Goal: Task Accomplishment & Management: Manage account settings

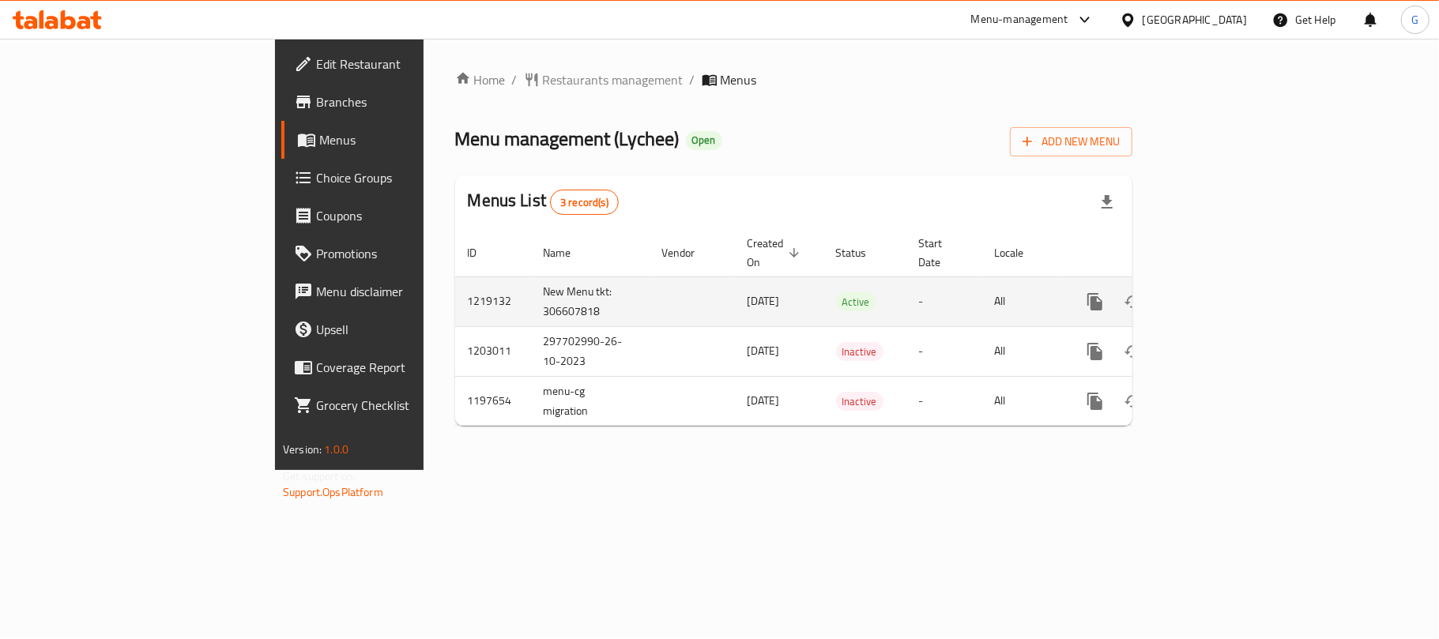
click at [1228, 283] on link "enhanced table" at bounding box center [1209, 302] width 38 height 38
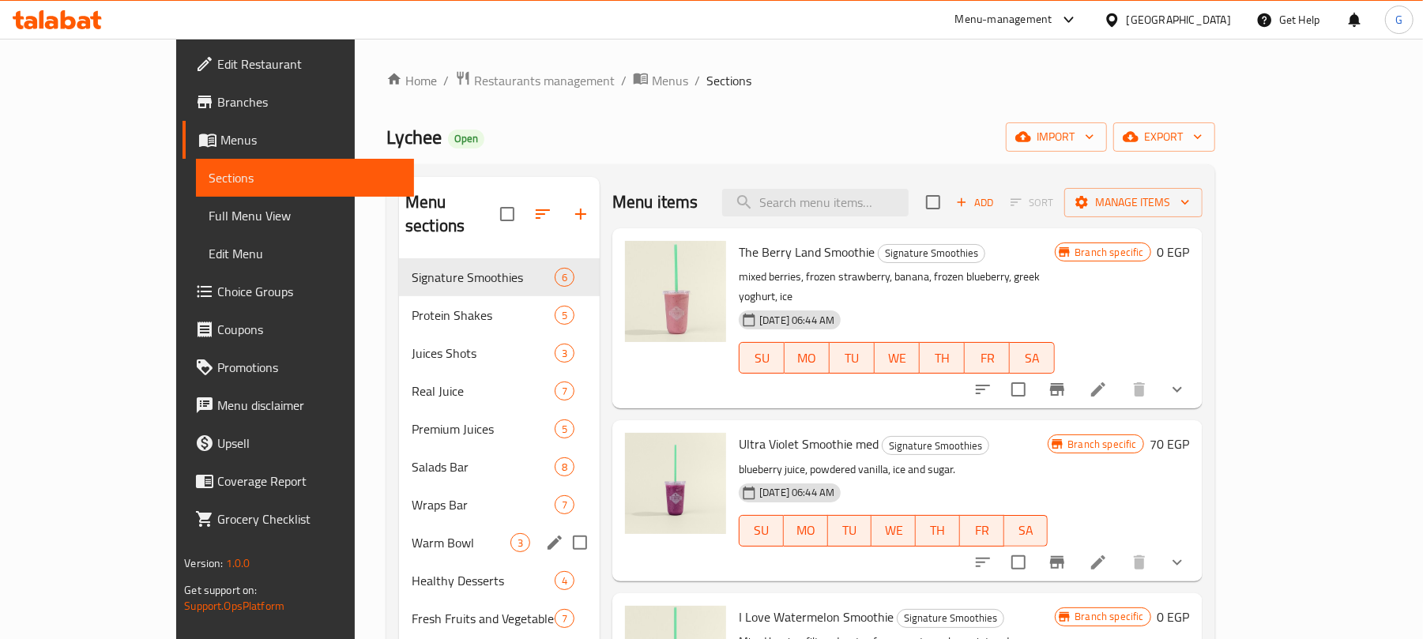
click at [399, 524] on div "Warm Bowl 3" at bounding box center [499, 543] width 201 height 38
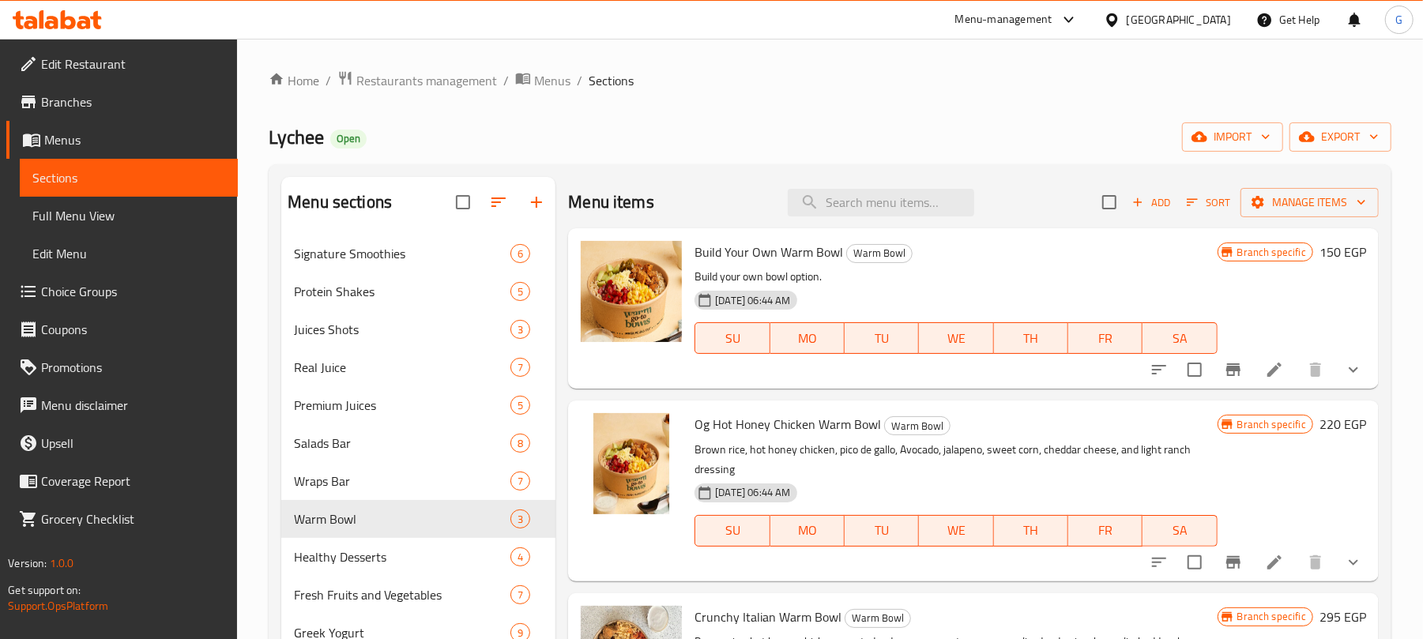
scroll to position [210, 0]
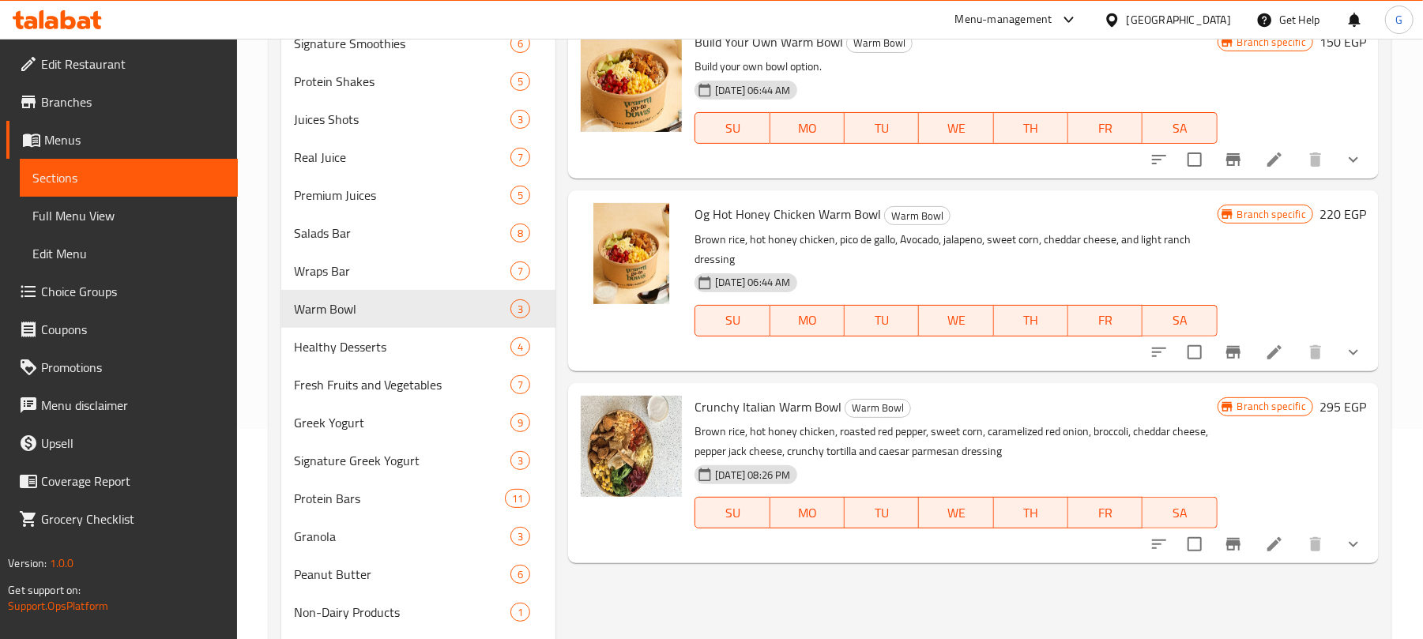
click at [1358, 161] on icon "show more" at bounding box center [1353, 159] width 19 height 19
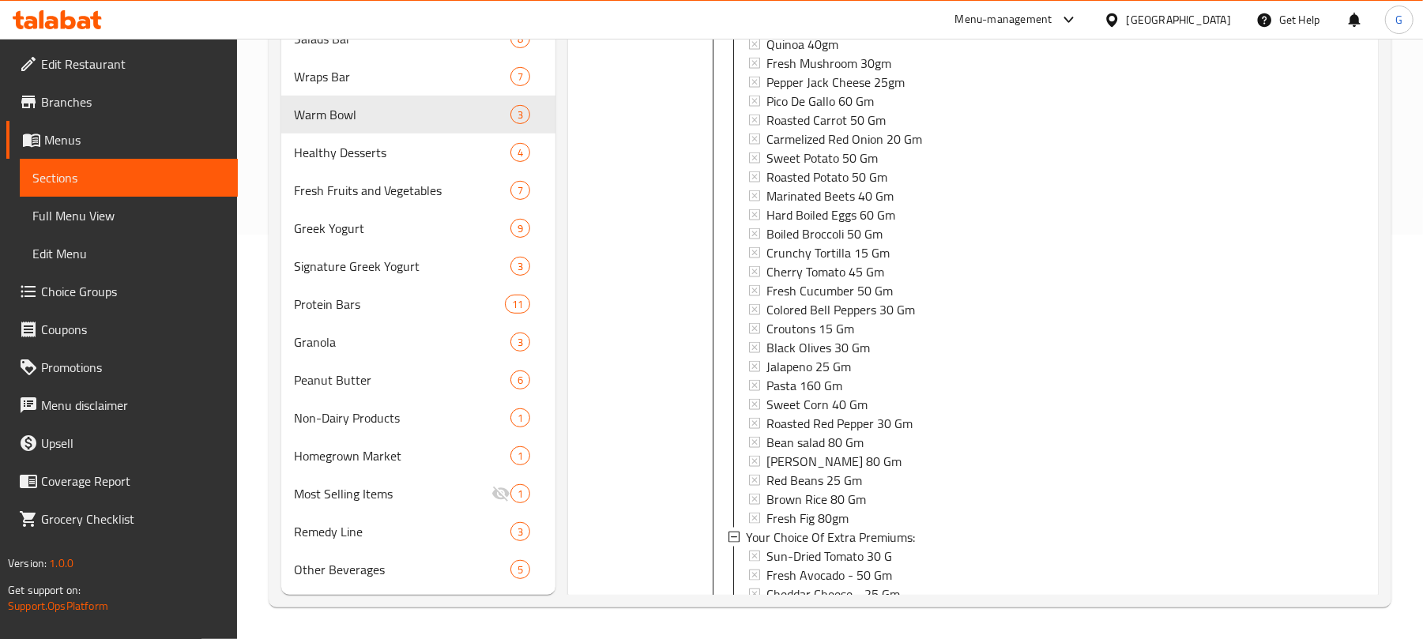
scroll to position [0, 0]
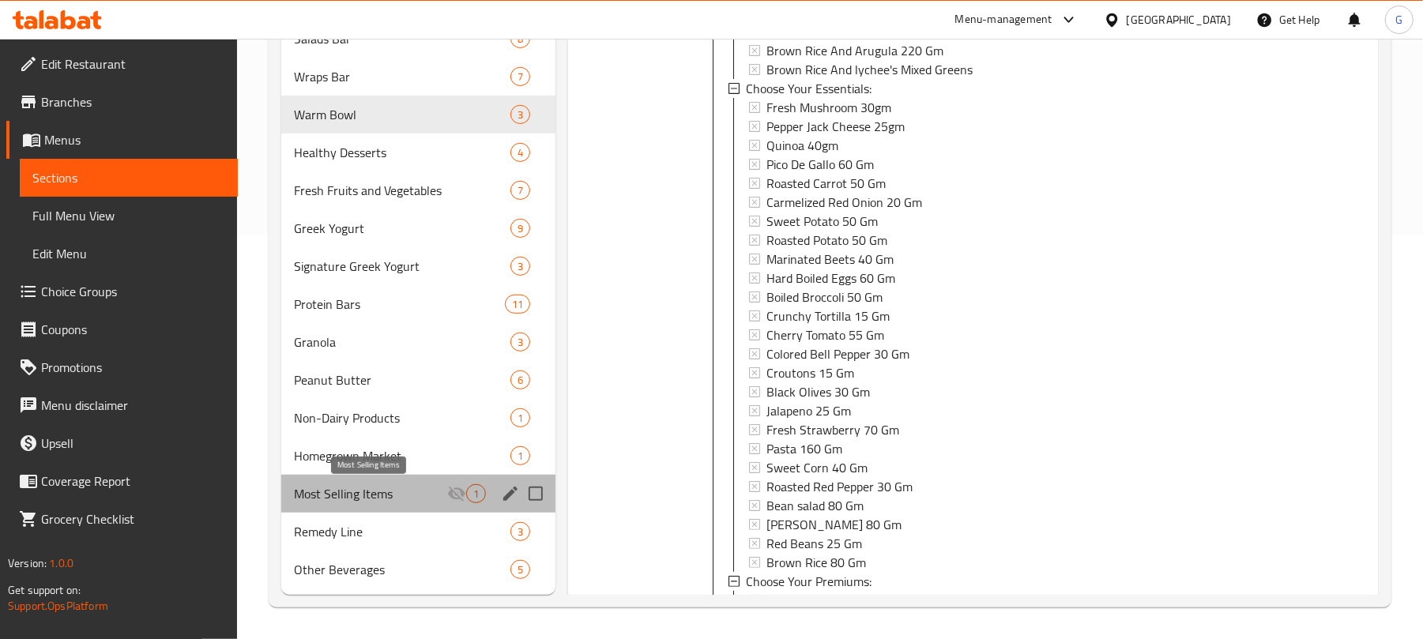
click at [397, 492] on span "Most Selling Items" at bounding box center [370, 493] width 153 height 19
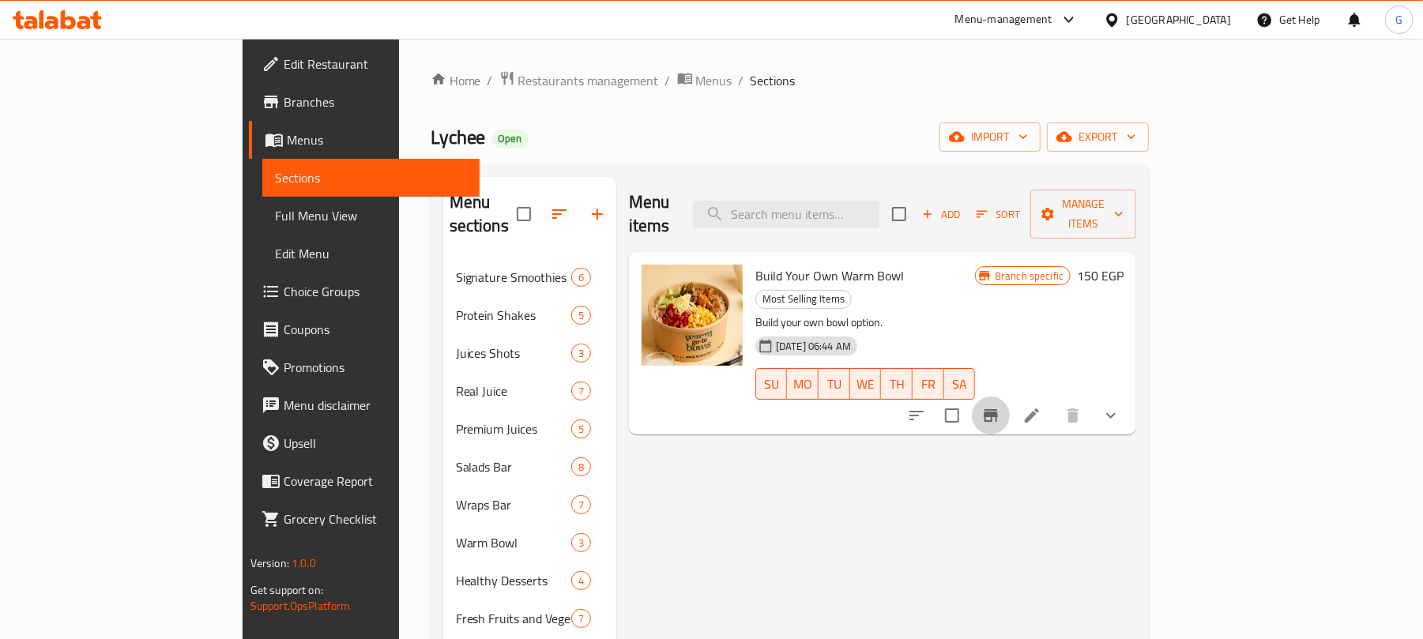
click at [998, 409] on icon "Branch-specific-item" at bounding box center [991, 415] width 14 height 13
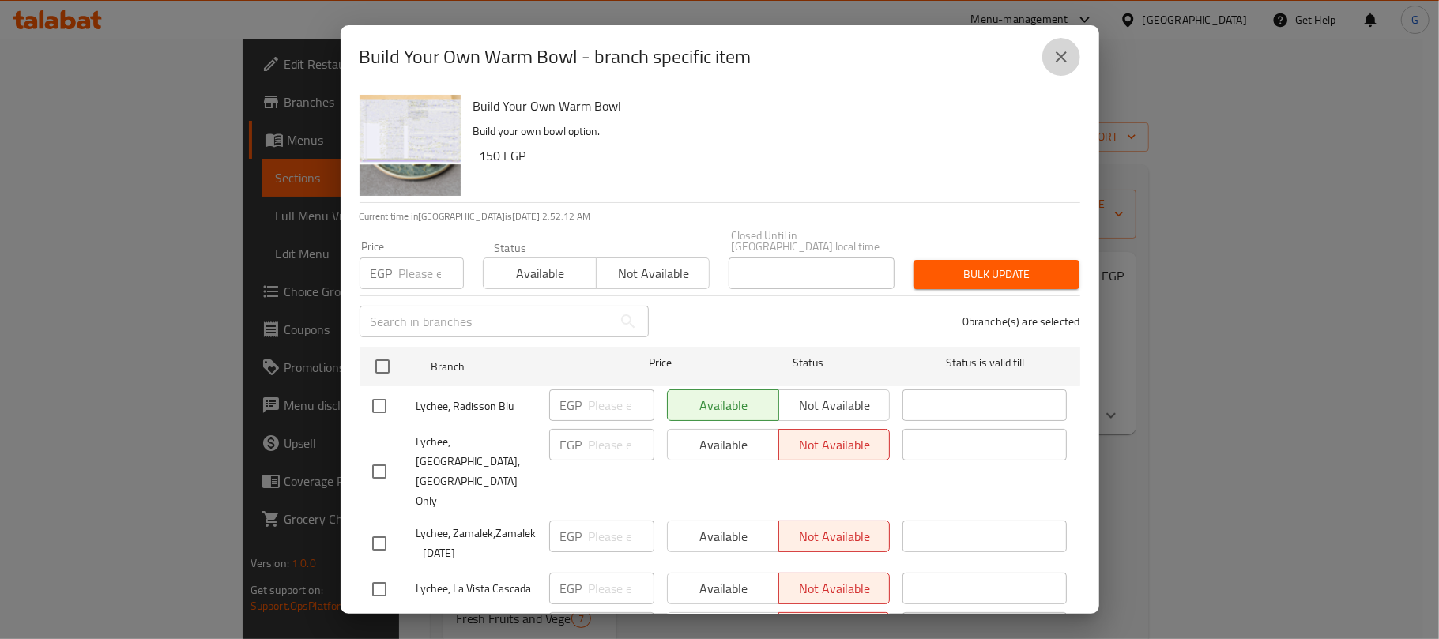
click at [1057, 58] on icon "close" at bounding box center [1061, 56] width 19 height 19
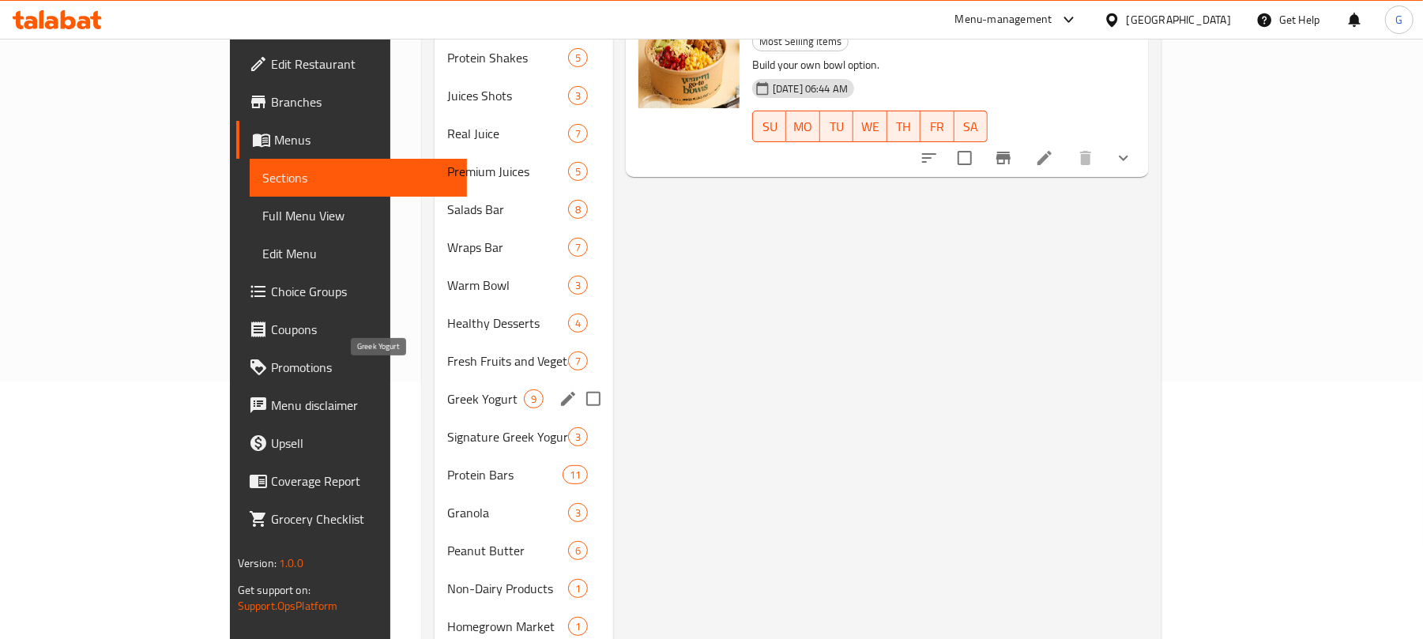
scroll to position [210, 0]
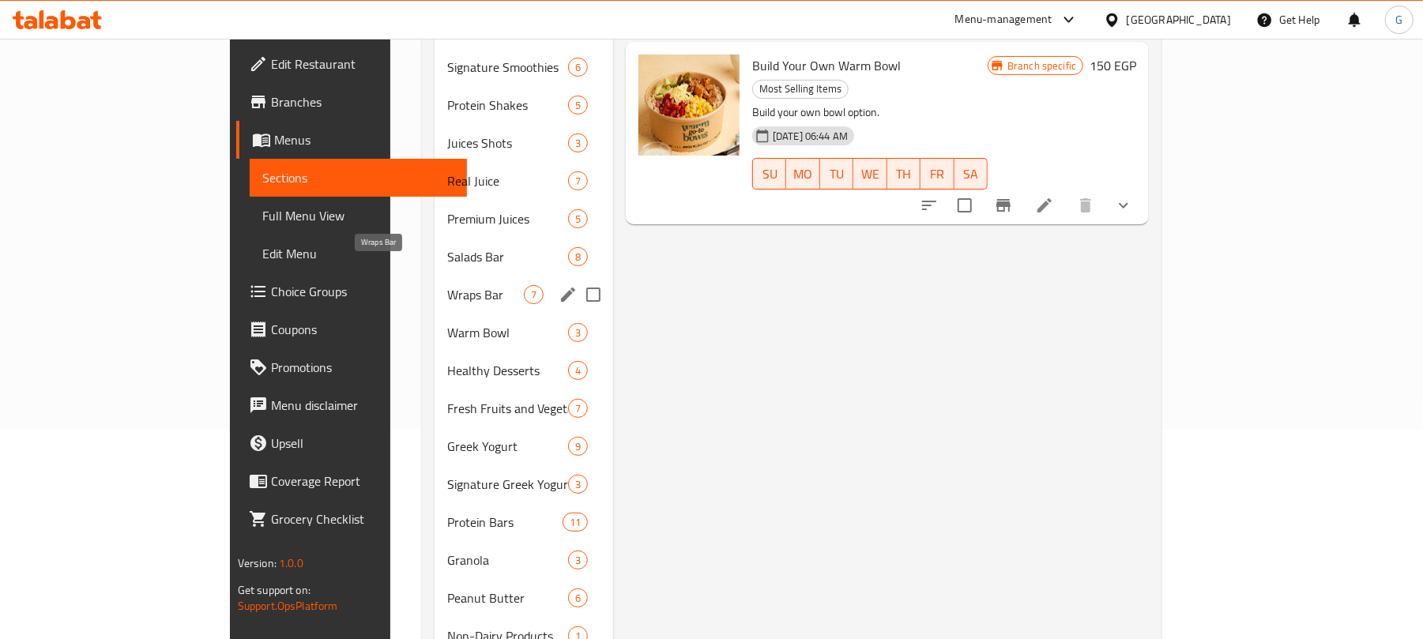
click at [447, 285] on span "Wraps Bar" at bounding box center [485, 294] width 77 height 19
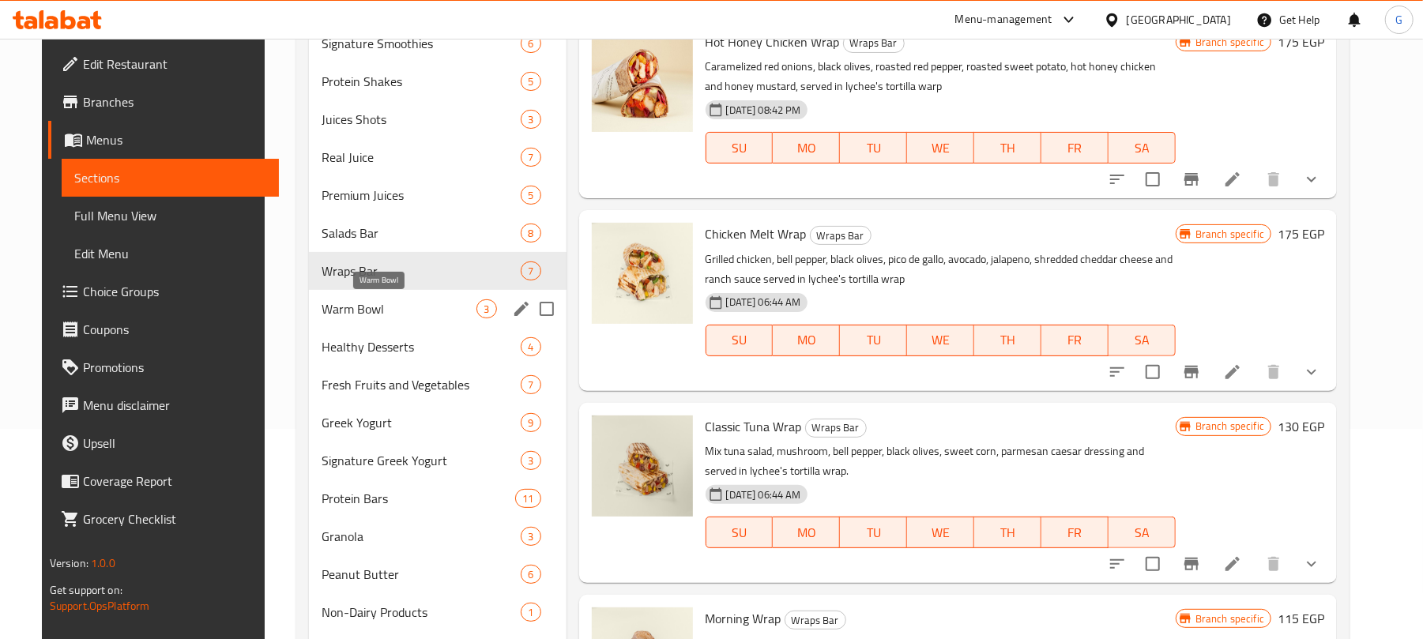
click at [357, 310] on span "Warm Bowl" at bounding box center [399, 309] width 155 height 19
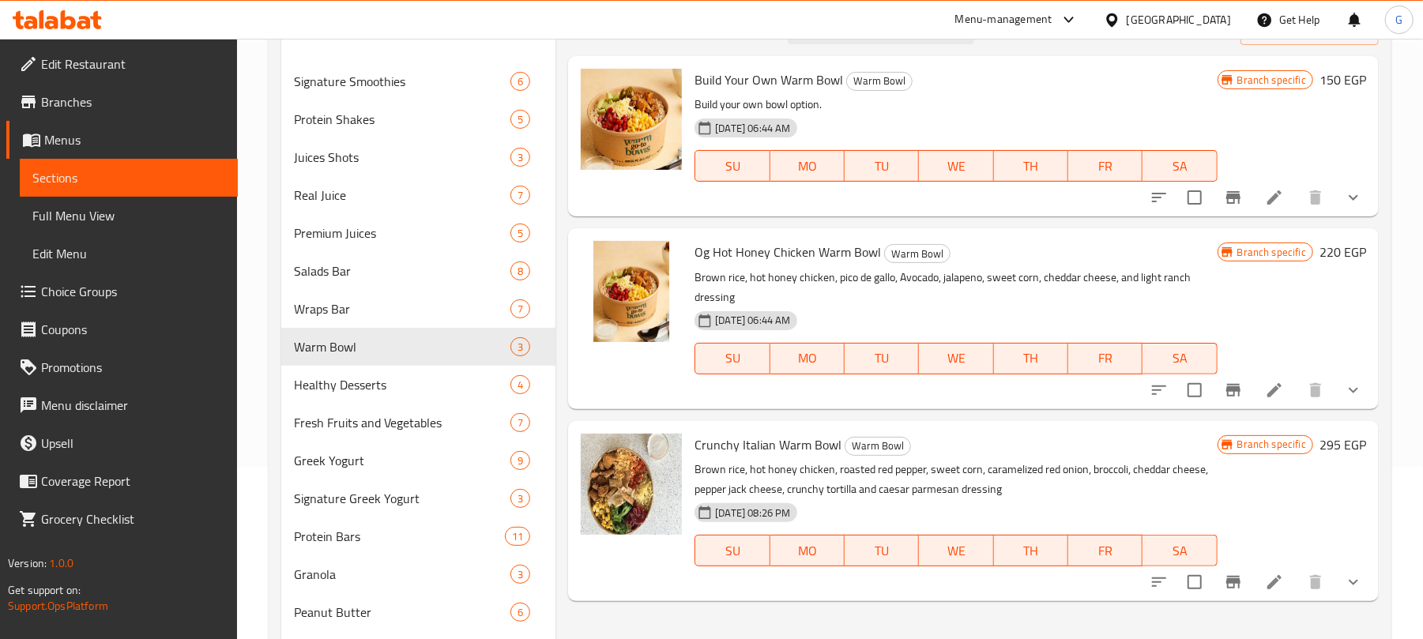
scroll to position [210, 0]
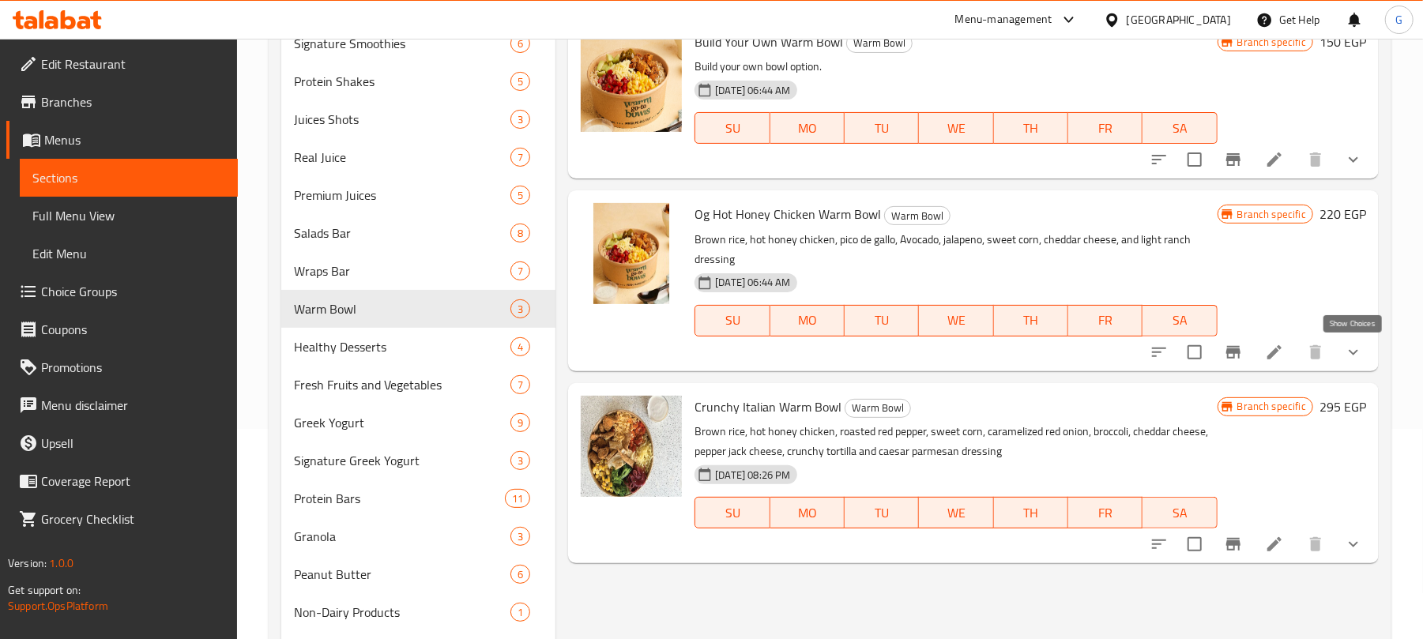
click at [1357, 352] on icon "show more" at bounding box center [1353, 352] width 9 height 6
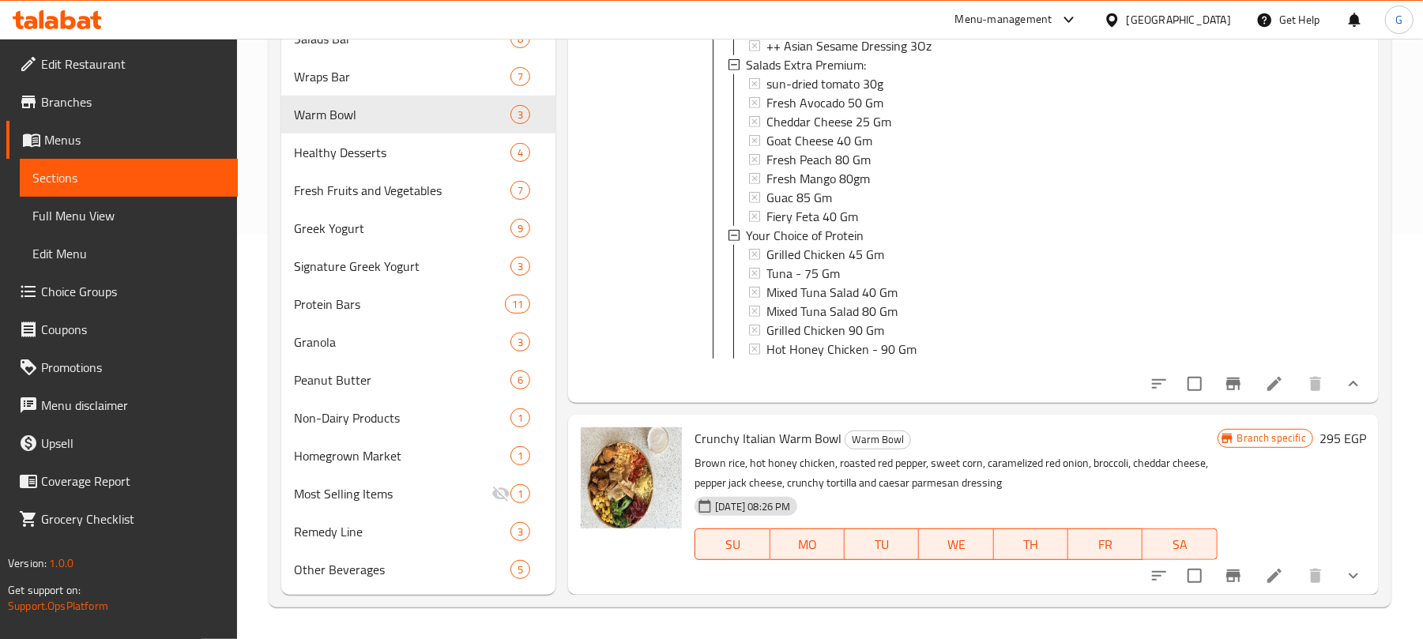
scroll to position [706, 0]
click at [1344, 575] on icon "show more" at bounding box center [1353, 576] width 19 height 19
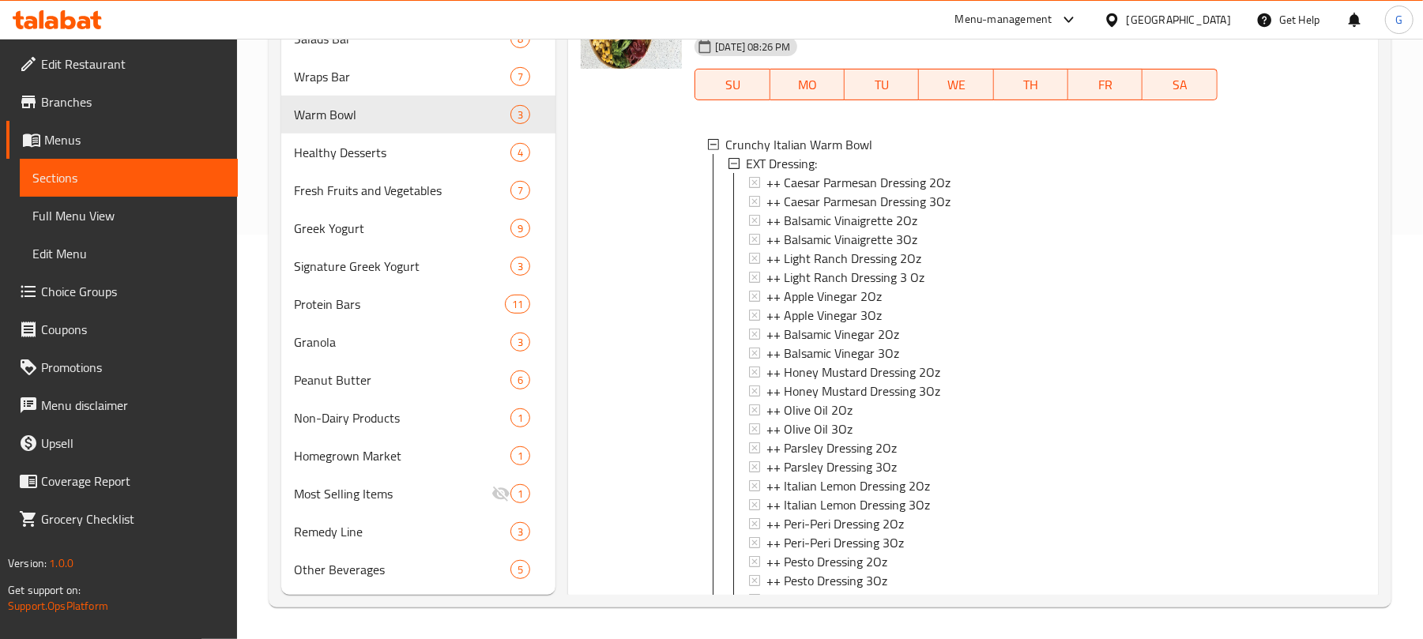
scroll to position [1335, 0]
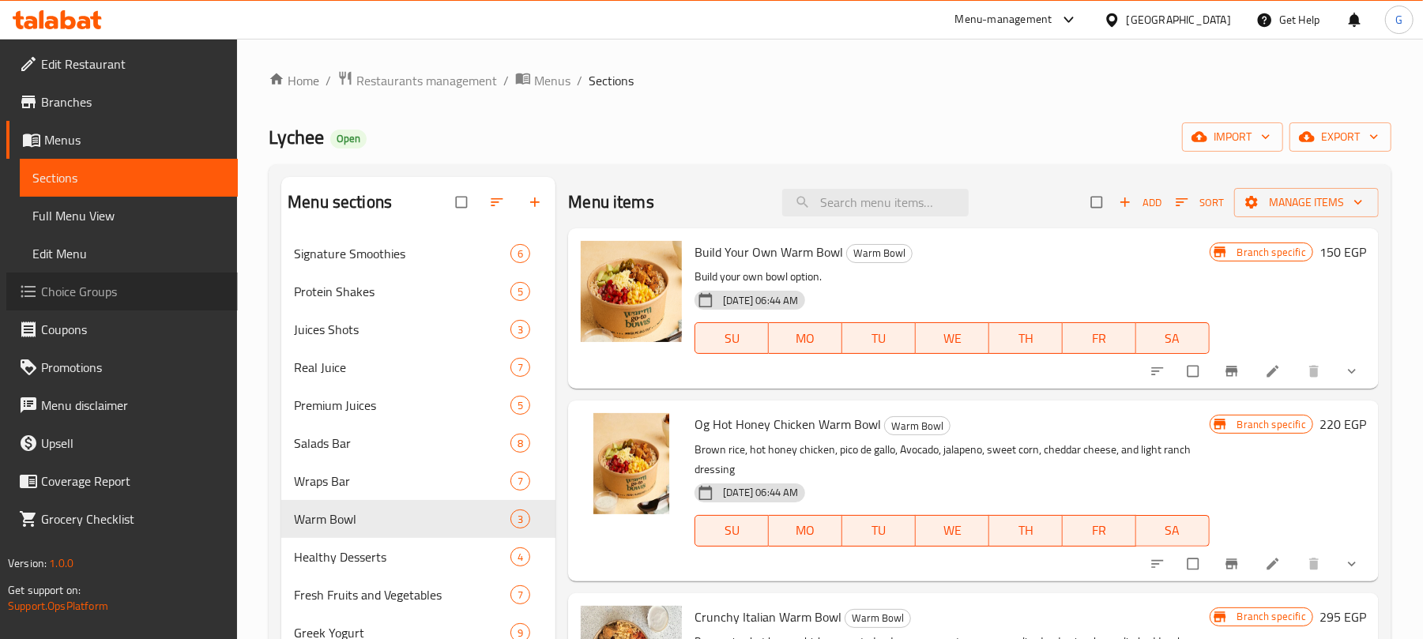
click at [106, 300] on span "Choice Groups" at bounding box center [133, 291] width 184 height 19
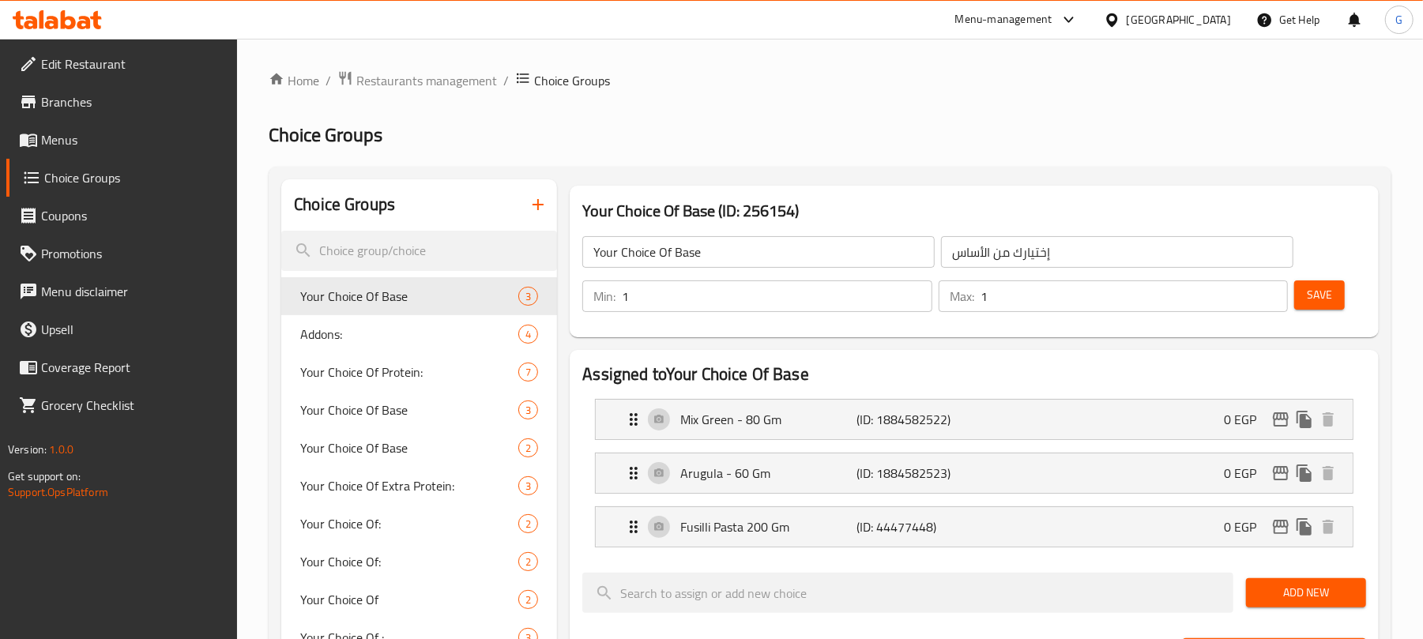
scroll to position [773, 0]
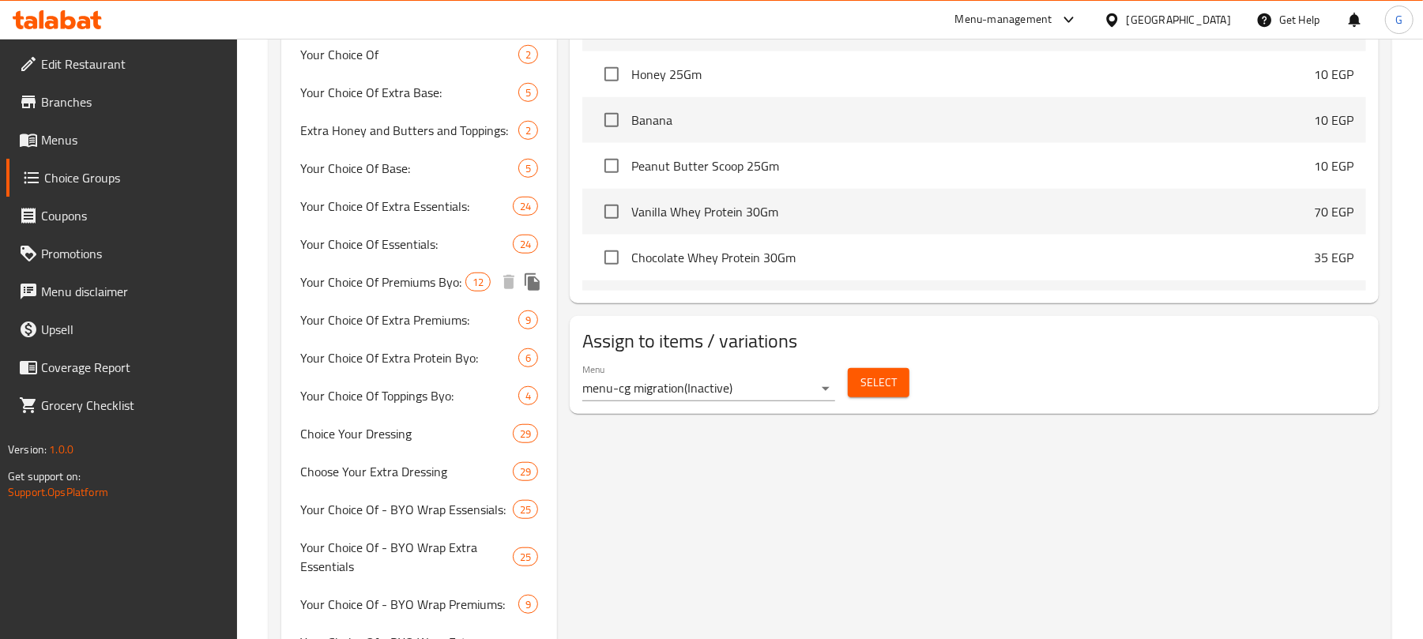
click at [371, 286] on span "Your Choice Of Premiums Byo:" at bounding box center [382, 282] width 165 height 19
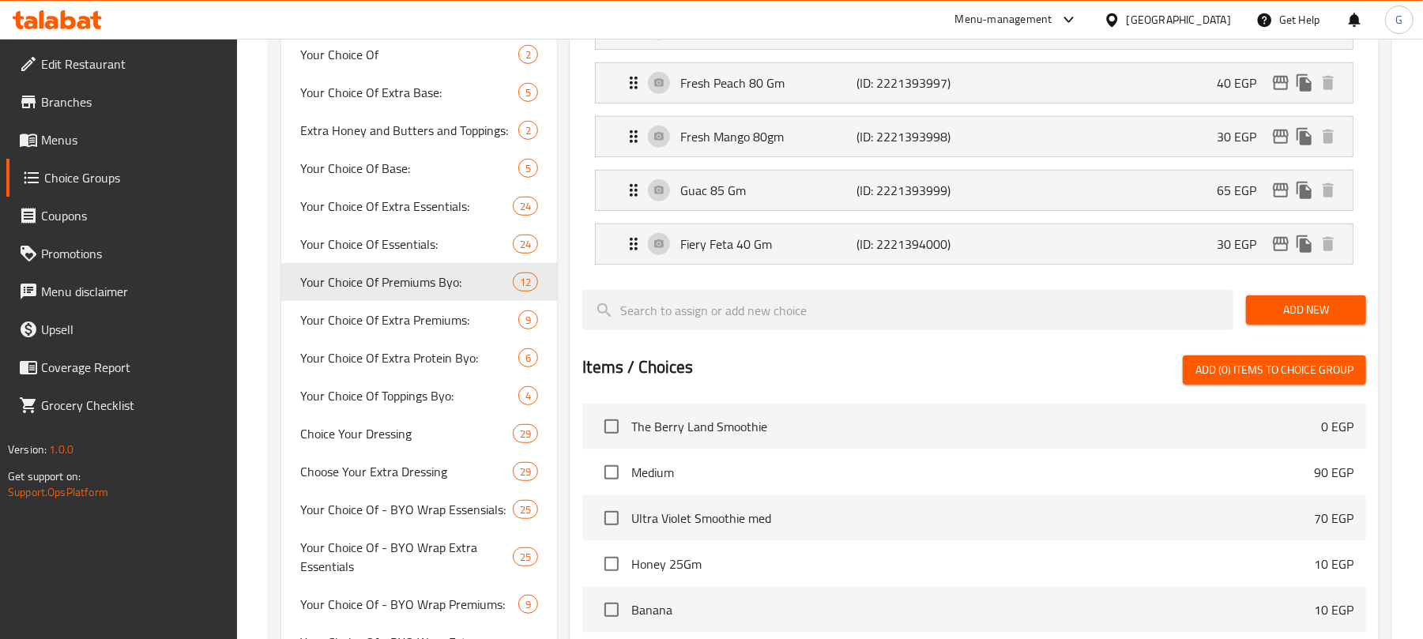
type input "Your Choice Of Premiums Byo:"
type input ":اختيارك من بيو بريميمز"
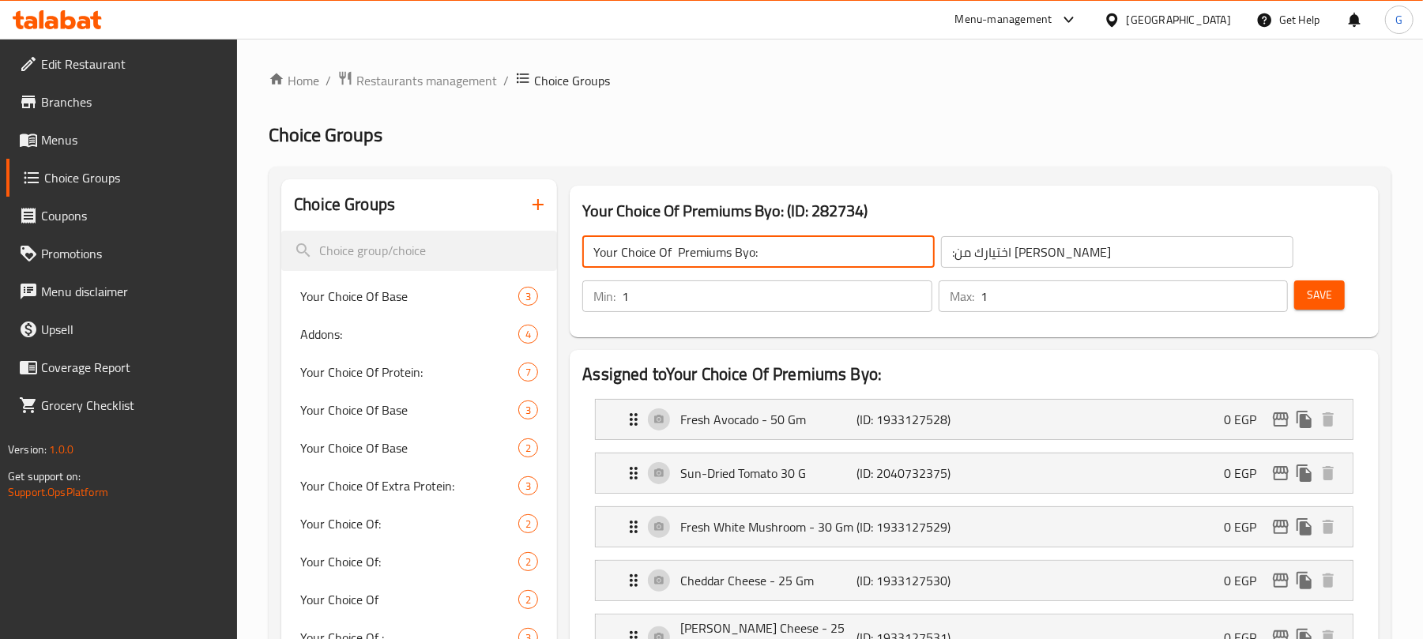
drag, startPoint x: 728, startPoint y: 247, endPoint x: 574, endPoint y: 247, distance: 154.1
click at [574, 247] on div "Your Choice Of Premiums Byo: ​ :اختيارك من بيو بريميمز ​" at bounding box center [938, 252] width 730 height 51
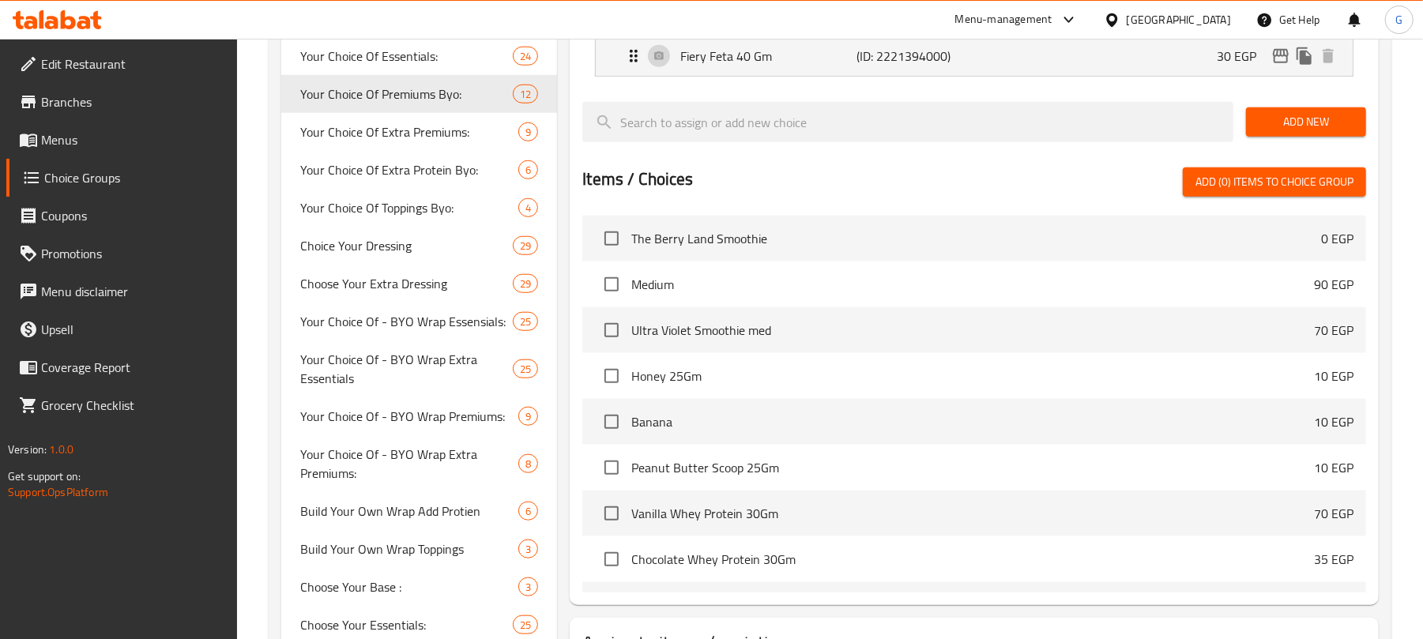
scroll to position [1304, 0]
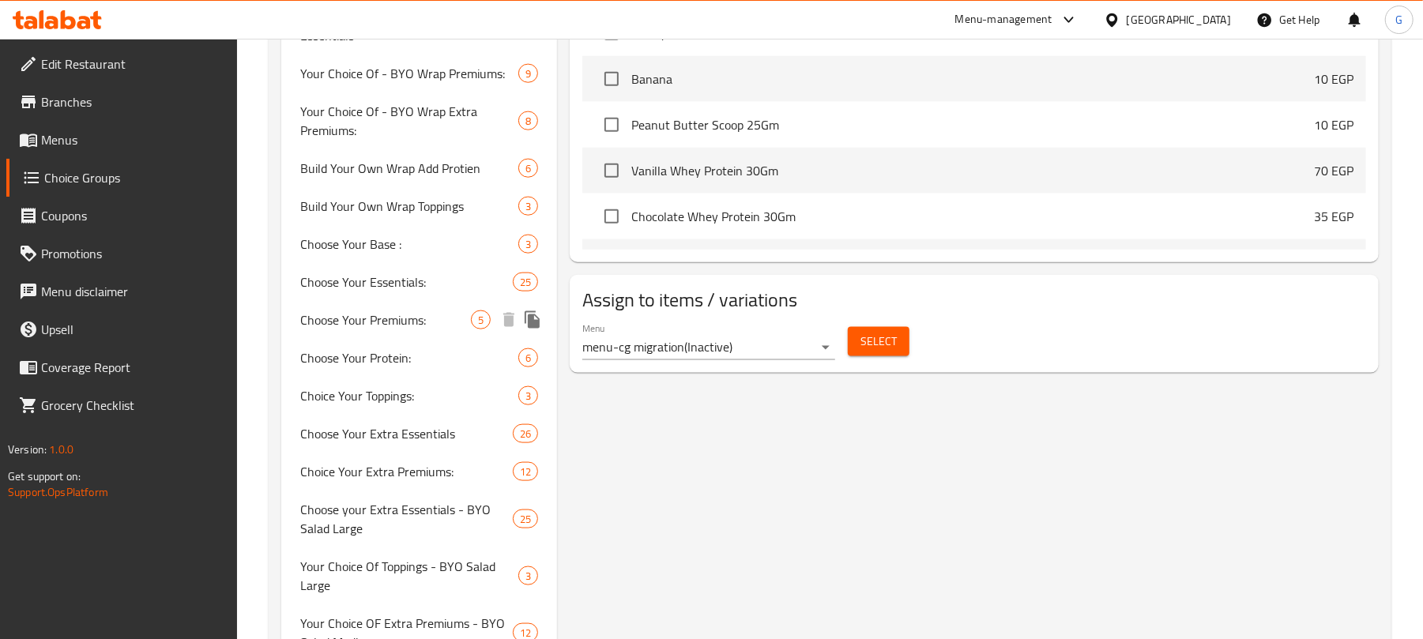
click at [313, 326] on span "Choose Your Premiums:" at bounding box center [385, 320] width 171 height 19
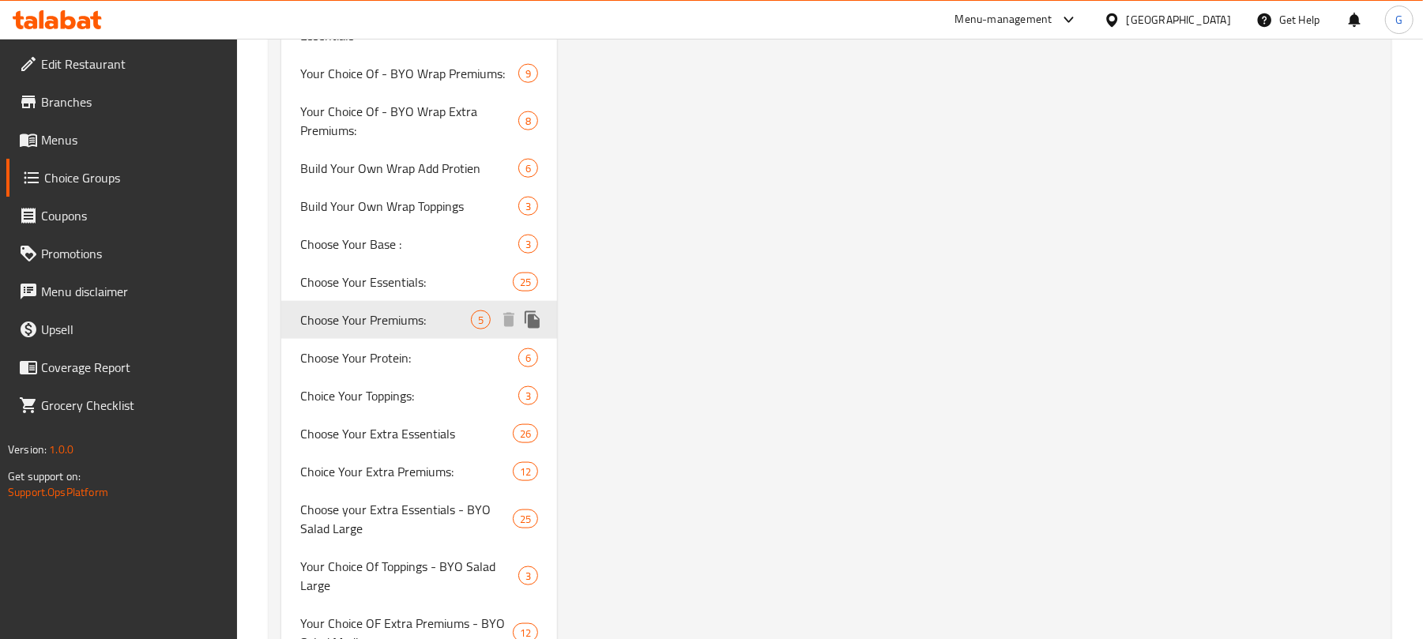
type input "Choose Your Premiums:"
type input ":اختيارك من بريميمز"
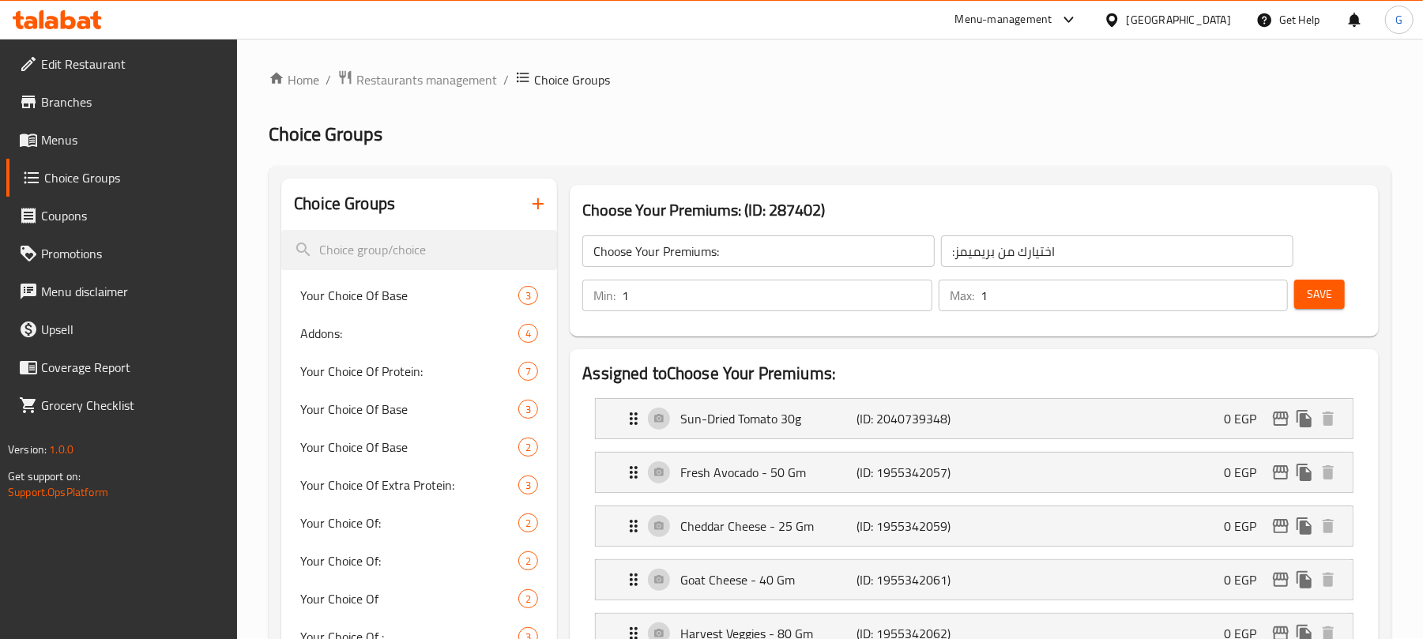
scroll to position [0, 0]
click at [722, 245] on input "Choose Your Premiums:" at bounding box center [759, 252] width 353 height 32
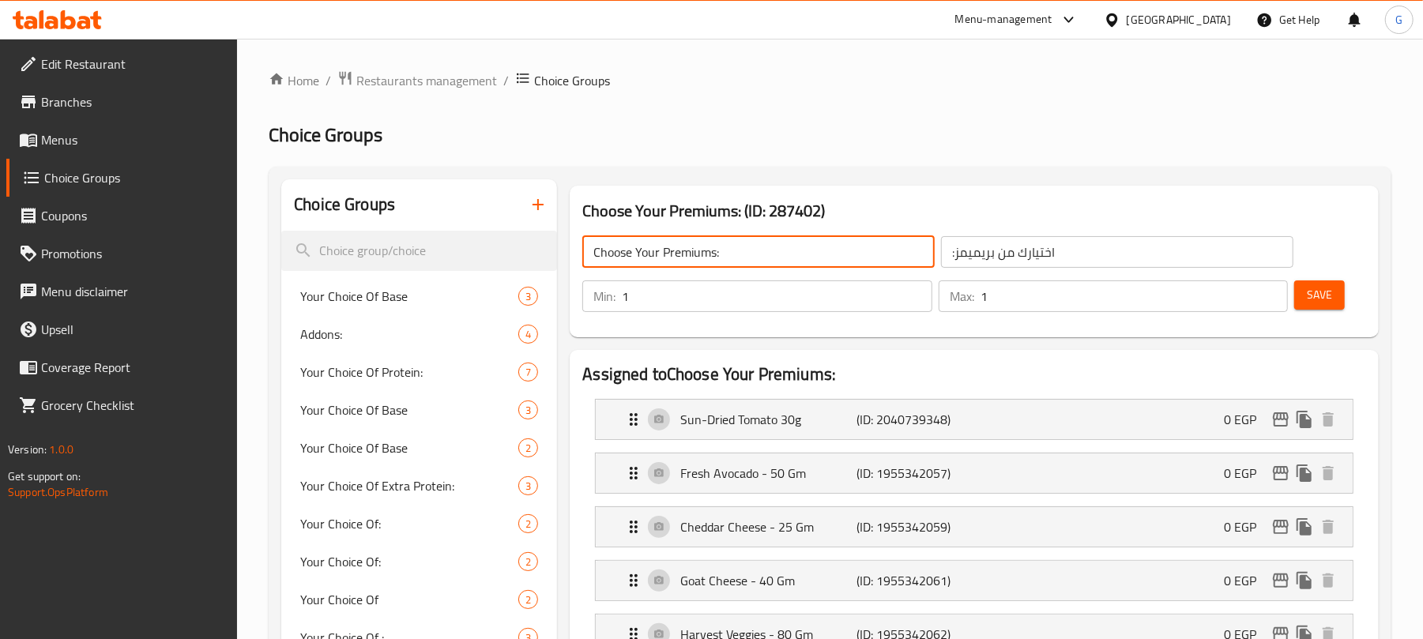
click at [722, 245] on input "Choose Your Premiums:" at bounding box center [759, 252] width 353 height 32
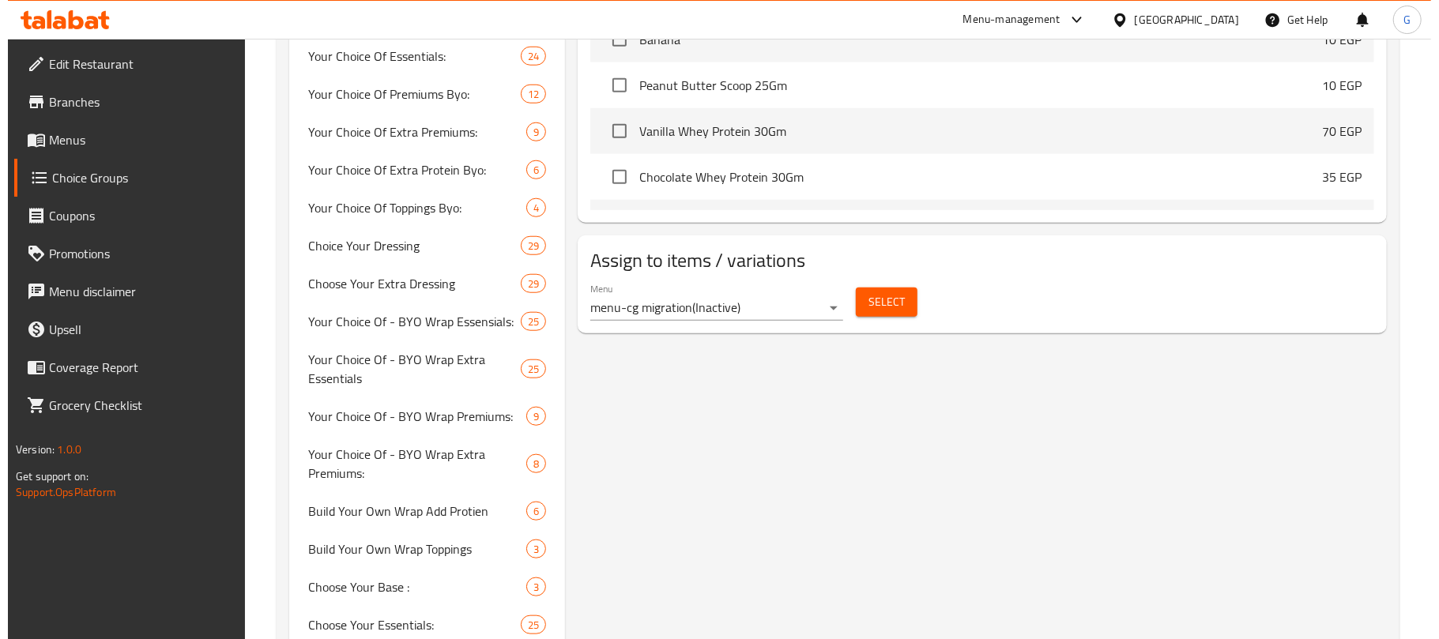
scroll to position [988, 0]
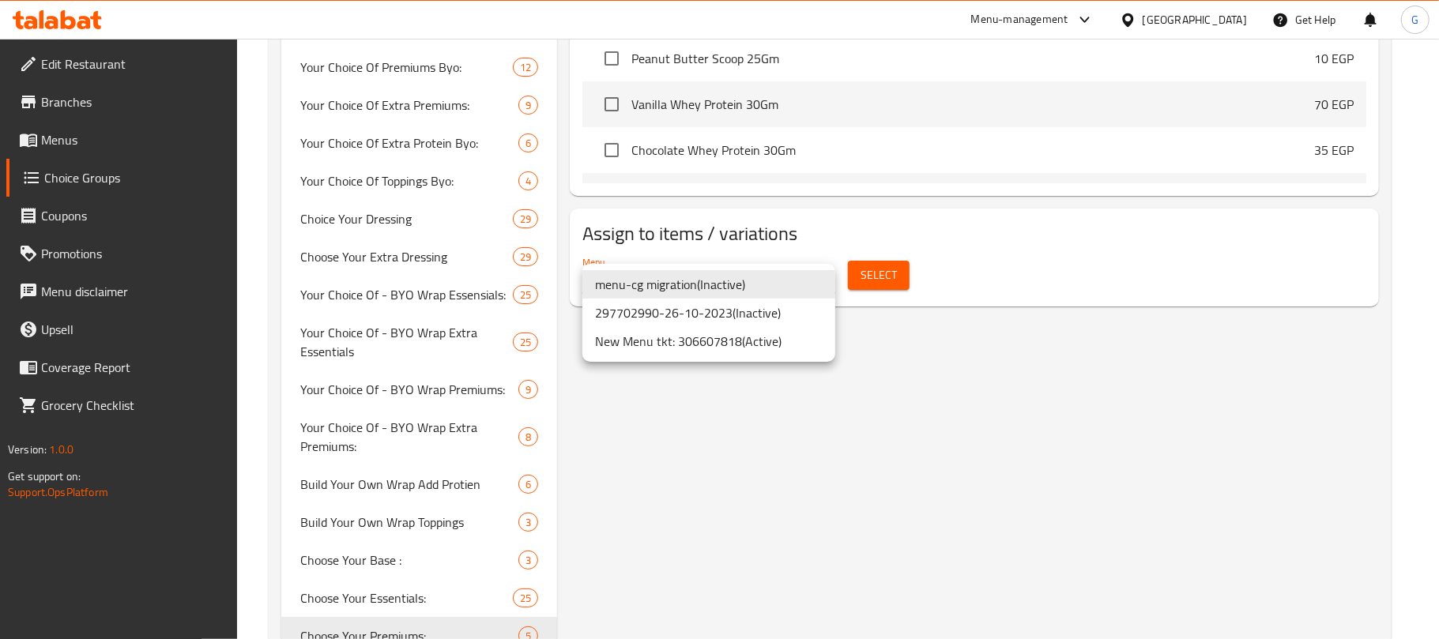
click at [787, 349] on li "New Menu tkt: 306607818 ( Active )" at bounding box center [709, 341] width 253 height 28
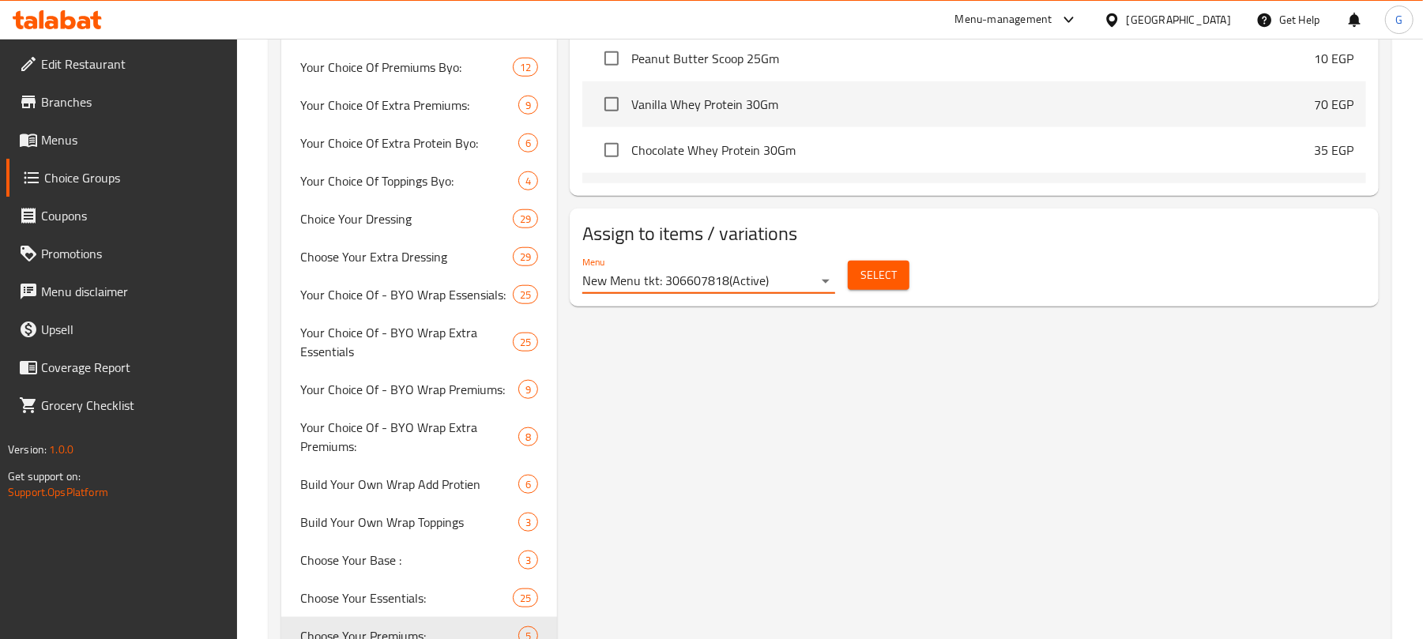
click at [873, 290] on button "Select" at bounding box center [879, 275] width 62 height 29
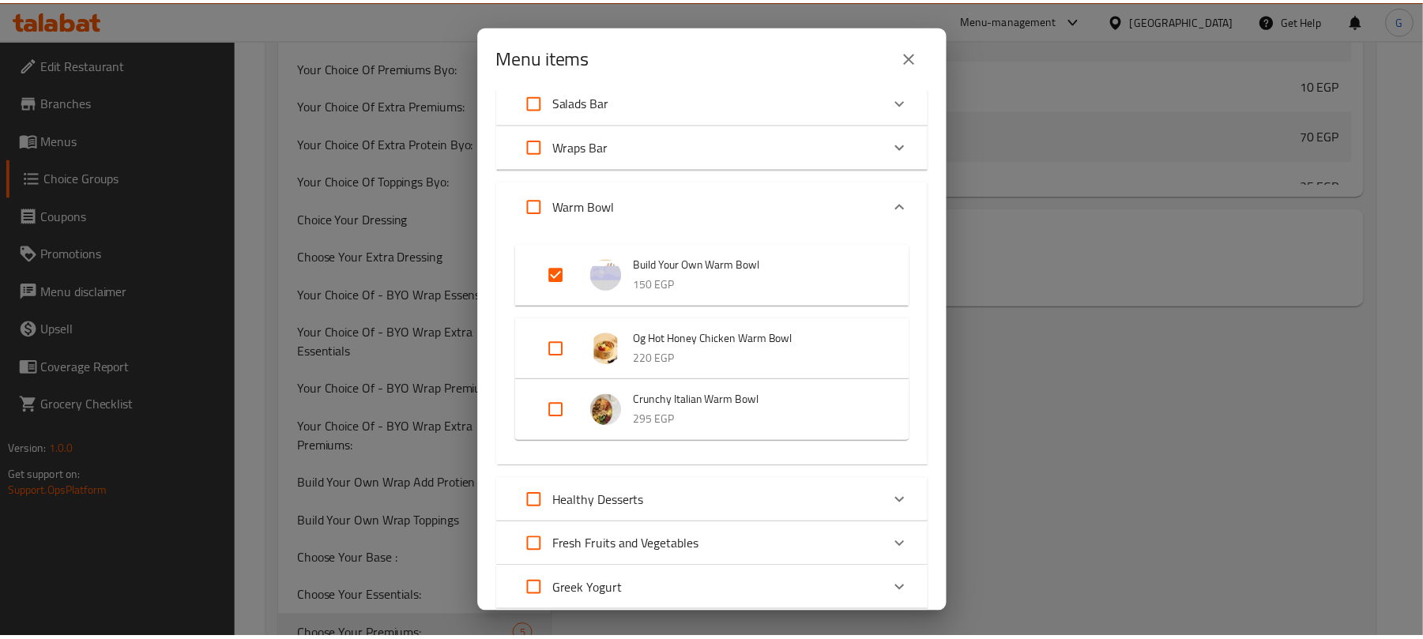
scroll to position [153, 0]
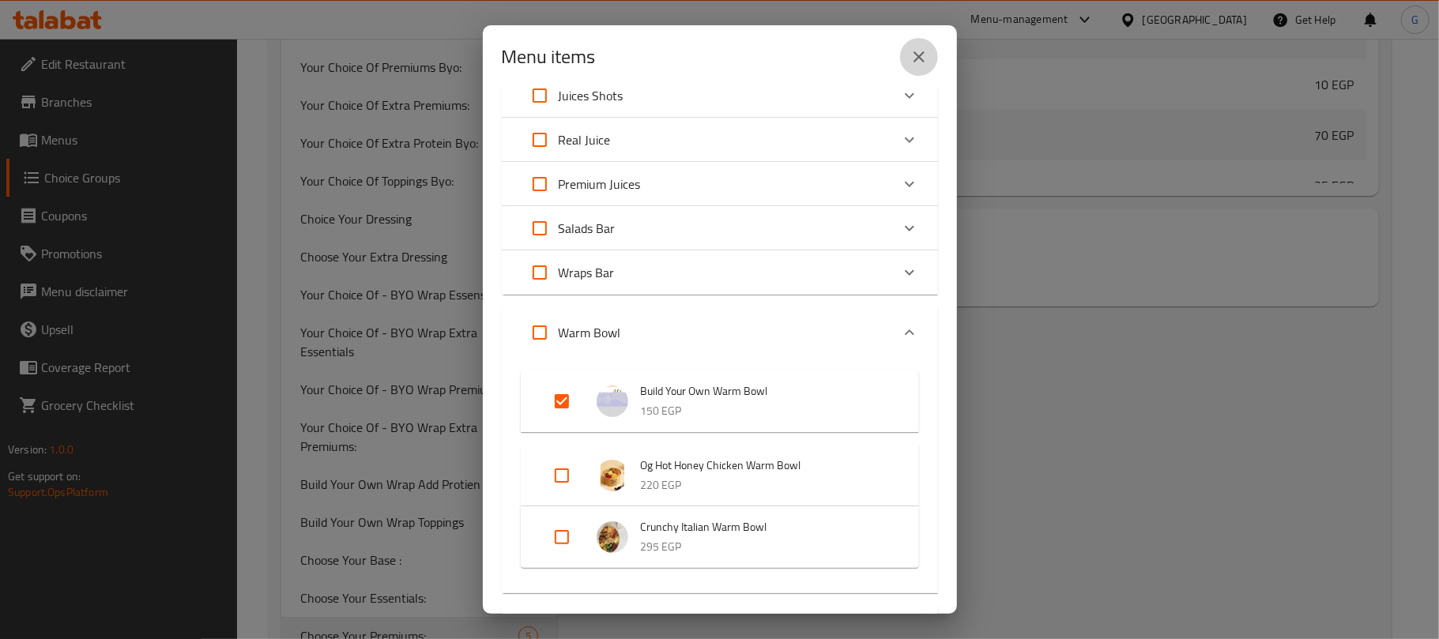
click at [915, 54] on icon "close" at bounding box center [919, 56] width 11 height 11
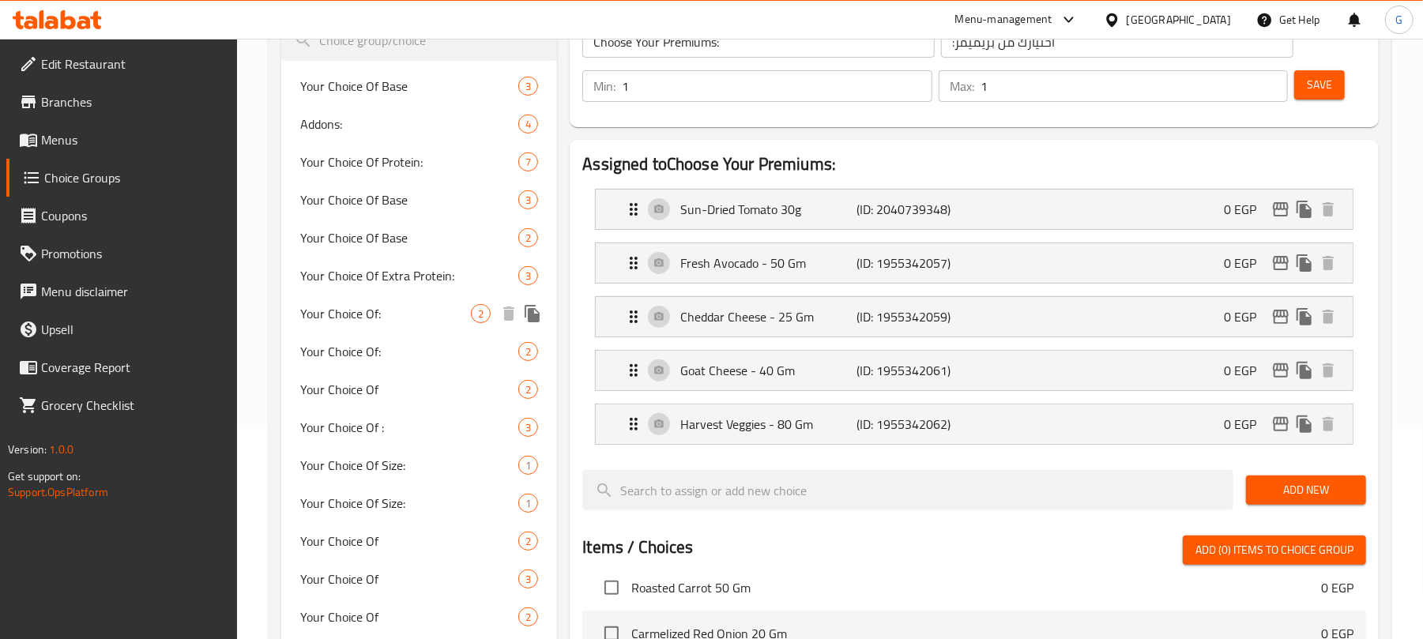
scroll to position [105, 0]
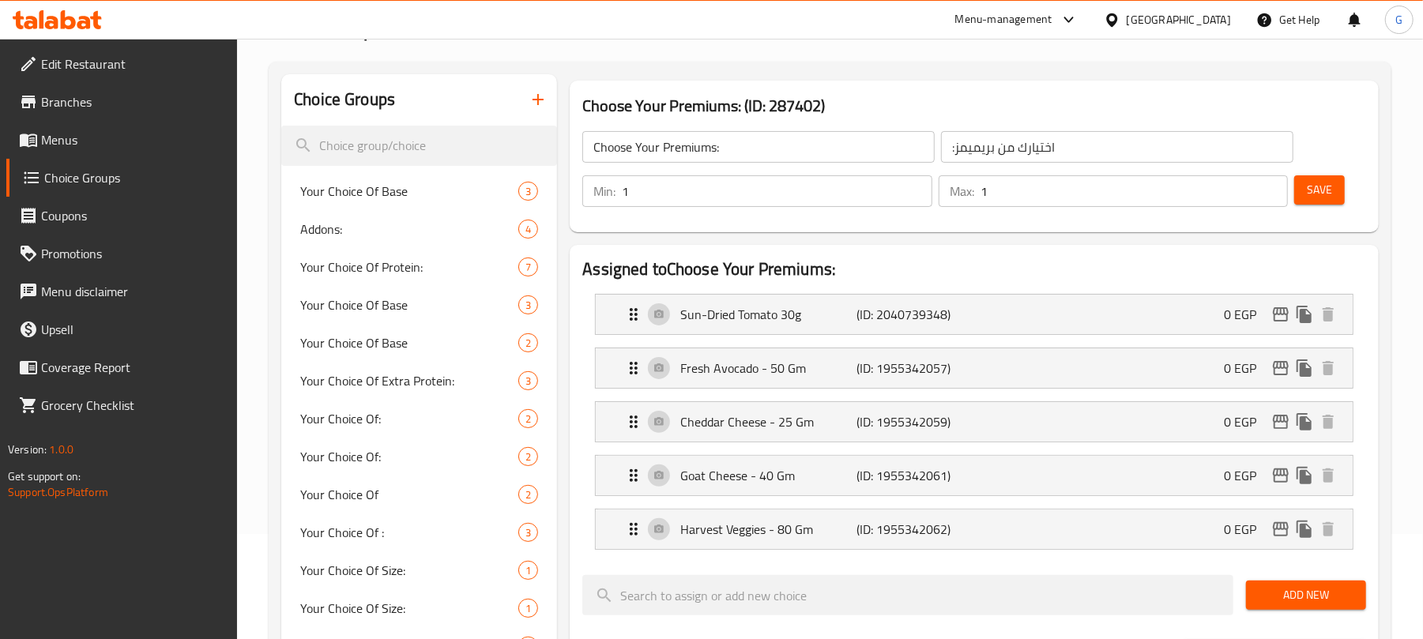
click at [810, 101] on h3 "Choose Your Premiums: (ID: 287402)" at bounding box center [975, 105] width 784 height 25
copy h3 "Choose Your Premiums: (ID: 287402)"
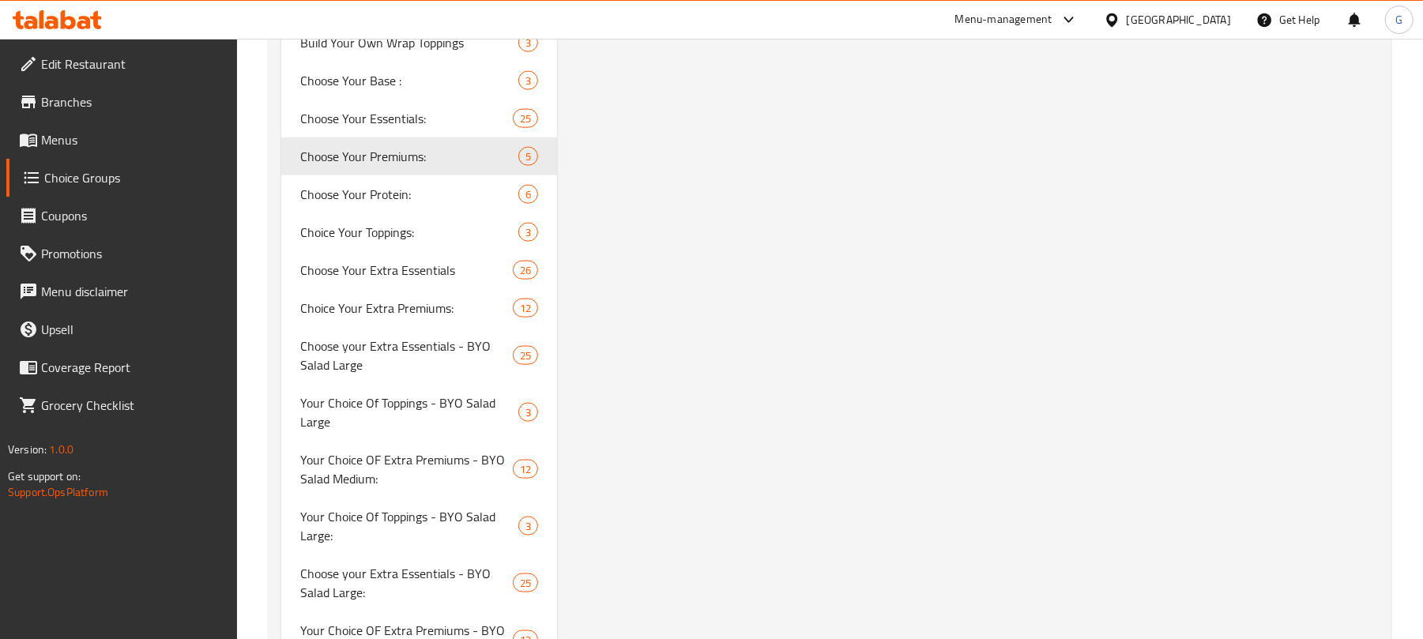
scroll to position [1477, 0]
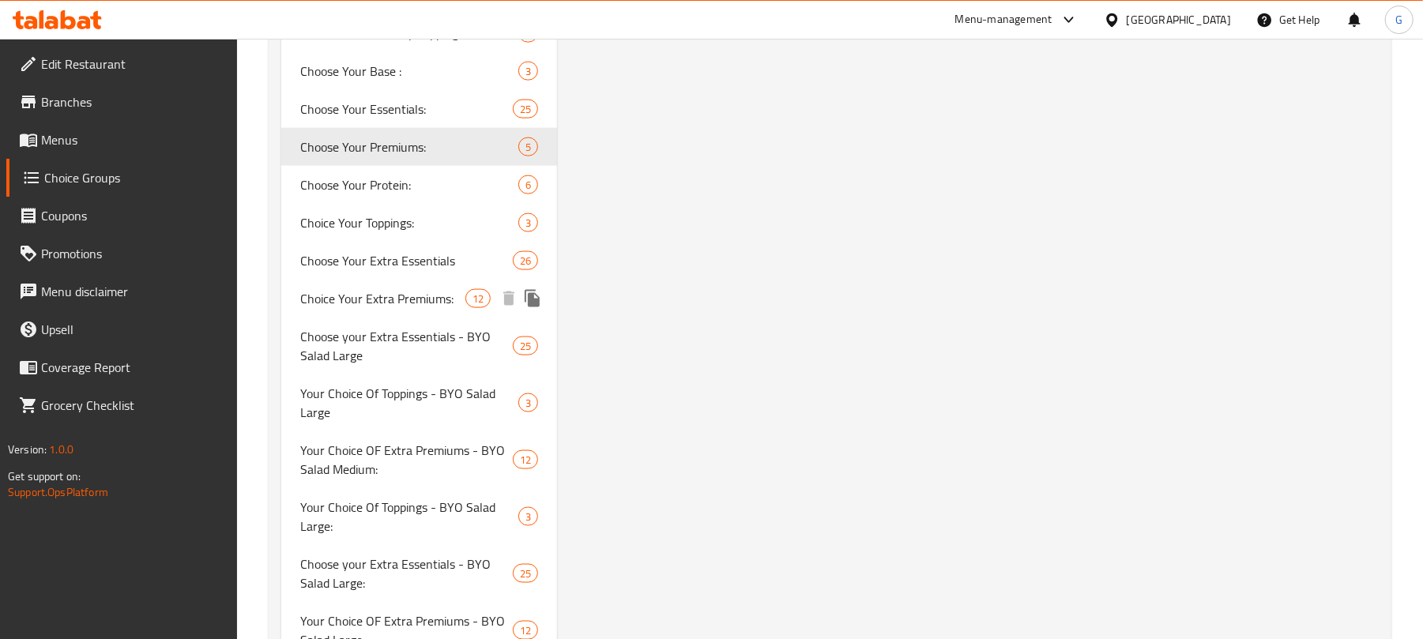
click at [383, 297] on span "Choice Your Extra Premiums:" at bounding box center [382, 298] width 165 height 19
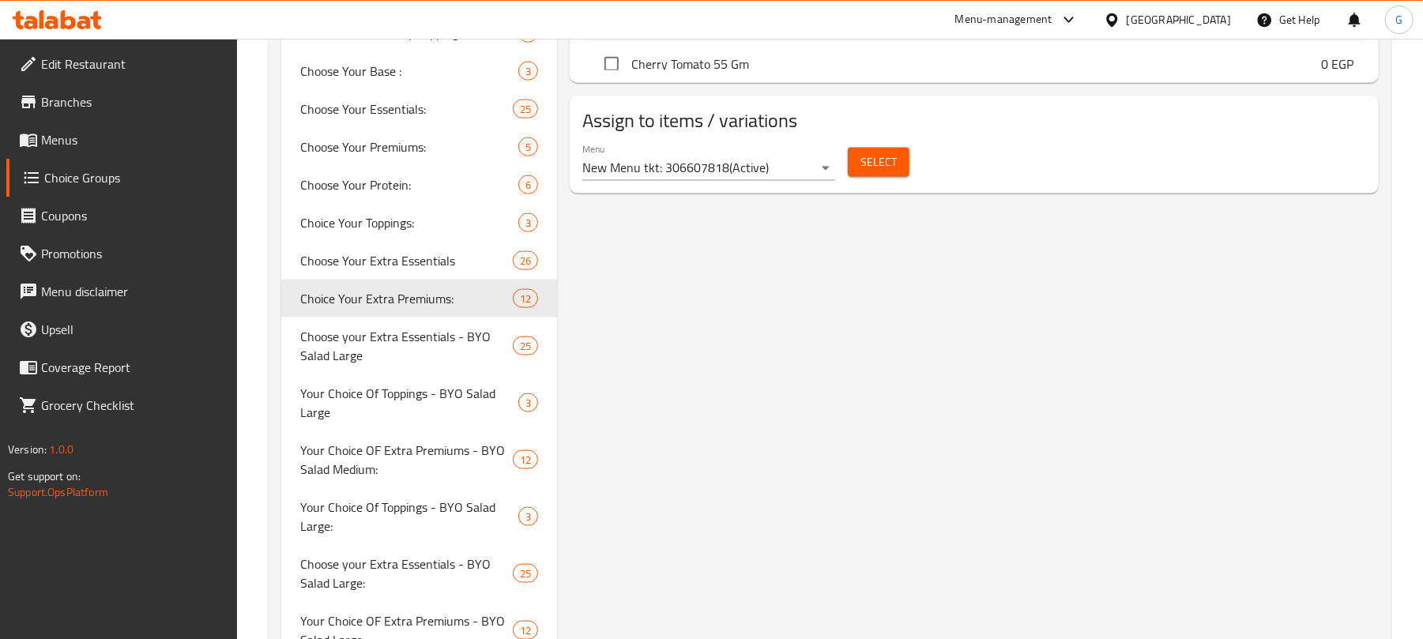
type input "Choice Your Extra Premiums:"
type input "اختر بريميوم الإضافية:"
type input "0"
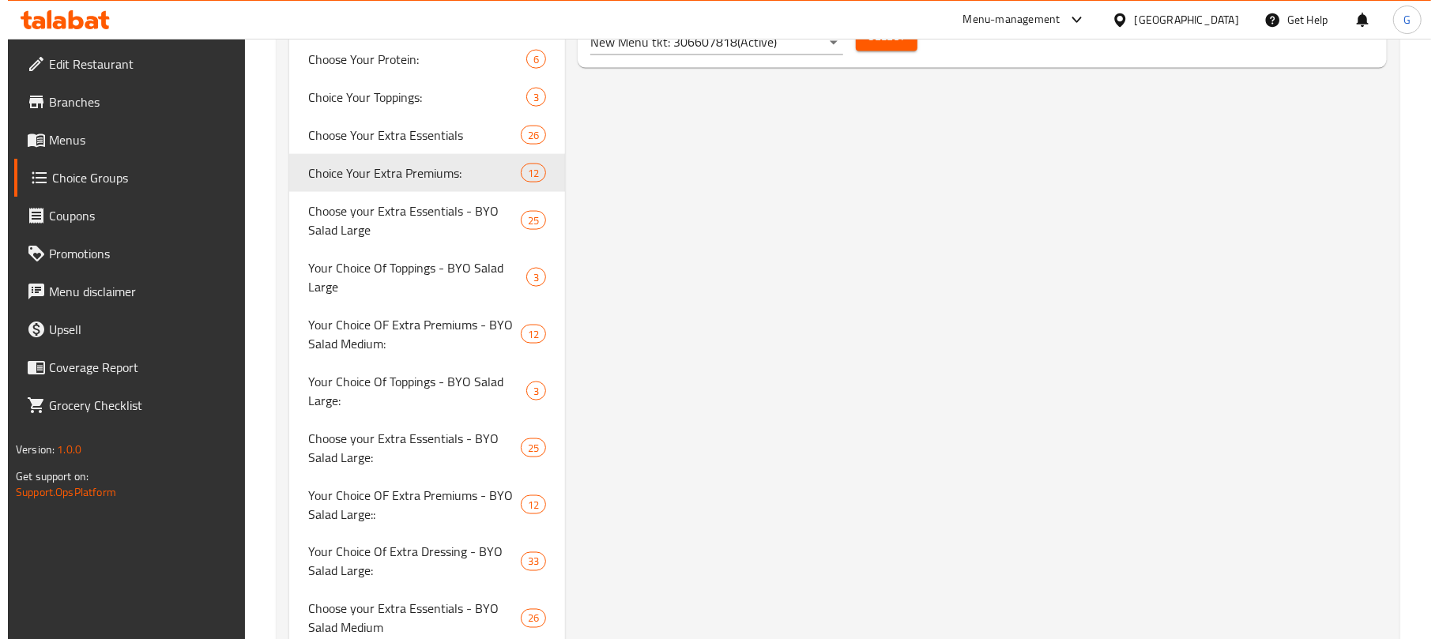
scroll to position [1480, 0]
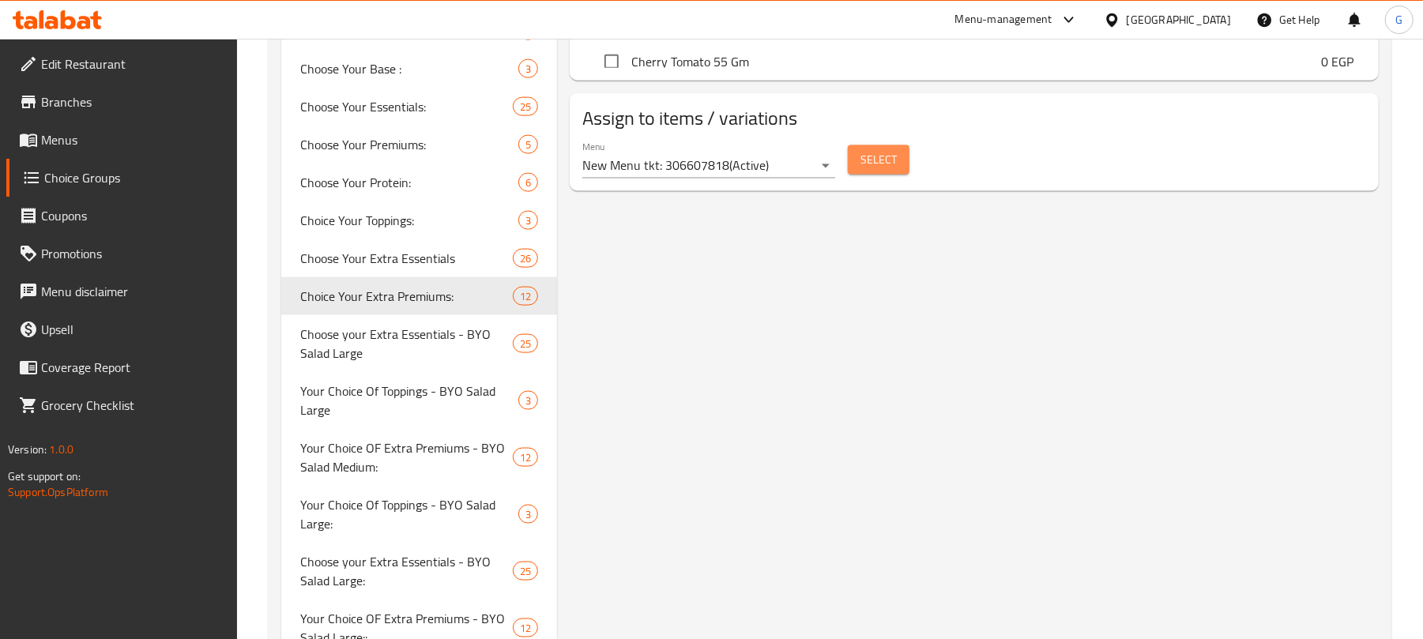
click at [889, 168] on span "Select" at bounding box center [879, 160] width 36 height 20
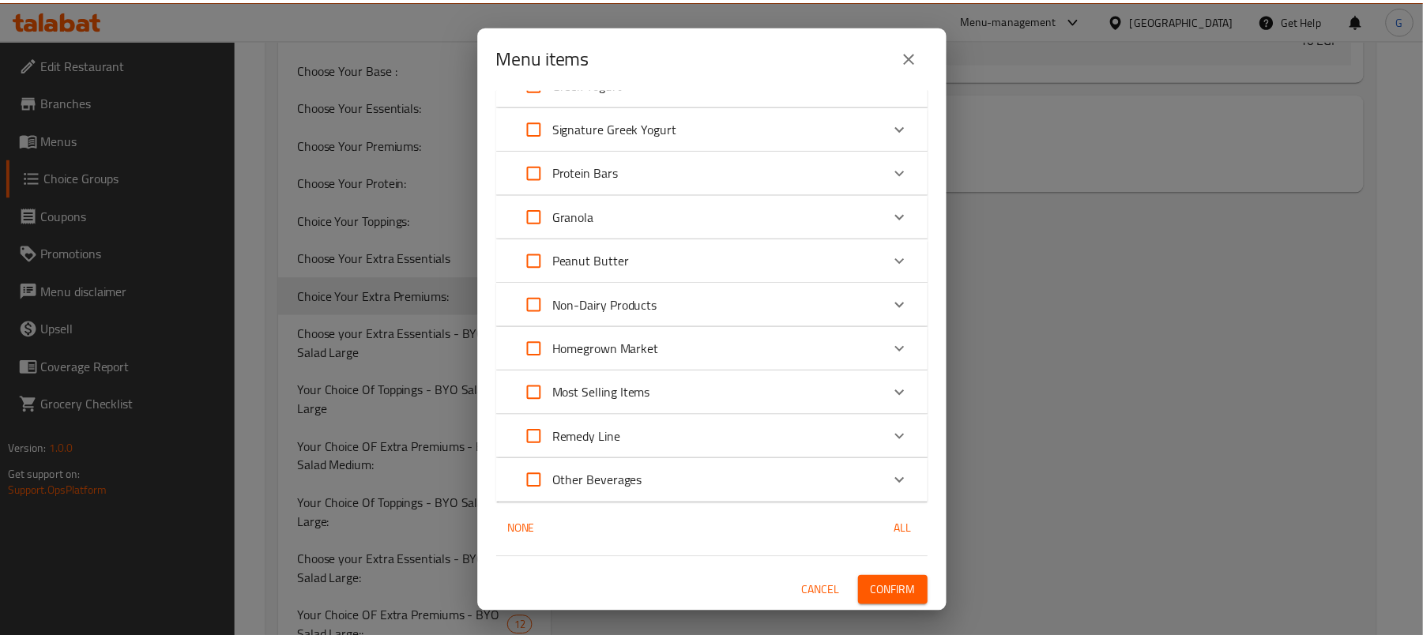
scroll to position [0, 0]
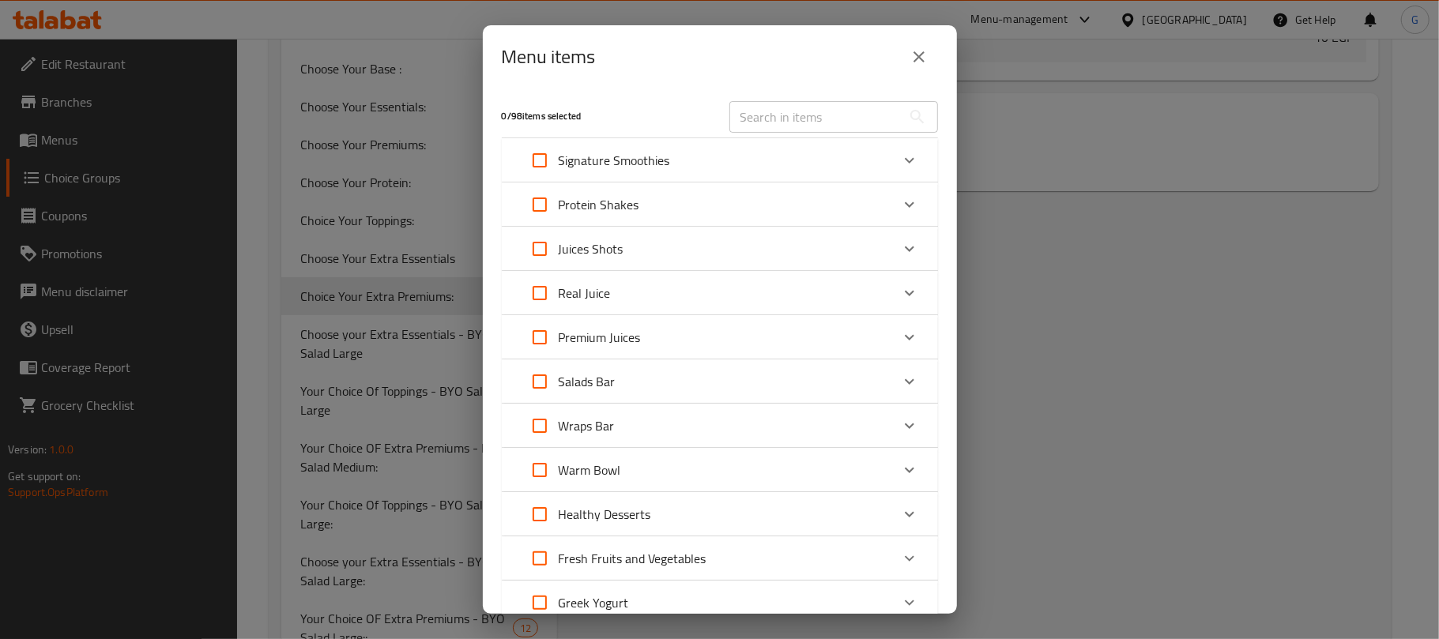
click at [924, 64] on icon "close" at bounding box center [919, 56] width 19 height 19
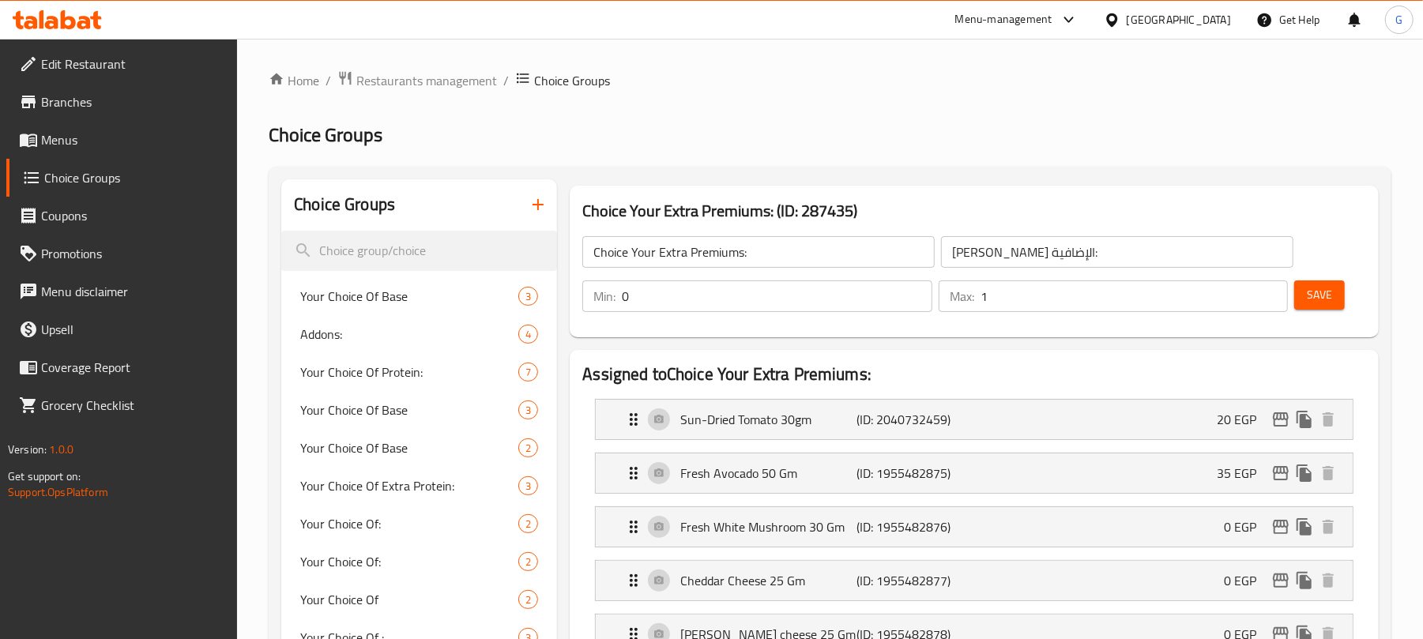
click at [710, 259] on input "Choice Your Extra Premiums:" at bounding box center [759, 252] width 353 height 32
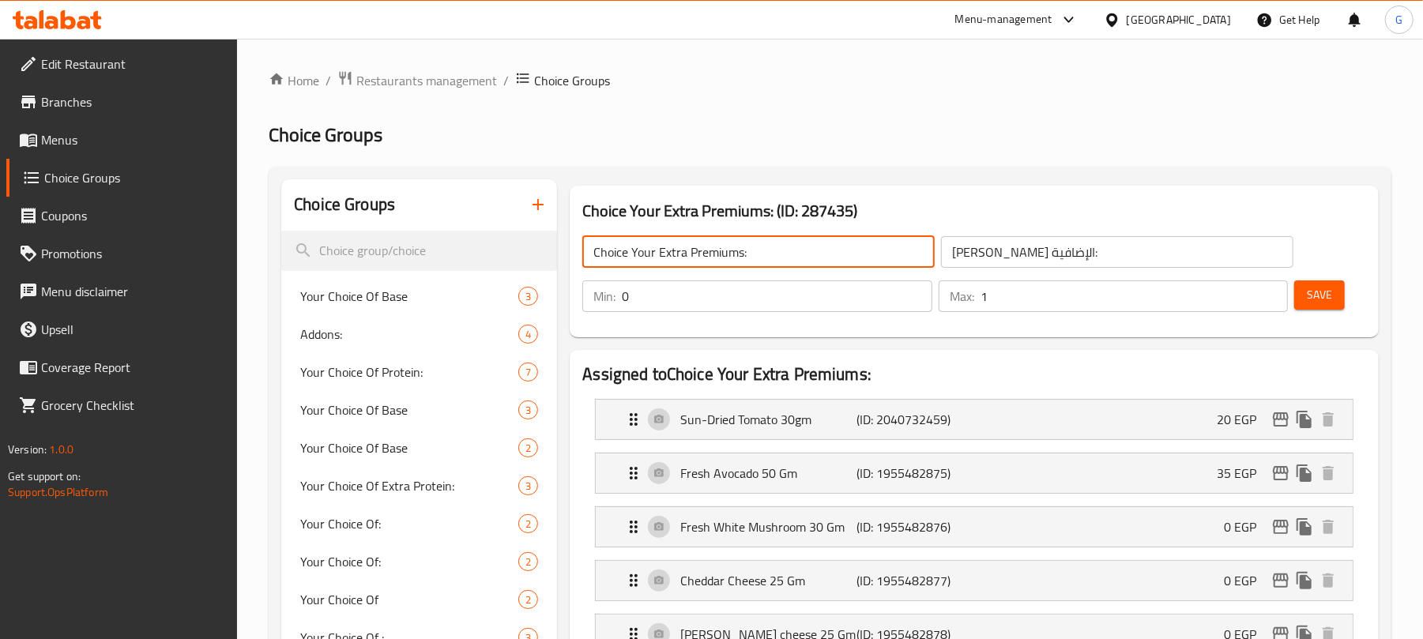
click at [710, 259] on input "Choice Your Extra Premiums:" at bounding box center [759, 252] width 353 height 32
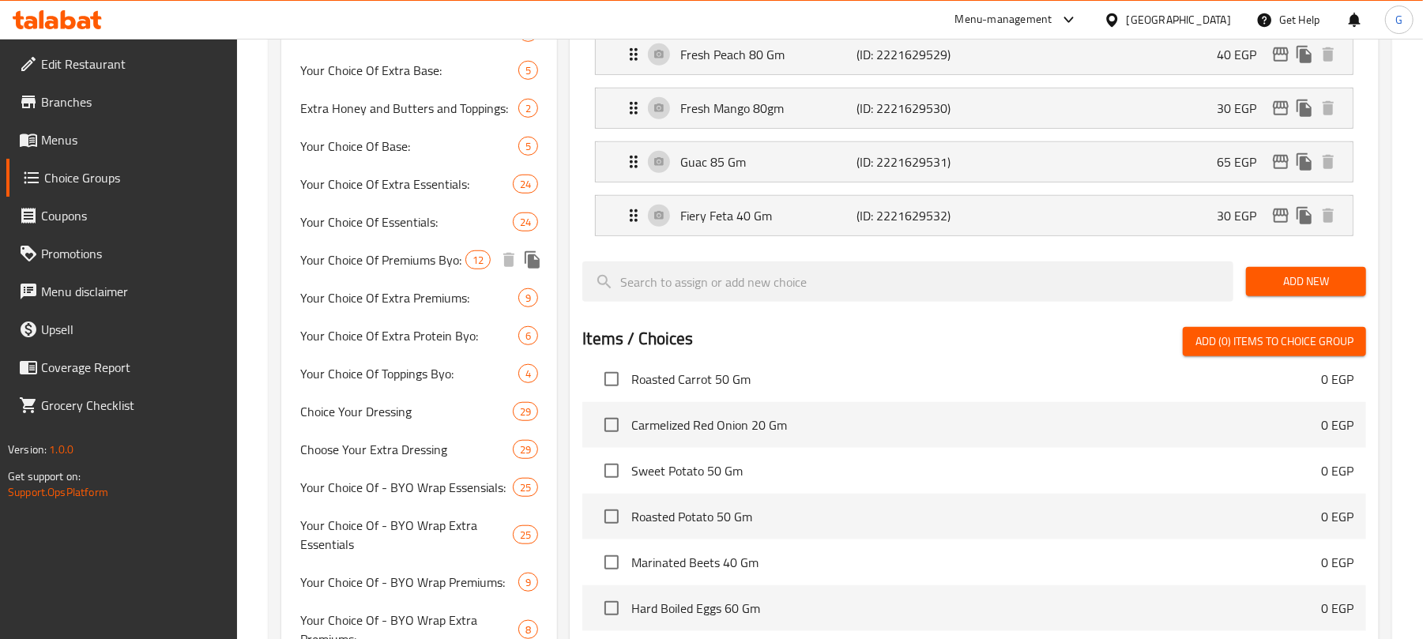
scroll to position [773, 0]
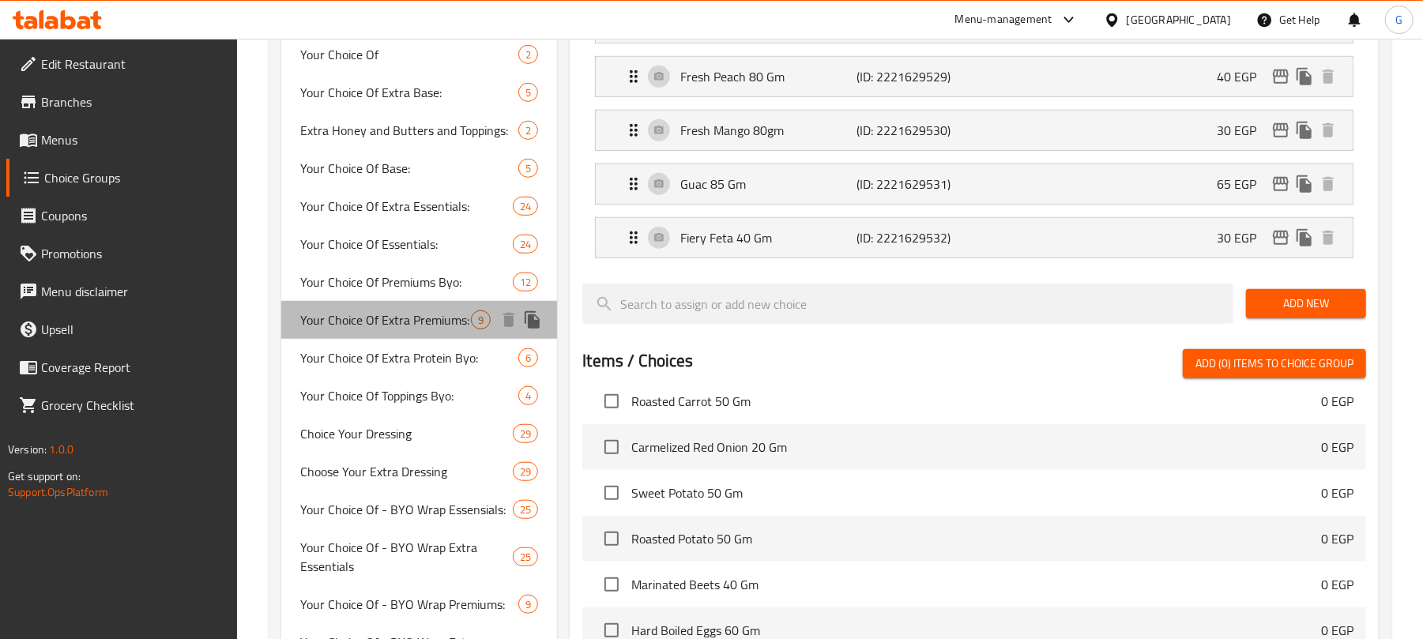
click at [414, 323] on span "Your Choice Of Extra Premiums:" at bounding box center [385, 320] width 171 height 19
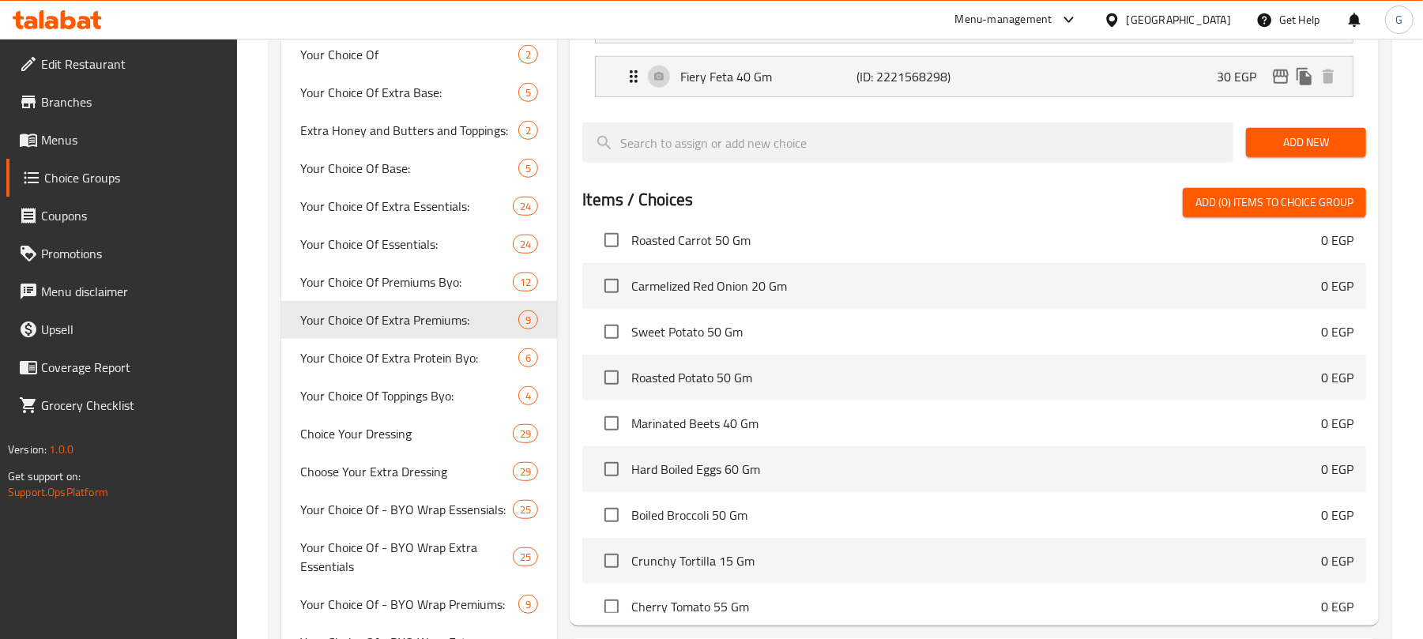
type input "Your Choice Of Extra Premiums:"
type input ":اختيارك من إضافة بريميمز"
type input "3"
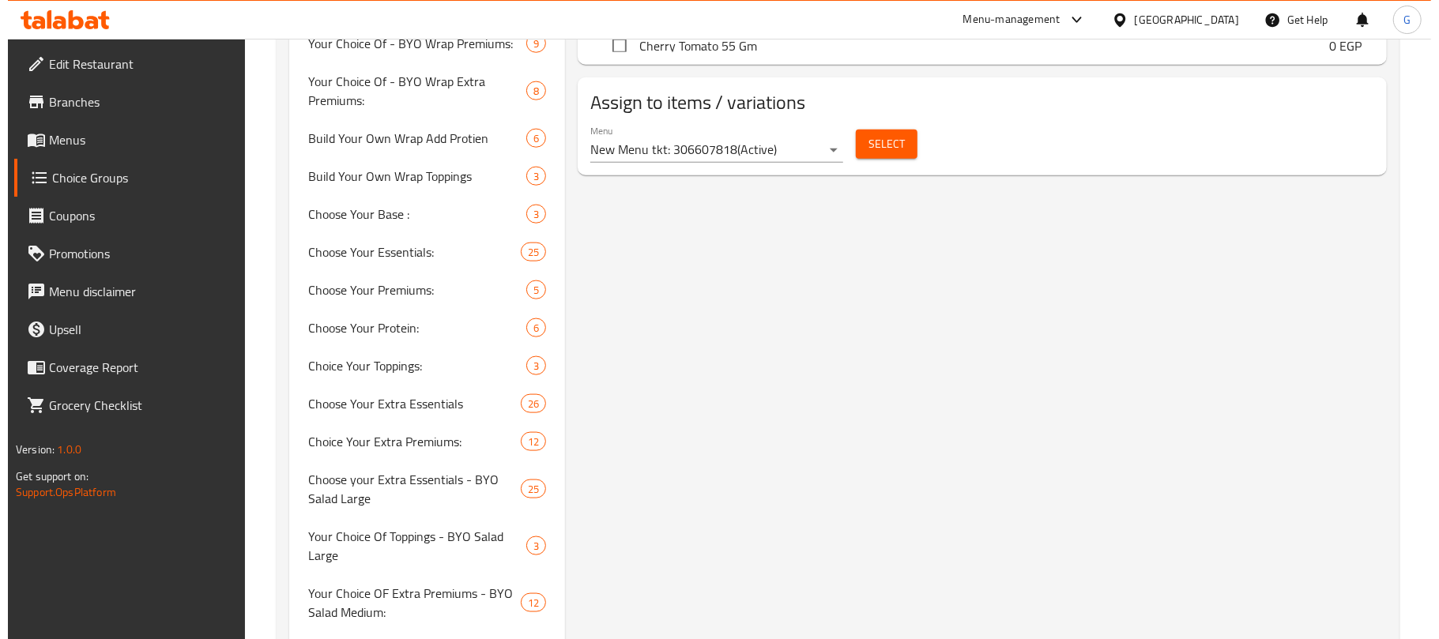
scroll to position [1325, 0]
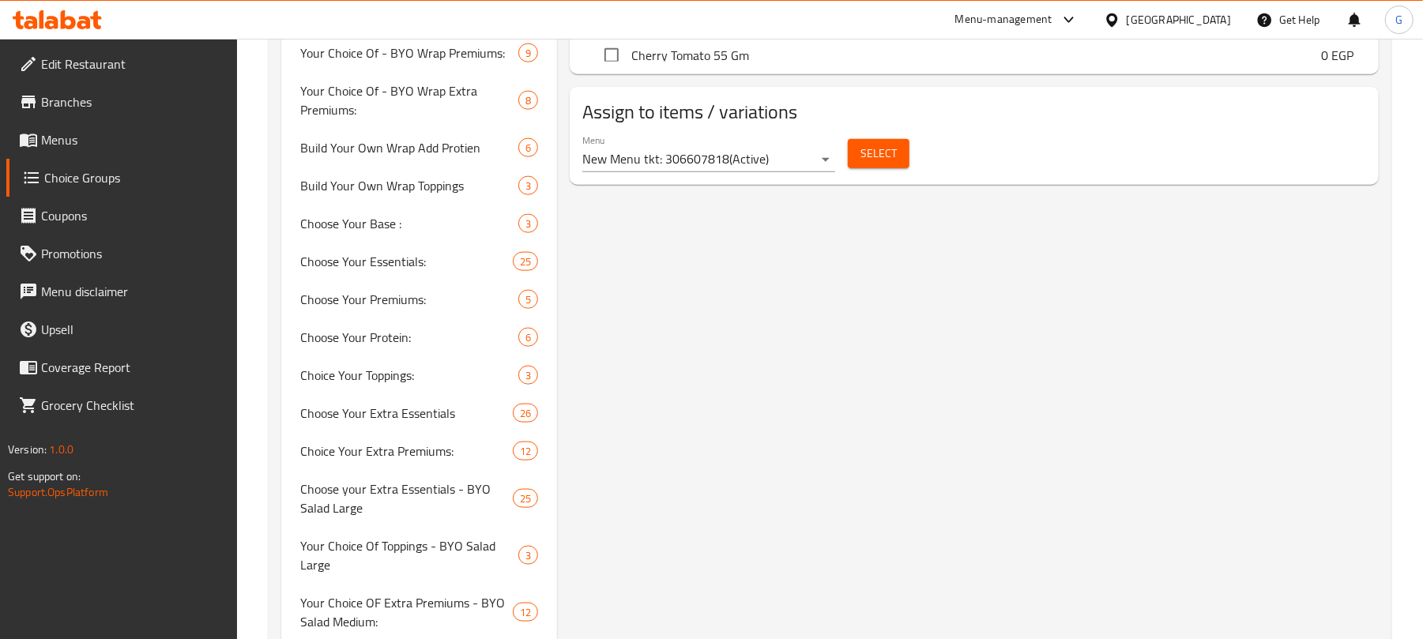
click at [879, 164] on span "Select" at bounding box center [879, 154] width 36 height 20
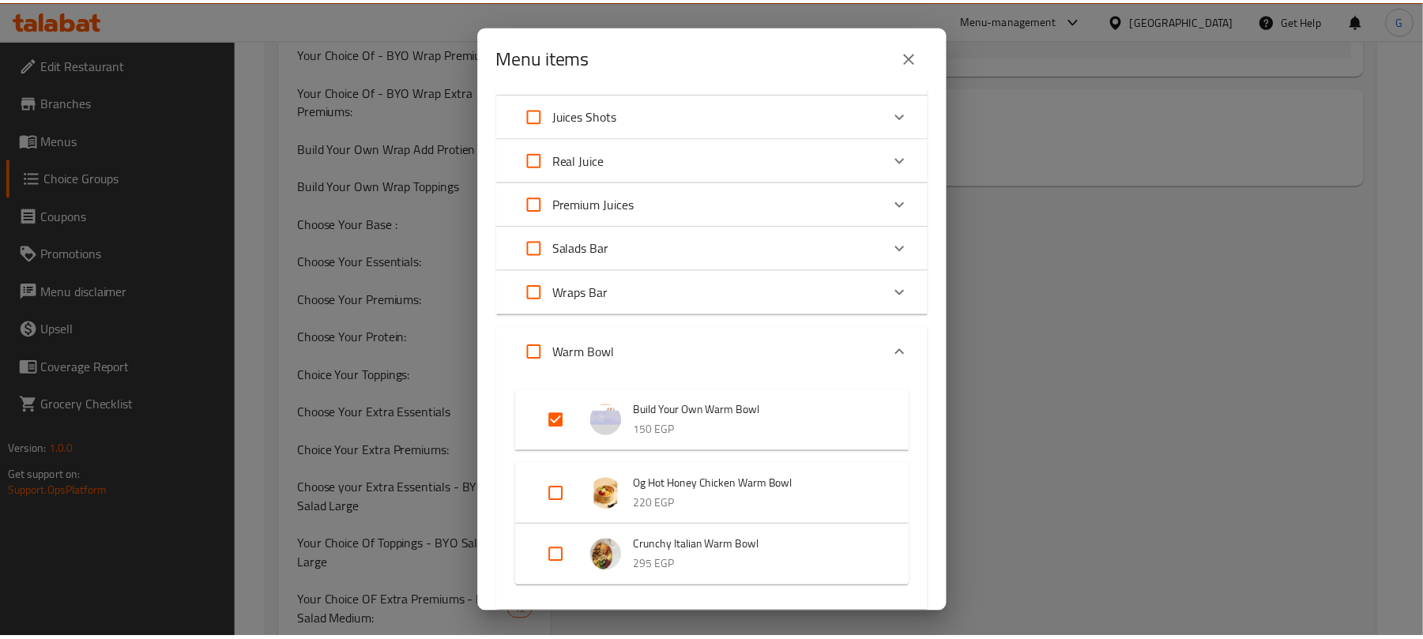
scroll to position [159, 0]
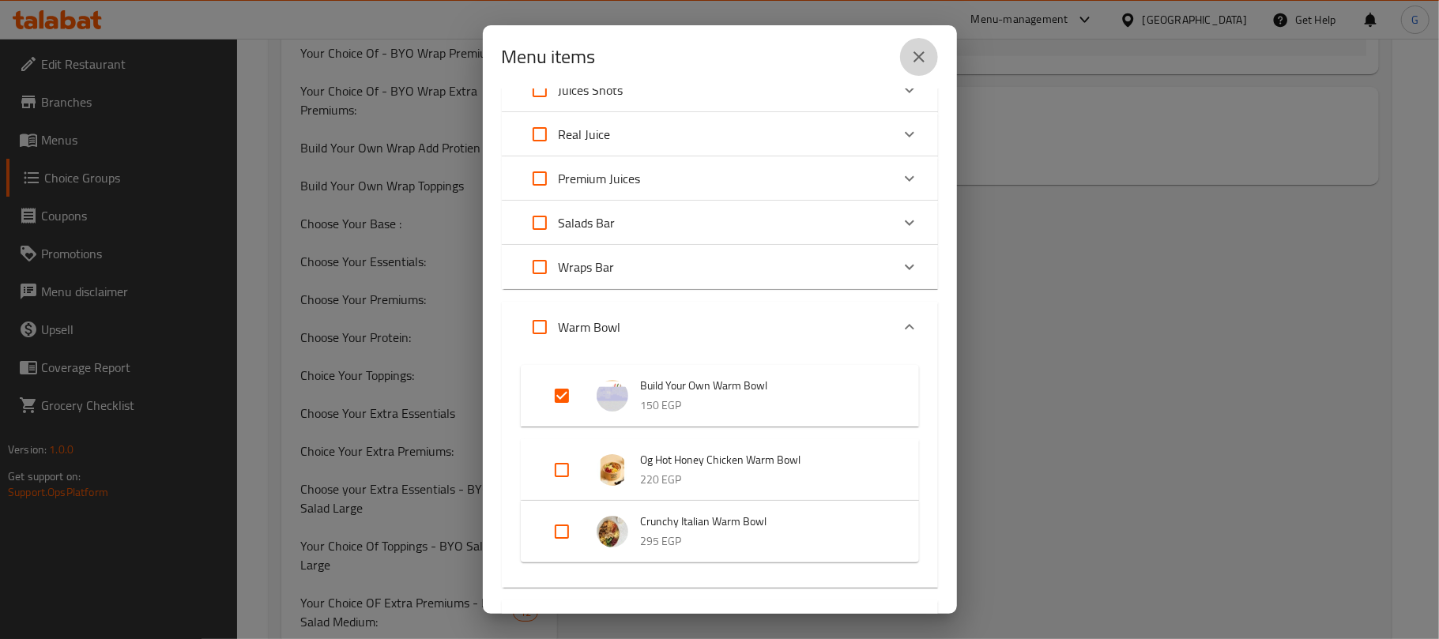
click at [922, 51] on icon "close" at bounding box center [919, 56] width 19 height 19
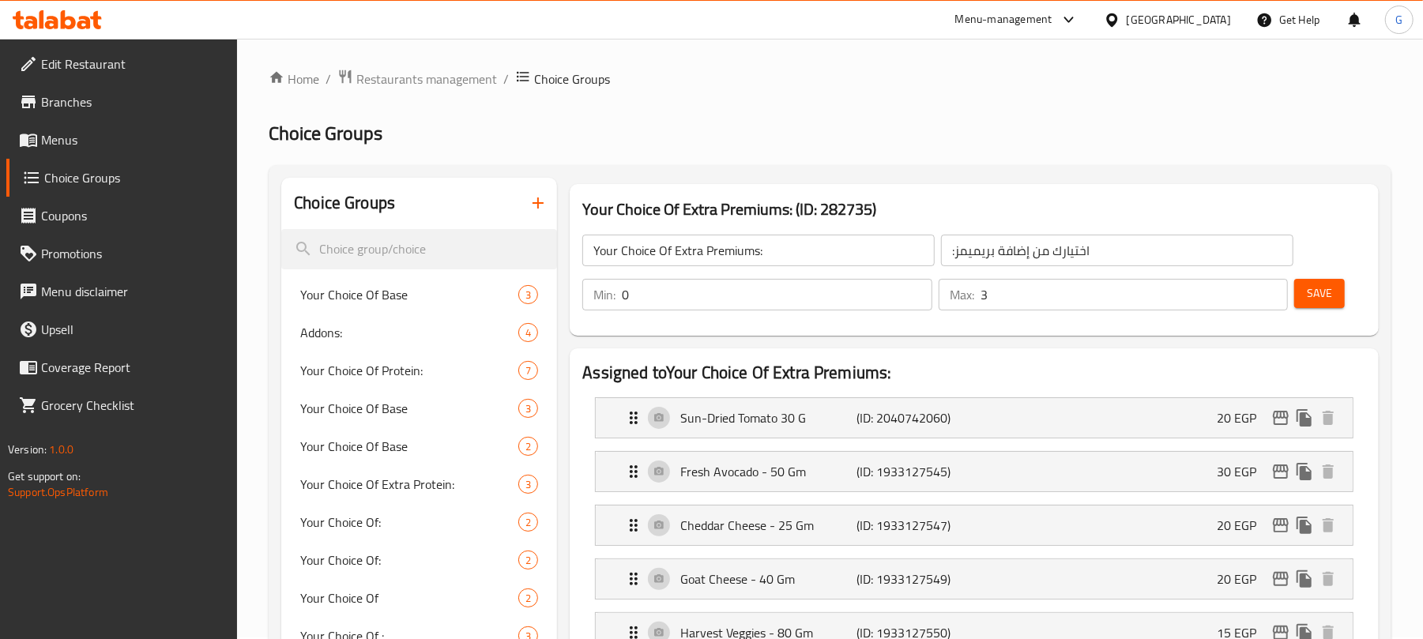
scroll to position [0, 0]
click at [820, 216] on h3 "Your Choice Of Extra Premiums: (ID: 282735)" at bounding box center [975, 210] width 784 height 25
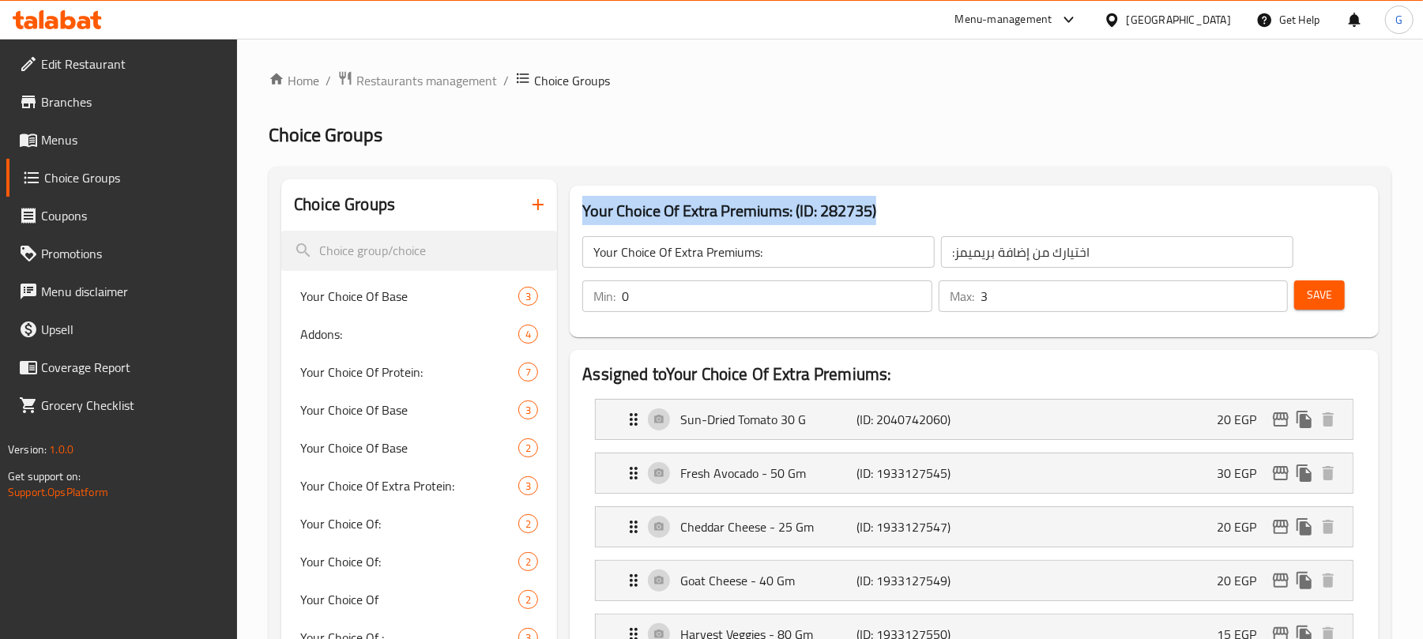
click at [820, 216] on h3 "Your Choice Of Extra Premiums: (ID: 282735)" at bounding box center [975, 210] width 784 height 25
copy h3 "Your Choice Of Extra Premiums: (ID: 282735)"
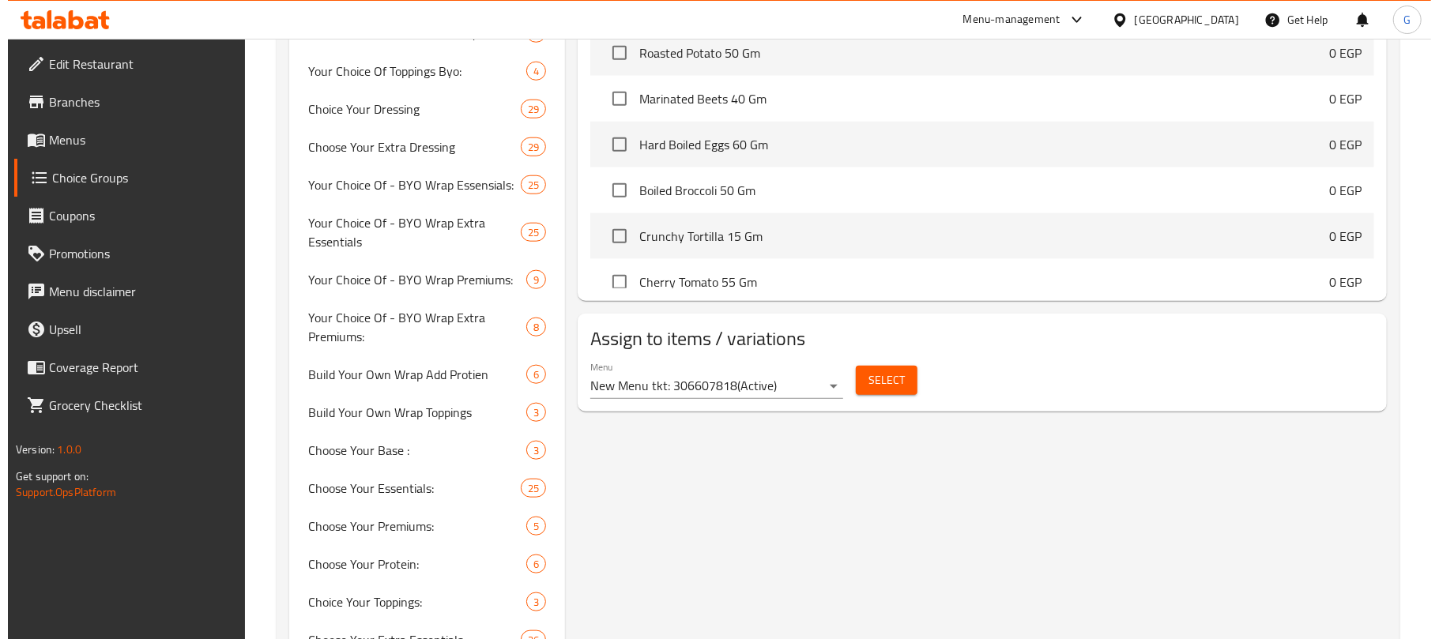
scroll to position [1197, 0]
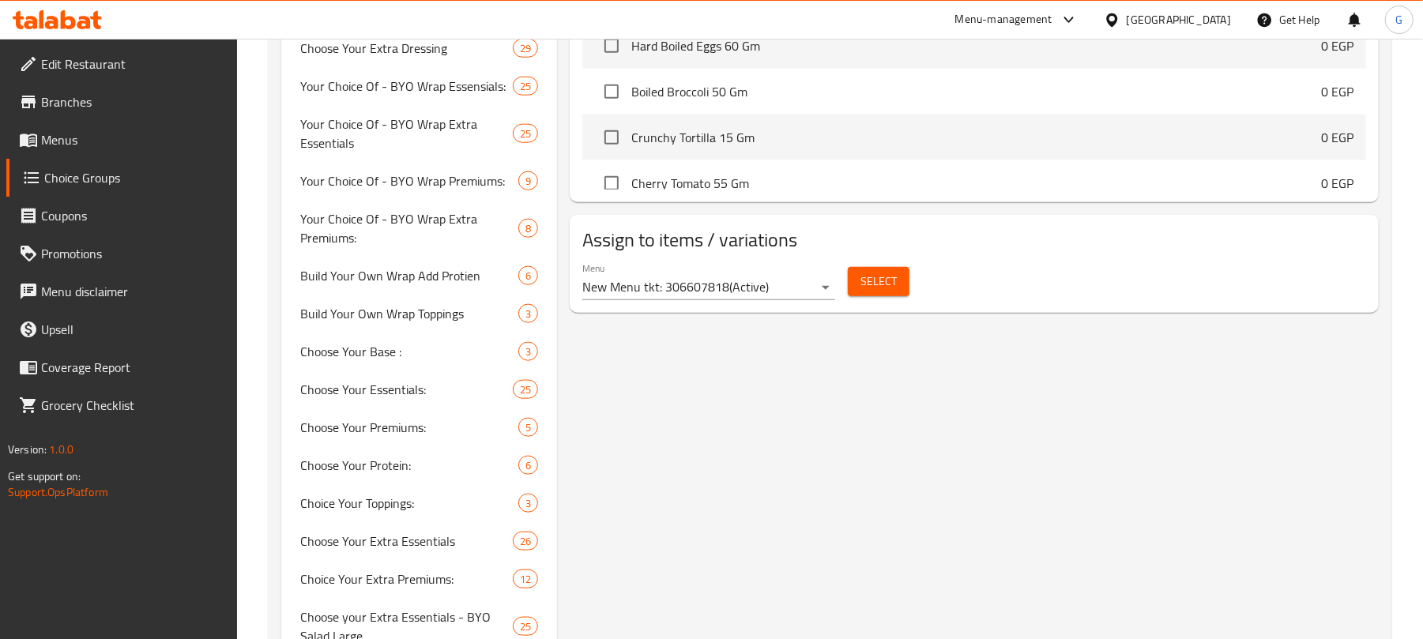
click at [867, 292] on span "Select" at bounding box center [879, 282] width 36 height 20
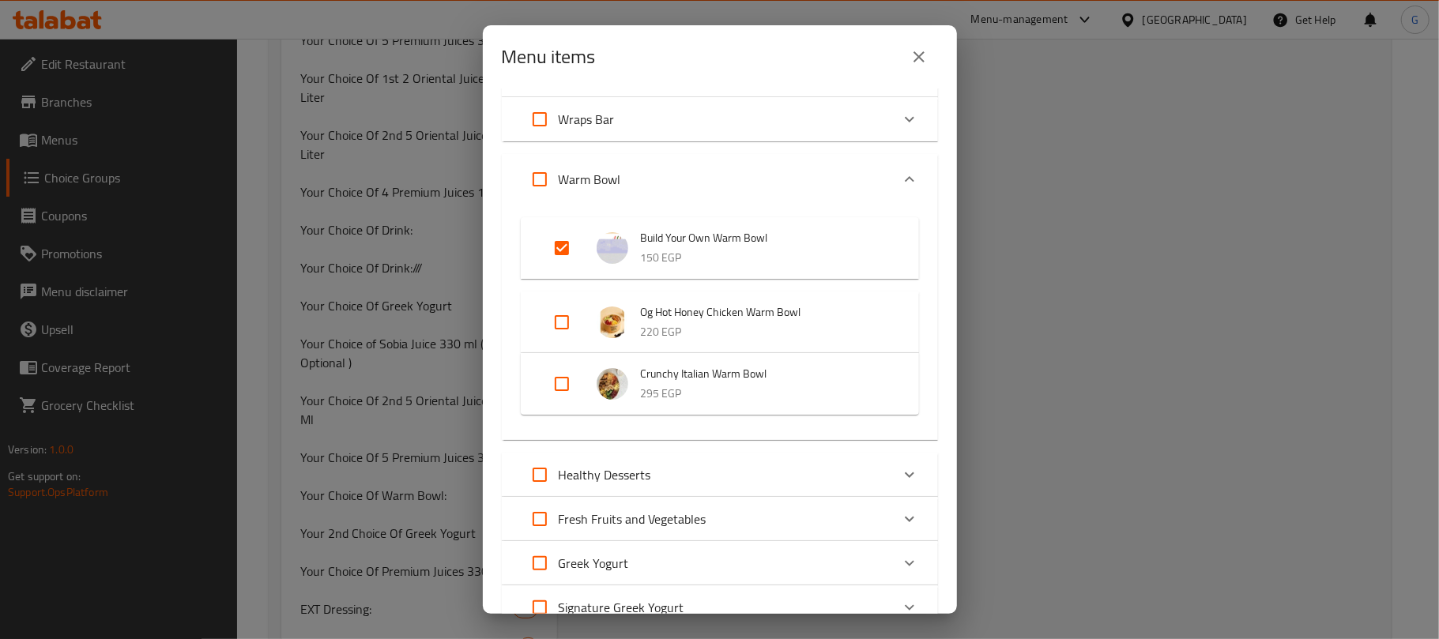
scroll to position [316, 0]
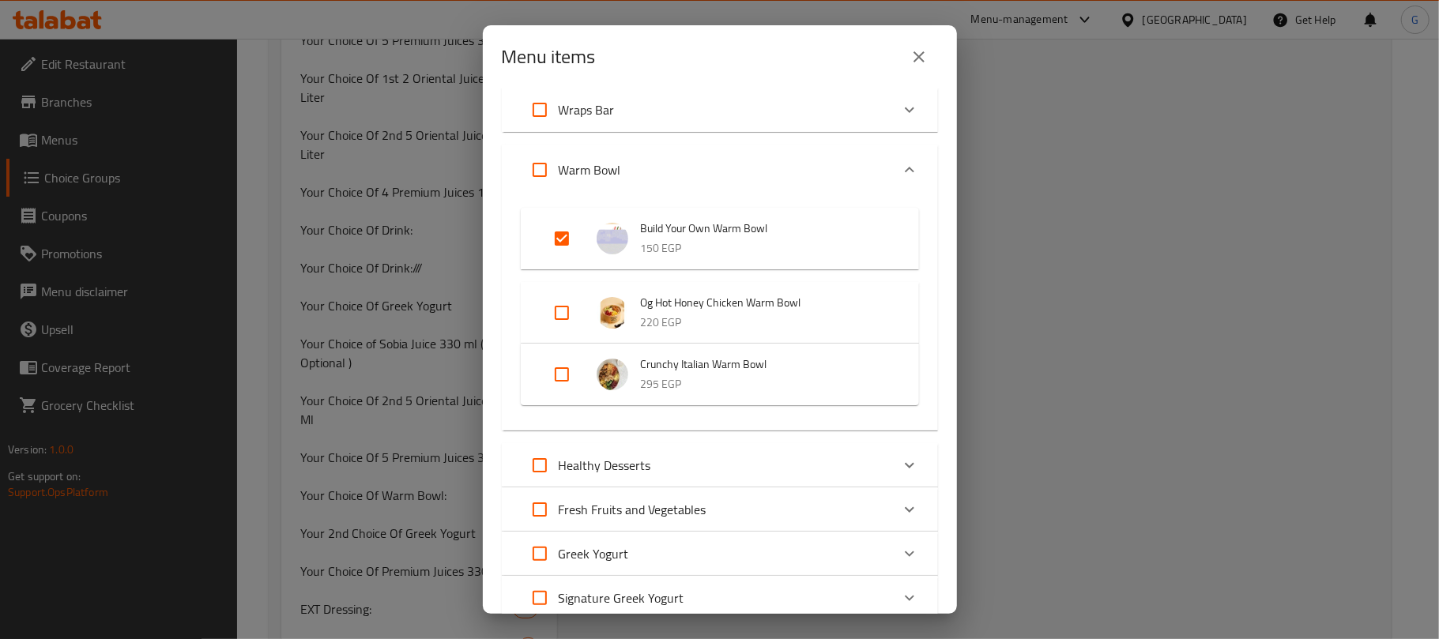
click at [917, 60] on icon "close" at bounding box center [919, 56] width 11 height 11
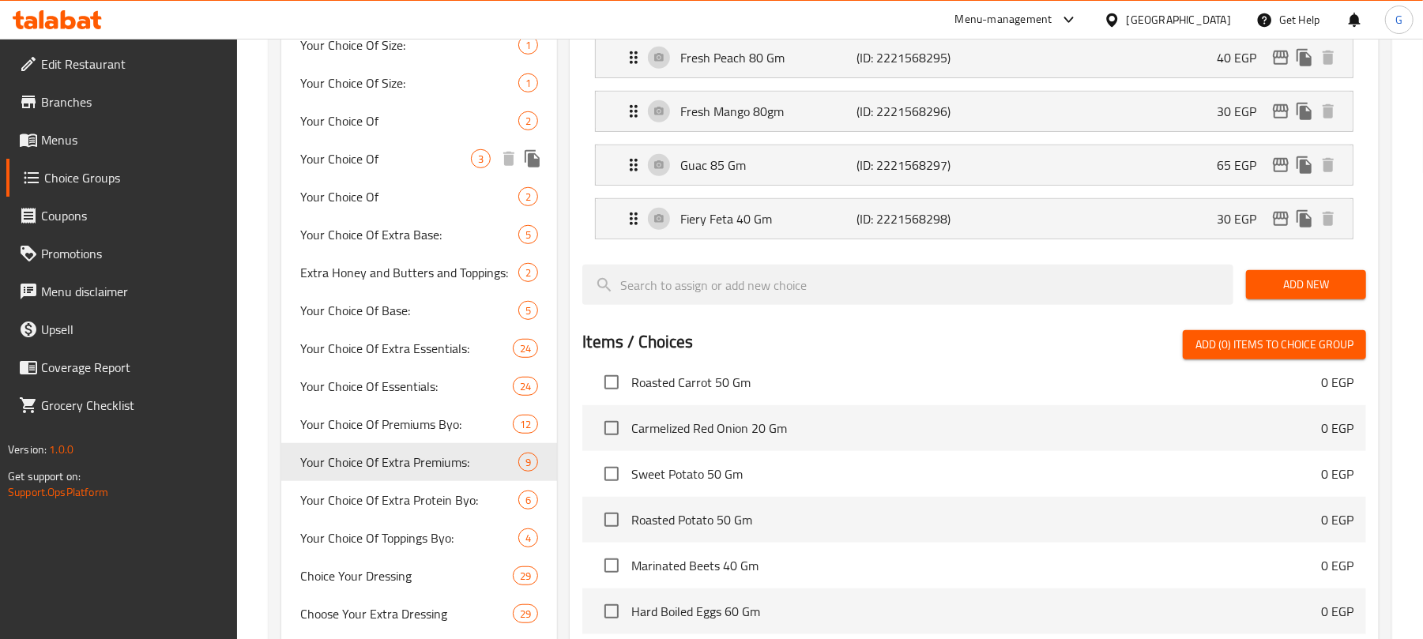
scroll to position [632, 0]
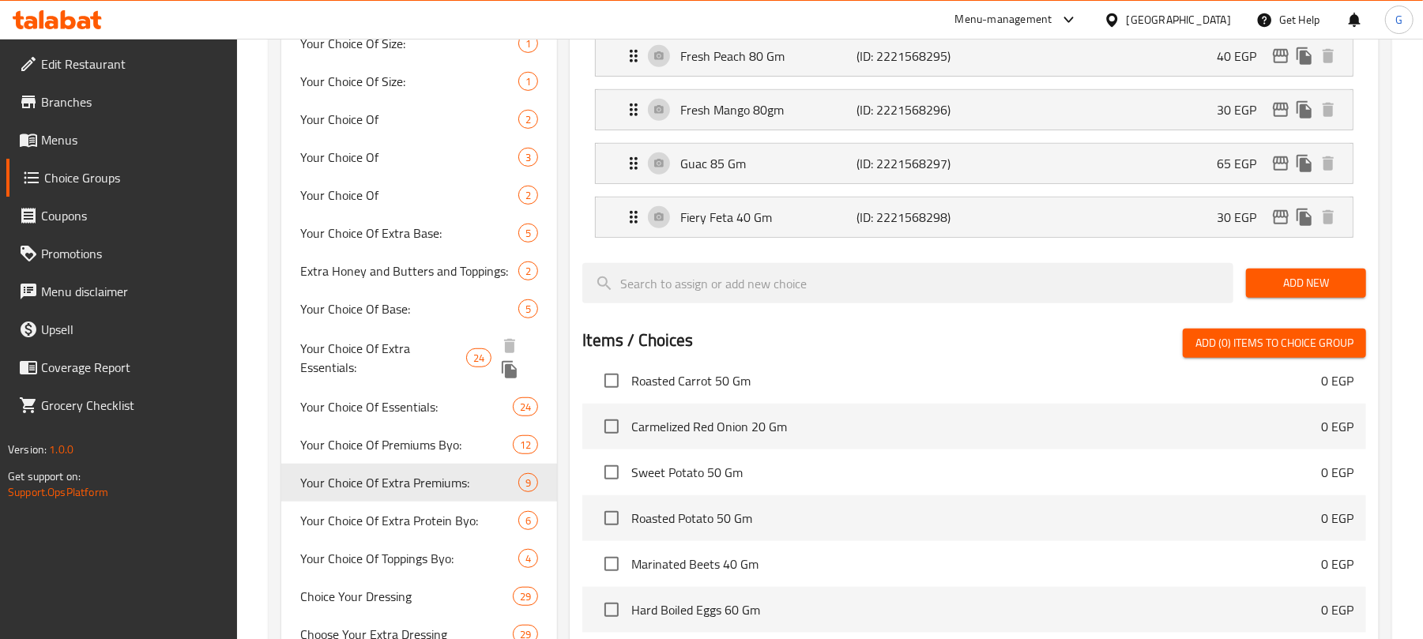
click at [330, 339] on span "Your Choice Of Extra Essentials:" at bounding box center [383, 358] width 166 height 38
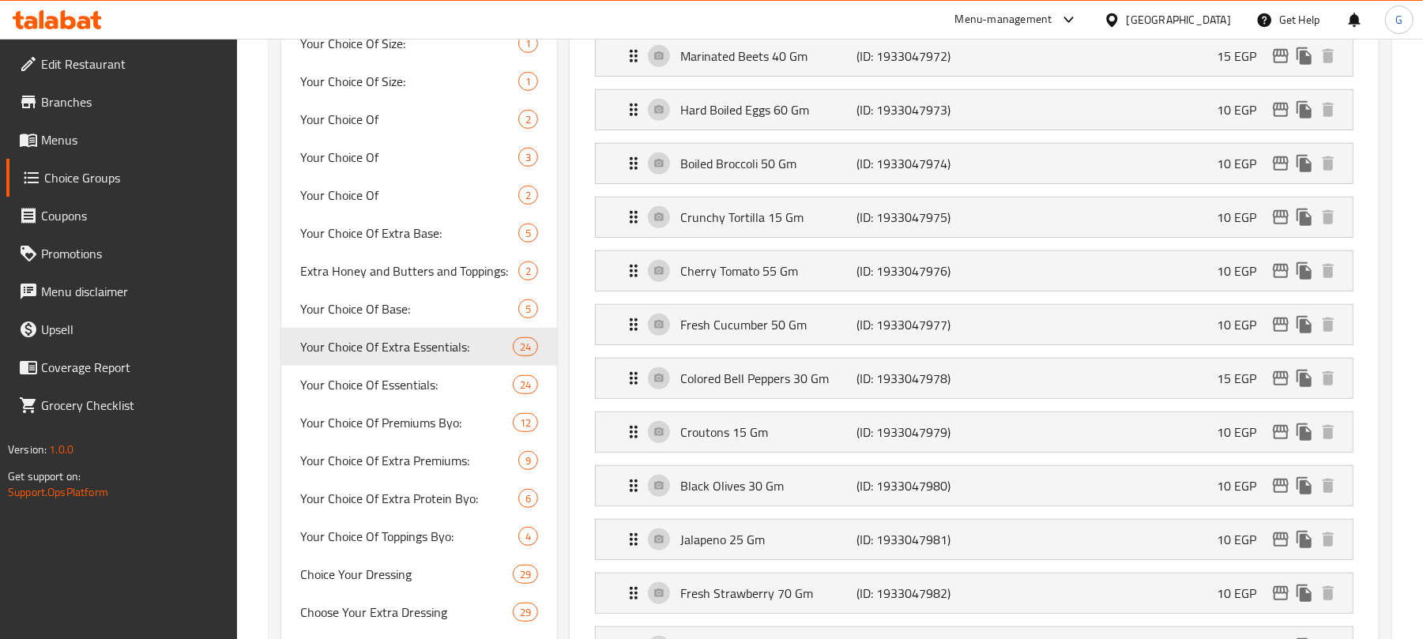
type input "Your Choice Of Extra Essentials:"
type input "إختيارك من الأساسيات الإضافية:"
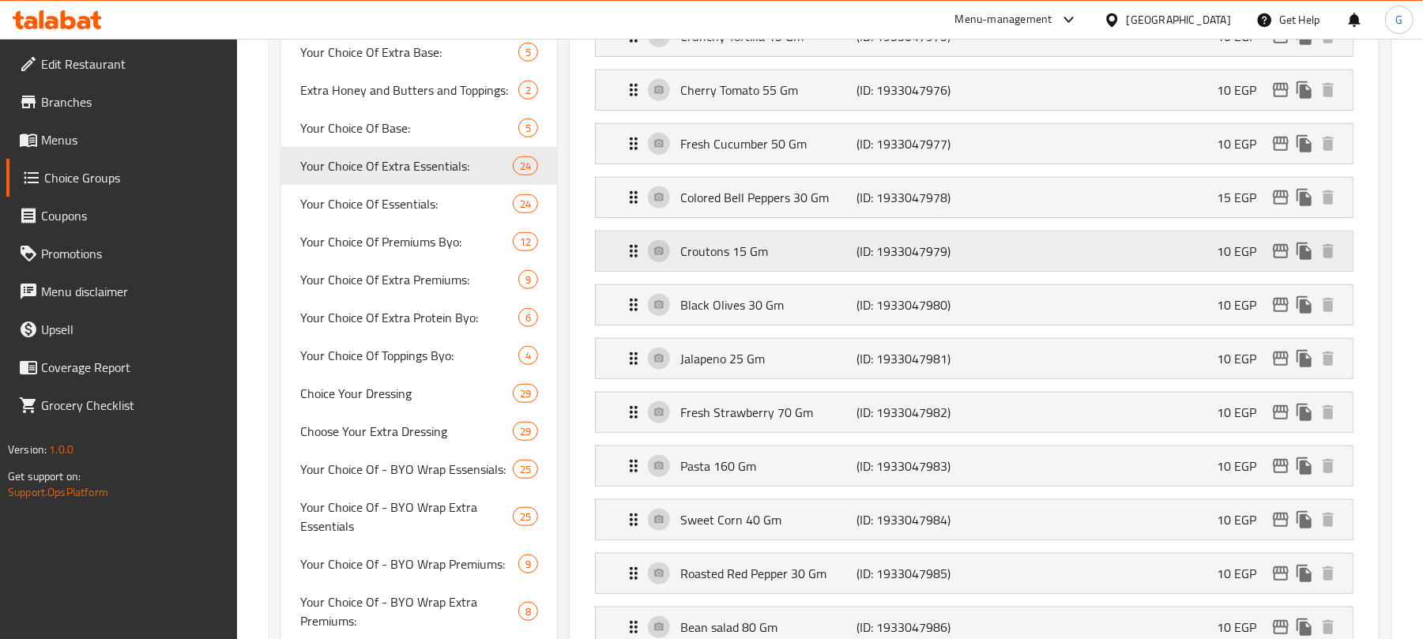
click at [781, 257] on p "Croutons 15 Gm" at bounding box center [769, 251] width 176 height 19
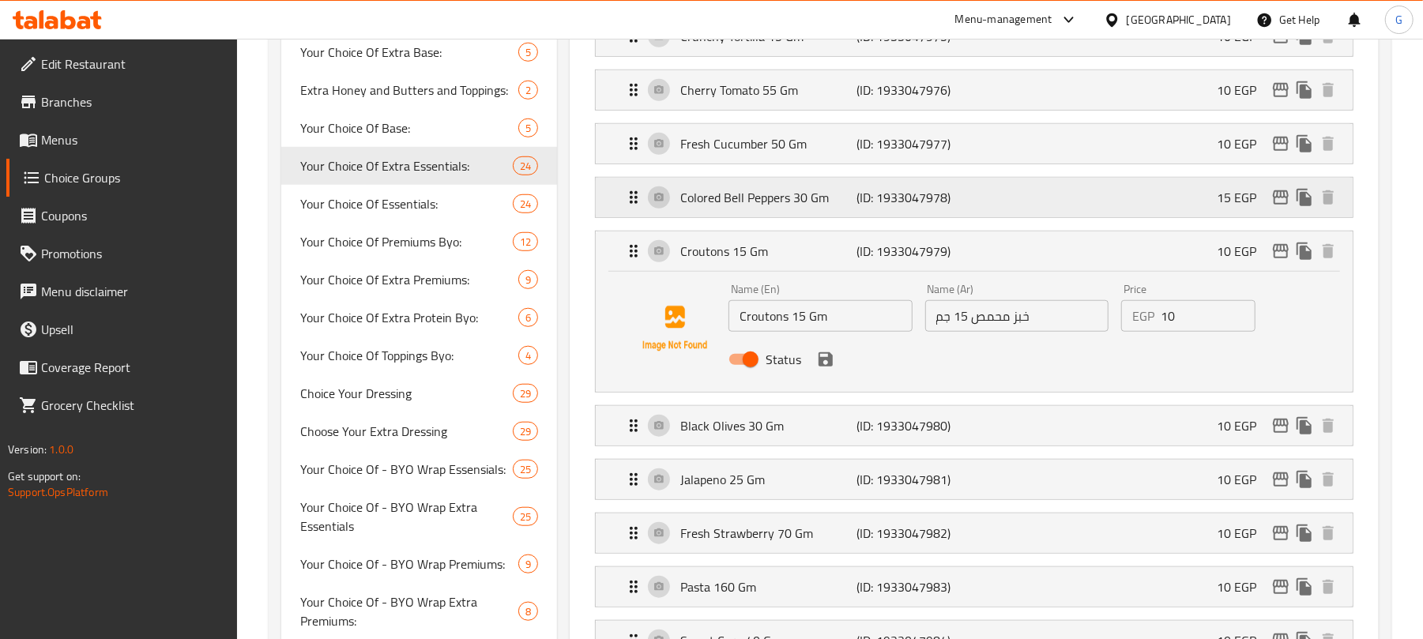
scroll to position [0, 0]
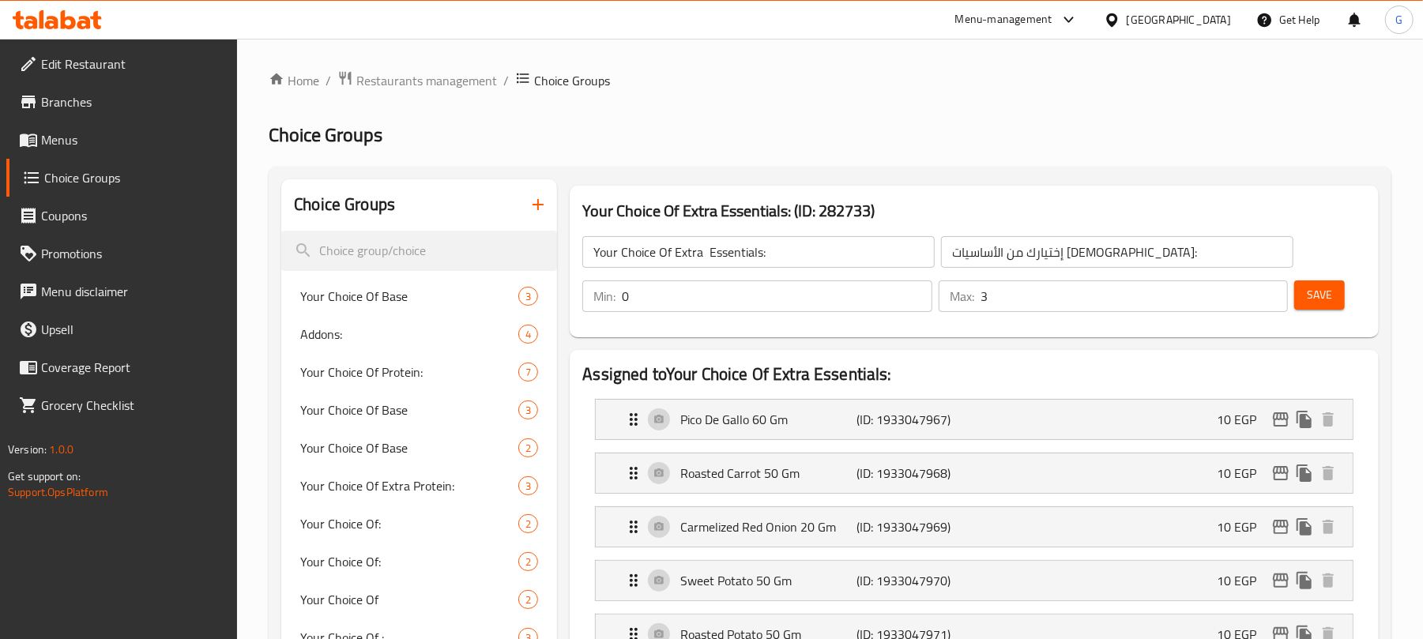
click at [784, 253] on input "Your Choice Of Extra Essentials:" at bounding box center [759, 252] width 353 height 32
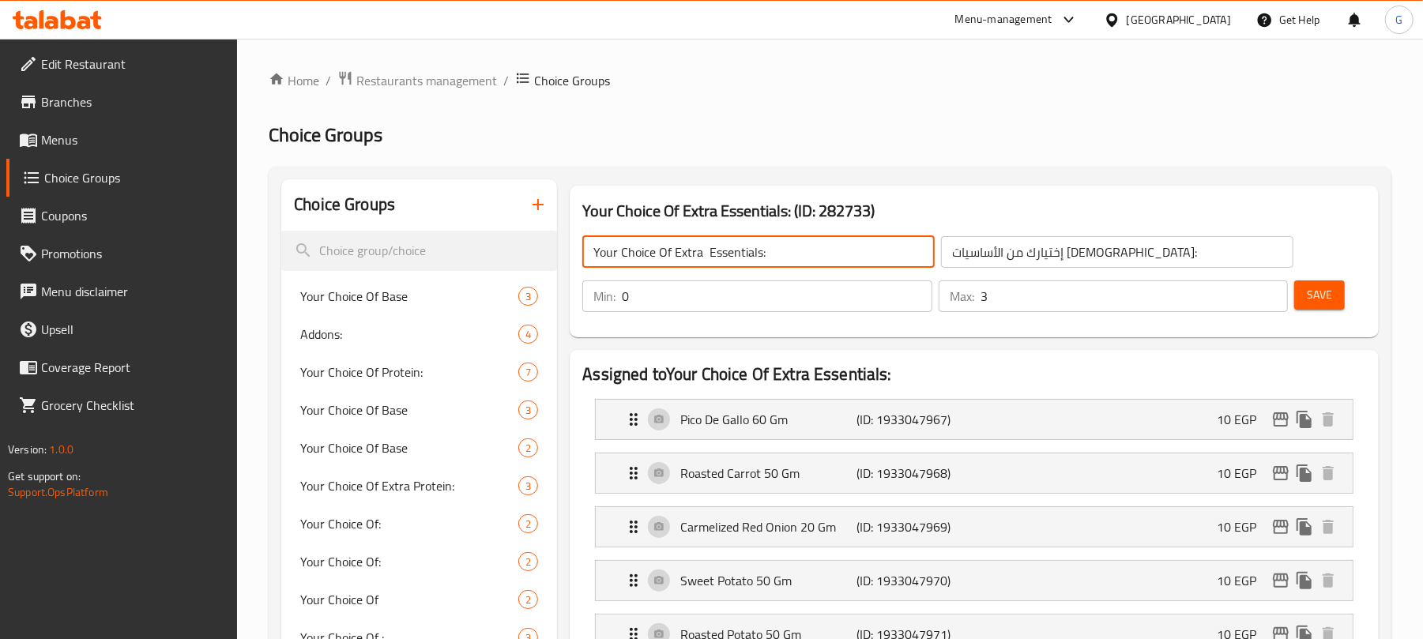
click at [784, 253] on input "Your Choice Of Extra Essentials:" at bounding box center [759, 252] width 353 height 32
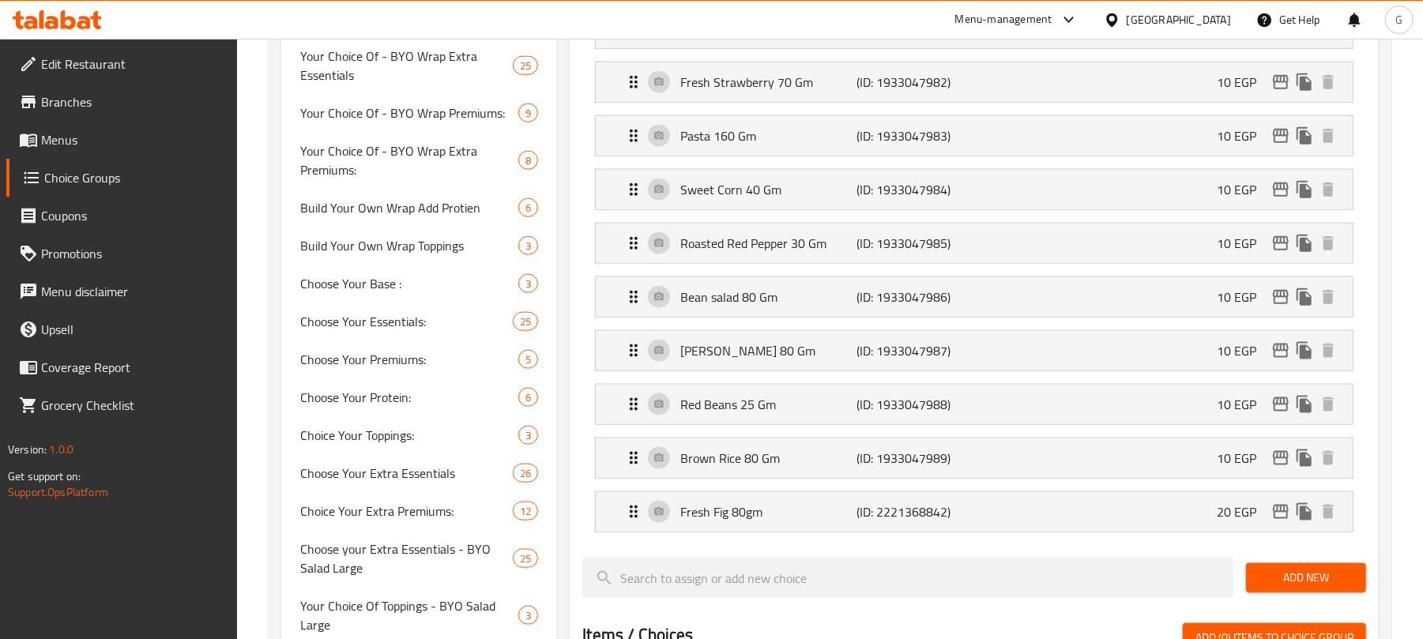
scroll to position [1303, 0]
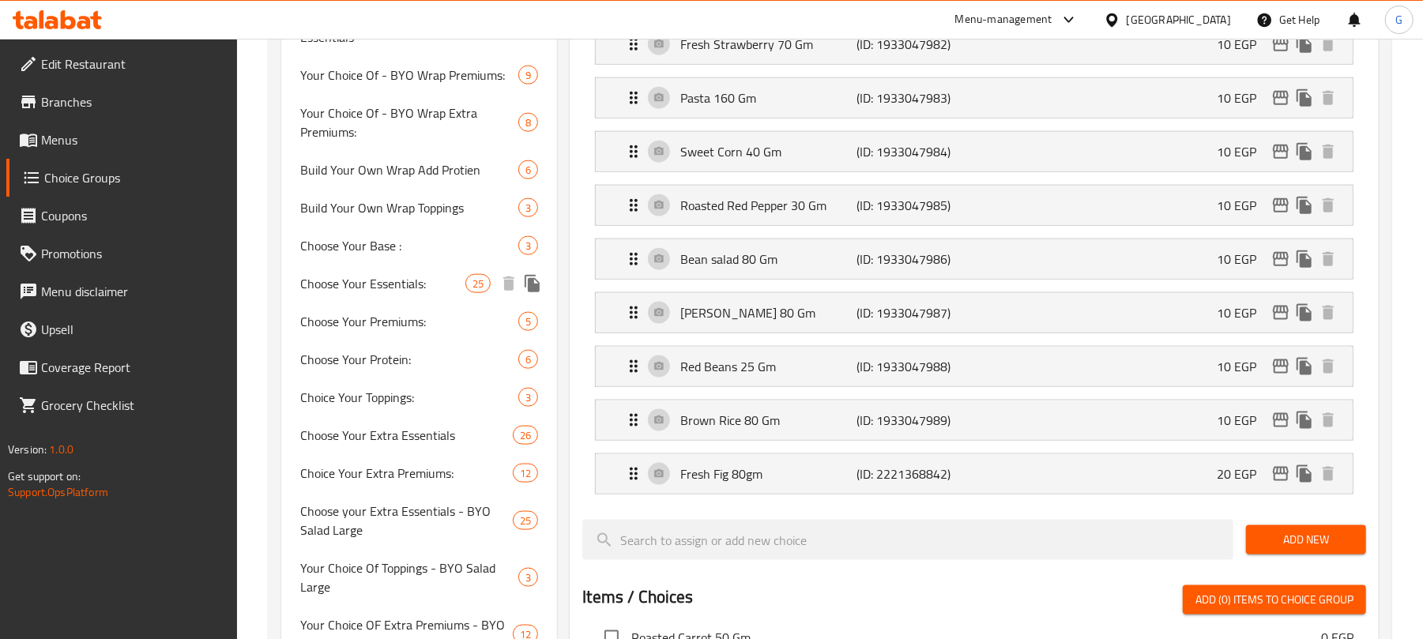
drag, startPoint x: 397, startPoint y: 288, endPoint x: 1373, endPoint y: 285, distance: 976.1
click at [397, 286] on span "Choose Your Essentials:" at bounding box center [382, 283] width 165 height 19
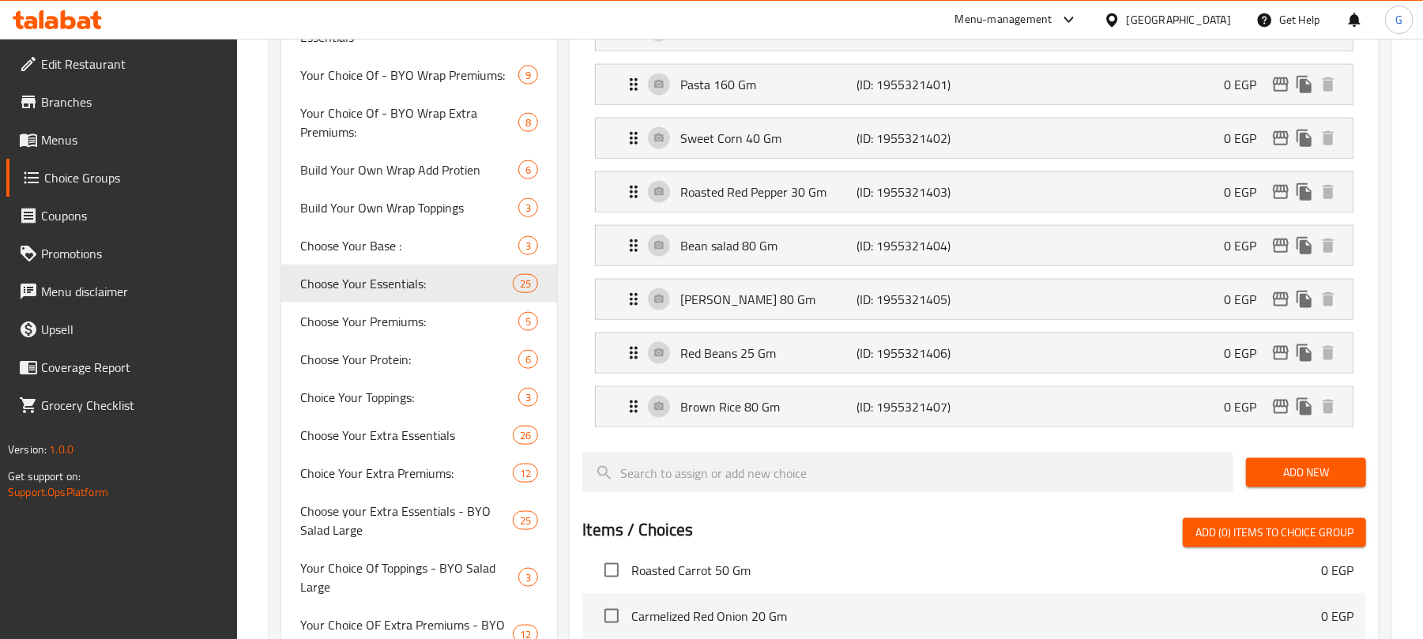
type input "Choose Your Essentials:"
type input "اختر الأساسيات الخاصة بك:"
type input "1"
type input "6"
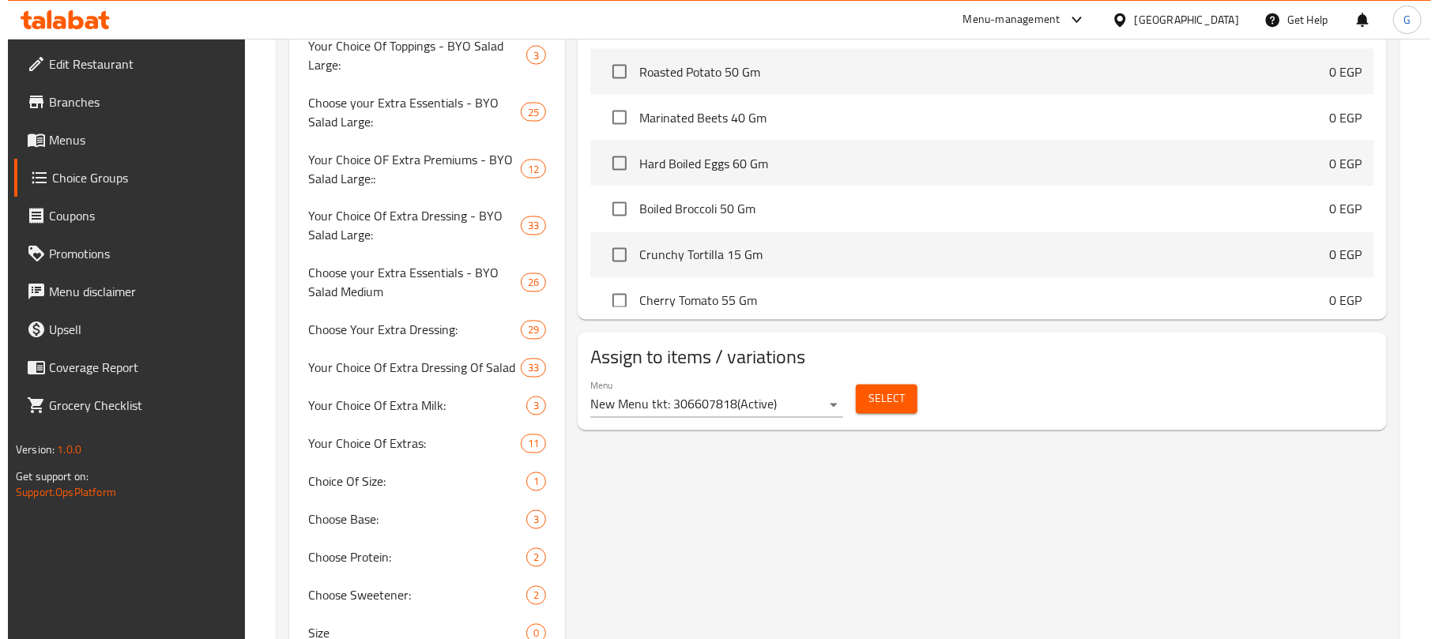
scroll to position [2006, 0]
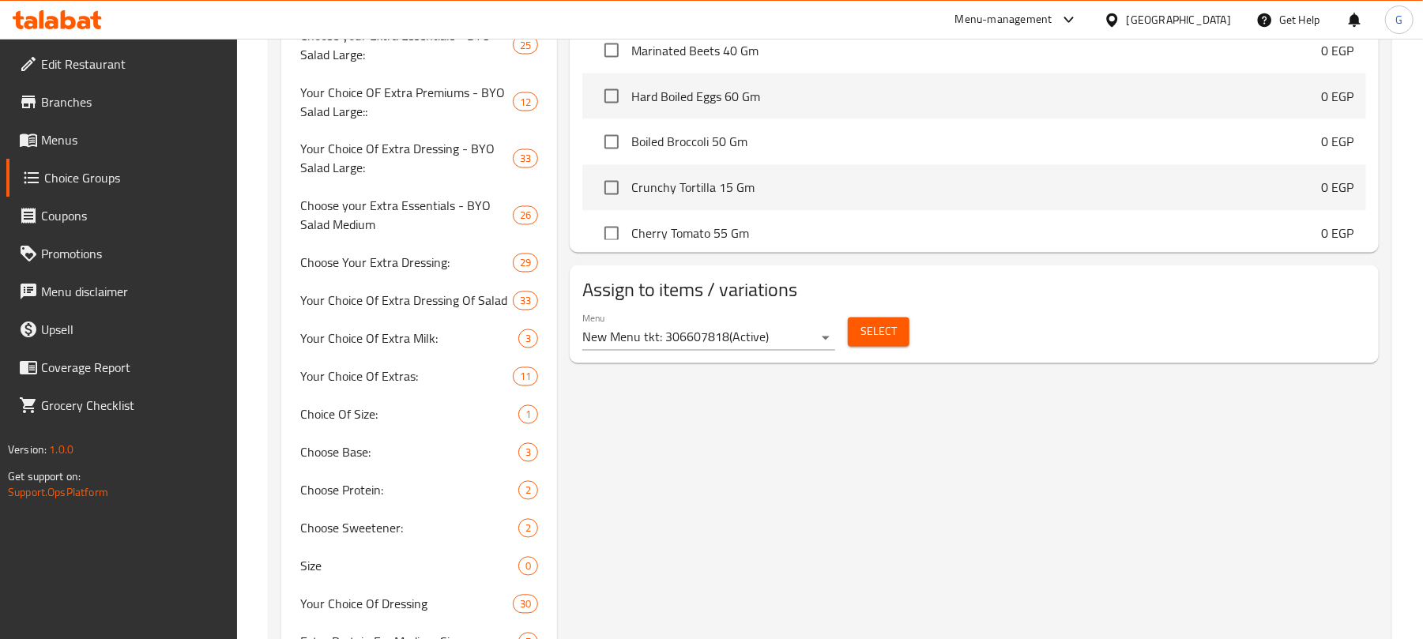
click at [877, 342] on span "Select" at bounding box center [879, 332] width 36 height 20
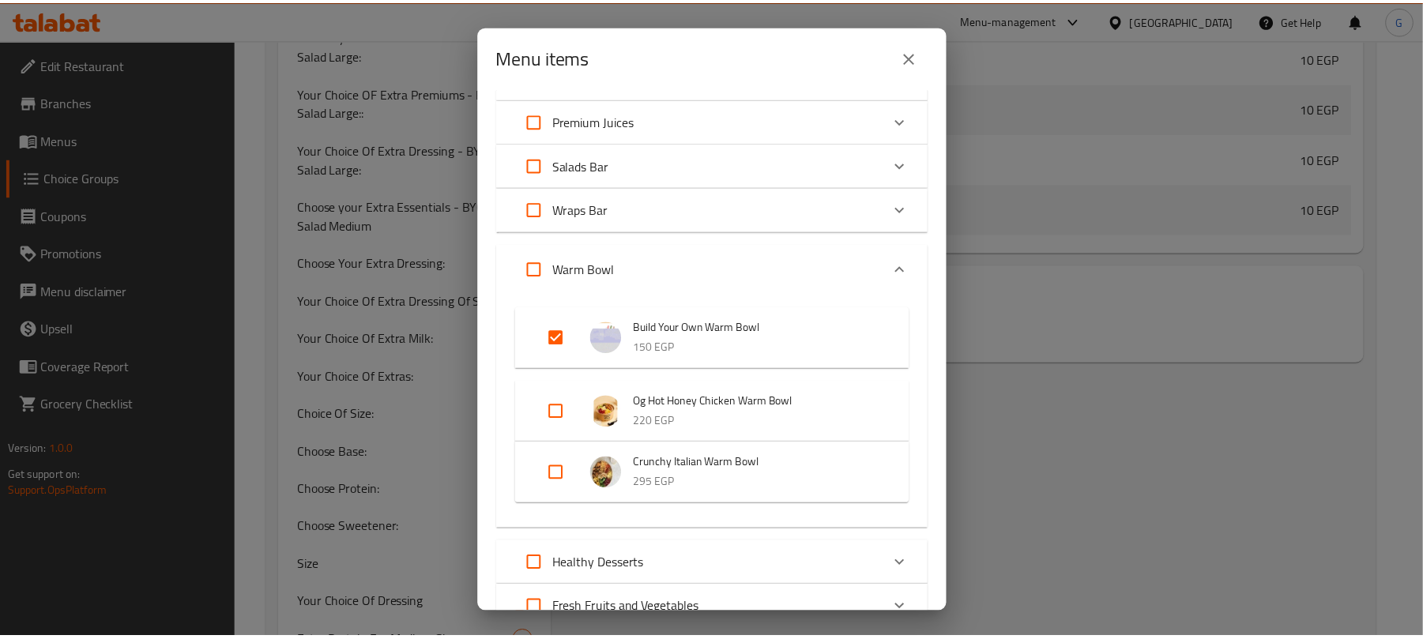
scroll to position [316, 0]
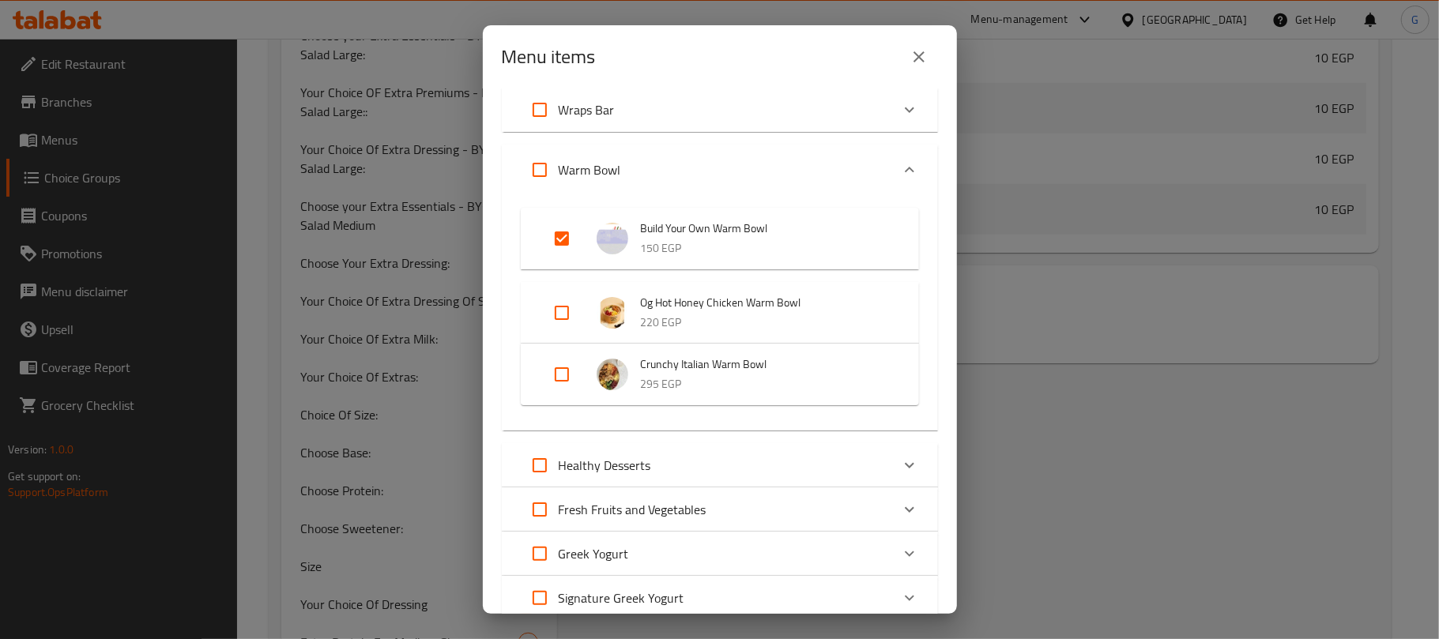
click at [908, 55] on button "close" at bounding box center [919, 57] width 38 height 38
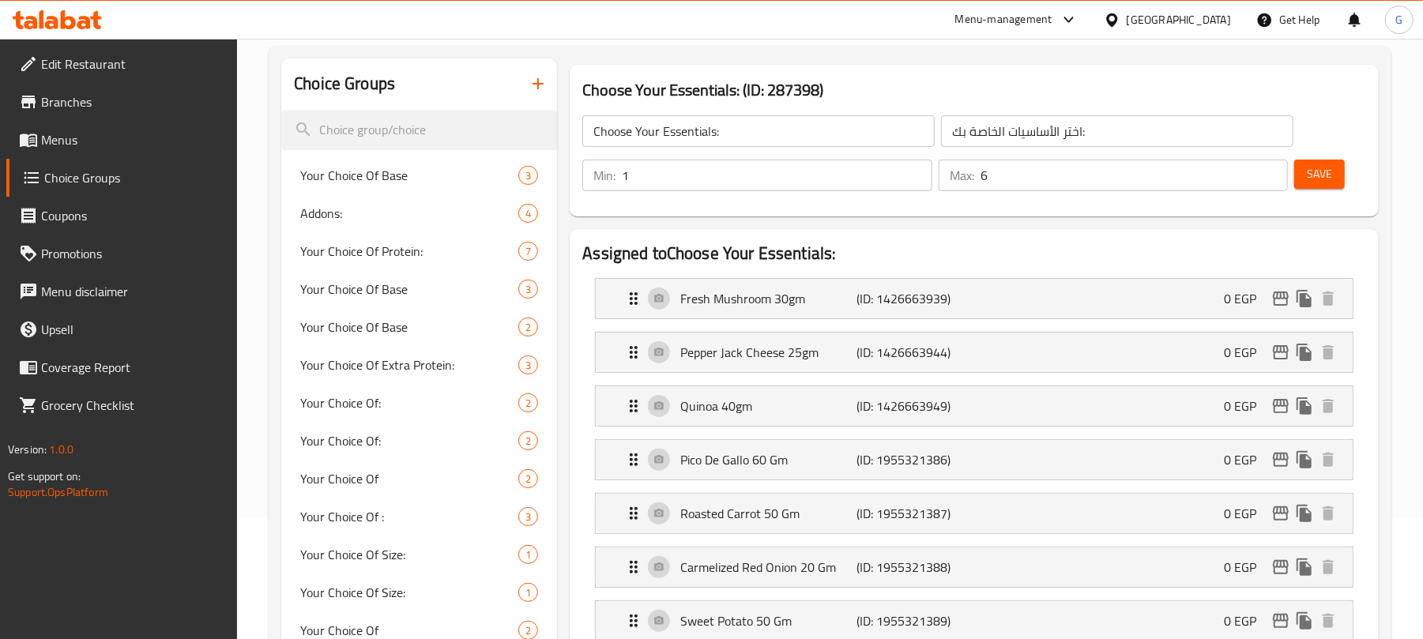
scroll to position [0, 0]
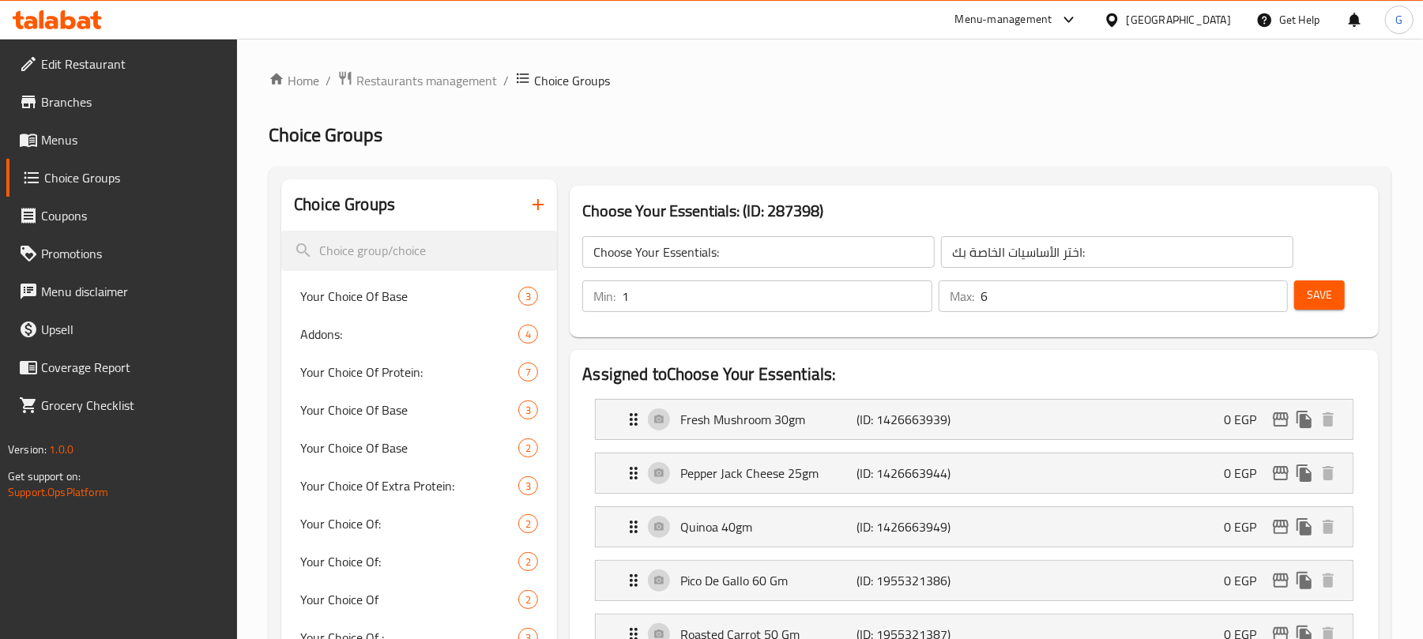
click at [786, 224] on h3 "Choose Your Essentials: (ID: 287398)" at bounding box center [975, 210] width 784 height 25
copy h3 "Choose Your Essentials: (ID: 287398)"
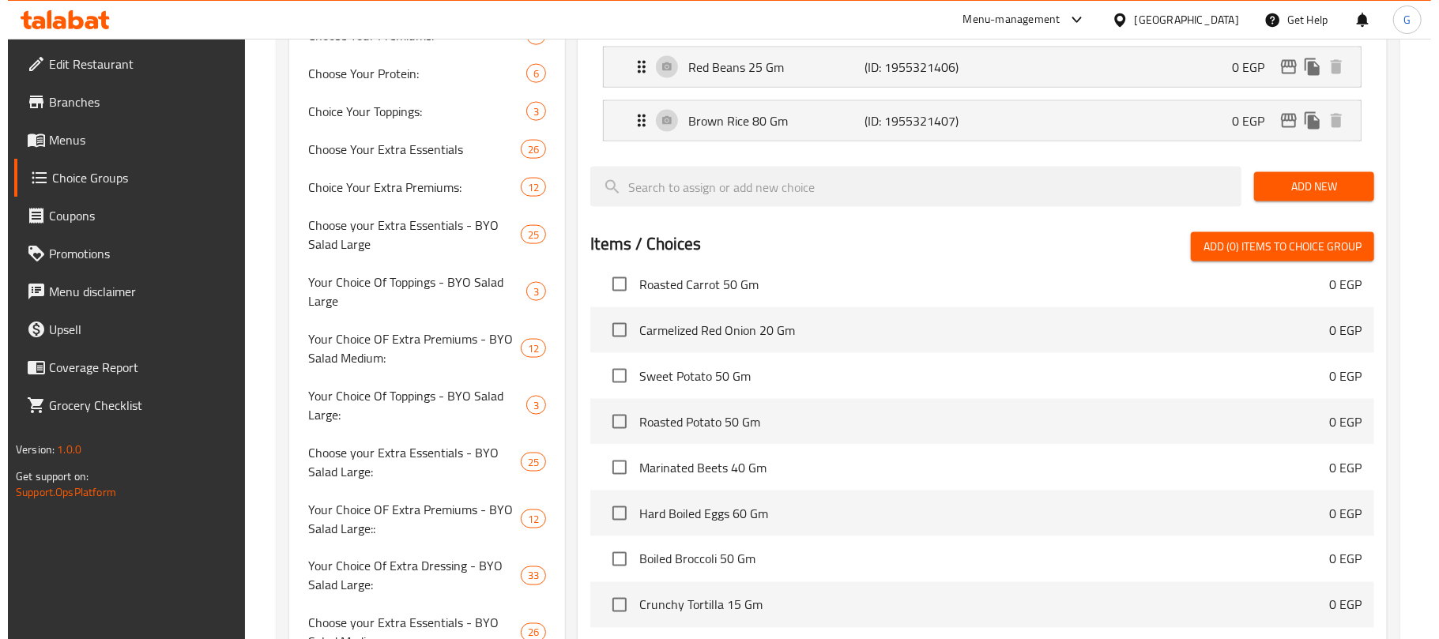
scroll to position [1827, 0]
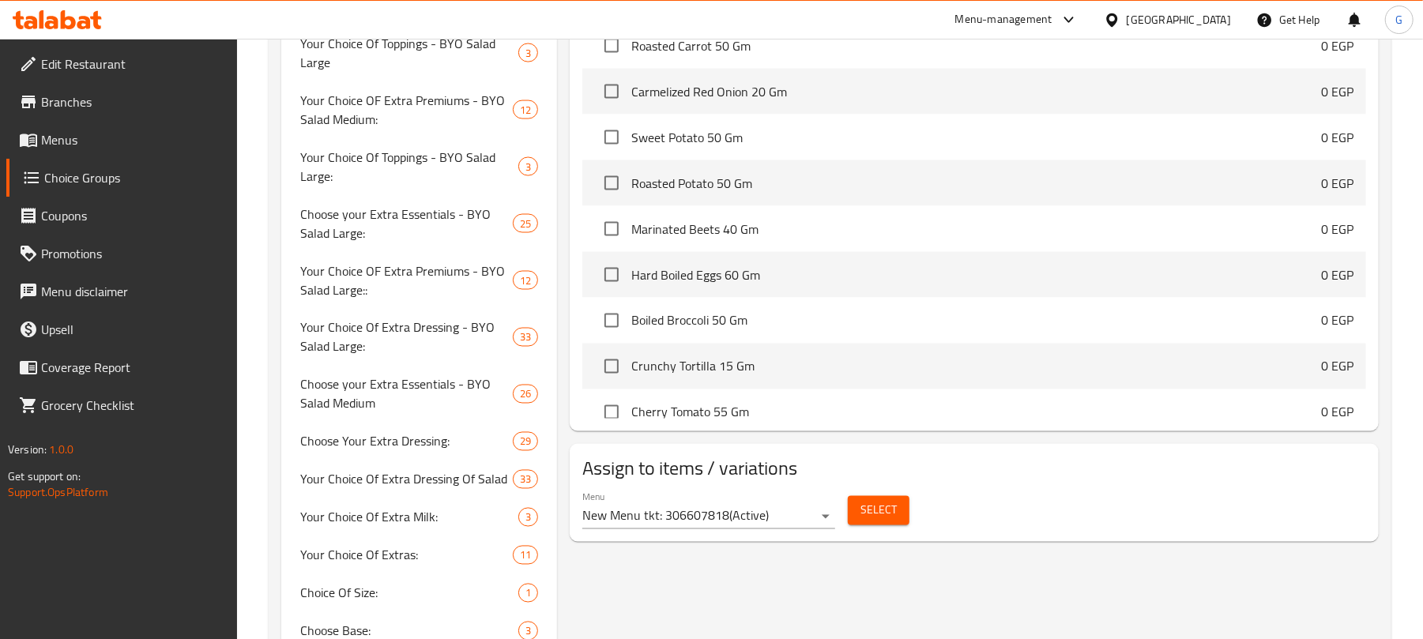
click at [895, 518] on span "Select" at bounding box center [879, 511] width 36 height 20
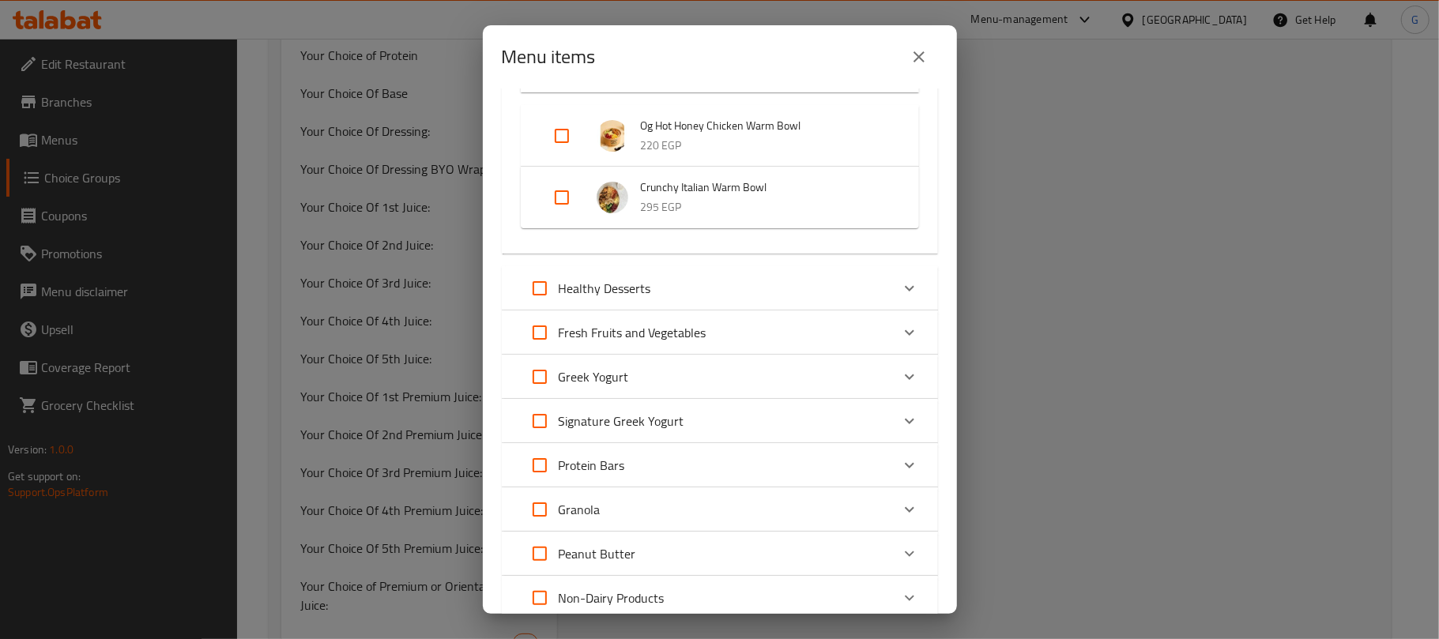
scroll to position [526, 0]
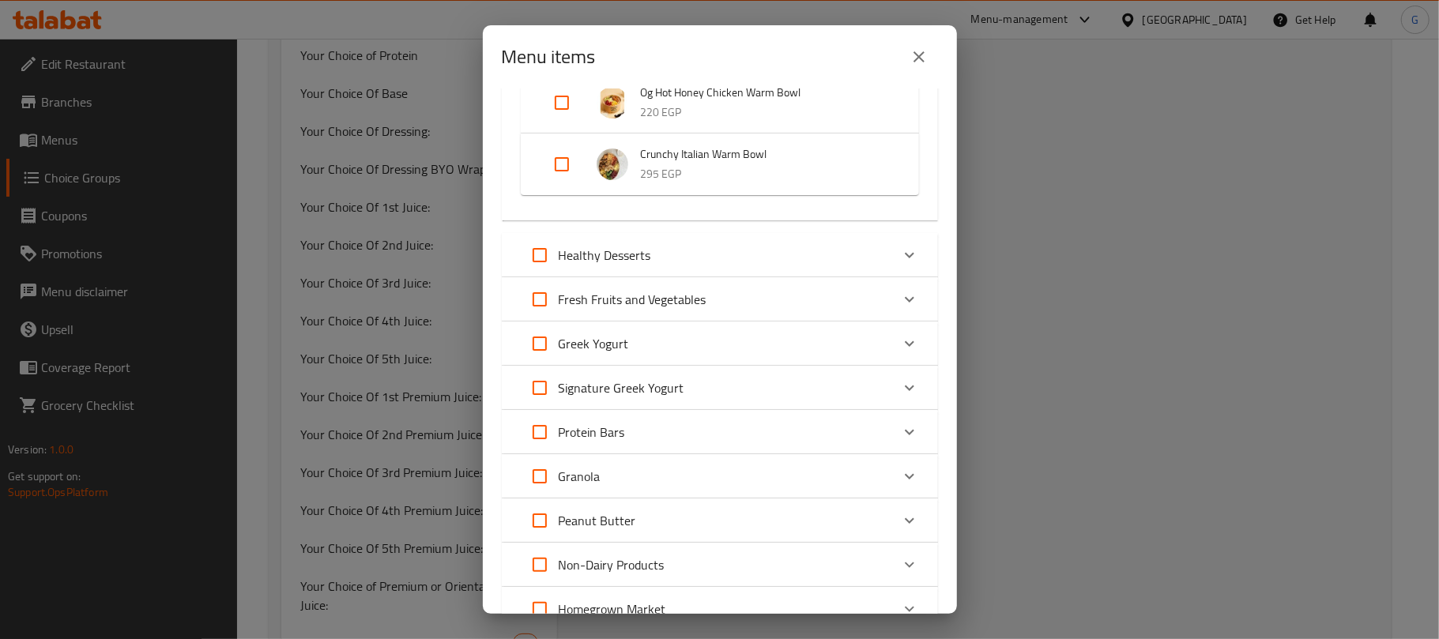
click at [937, 345] on div "2 / 98 items selected ​ Signature Smoothies The Berry Land Smoothie 0 EGP Your …" at bounding box center [720, 352] width 474 height 526
click at [920, 48] on icon "close" at bounding box center [919, 56] width 19 height 19
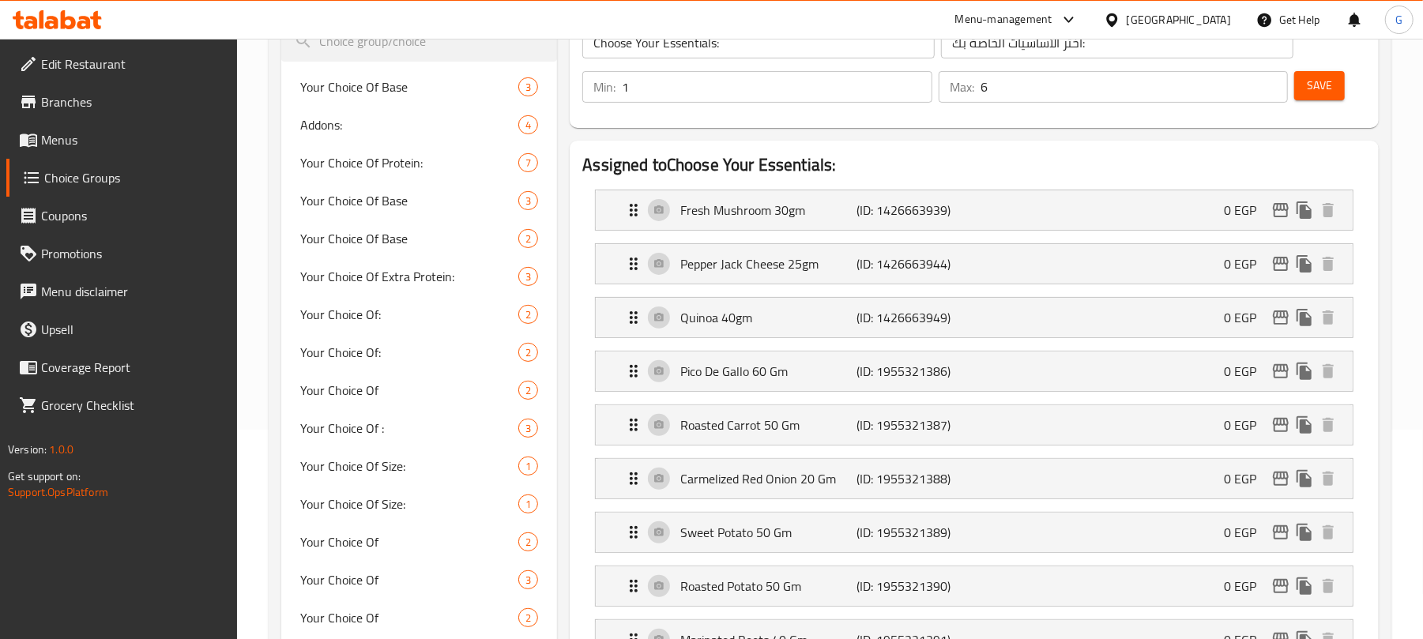
scroll to position [210, 0]
click at [684, 45] on input "Choose Your Essentials:" at bounding box center [759, 42] width 353 height 32
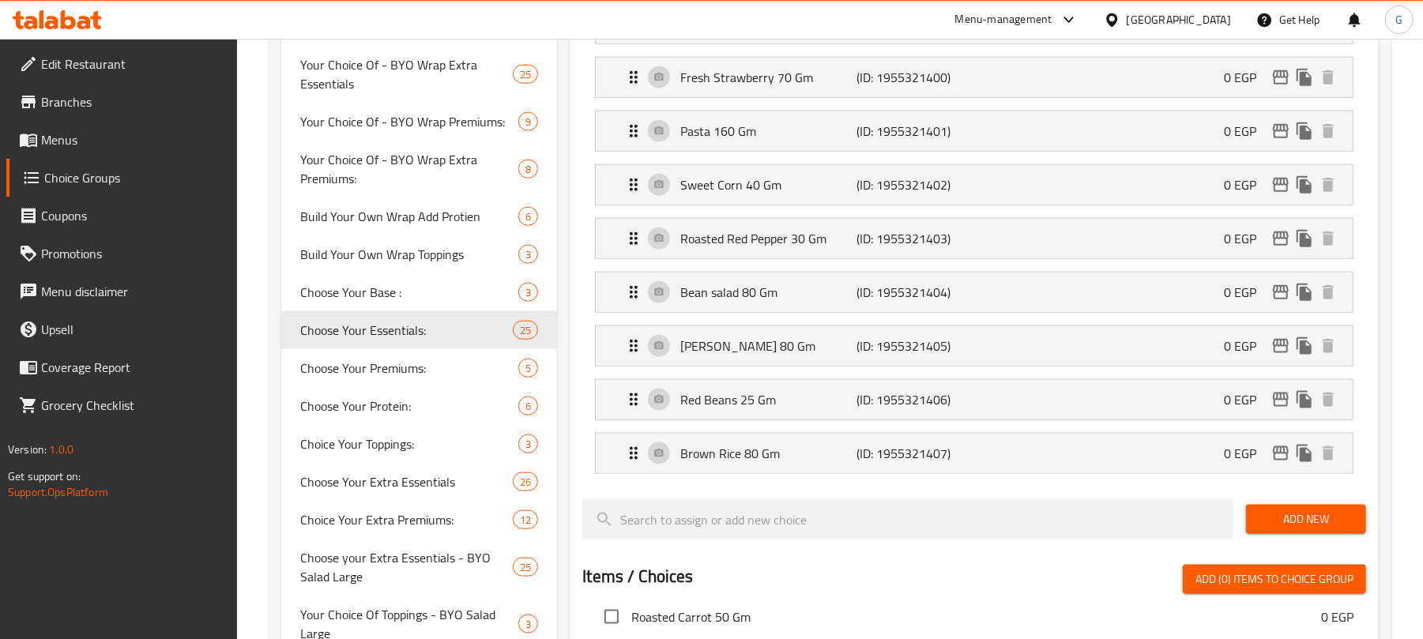
scroll to position [1371, 0]
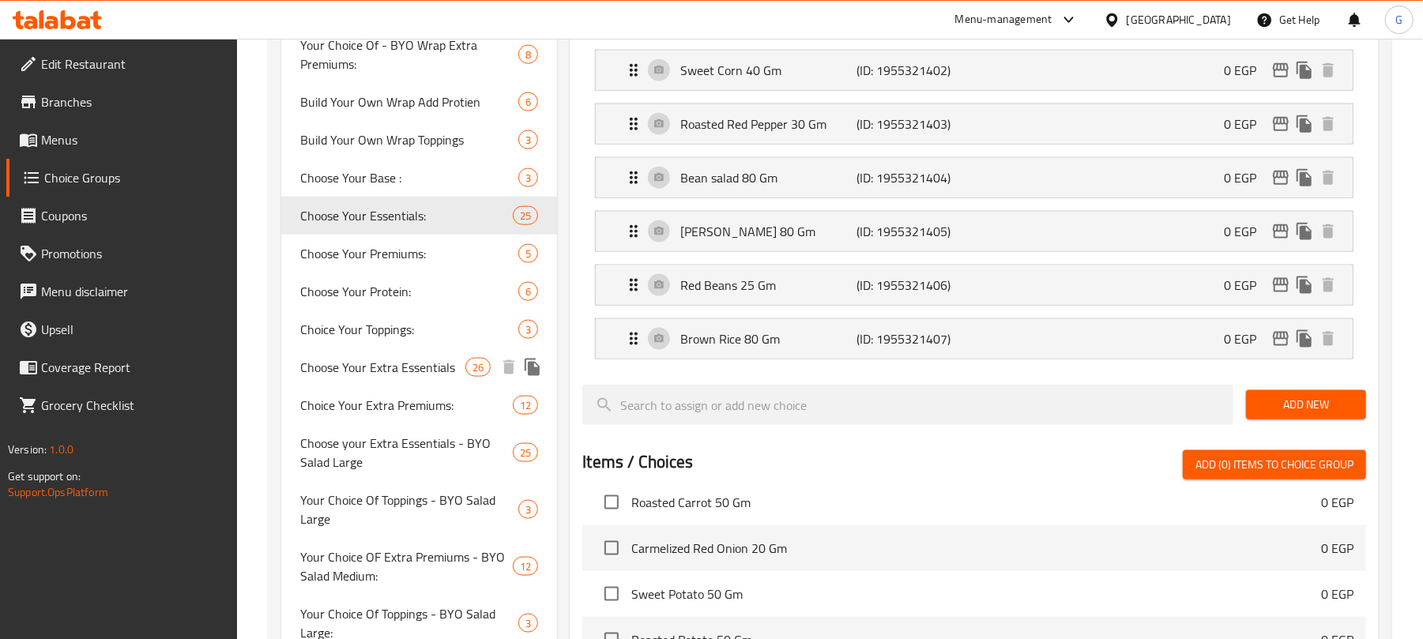
click at [396, 373] on span "Choose Your Extra Essentials" at bounding box center [382, 367] width 165 height 19
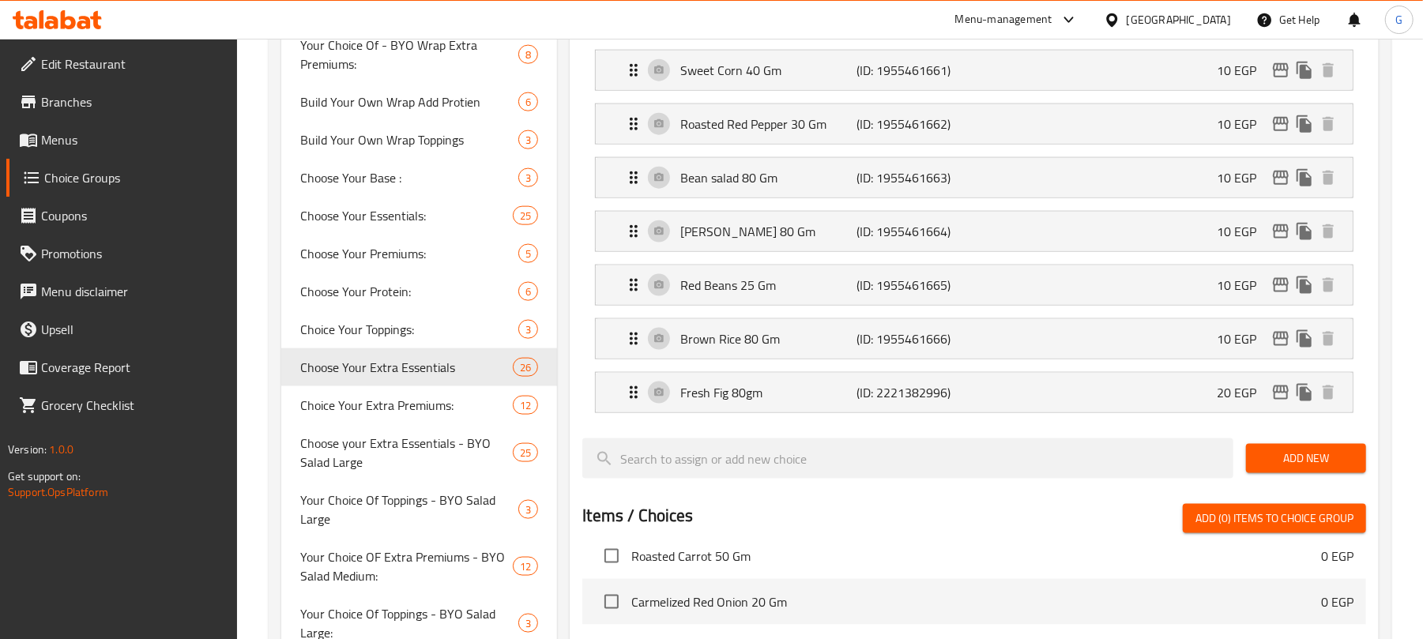
type input "Choose Your Extra Essentials"
type input "اختر أساسياتك الإضافية"
type input "0"
type input "2"
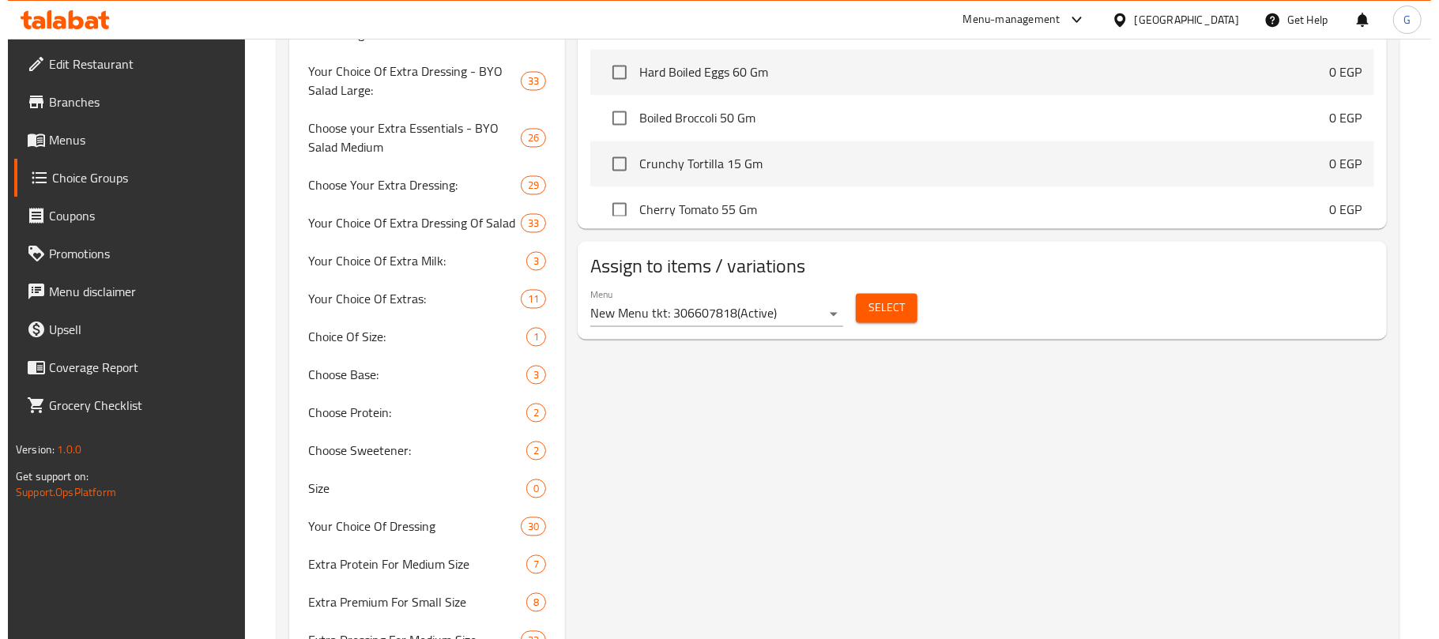
scroll to position [2217, 0]
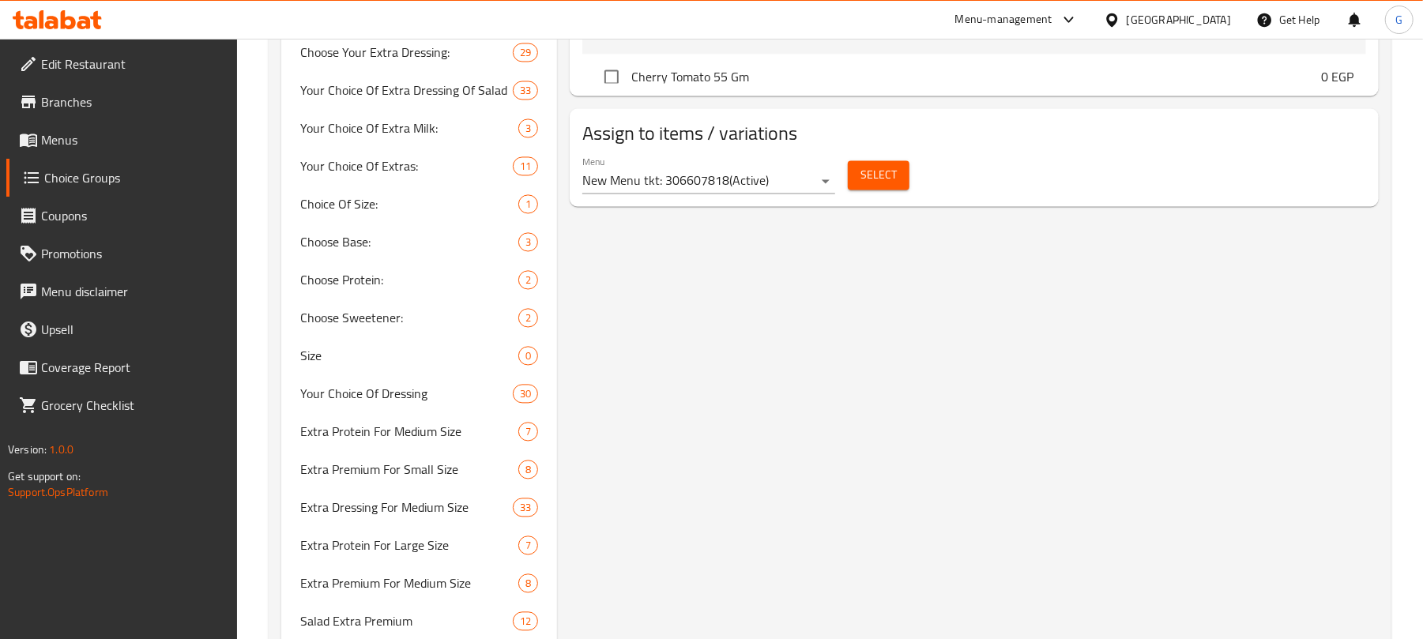
click at [884, 185] on span "Select" at bounding box center [879, 175] width 36 height 20
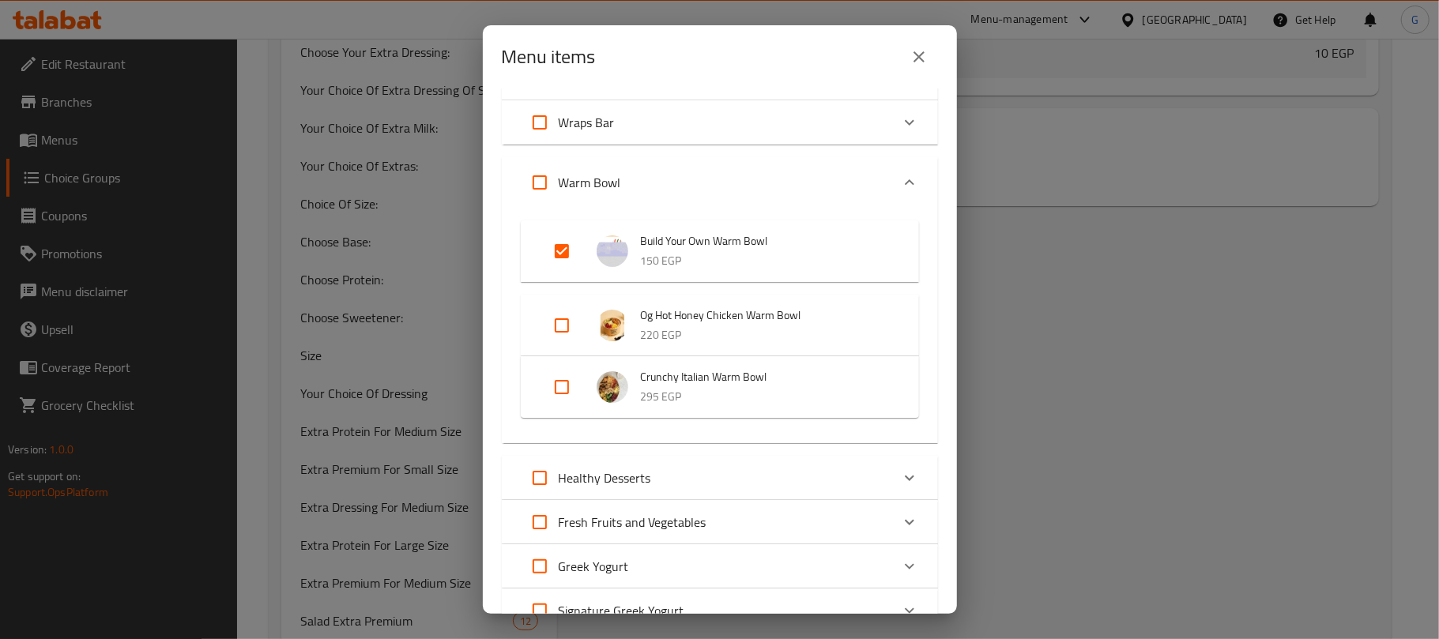
scroll to position [316, 0]
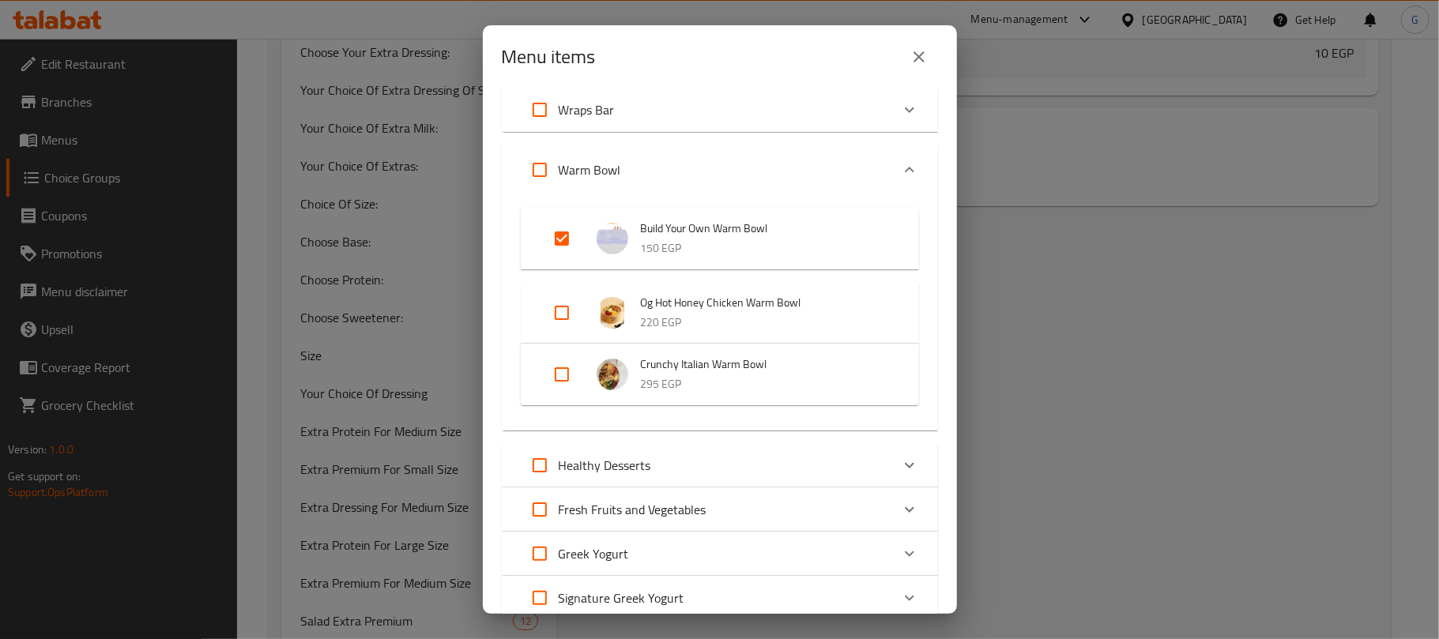
click at [917, 63] on icon "close" at bounding box center [919, 56] width 19 height 19
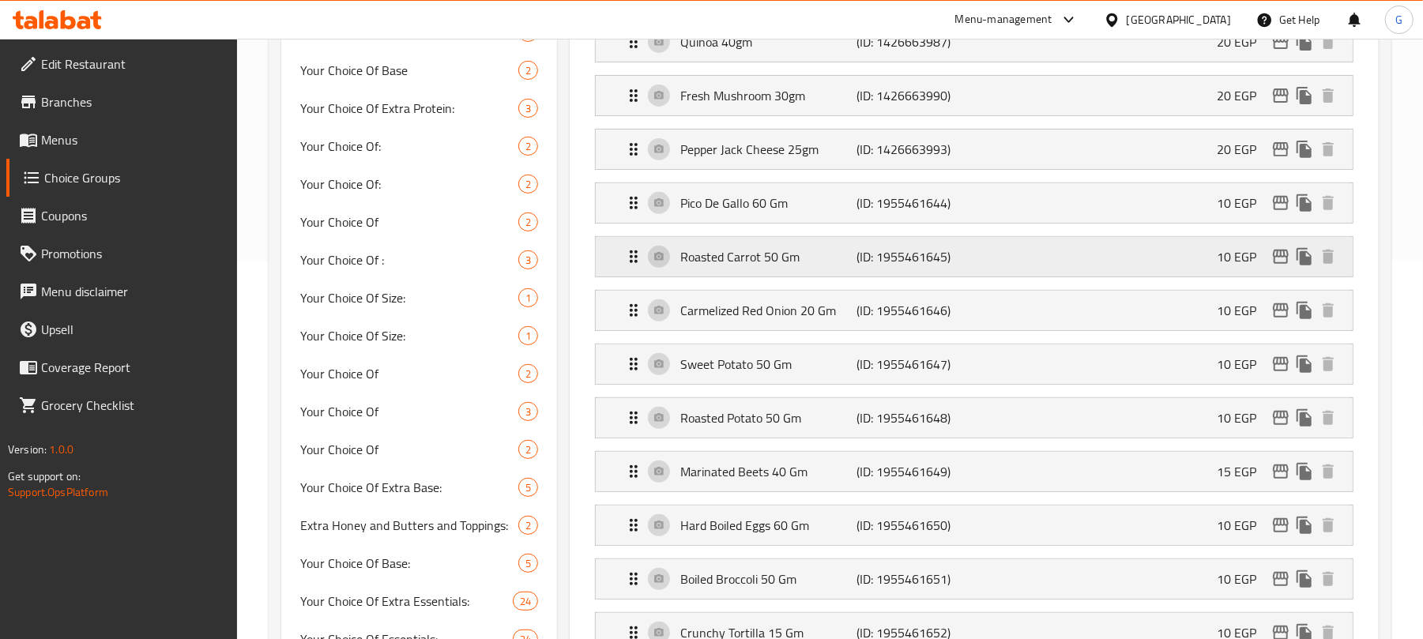
scroll to position [7, 0]
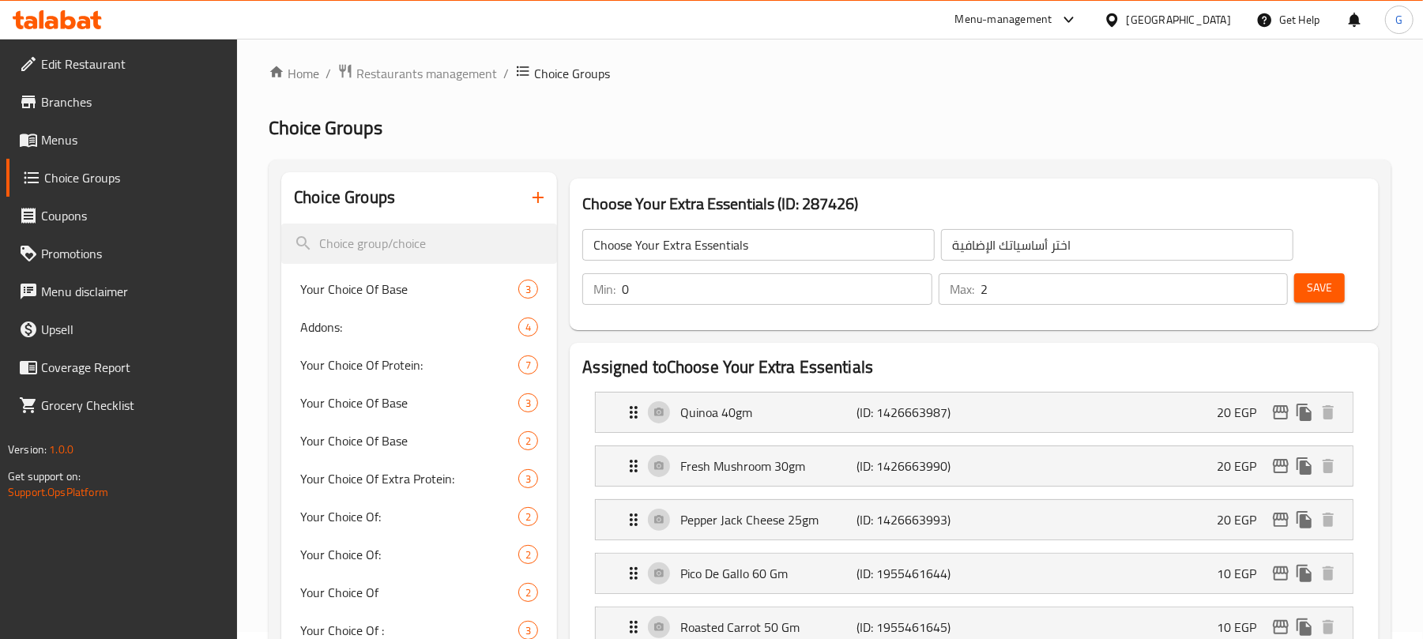
click at [839, 203] on h3 "Choose Your Extra Essentials (ID: 287426)" at bounding box center [975, 203] width 784 height 25
copy h3 "Choose Your Extra Essentials (ID: 287426)"
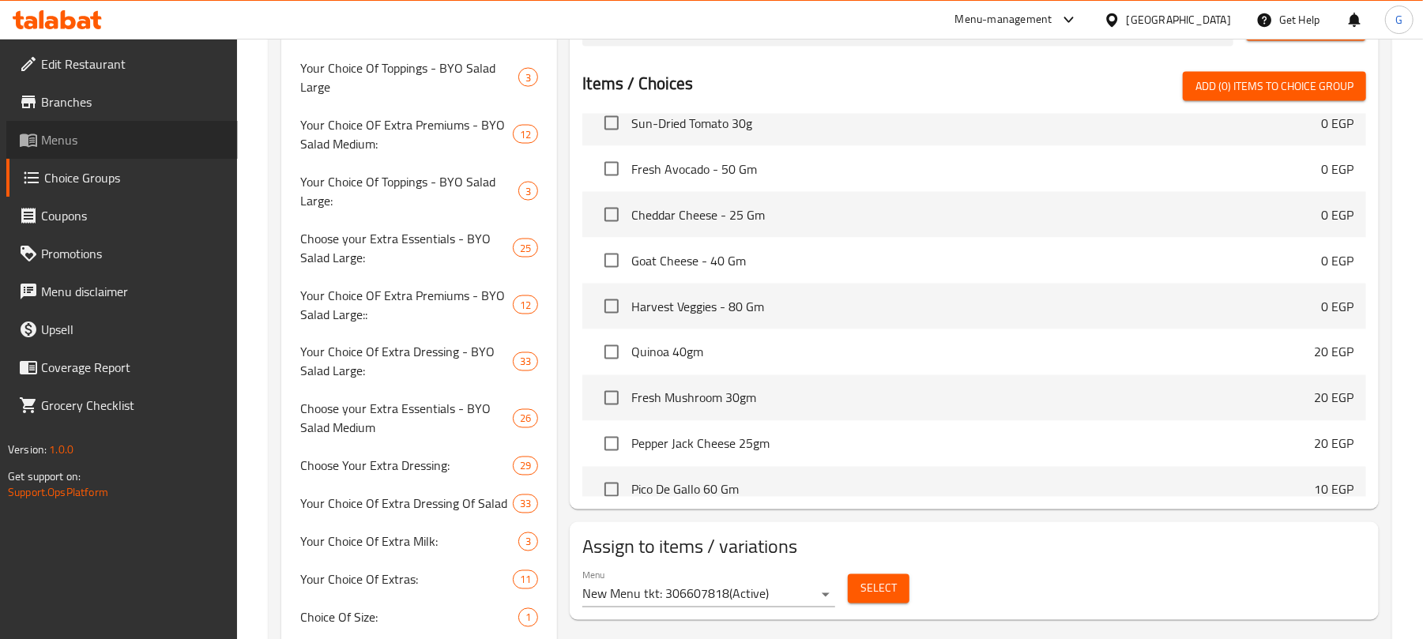
click at [67, 134] on span "Menus" at bounding box center [133, 139] width 184 height 19
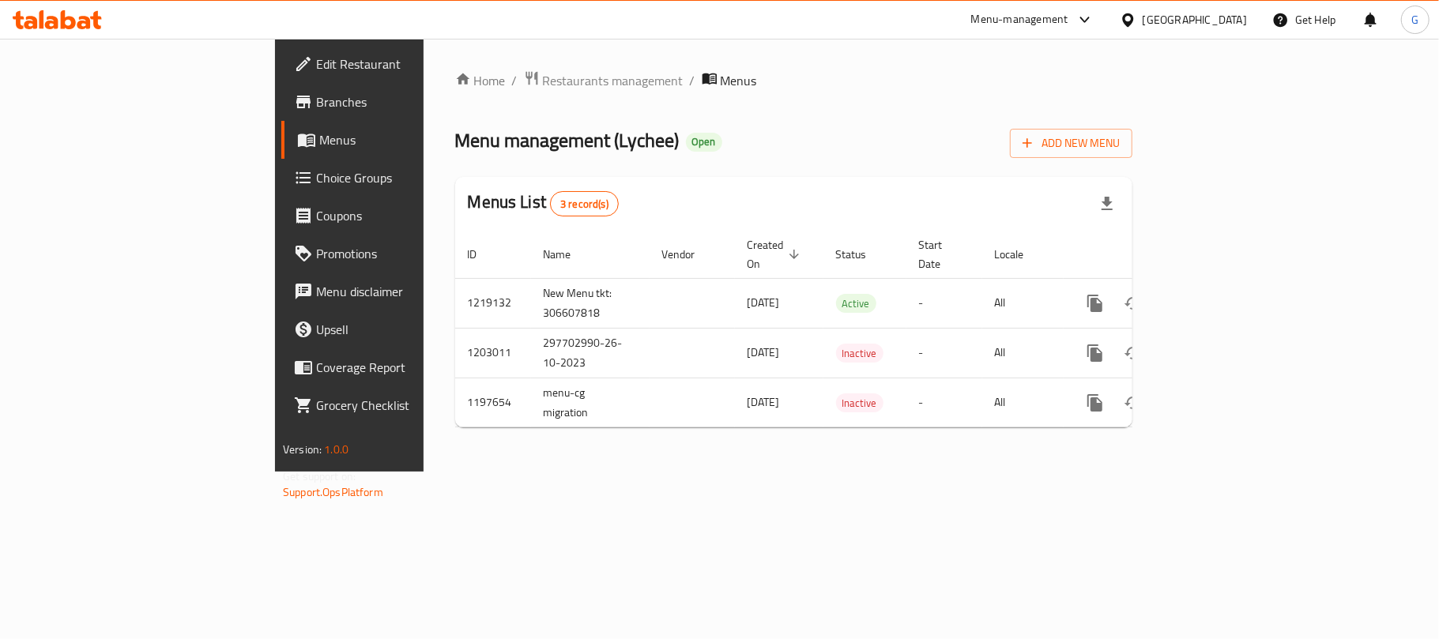
click at [316, 93] on span "Branches" at bounding box center [409, 101] width 187 height 19
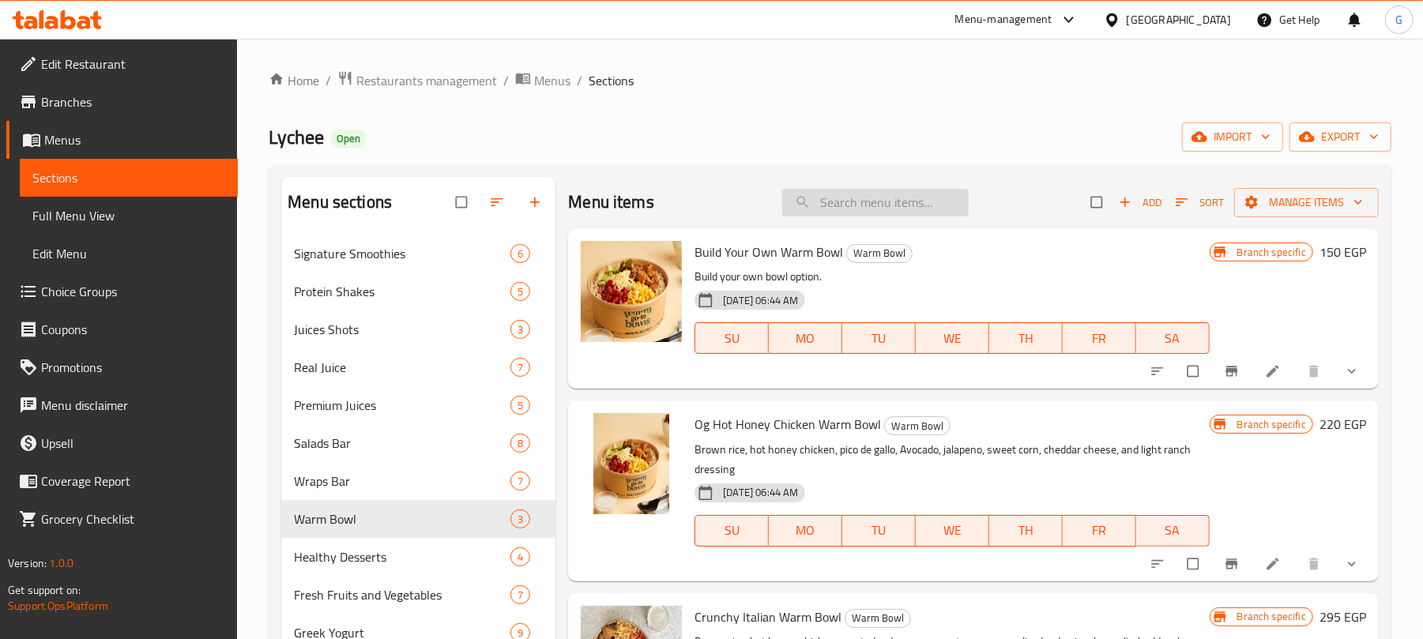
click at [836, 199] on input "search" at bounding box center [875, 203] width 187 height 28
paste input "Seasonal Greek Yogurt"
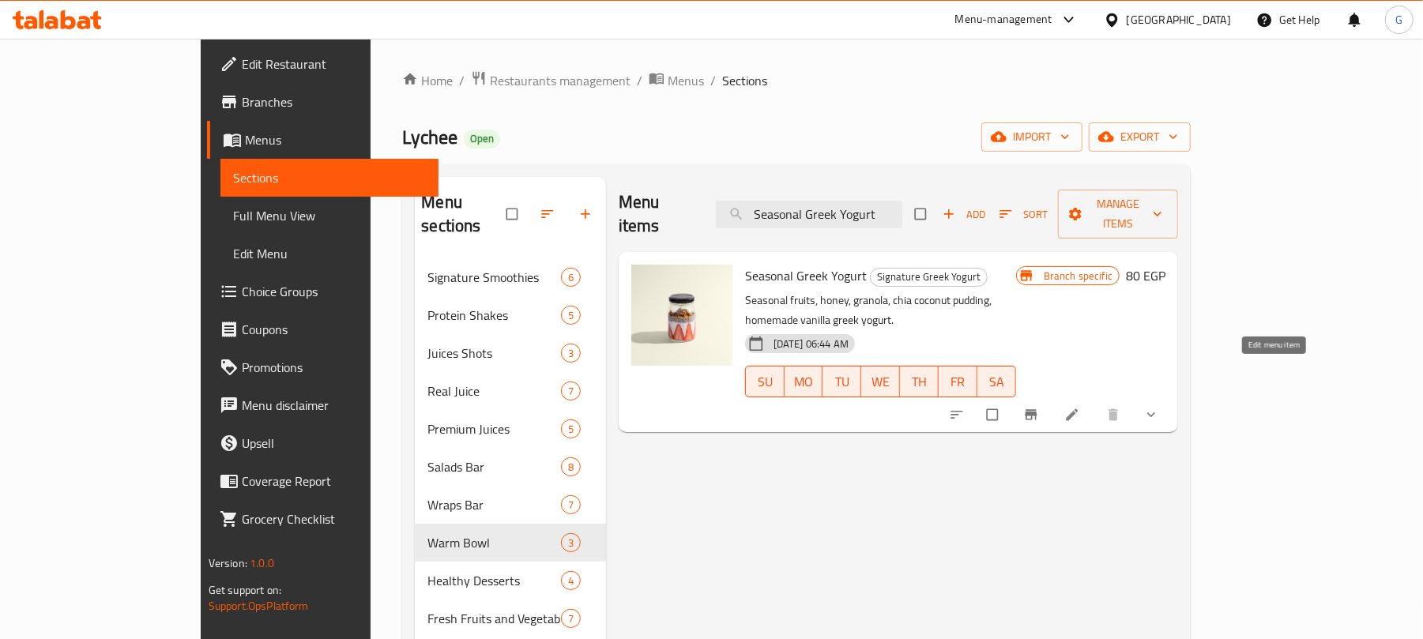
type input "Seasonal Greek Yogurt"
click at [1080, 407] on icon at bounding box center [1073, 415] width 16 height 16
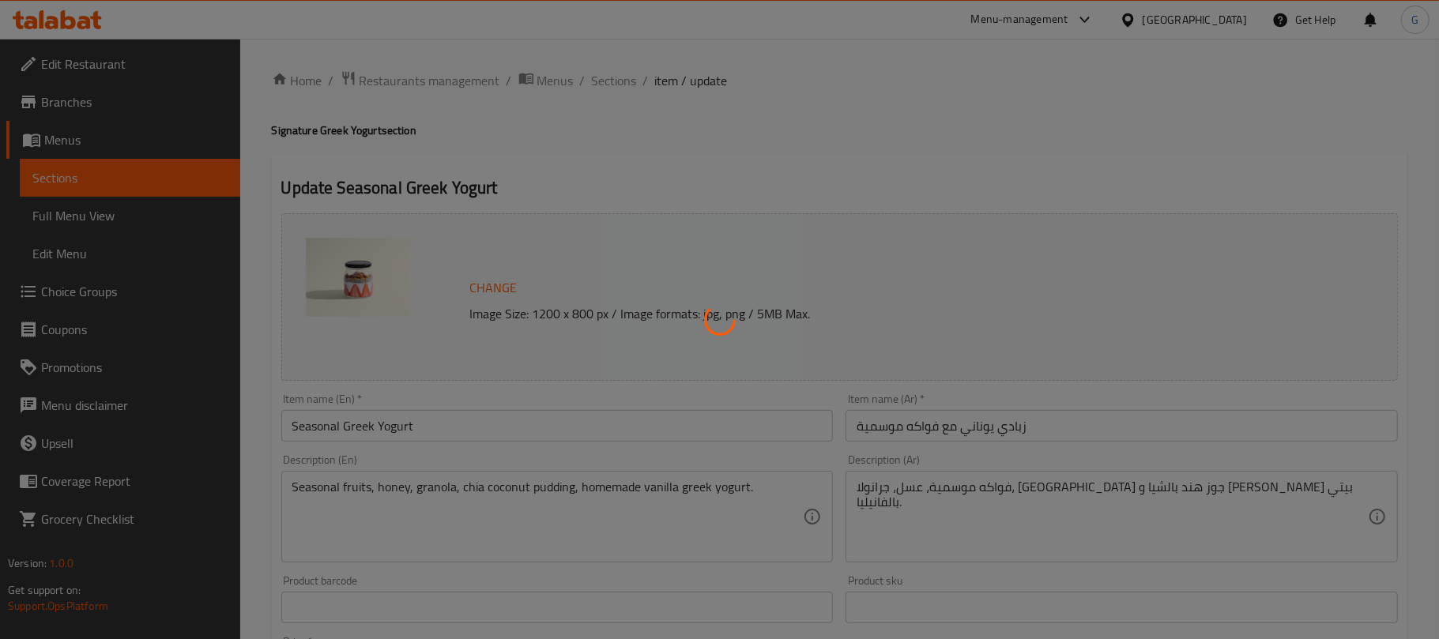
type input "اختيارك من:"
type input "1"
type input "إختيارك من الإضافات:"
type input "0"
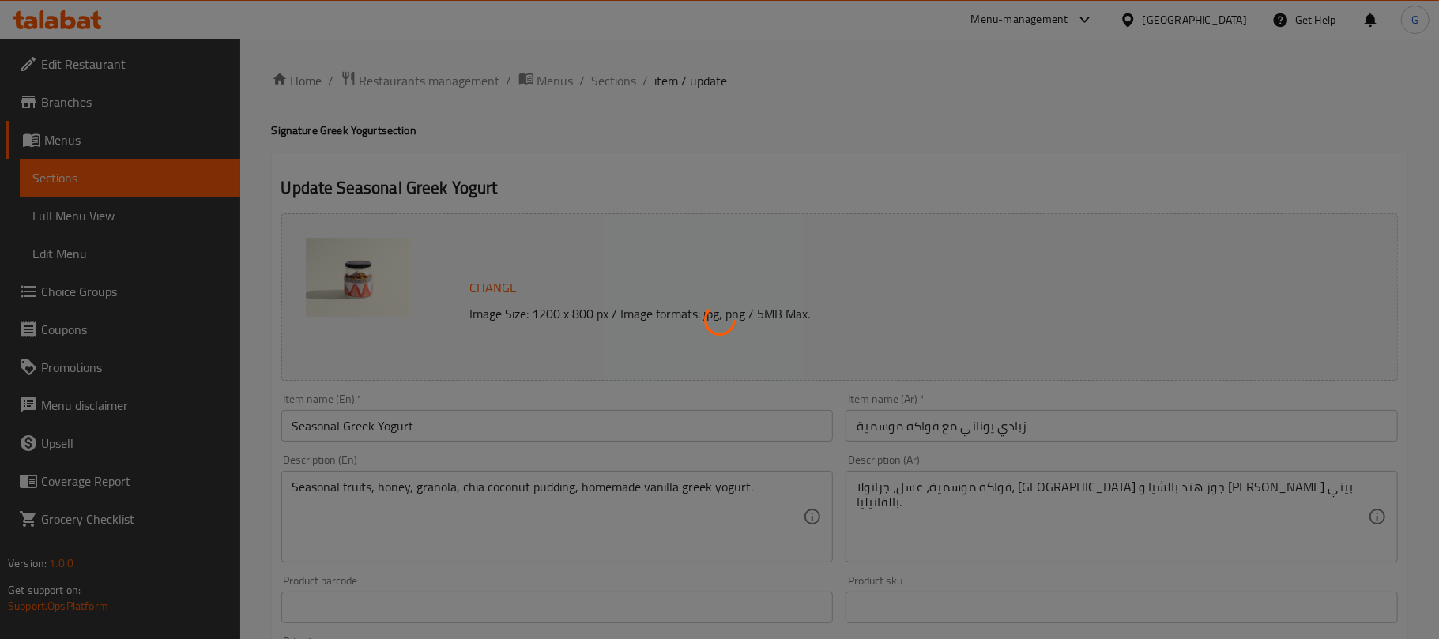
type input "11"
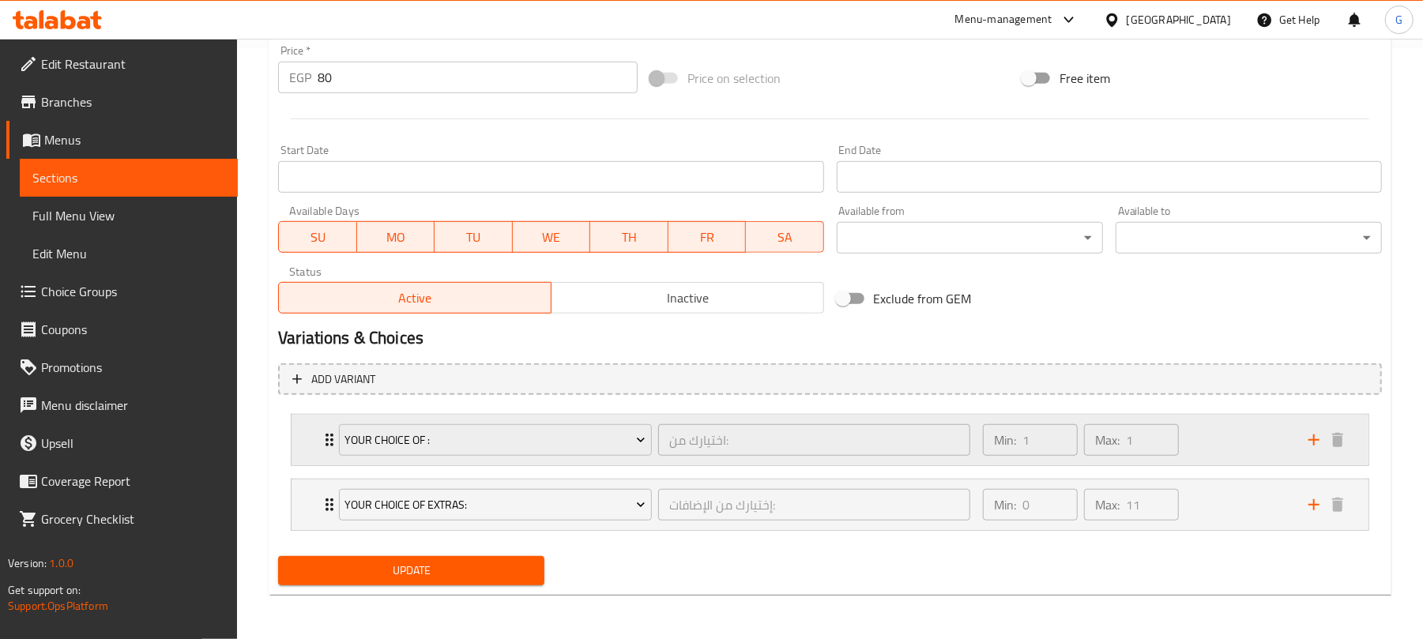
click at [319, 439] on div "Your Choice Of : اختيارك من: ​ Min: 1 ​ Max: 1 ​" at bounding box center [830, 440] width 1077 height 51
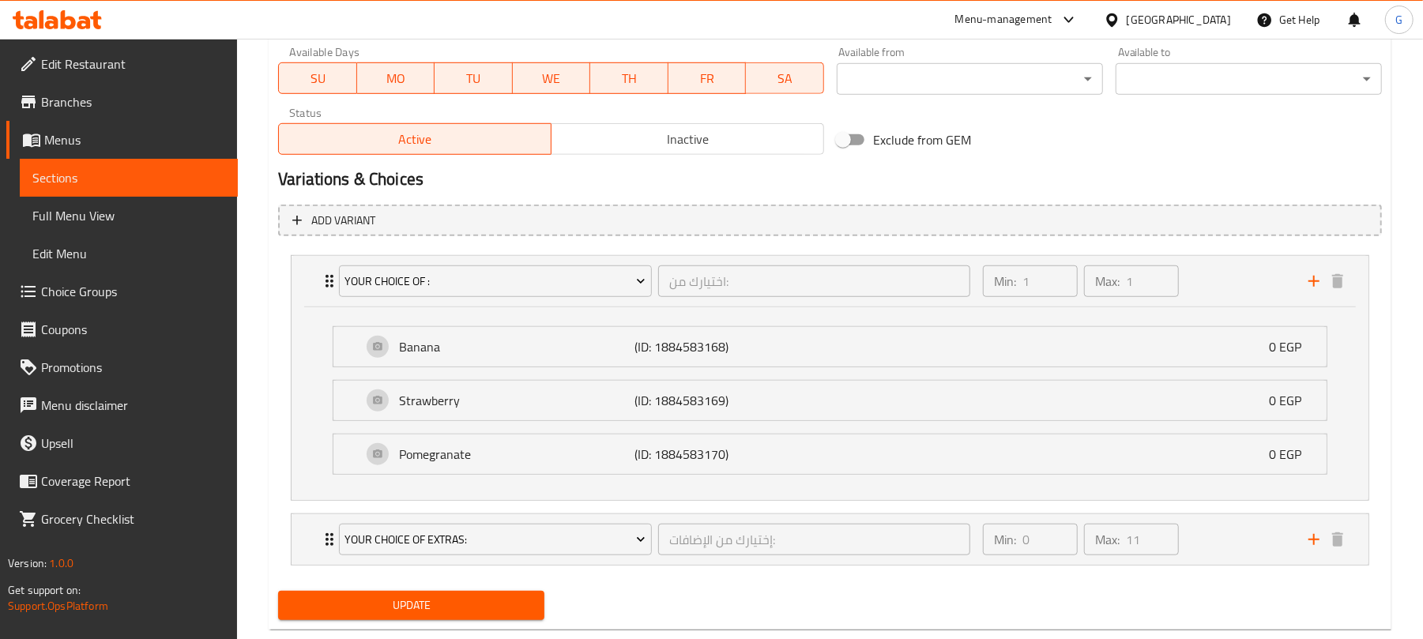
scroll to position [788, 0]
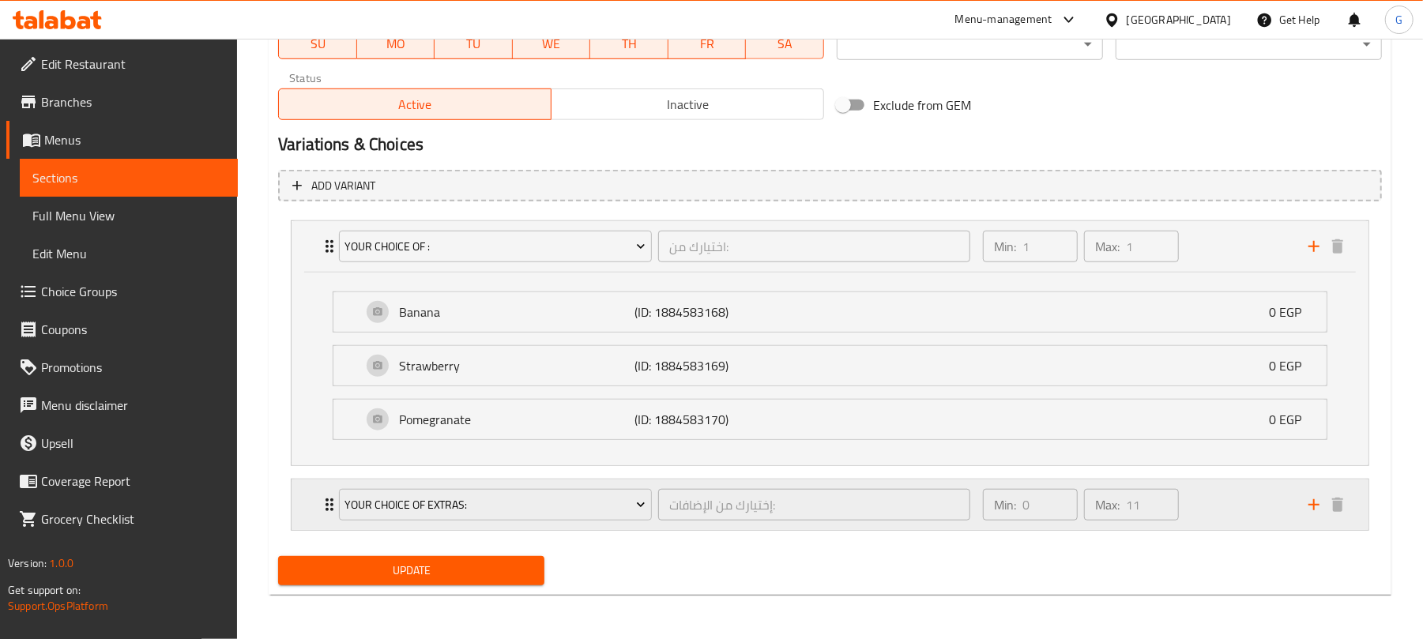
click at [304, 272] on div "Your Choice Of Extras: إختيارك من الإضافات: ​ Min: 0 ​ Max: 11 ​" at bounding box center [830, 246] width 1077 height 51
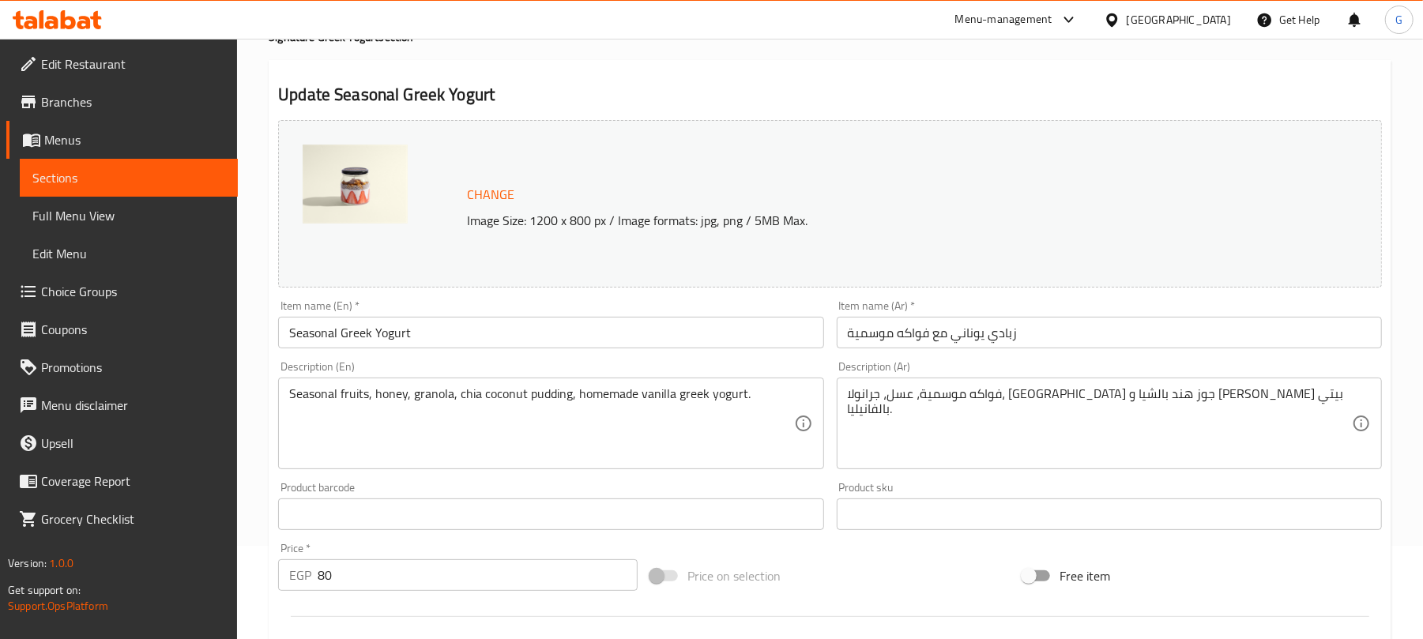
scroll to position [0, 0]
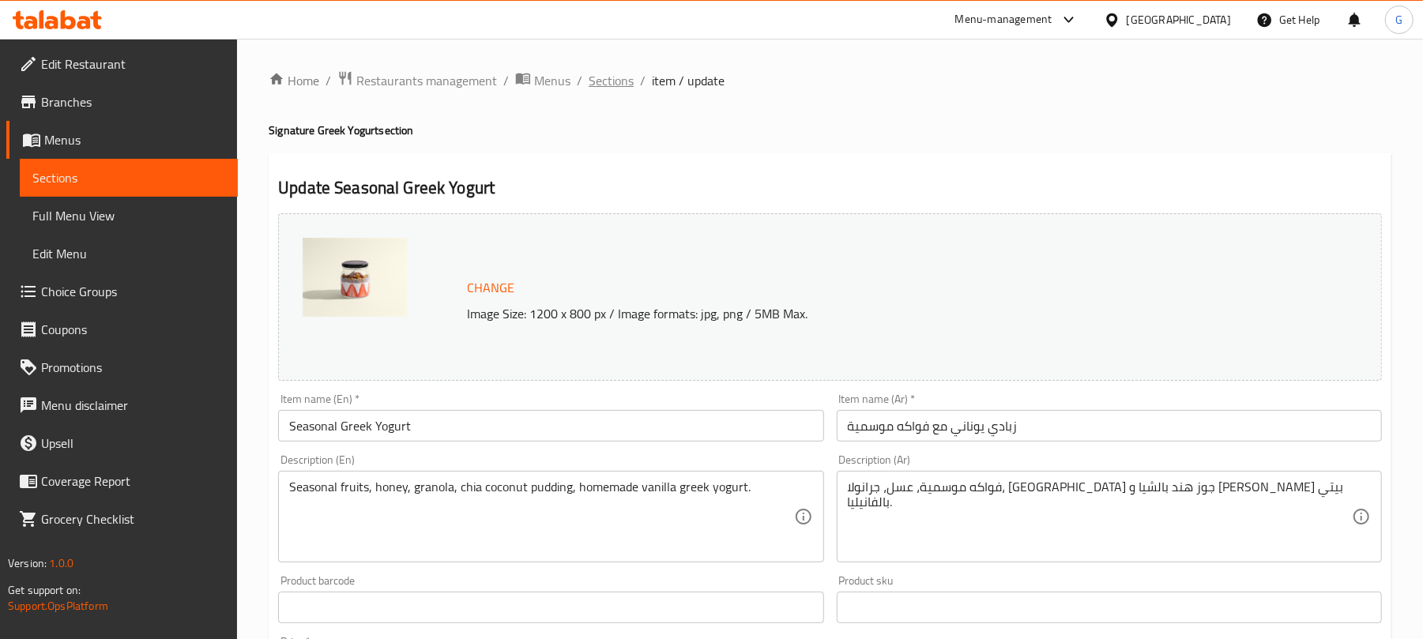
click at [613, 80] on span "Sections" at bounding box center [611, 80] width 45 height 19
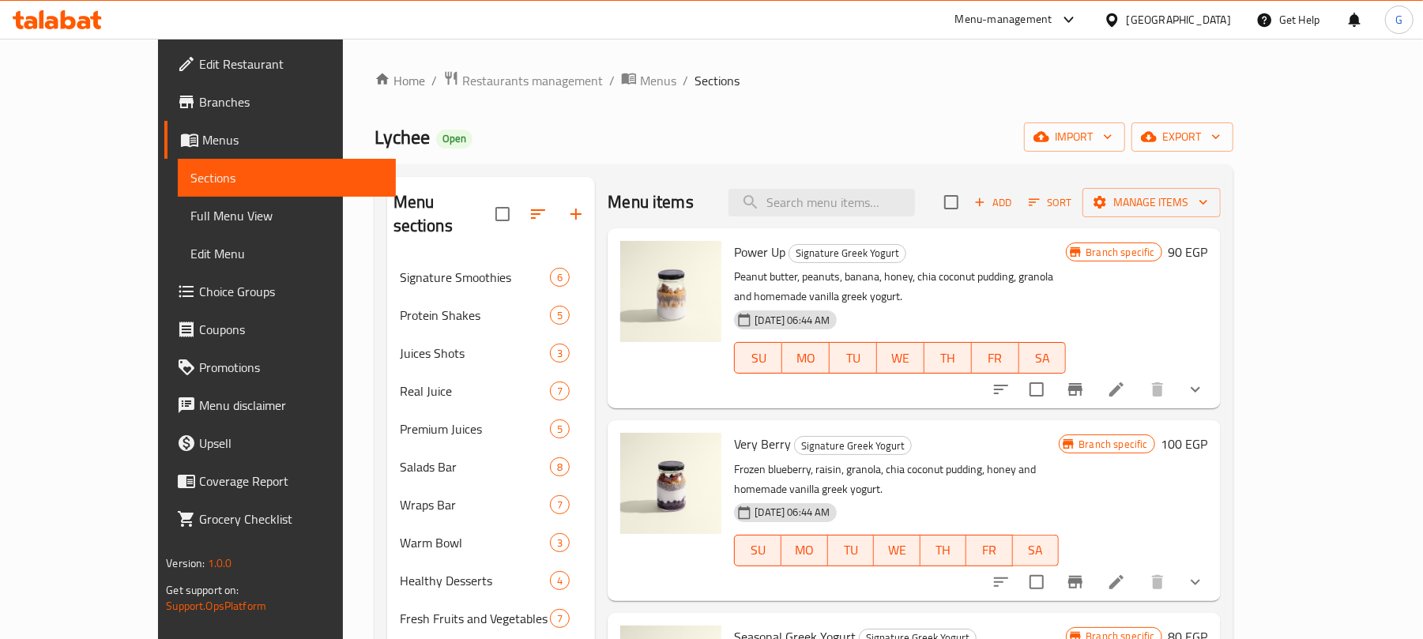
scroll to position [405, 0]
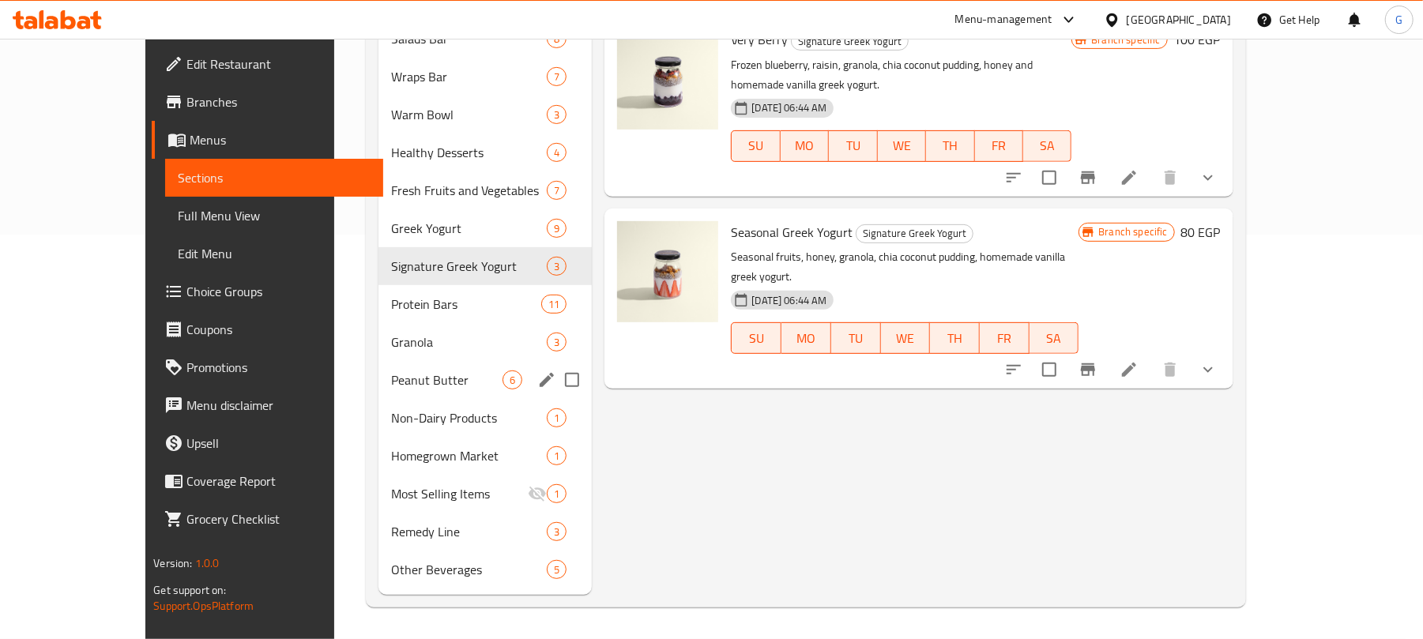
click at [391, 374] on span "Peanut Butter" at bounding box center [446, 380] width 111 height 19
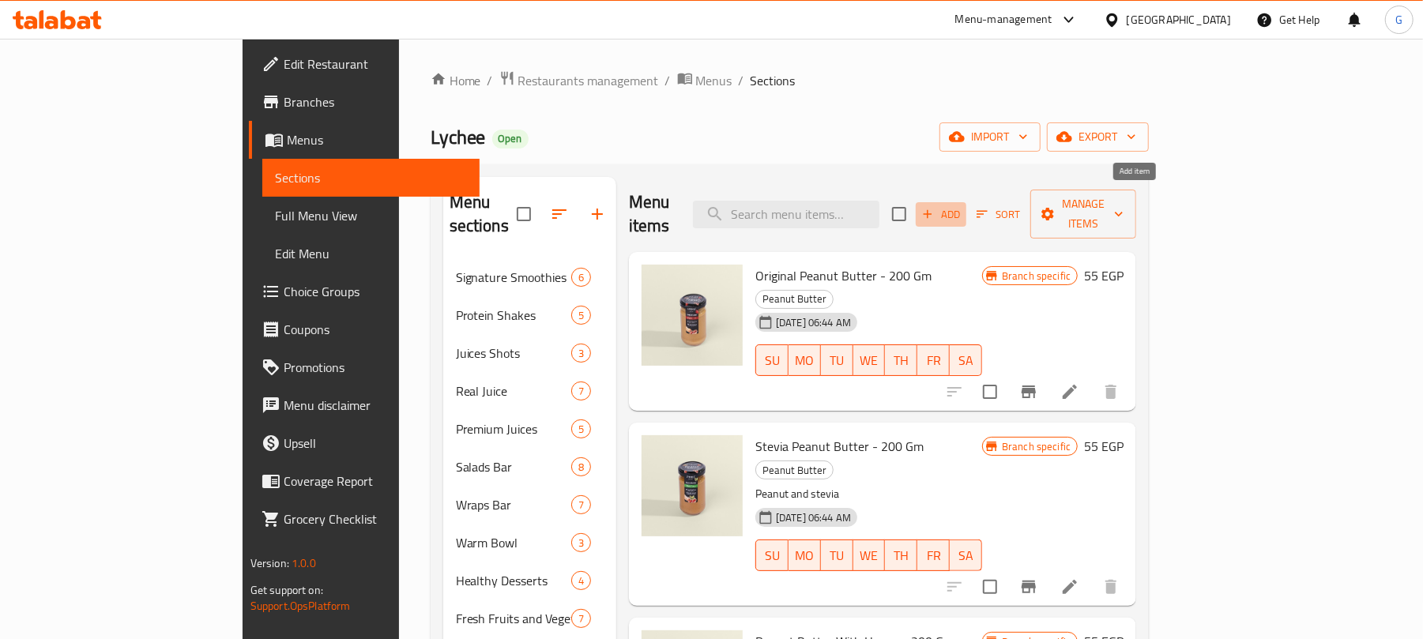
click at [963, 205] on span "Add" at bounding box center [941, 214] width 43 height 18
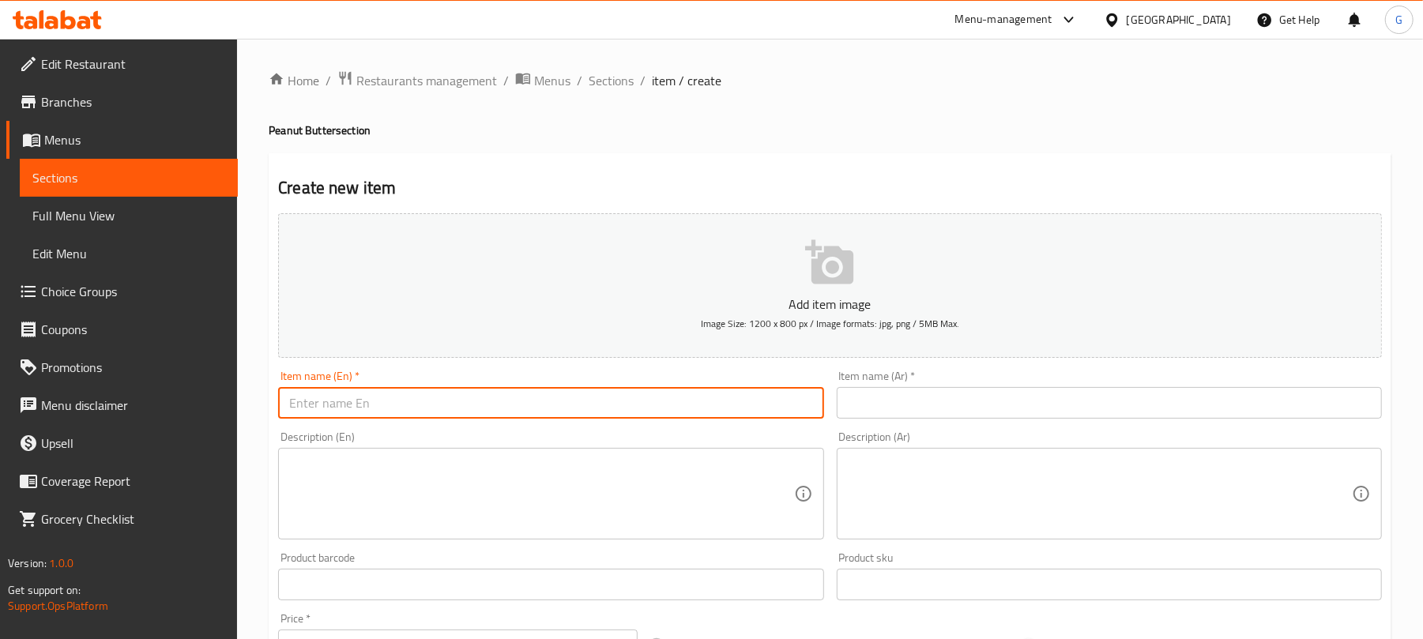
click at [400, 411] on input "text" at bounding box center [550, 403] width 545 height 32
paste input "Lychee Peanut Butter Original Creamy 300gm"
type input "Lychee Peanut Butter Original Creamy 300gm"
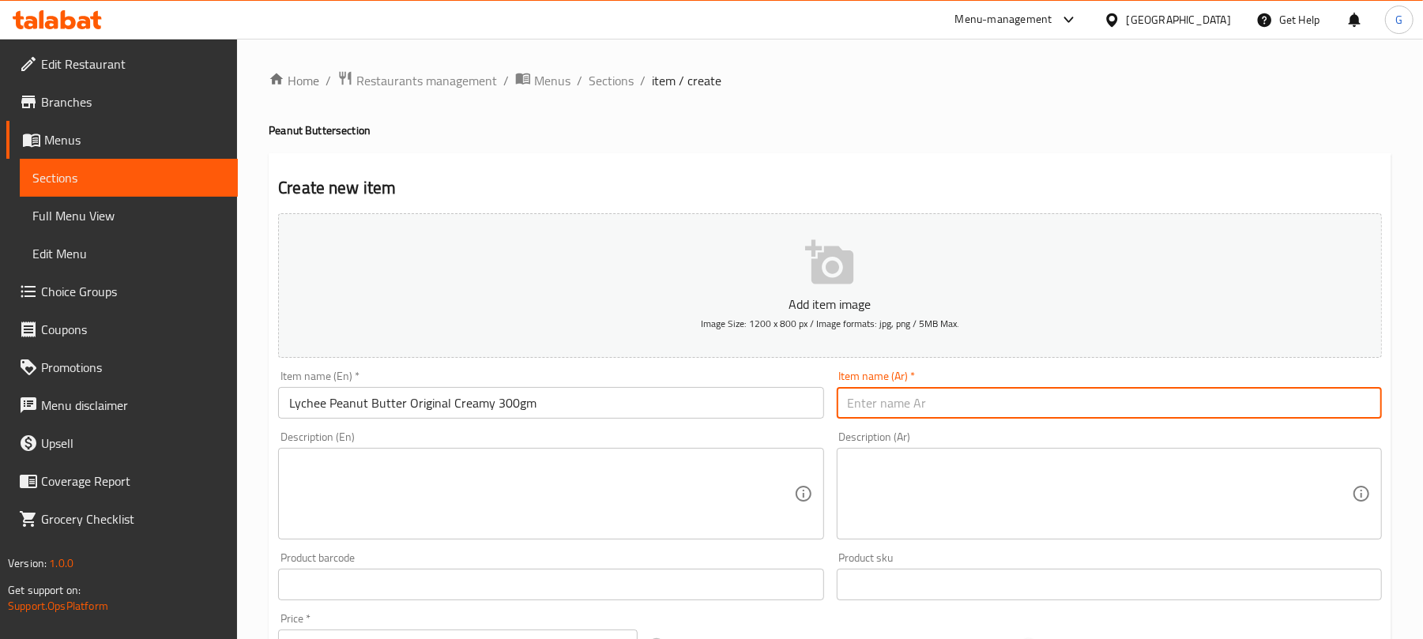
click at [991, 419] on input "text" at bounding box center [1109, 403] width 545 height 32
paste input "ليتشي زبدة الفول السوداني سادة كريمي ٣٠٠ غرام"
click at [884, 403] on input "ليتشي زبدة الفول السوداني سادة كريمي ٣٠٠ غرام" at bounding box center [1109, 403] width 545 height 32
type input "ليتشي زبدة الفول السوداني سادة كريمي 300 غرام"
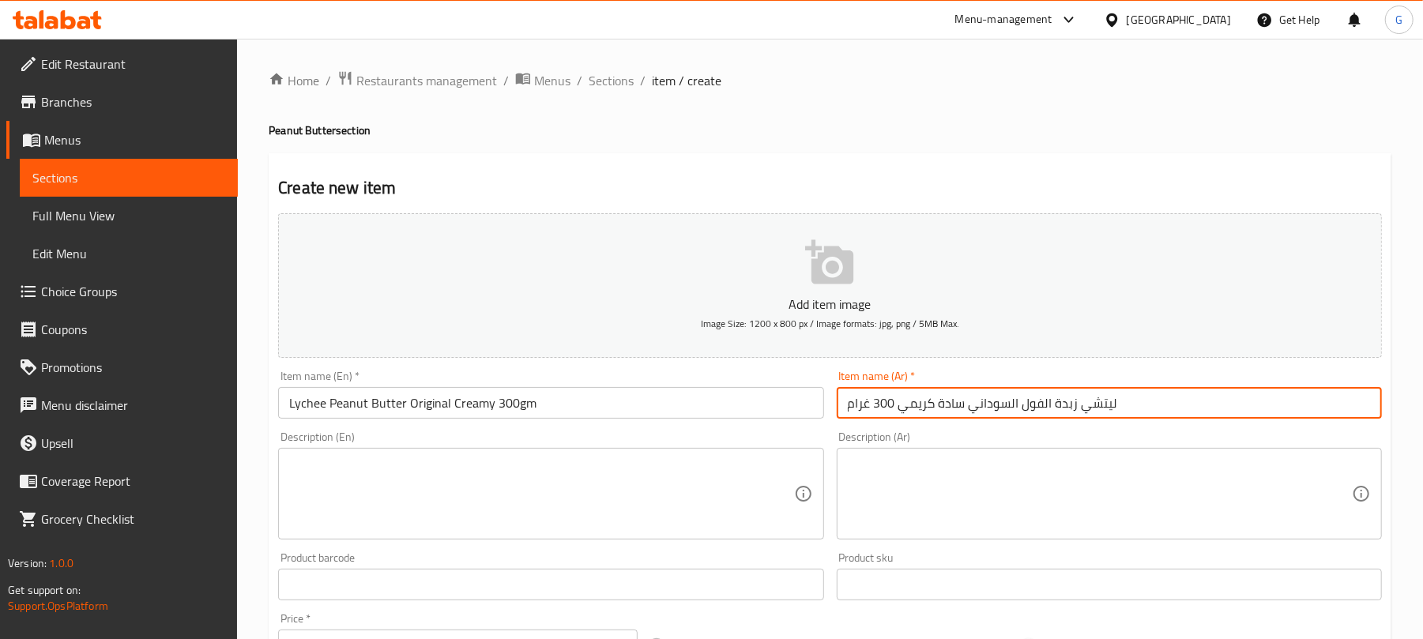
click at [557, 491] on textarea at bounding box center [541, 494] width 504 height 75
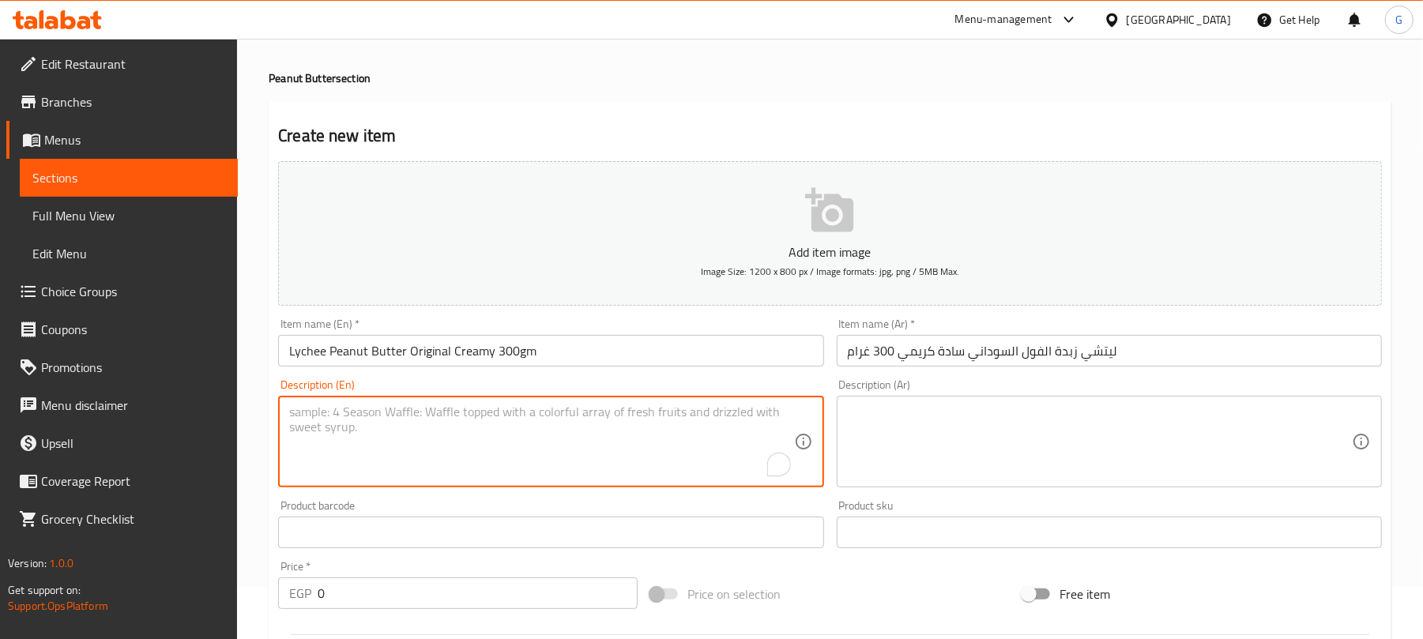
scroll to position [210, 0]
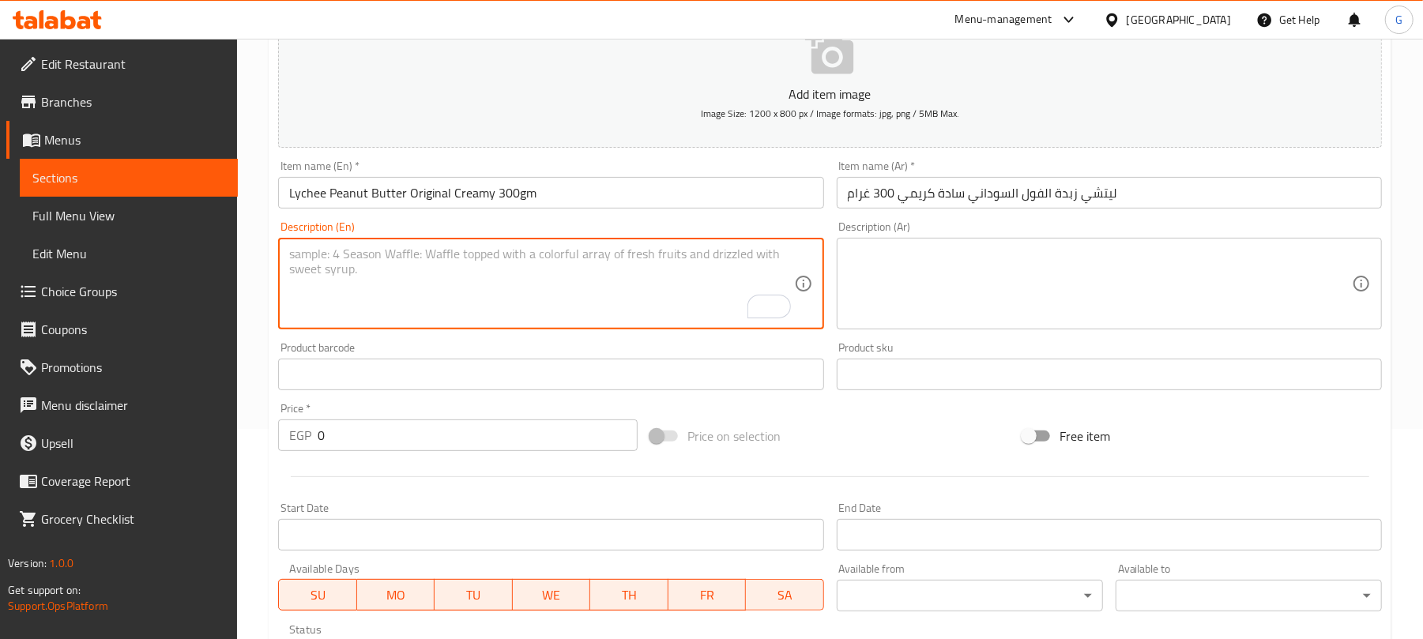
click at [455, 272] on textarea "To enrich screen reader interactions, please activate Accessibility in Grammarl…" at bounding box center [541, 284] width 504 height 75
paste textarea "All natural - zero added sugar - free of preservatives, no hydrogenated oils. P…"
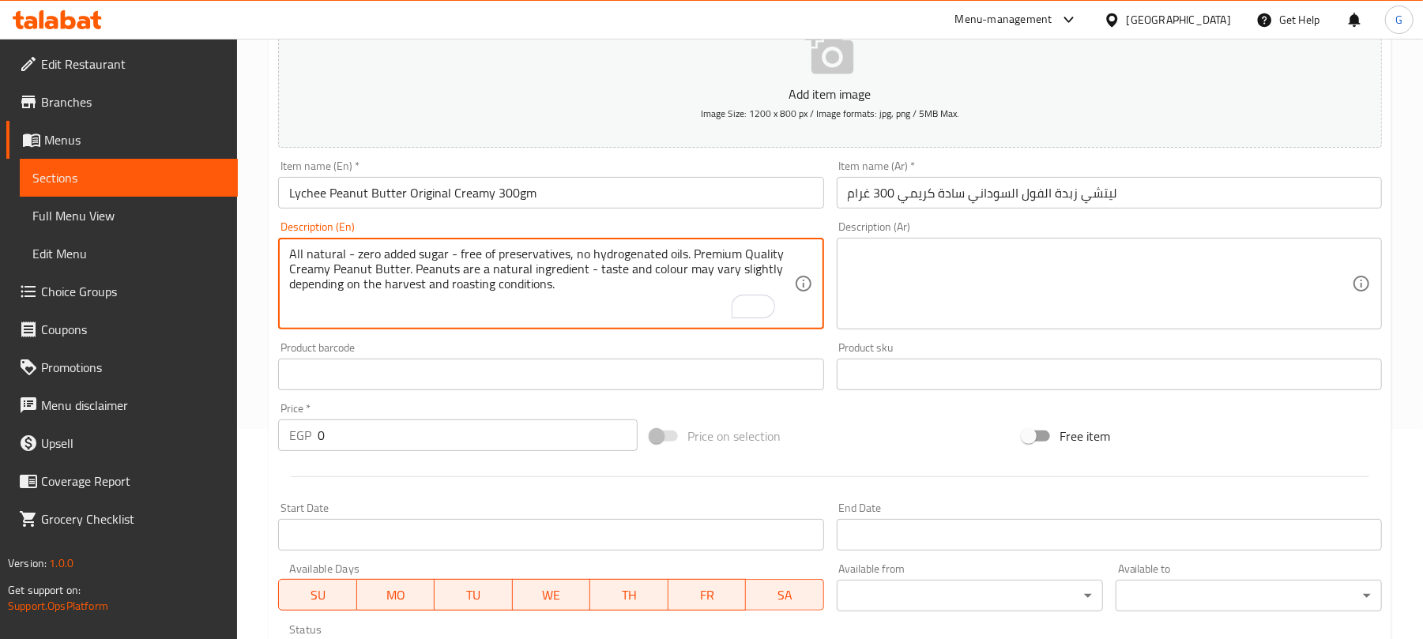
scroll to position [16, 0]
type textarea "All natural - zero added sugar - free of preservatives, no hydrogenated oils. P…"
click at [980, 296] on textarea at bounding box center [1100, 284] width 504 height 75
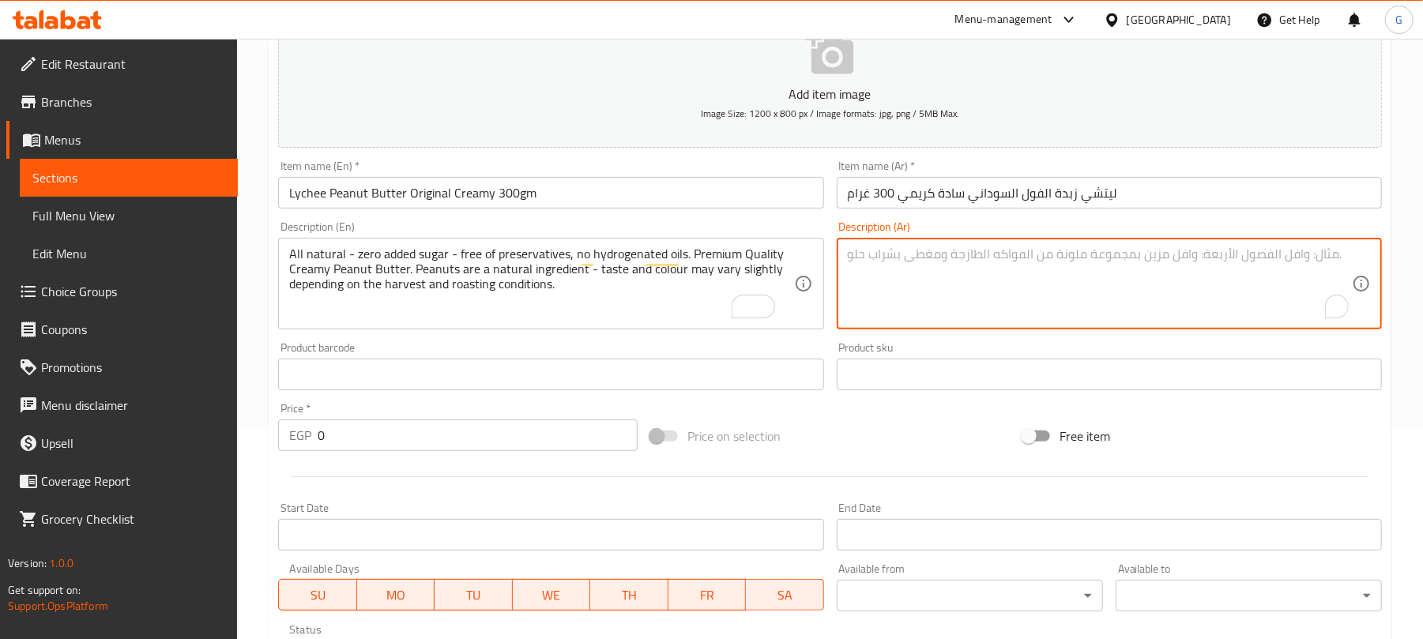
paste textarea "منتج طبيعي 100%، خالي من السكر، المواد الحافظة والزيوت المهدرجة. منتج عالي الجو…"
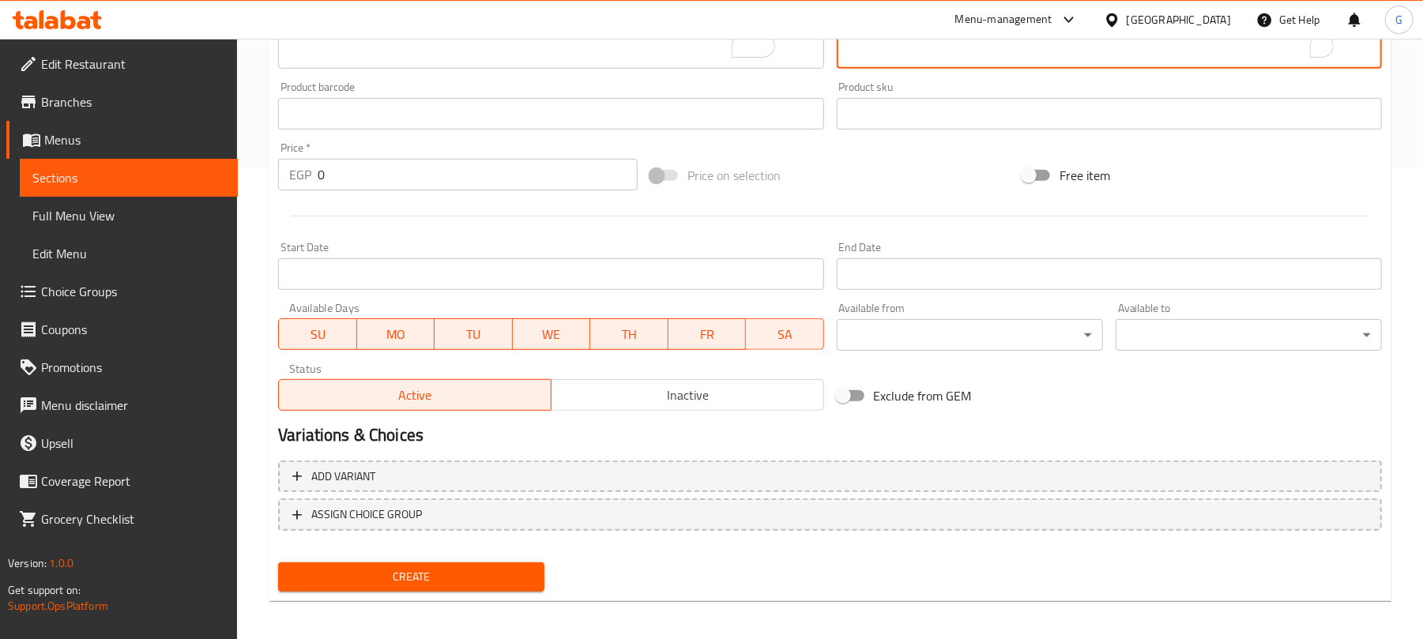
scroll to position [476, 0]
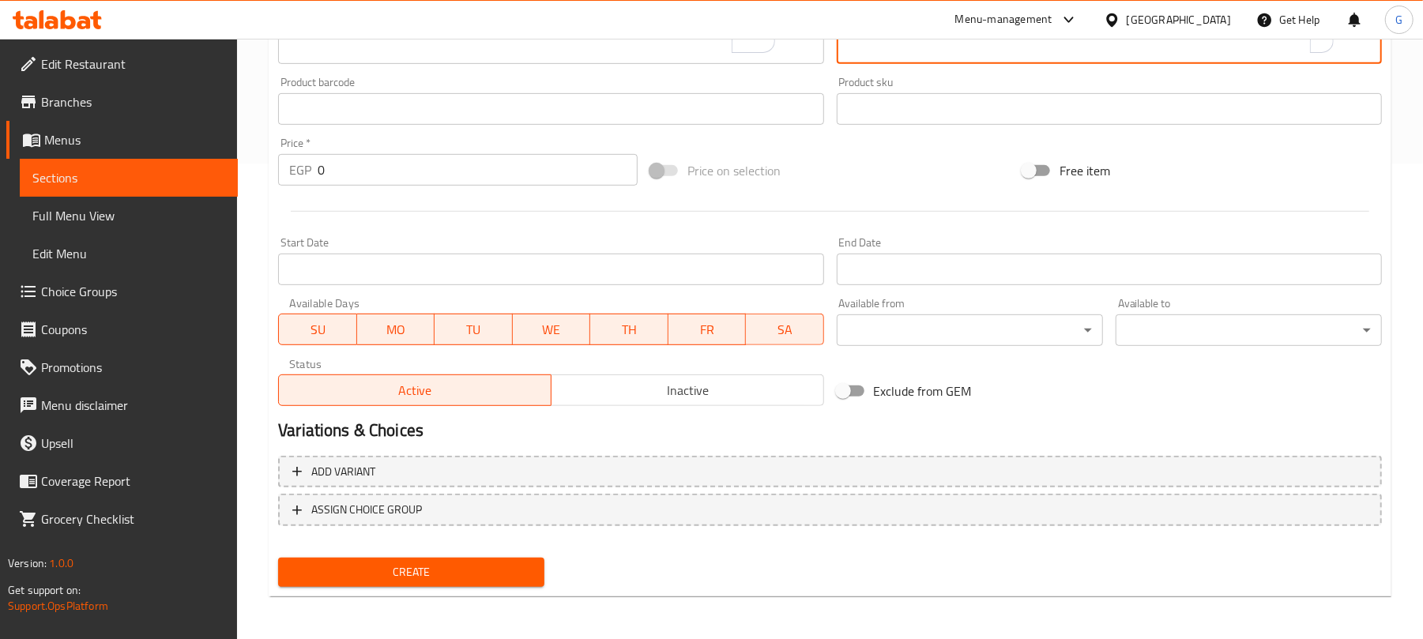
type textarea "منتج طبيعي 100%، خالي من السكر، المواد الحافظة والزيوت المهدرجة. منتج عالي الجو…"
click at [338, 171] on input "0" at bounding box center [478, 170] width 320 height 32
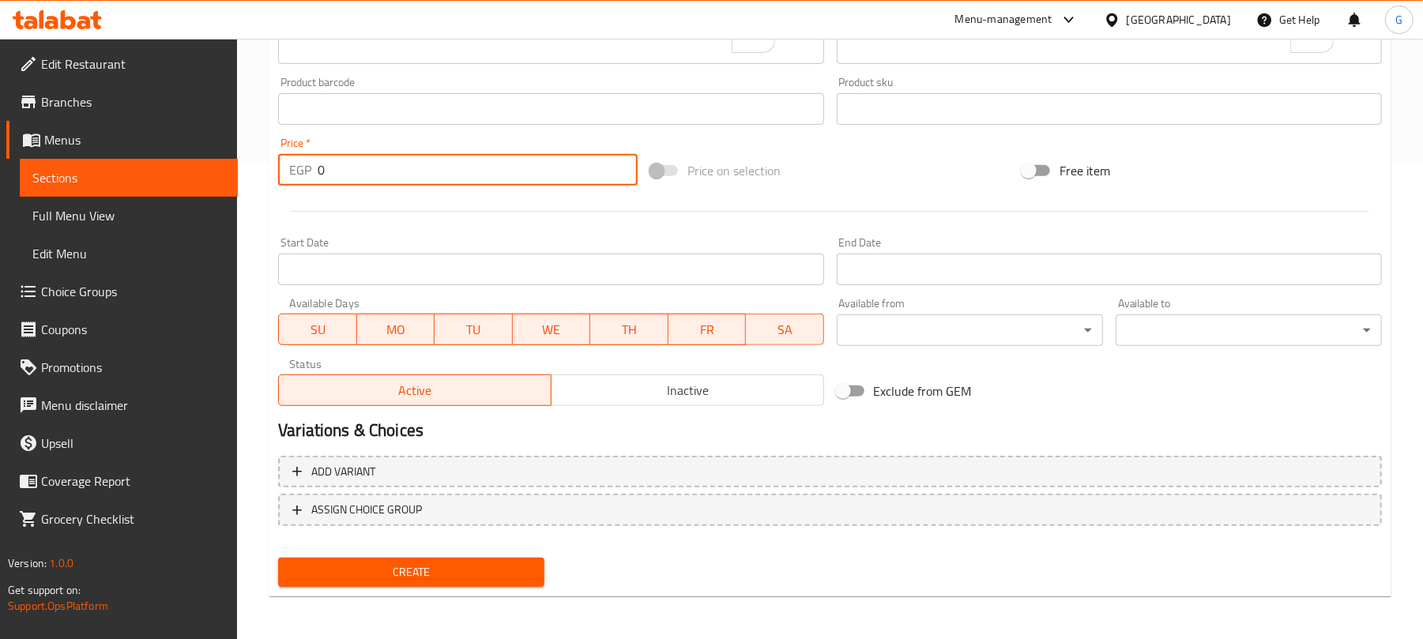
click at [338, 171] on input "0" at bounding box center [478, 170] width 320 height 32
paste input "11"
type input "110"
click at [763, 395] on span "Inactive" at bounding box center [688, 390] width 260 height 23
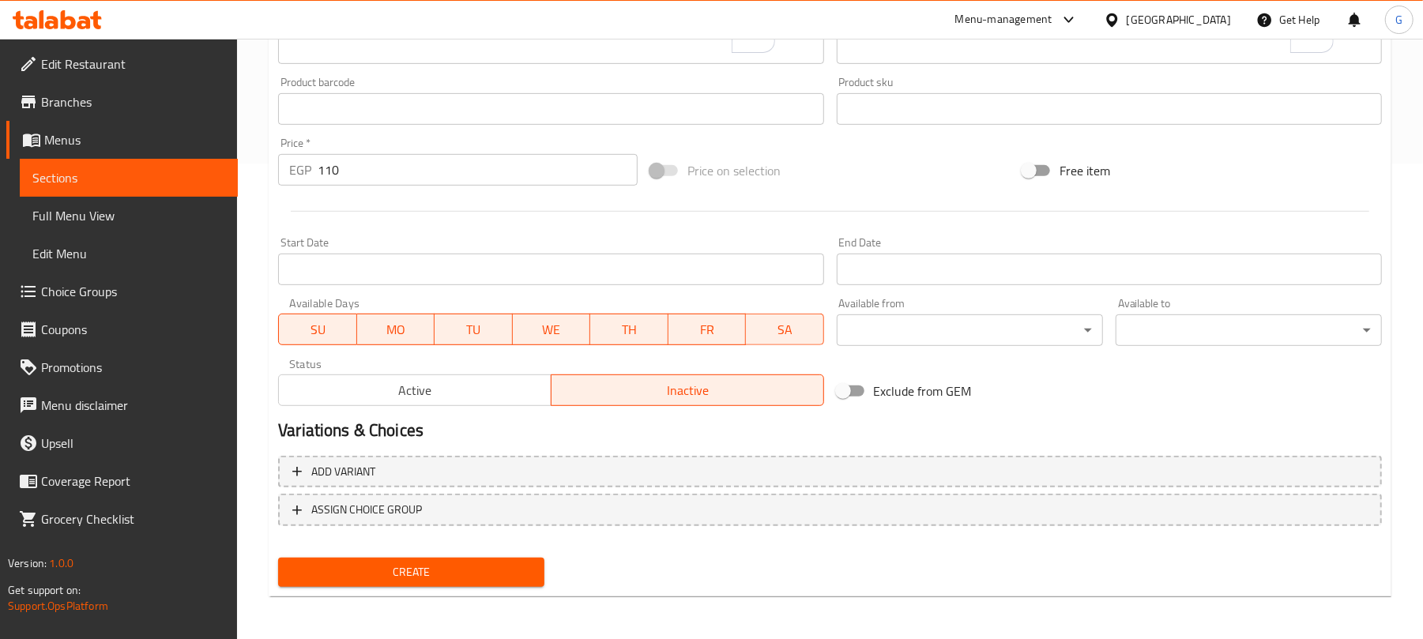
click at [765, 213] on div at bounding box center [830, 211] width 1117 height 39
click at [496, 567] on span "Create" at bounding box center [411, 573] width 241 height 20
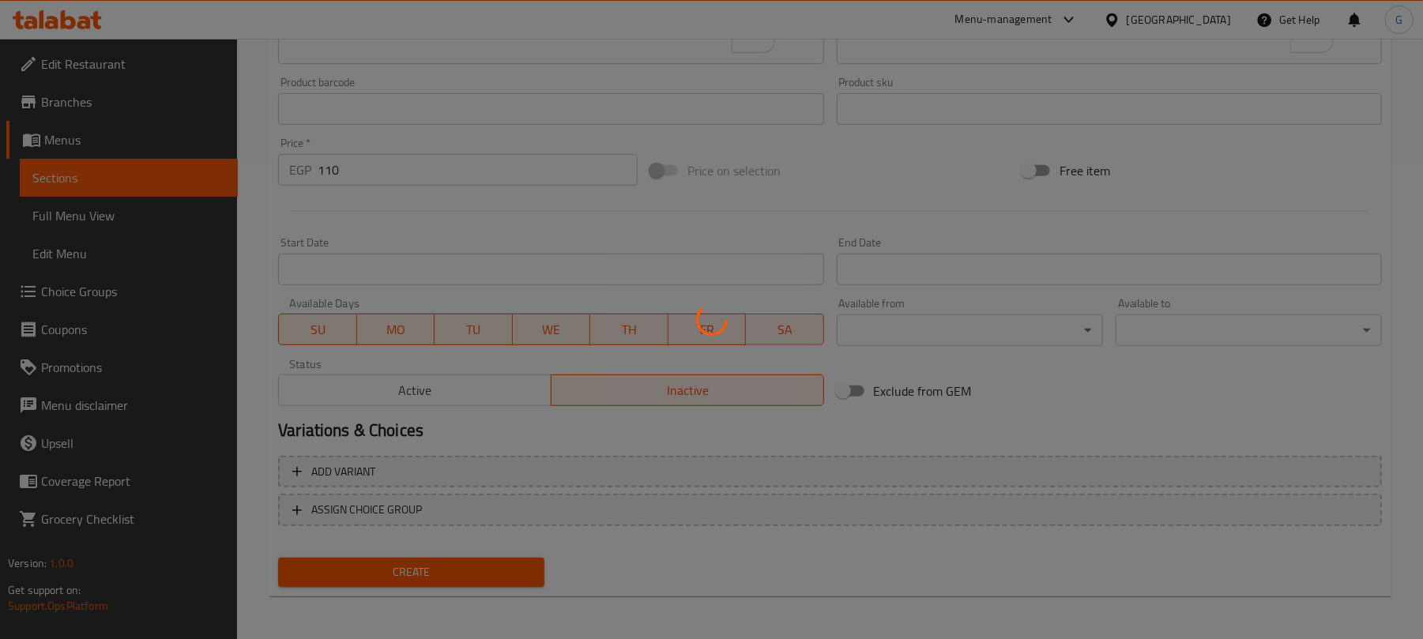
type input "0"
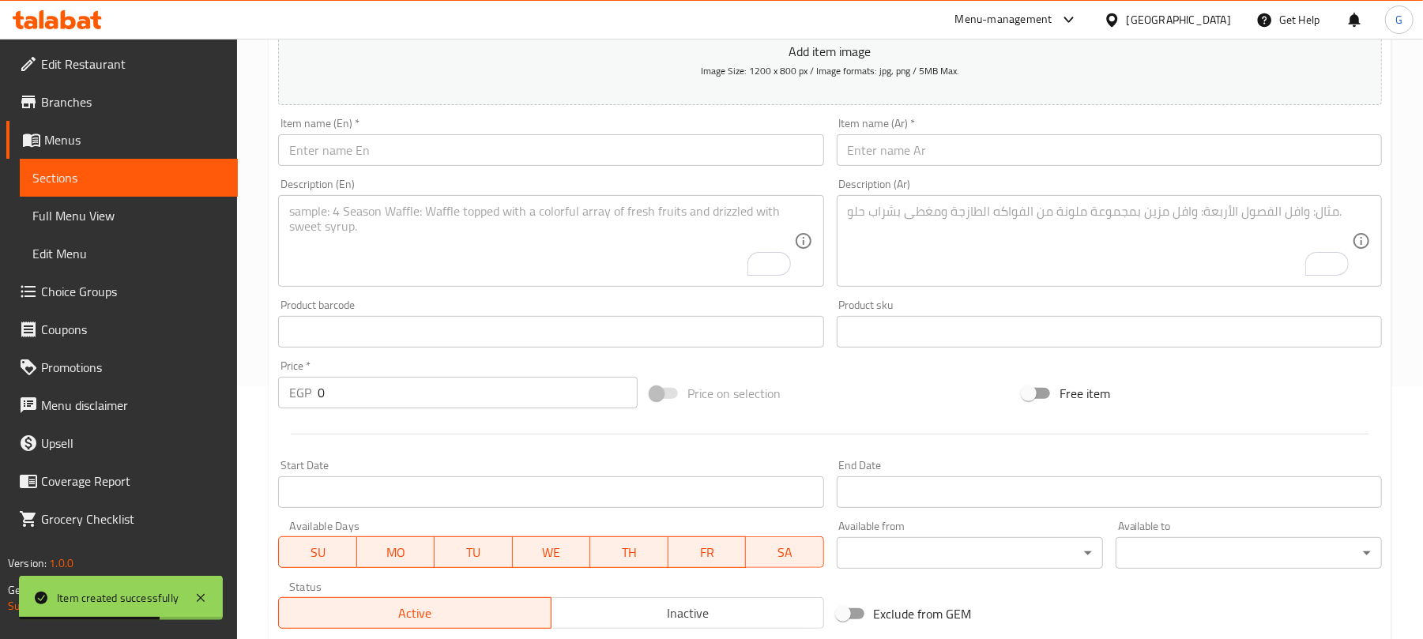
scroll to position [0, 0]
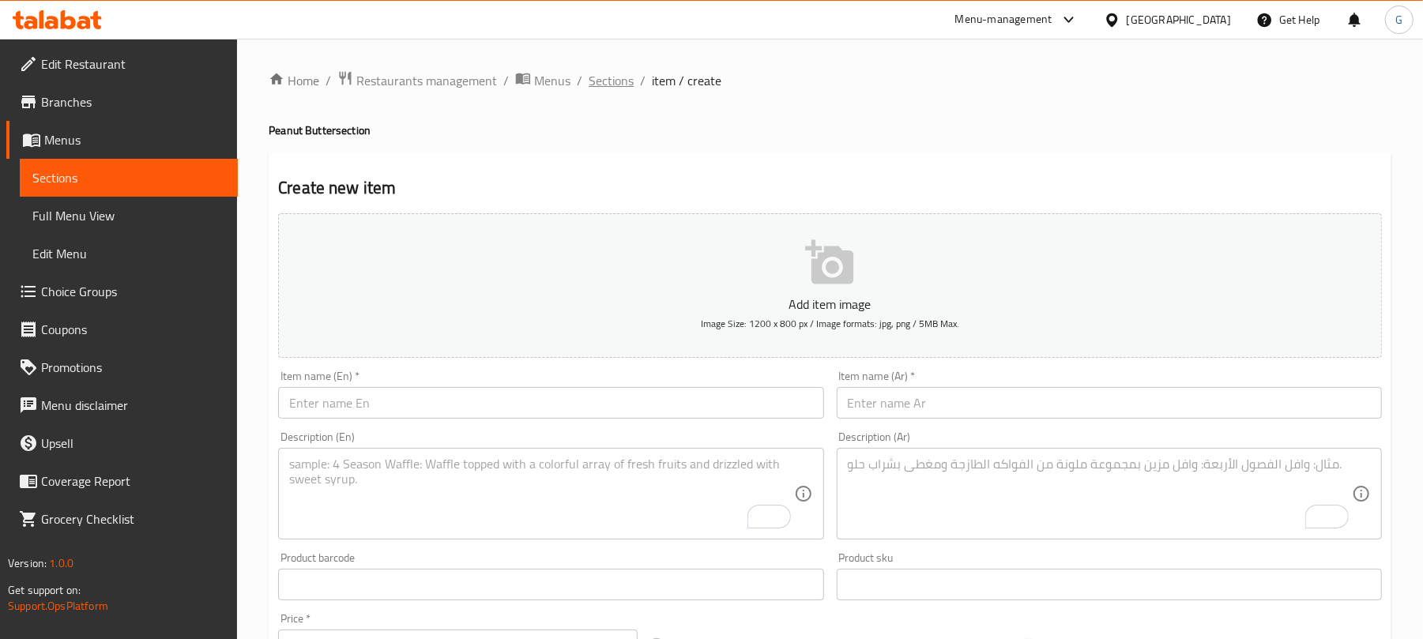
click at [626, 74] on span "Sections" at bounding box center [611, 80] width 45 height 19
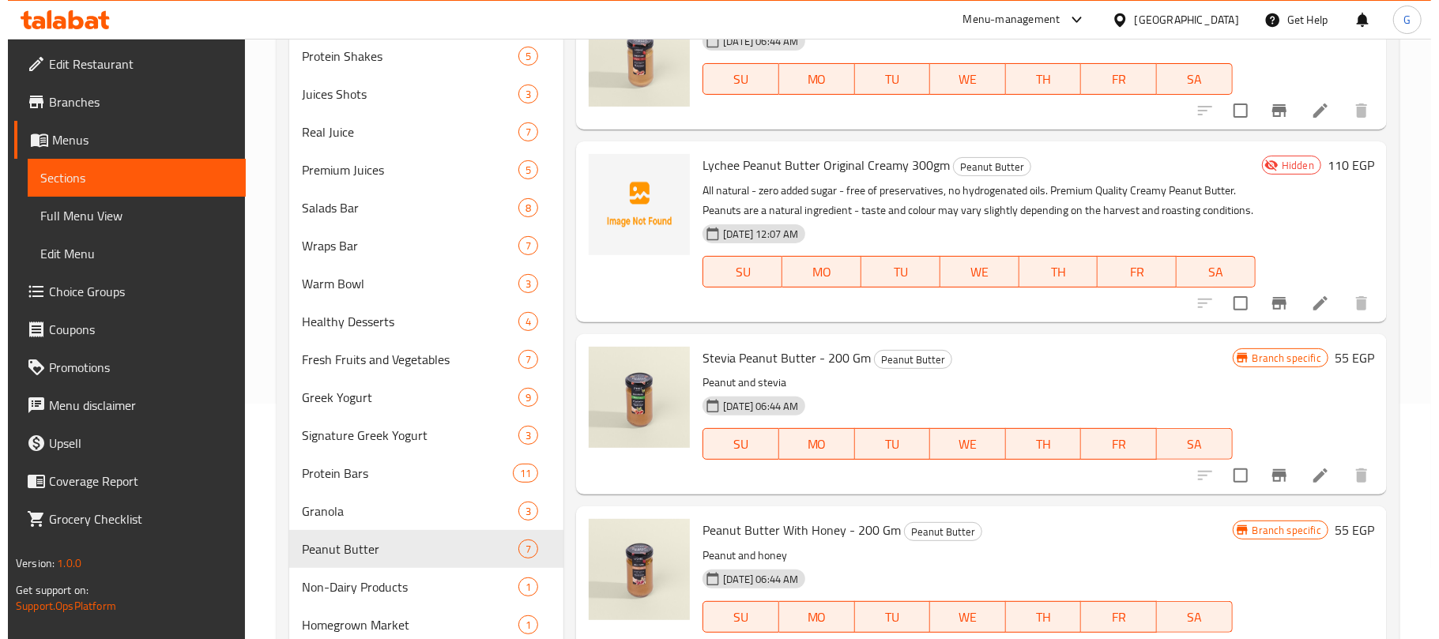
scroll to position [89, 0]
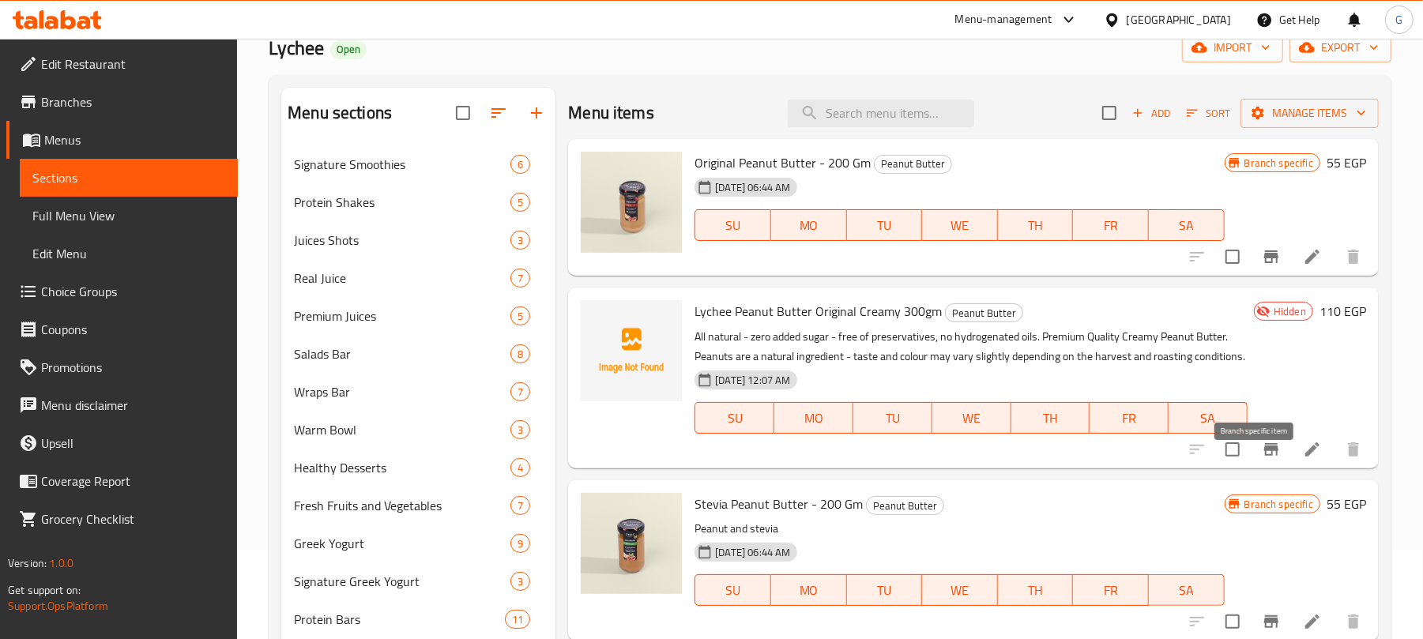
click at [1265, 456] on icon "Branch-specific-item" at bounding box center [1272, 449] width 14 height 13
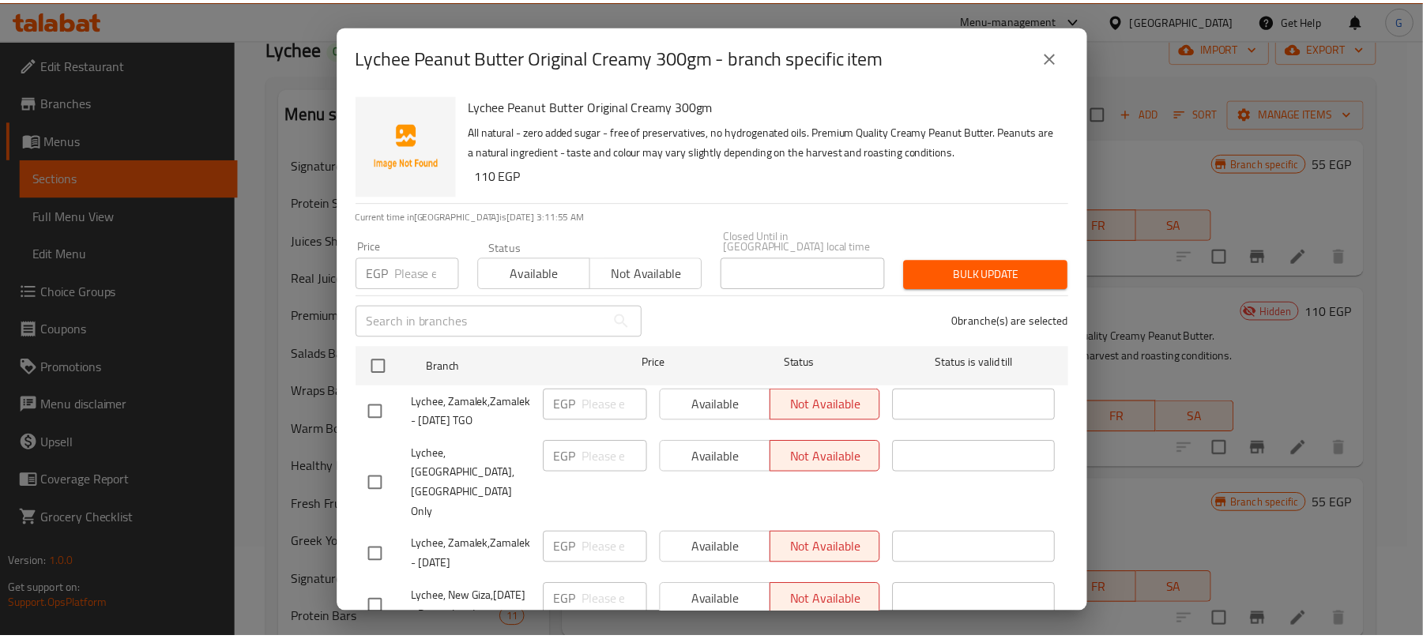
scroll to position [738, 0]
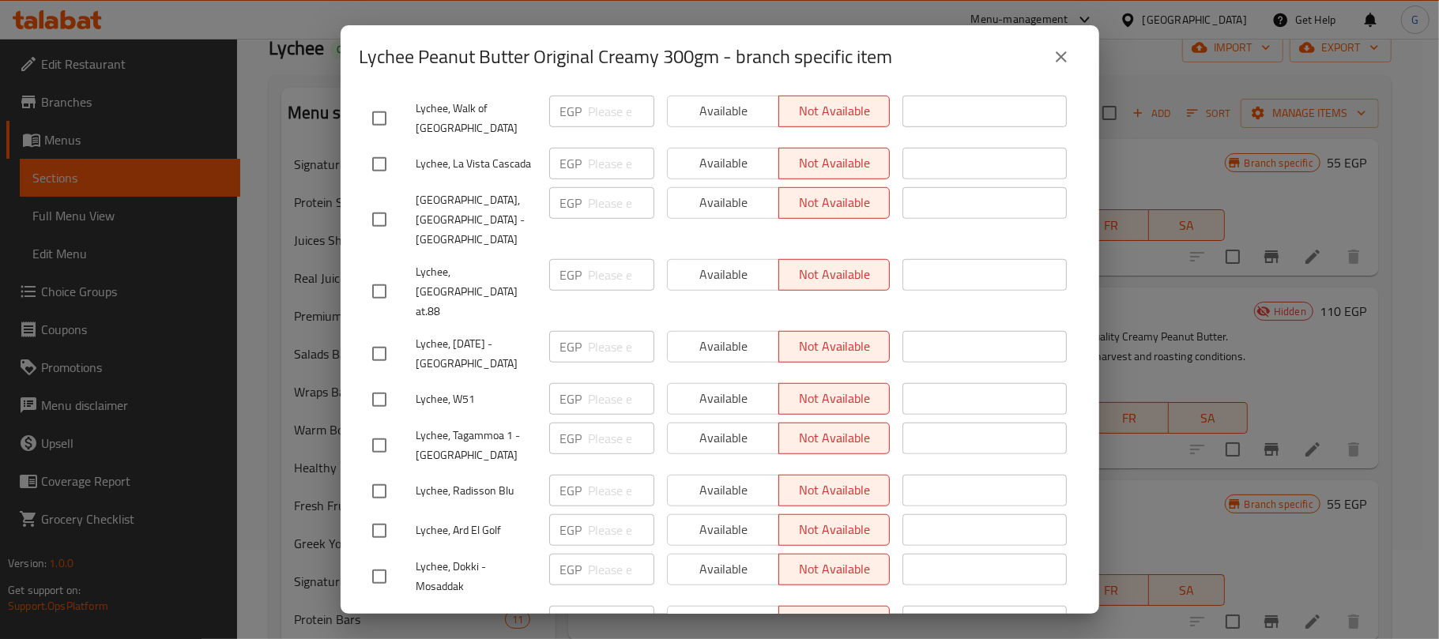
checkbox input "true"
paste input "115"
type input "115"
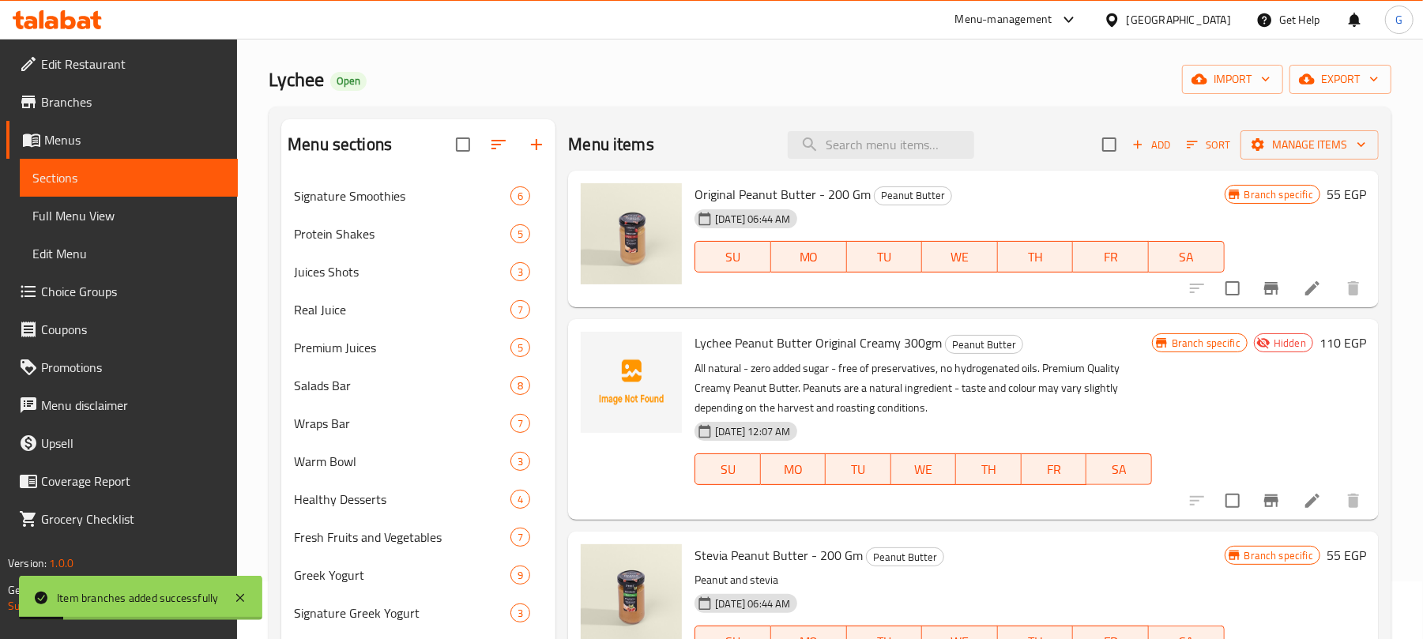
scroll to position [105, 0]
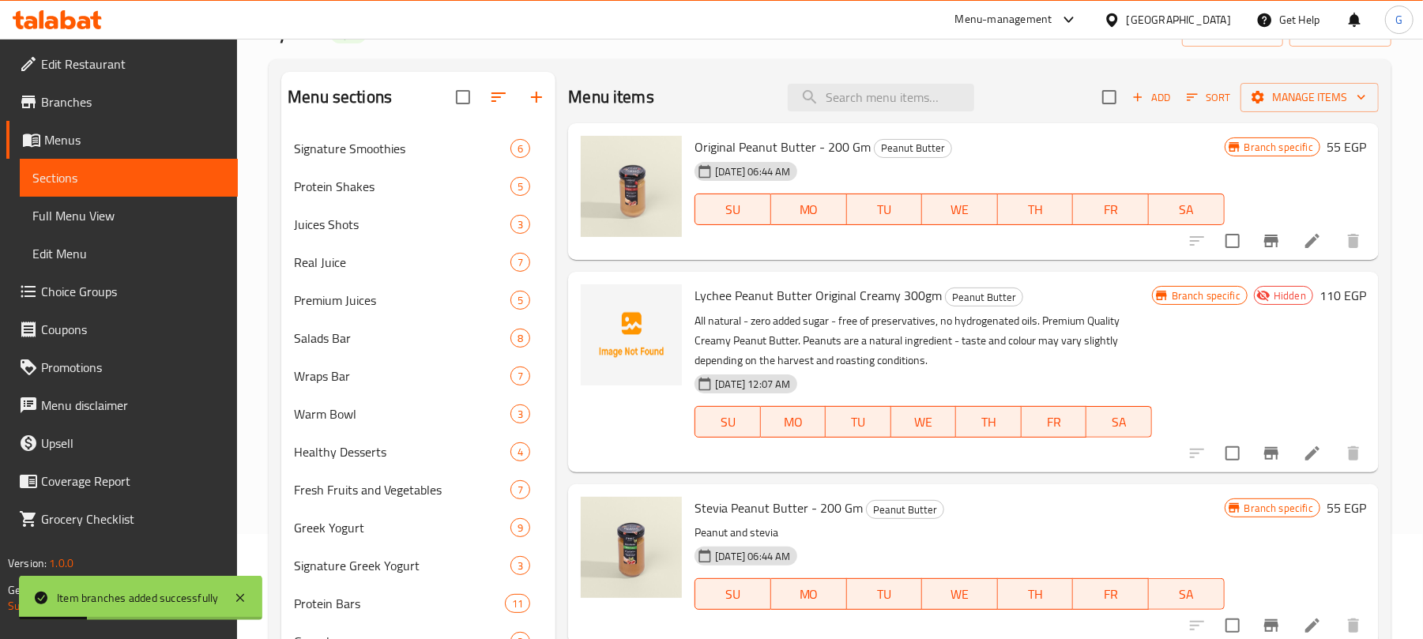
click at [1303, 444] on icon at bounding box center [1312, 453] width 19 height 19
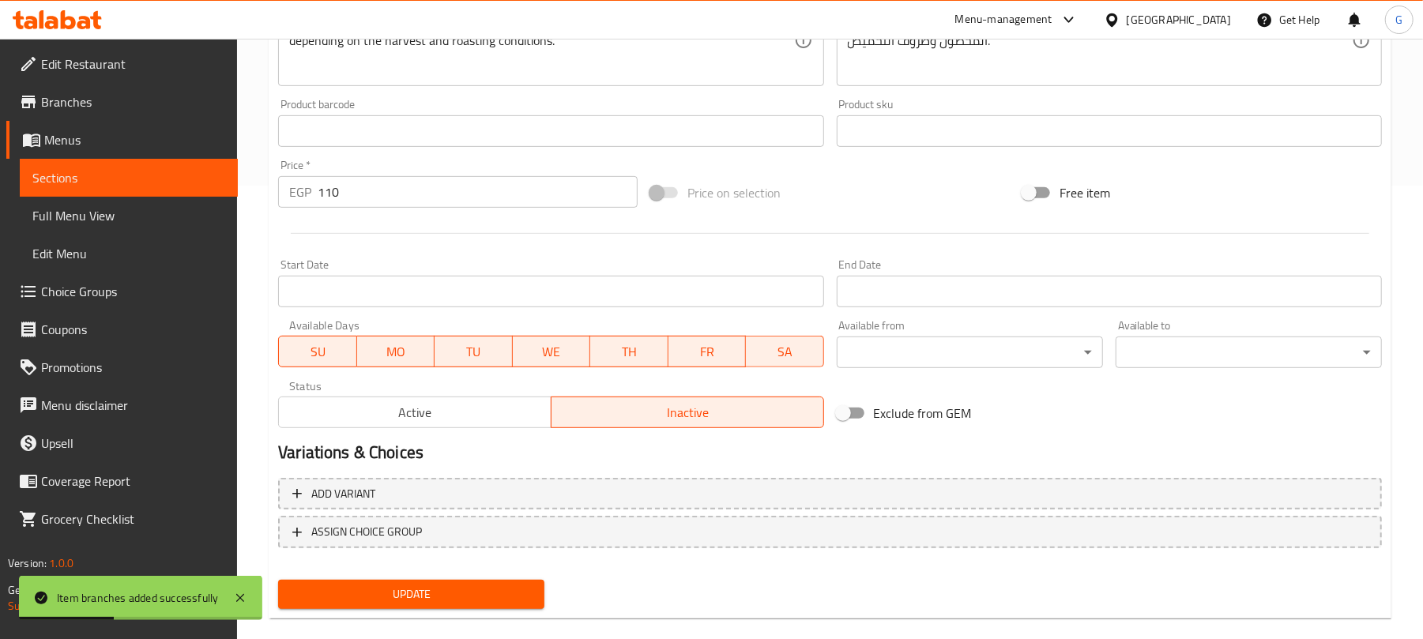
scroll to position [476, 0]
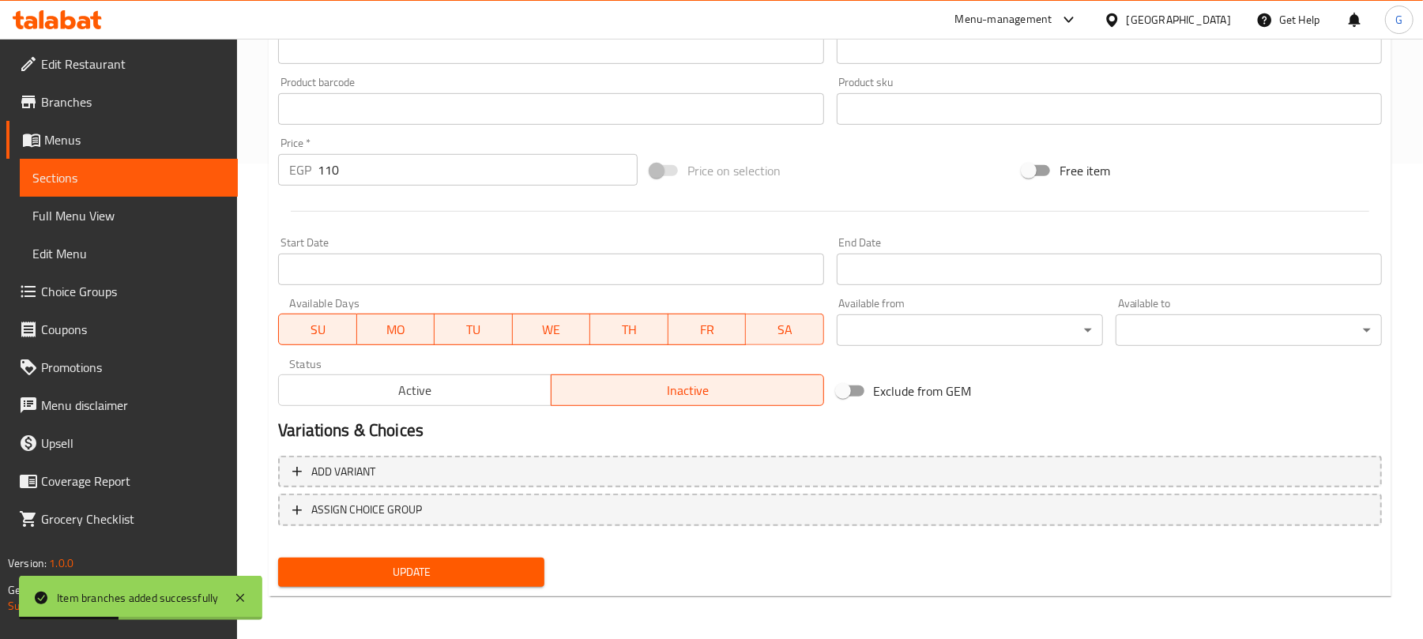
click at [488, 415] on div "Variations & Choices" at bounding box center [830, 431] width 1117 height 36
click at [500, 394] on span "Active" at bounding box center [415, 390] width 260 height 23
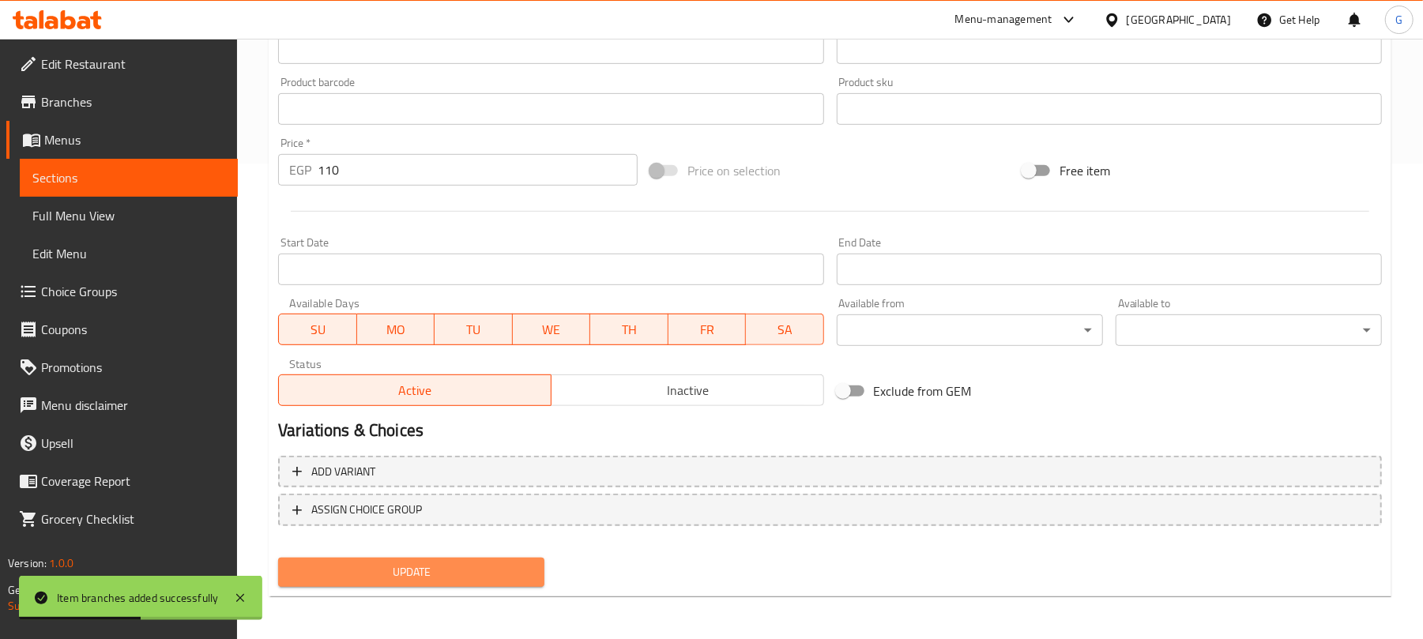
click at [526, 564] on span "Update" at bounding box center [411, 573] width 241 height 20
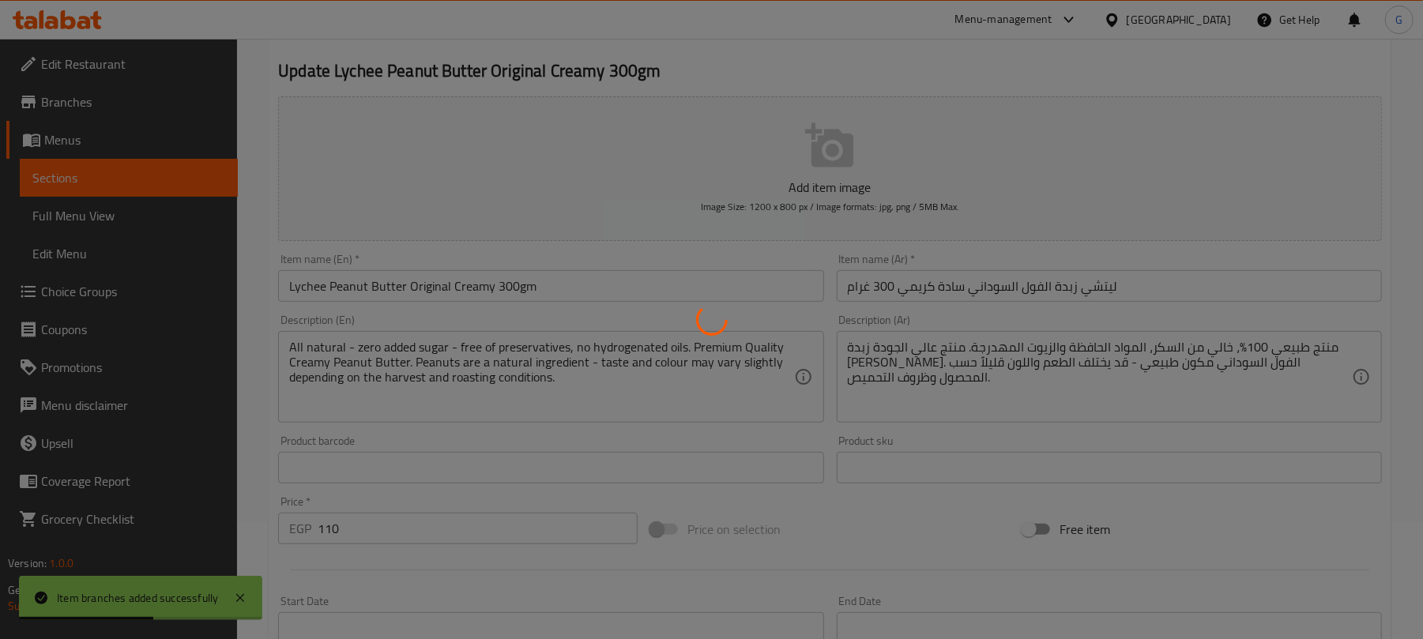
scroll to position [0, 0]
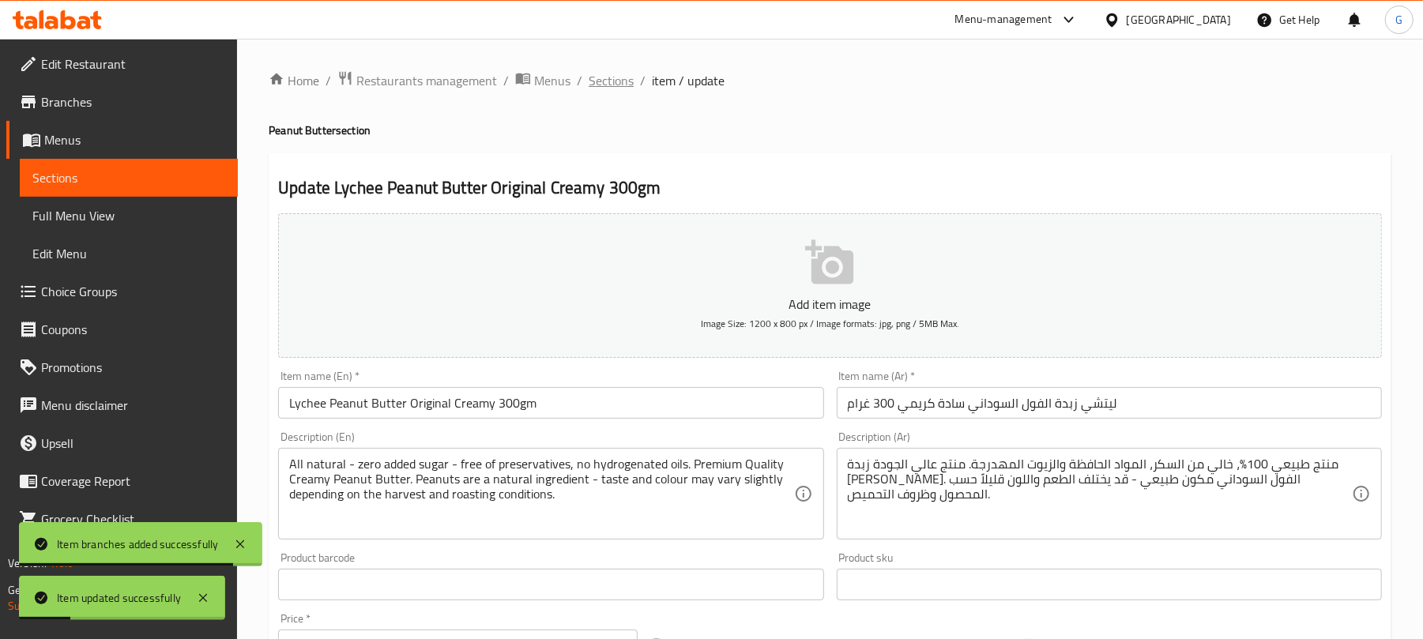
click at [620, 81] on span "Sections" at bounding box center [611, 80] width 45 height 19
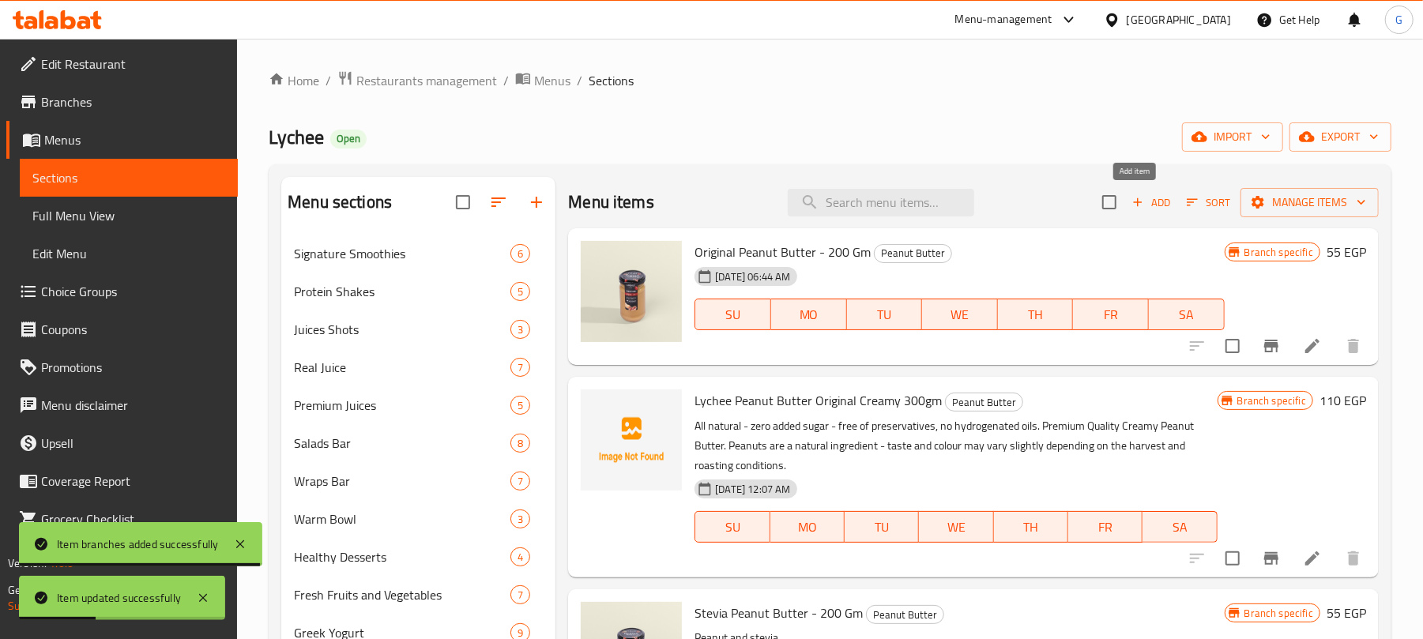
click at [1133, 203] on span "Add" at bounding box center [1151, 203] width 43 height 18
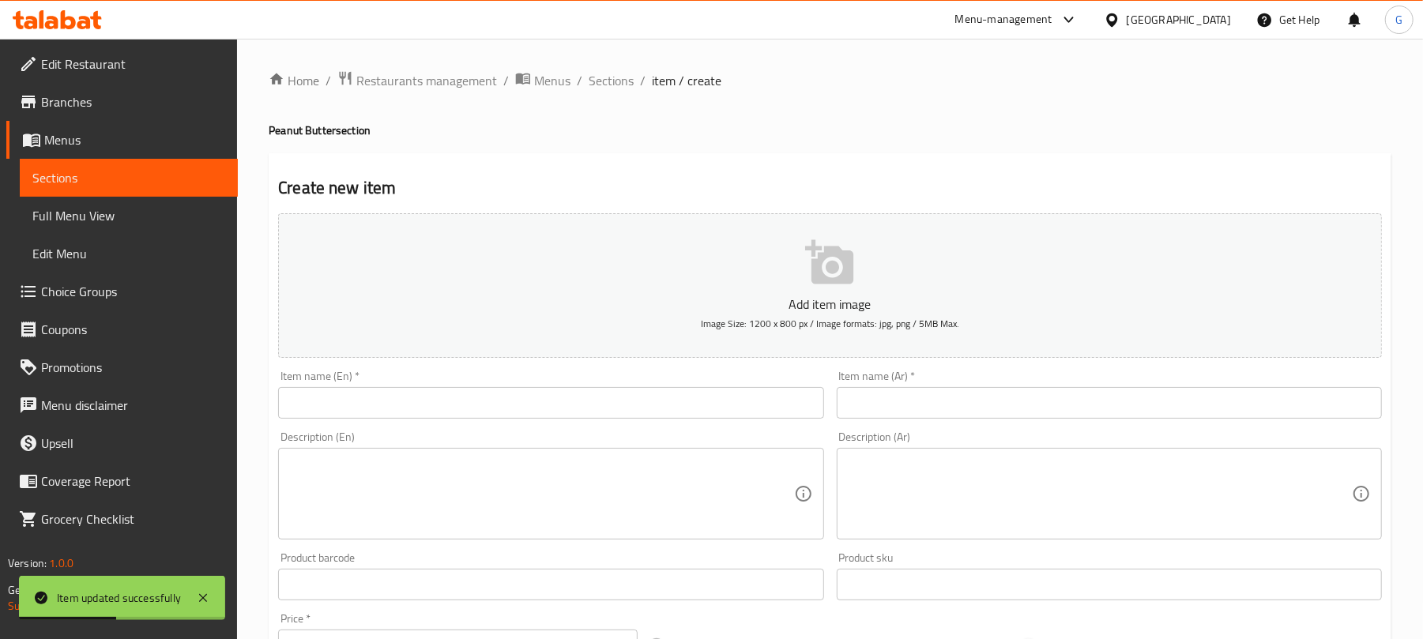
click at [356, 419] on input "text" at bounding box center [550, 403] width 545 height 32
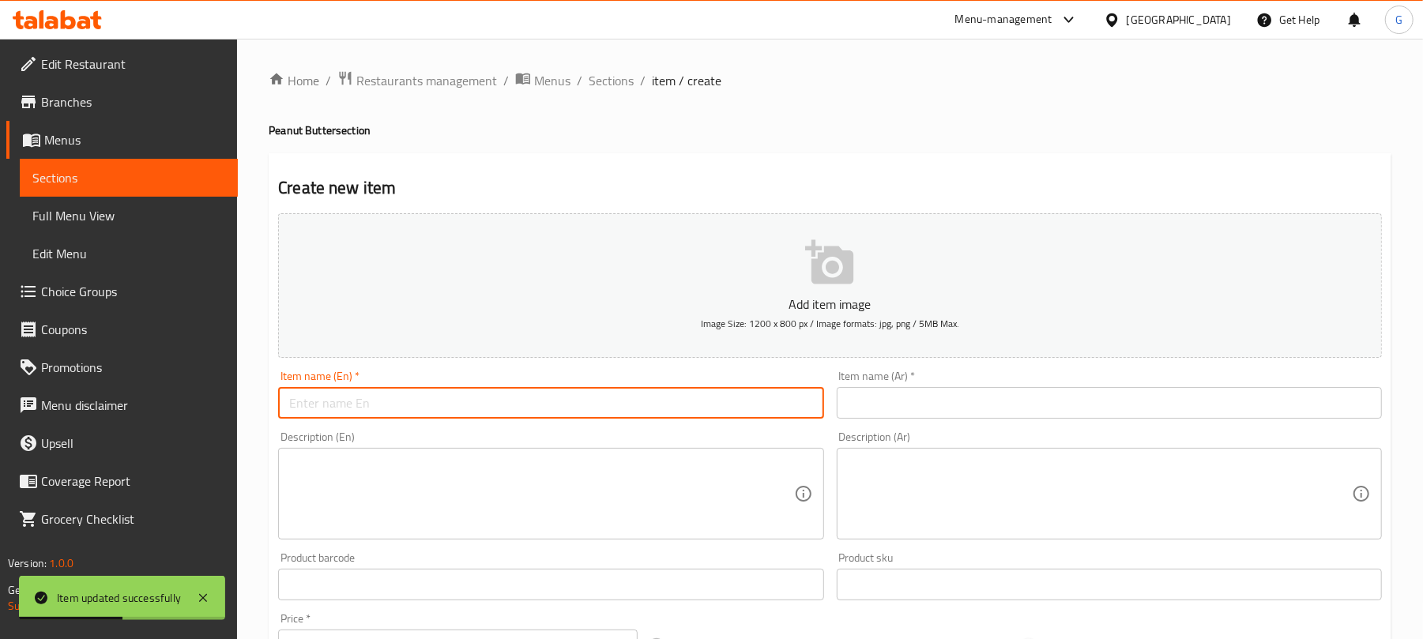
paste input "Lychee Peanut Butter Stevia Creamy 300gm"
type input "Lychee Peanut Butter Stevia Creamy 300gm"
click at [974, 411] on input "text" at bounding box center [1109, 403] width 545 height 32
paste input "ليتشي زبدة الفول السوداني ستيفيا كريمي ٣٠٠ غرام"
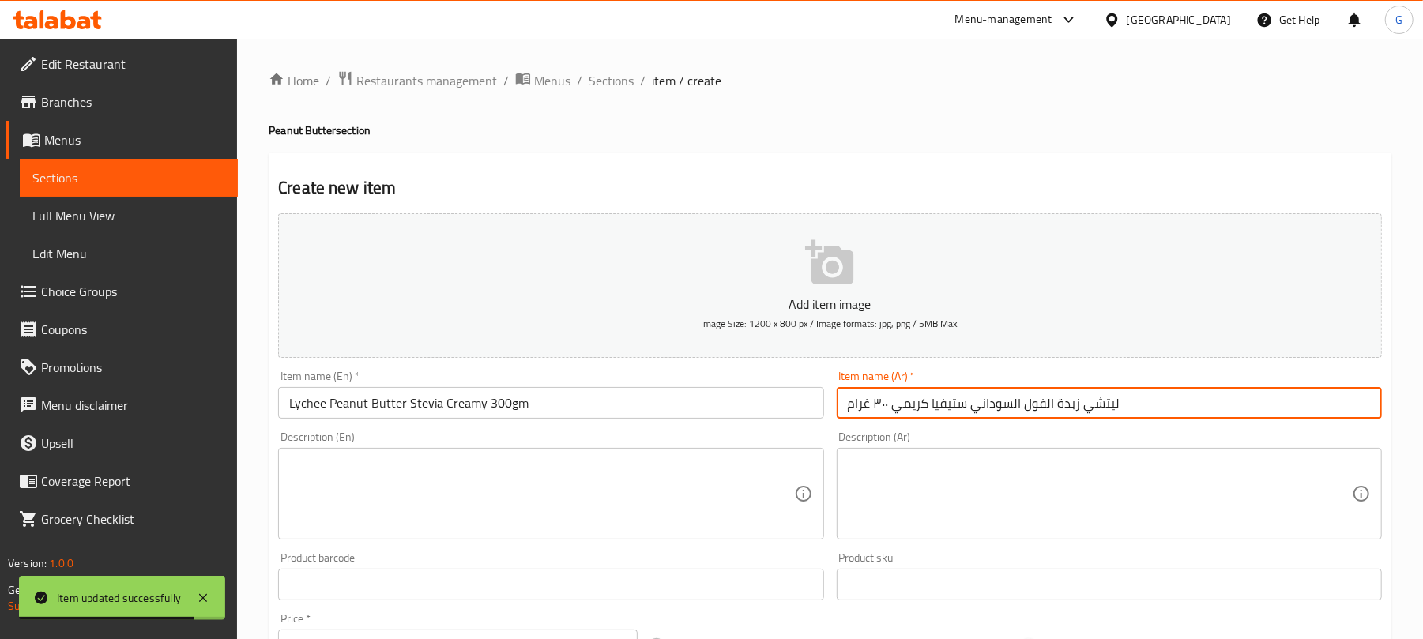
click at [879, 400] on input "ليتشي زبدة الفول السوداني ستيفيا كريمي ٣٠٠ غرام" at bounding box center [1109, 403] width 545 height 32
type input "ليتشي زبدة الفول السوداني ستيفيا كريمي 300 غرام"
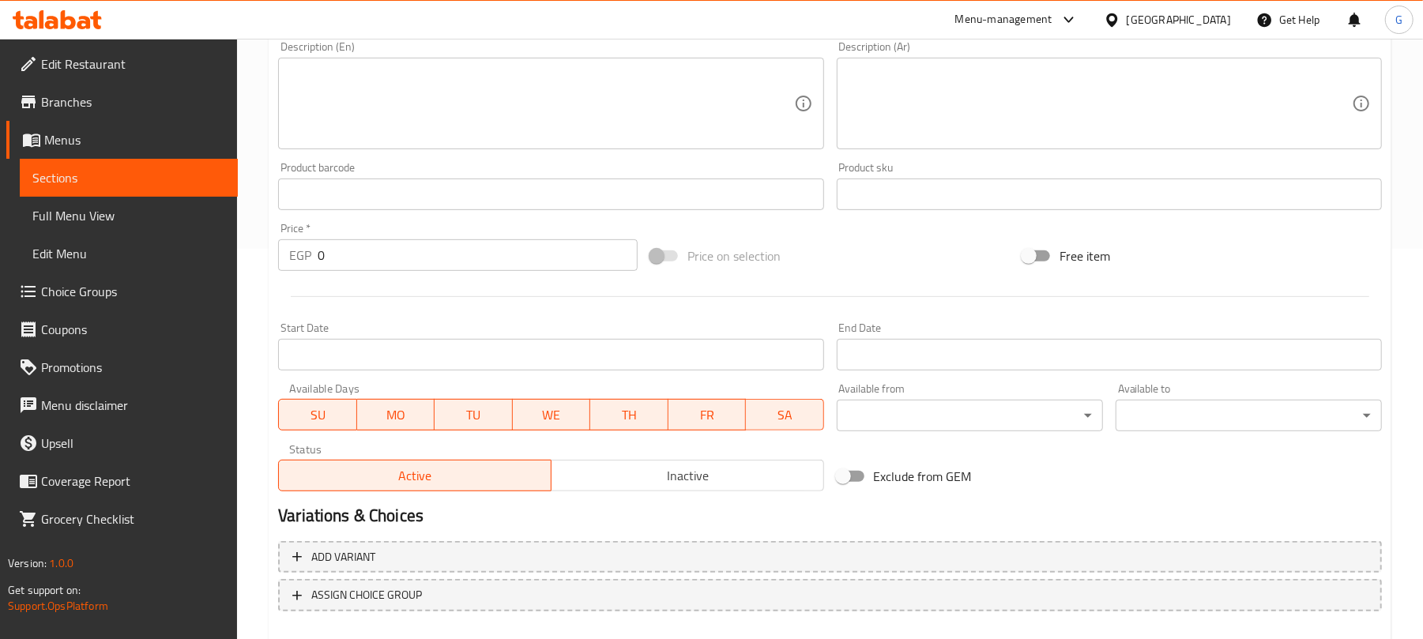
scroll to position [421, 0]
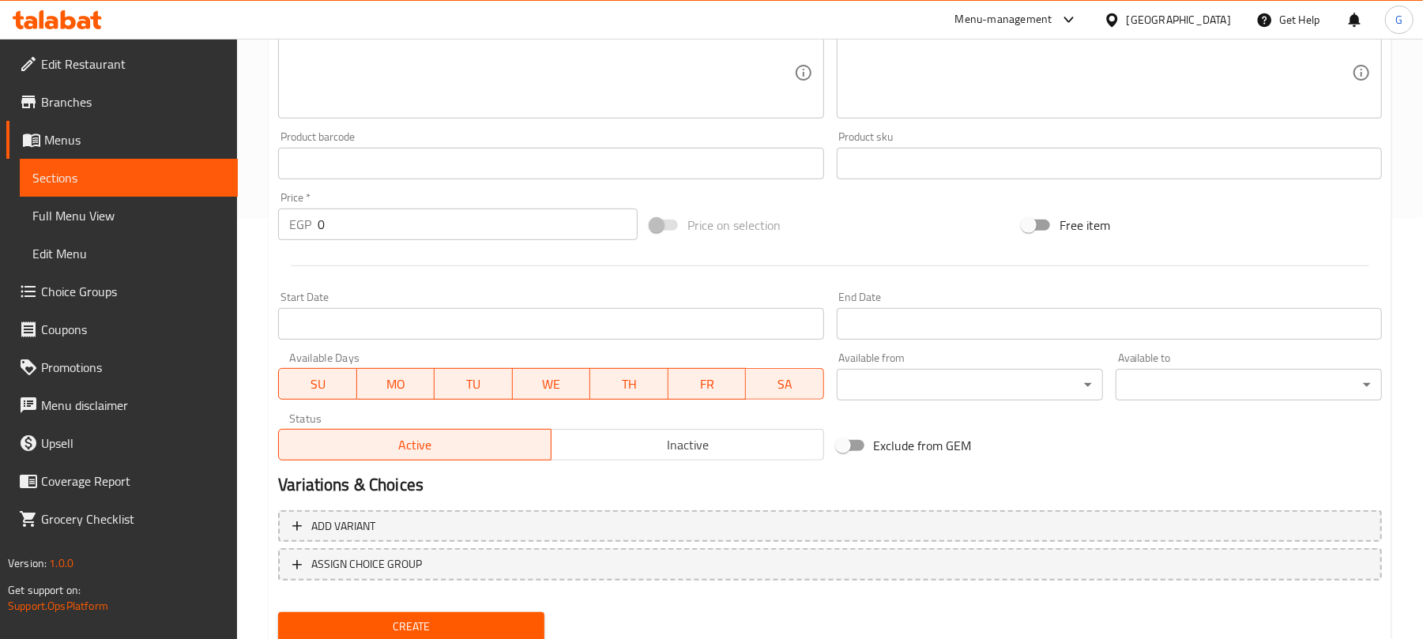
click at [386, 226] on input "0" at bounding box center [478, 225] width 320 height 32
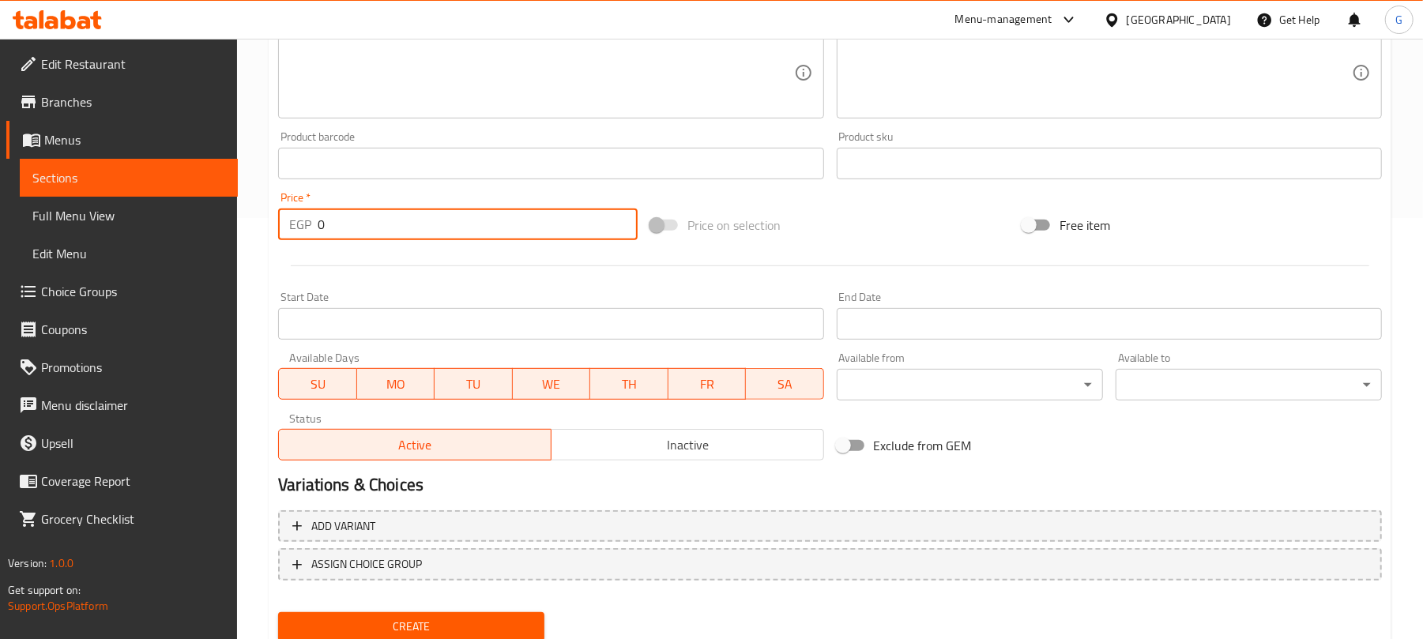
click at [386, 226] on input "0" at bounding box center [478, 225] width 320 height 32
paste input "11"
type input "110"
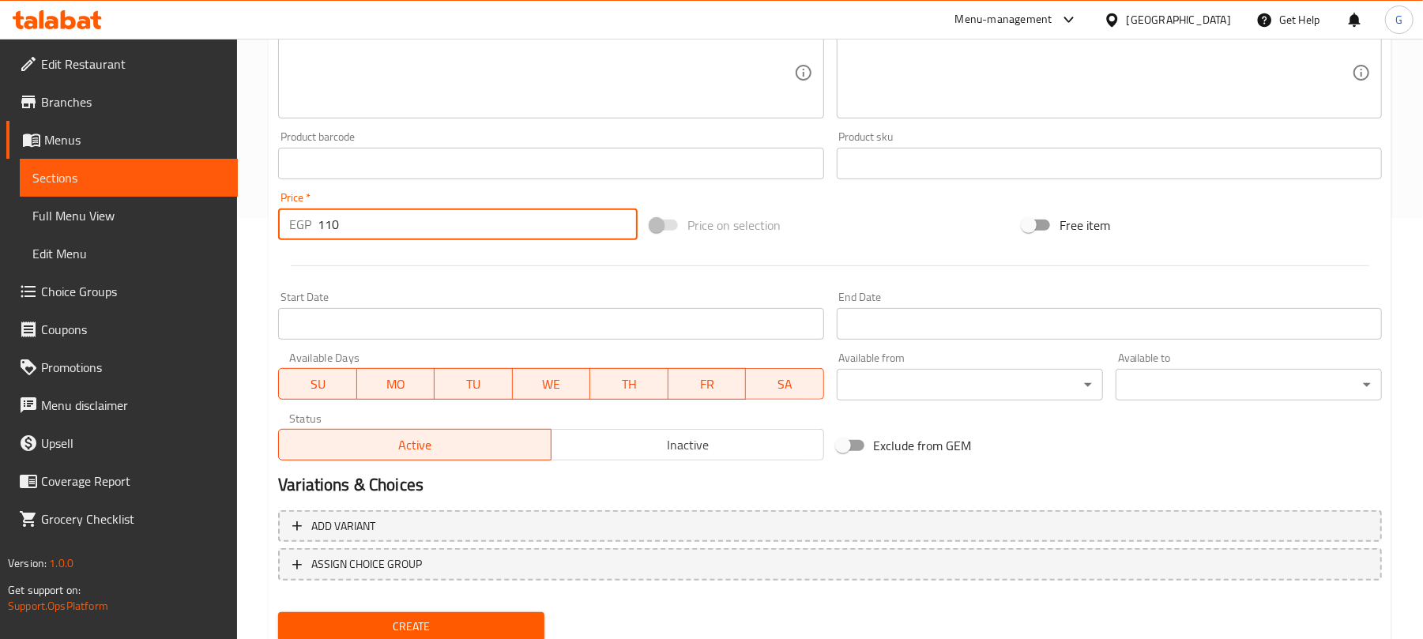
click at [440, 79] on textarea at bounding box center [541, 73] width 504 height 75
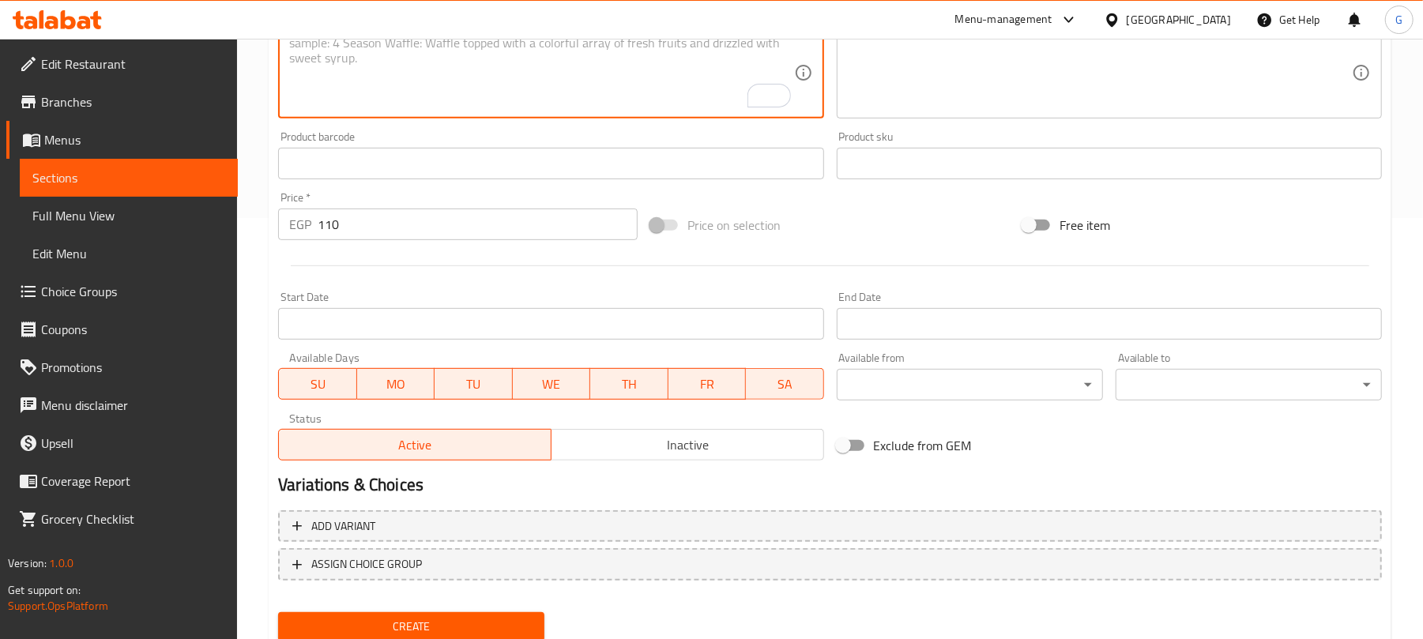
click at [415, 57] on textarea "To enrich screen reader interactions, please activate Accessibility in Grammarl…" at bounding box center [541, 73] width 504 height 75
paste textarea "All natural - zero added sugar - free of preservatives, no hydrogenated oils. P…"
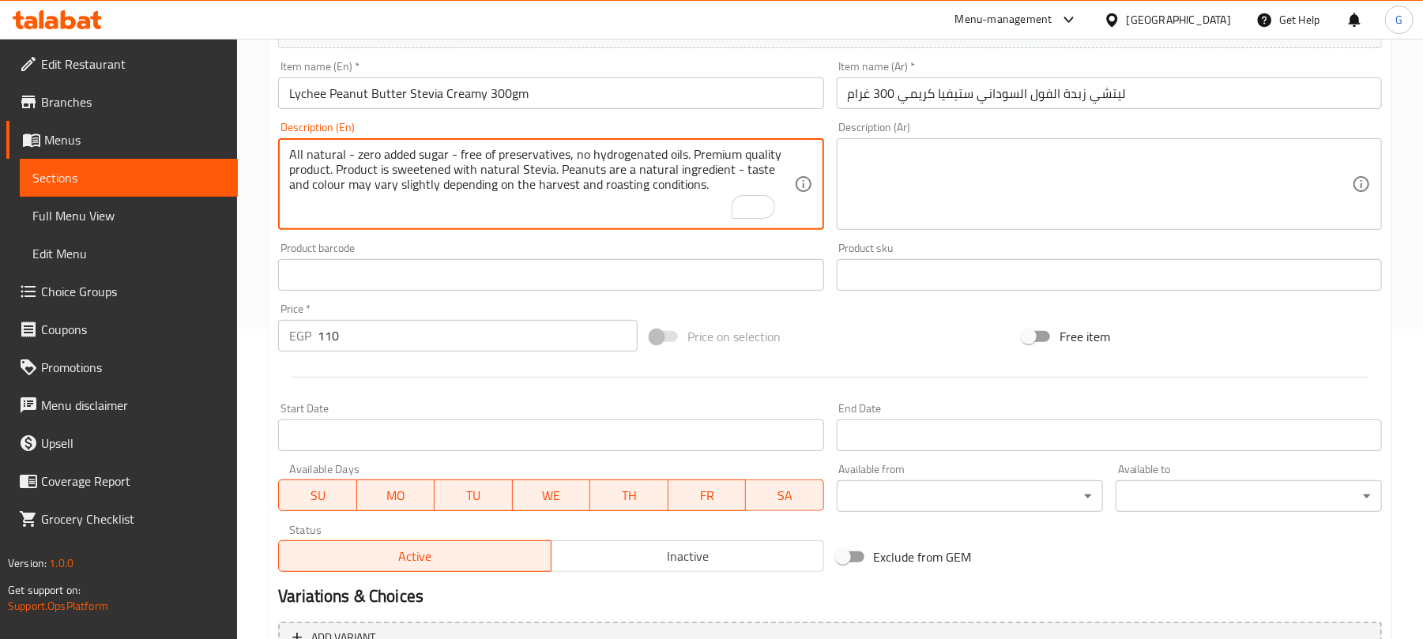
scroll to position [210, 0]
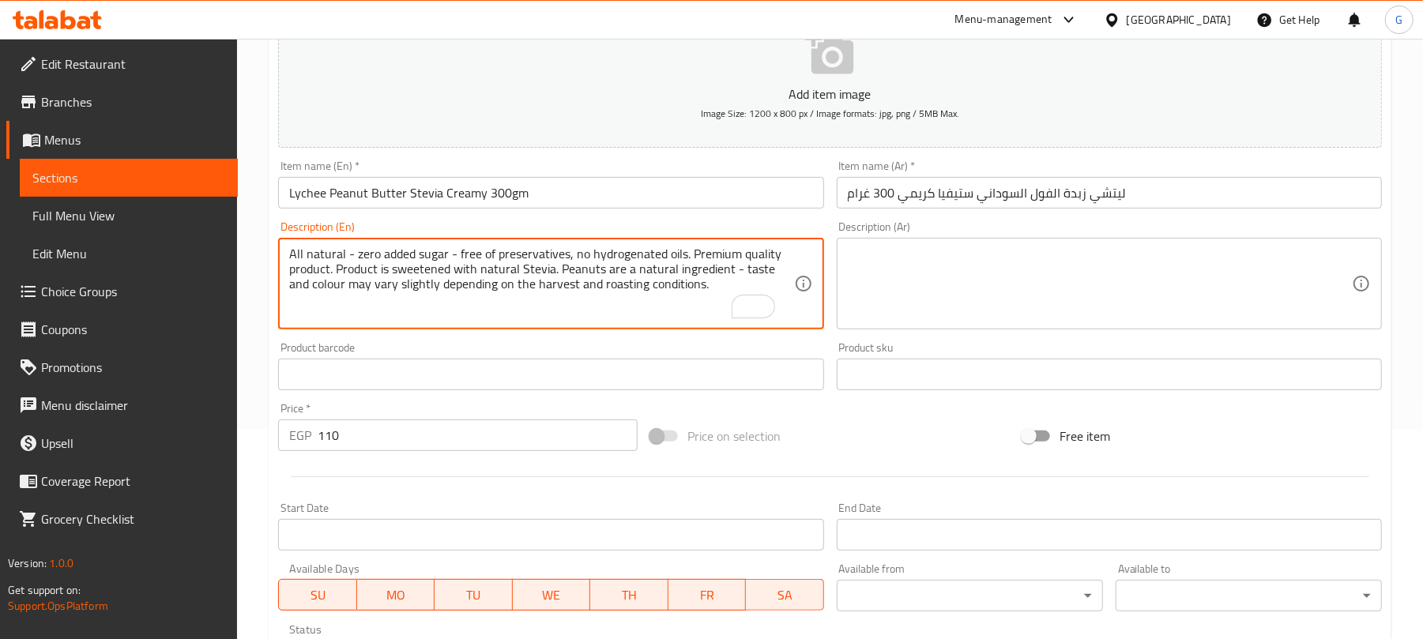
type textarea "All natural - zero added sugar - free of preservatives, no hydrogenated oils. P…"
click at [956, 295] on textarea at bounding box center [1100, 284] width 504 height 75
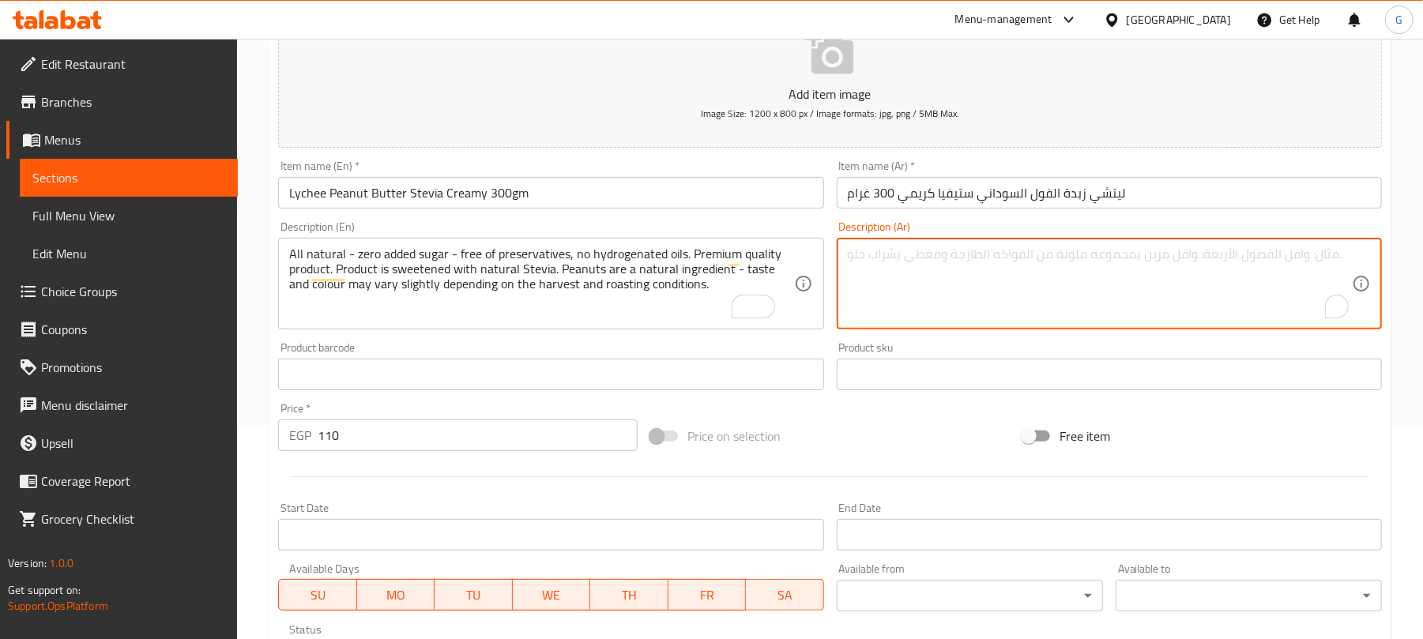
paste textarea "منتج طبيعي 100%، خالي من السكر، المواد الحافظة والزيوت المهدرجة. منتج عالي الجو…"
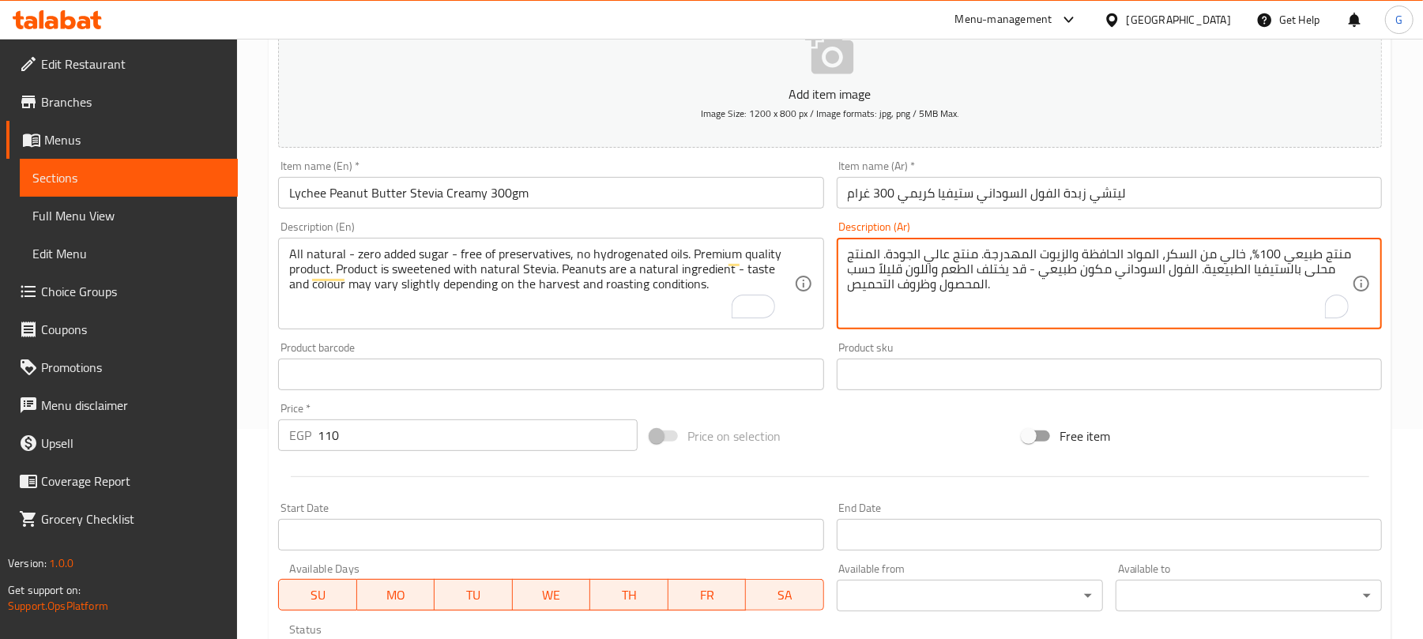
scroll to position [16, 0]
type textarea "منتج طبيعي 100%، خالي من السكر، المواد الحافظة والزيوت المهدرجة. منتج عالي الجو…"
click at [945, 204] on input "ليتشي زبدة الفول السوداني ستيفيا كريمي 300 غرام" at bounding box center [1109, 193] width 545 height 32
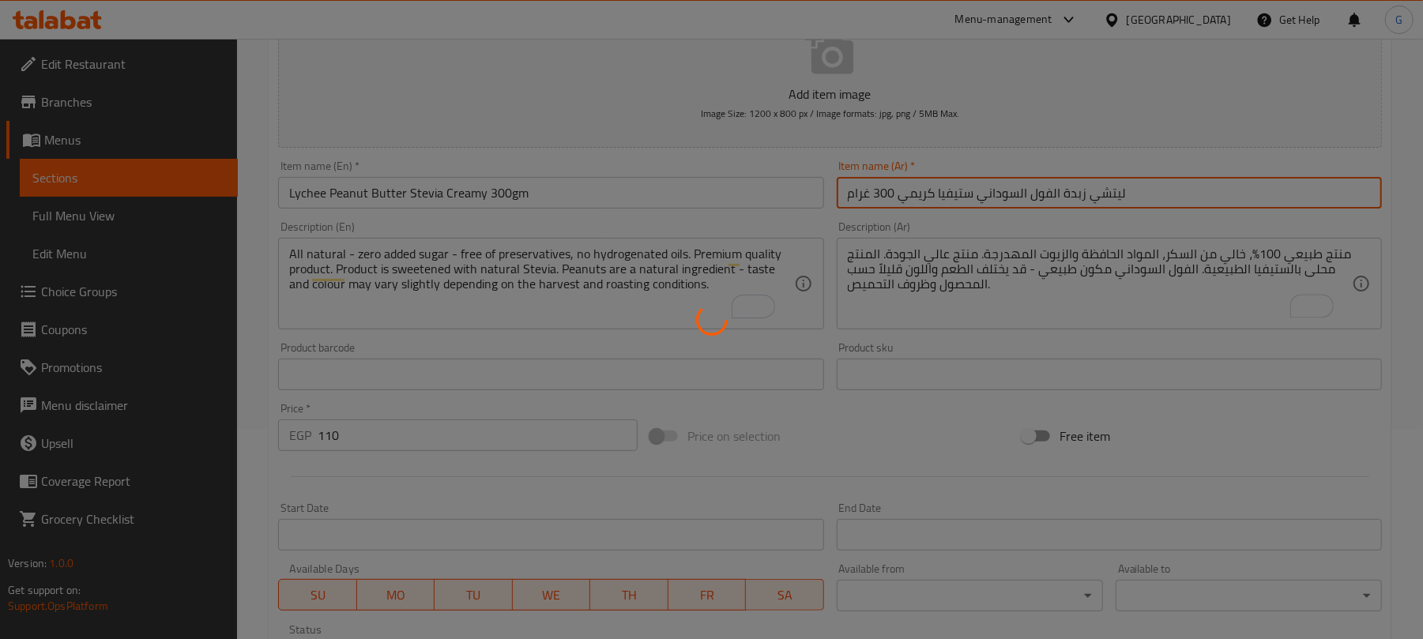
type input "0"
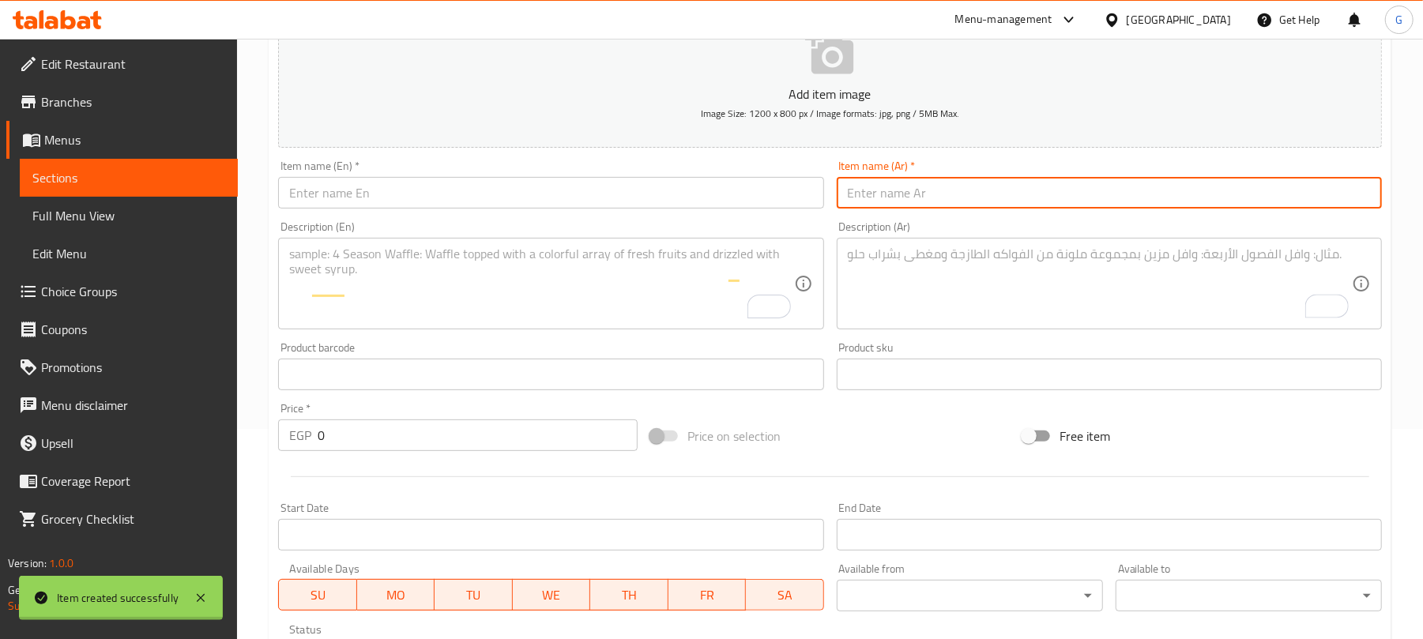
scroll to position [0, 0]
click at [390, 190] on input "text" at bounding box center [550, 193] width 545 height 32
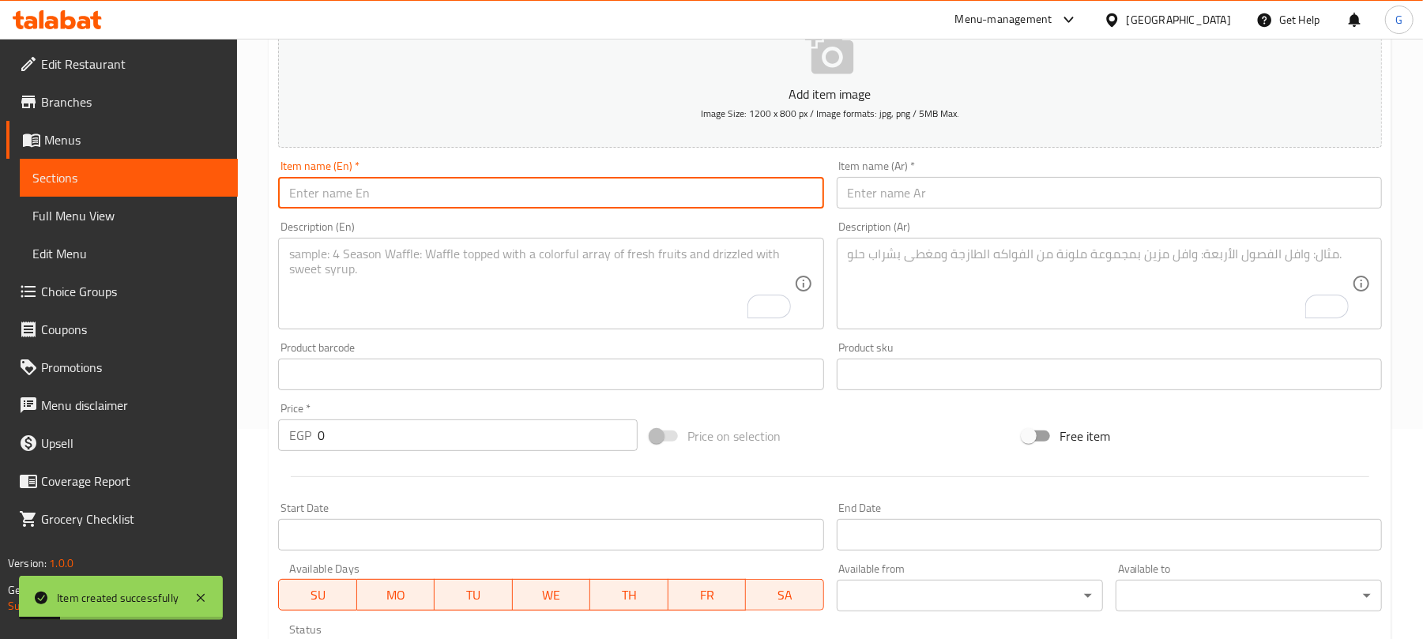
paste input "Lychee Peanut Butter Honey Creamy 300gm"
type input "Lychee Peanut Butter Honey Creamy 300gm"
click at [943, 199] on input "text" at bounding box center [1109, 193] width 545 height 32
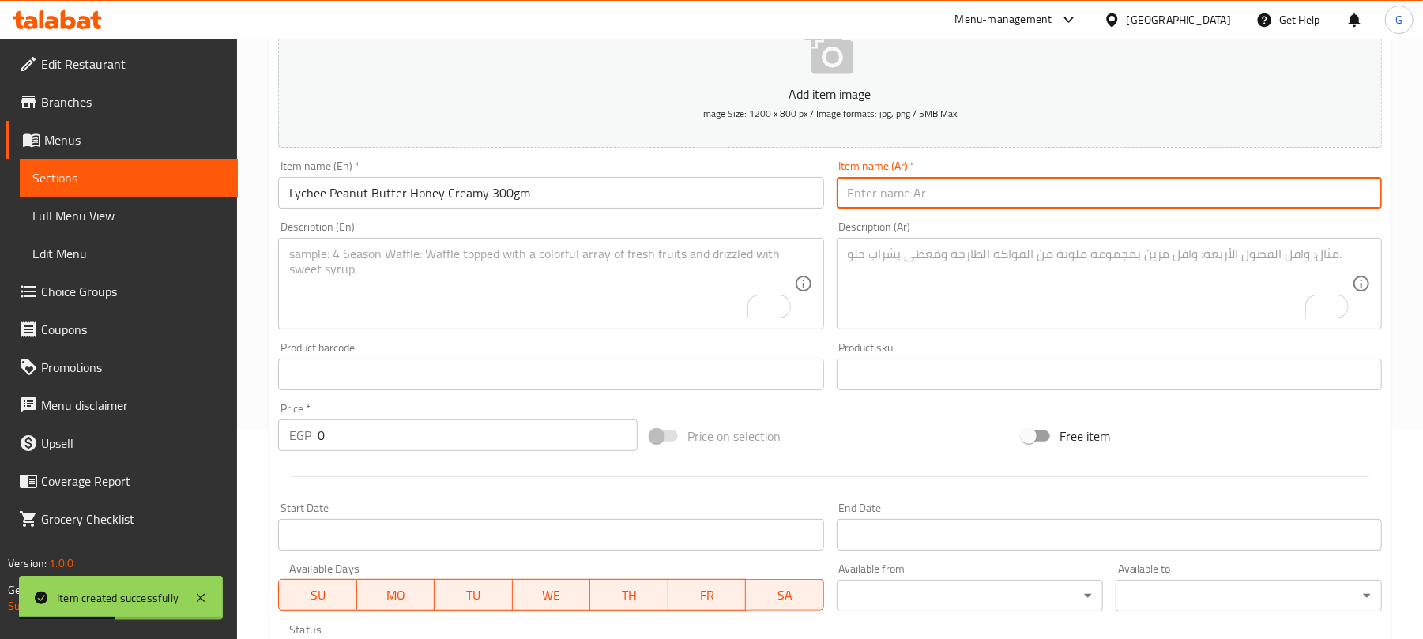
paste input "ليتشي زبدة الفول السوداني عسل كريمي ٣٠٠ غرام"
click at [886, 193] on input "ليتشي زبدة الفول السوداني عسل كريمي ٣٠٠ غرام" at bounding box center [1109, 193] width 545 height 32
type input "ليتشي زبدة الفول السوداني عسل كريمي 300 غرام"
click at [548, 308] on textarea "To enrich screen reader interactions, please activate Accessibility in Grammarl…" at bounding box center [541, 284] width 504 height 75
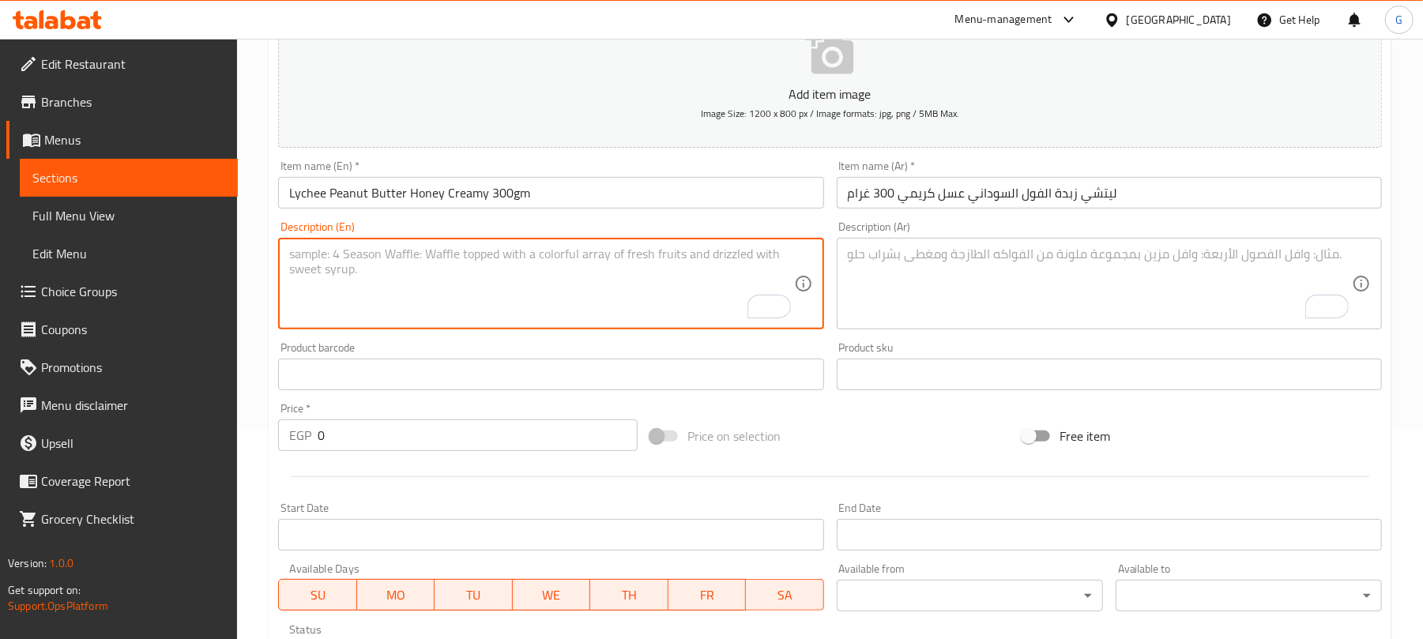
click at [434, 275] on textarea "To enrich screen reader interactions, please activate Accessibility in Grammarl…" at bounding box center [541, 284] width 504 height 75
paste textarea "All natural - zero added sugar - free of preservatives, no hydrogenated oils. P…"
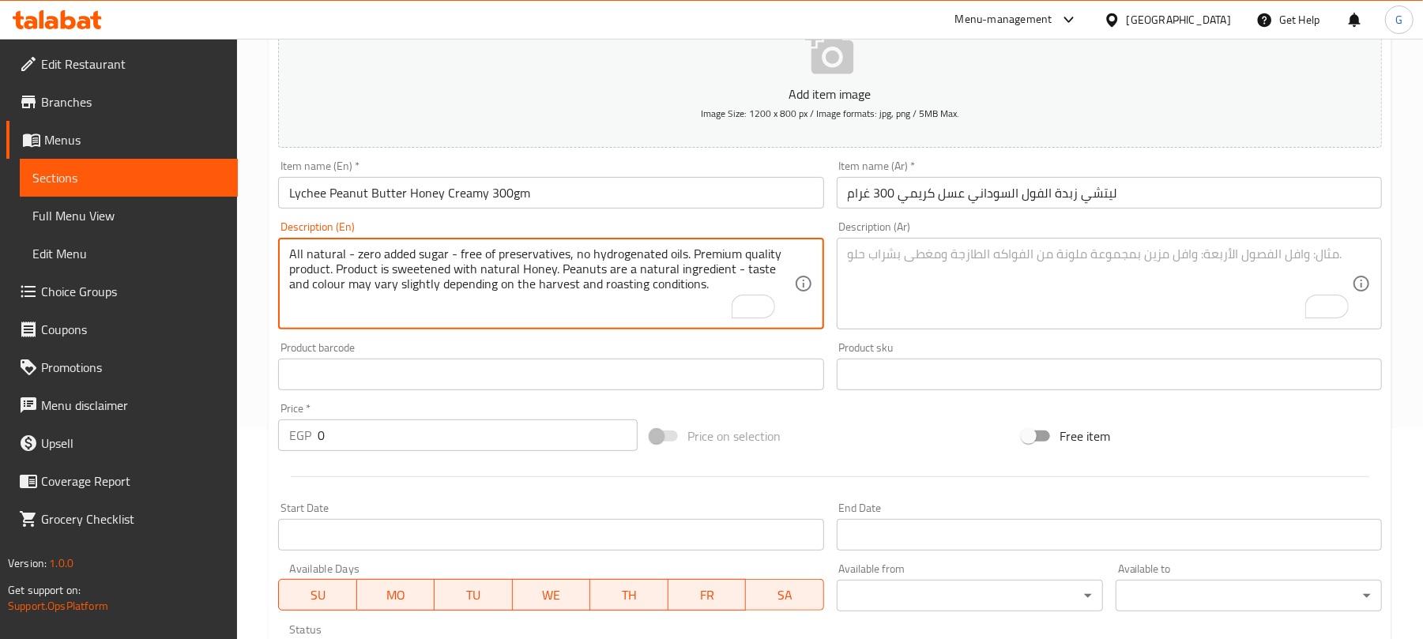
scroll to position [16, 0]
type textarea "All natural - zero added sugar - free of preservatives, no hydrogenated oils. P…"
click at [1159, 288] on textarea "To enrich screen reader interactions, please activate Accessibility in Grammarl…" at bounding box center [1100, 284] width 504 height 75
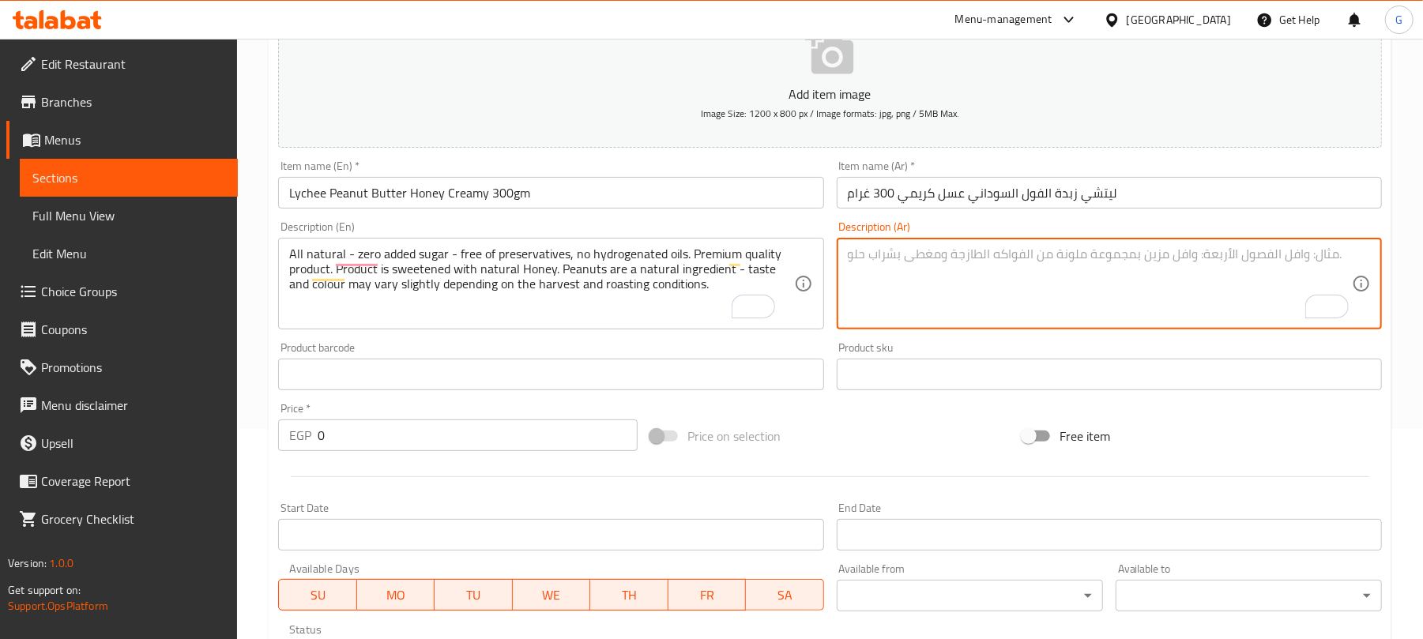
paste textarea "منتج طبيعي 100%، خالي من السكر، المواد الحافظة والزيوت المهدرجة. منتج عالي الجو…"
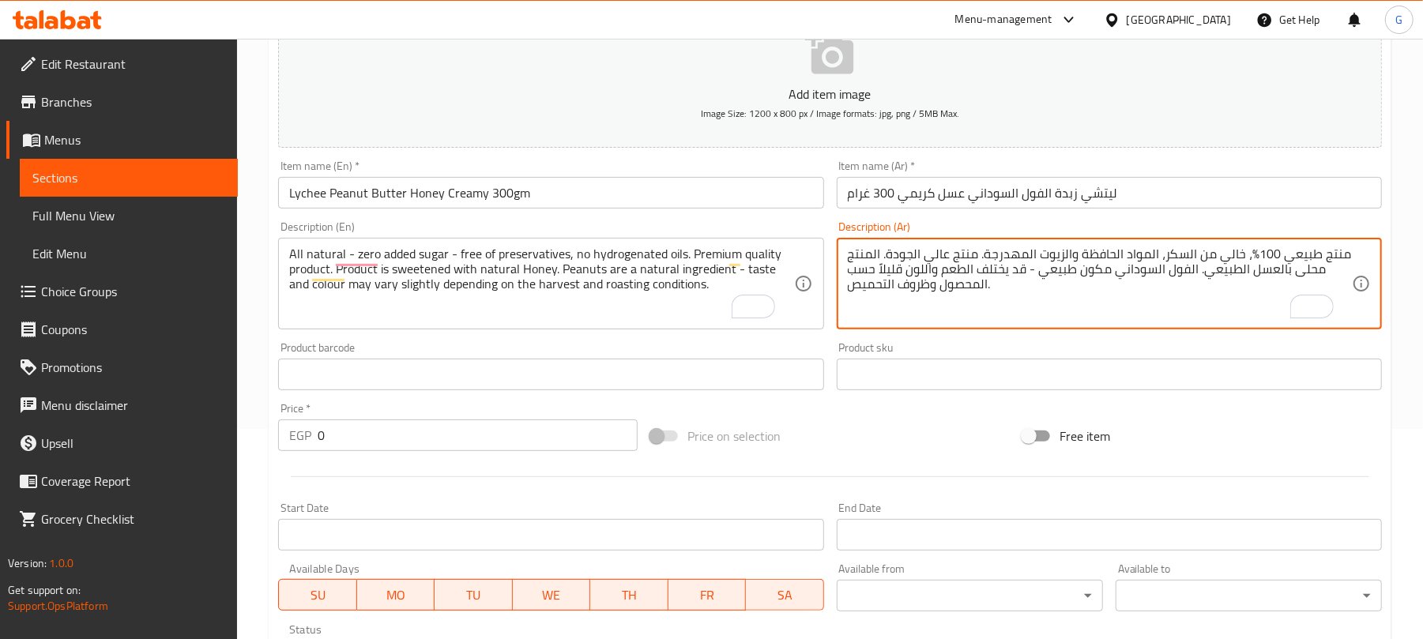
type textarea "منتج طبيعي 100%، خالي من السكر، المواد الحافظة والزيوت المهدرجة. منتج عالي الجو…"
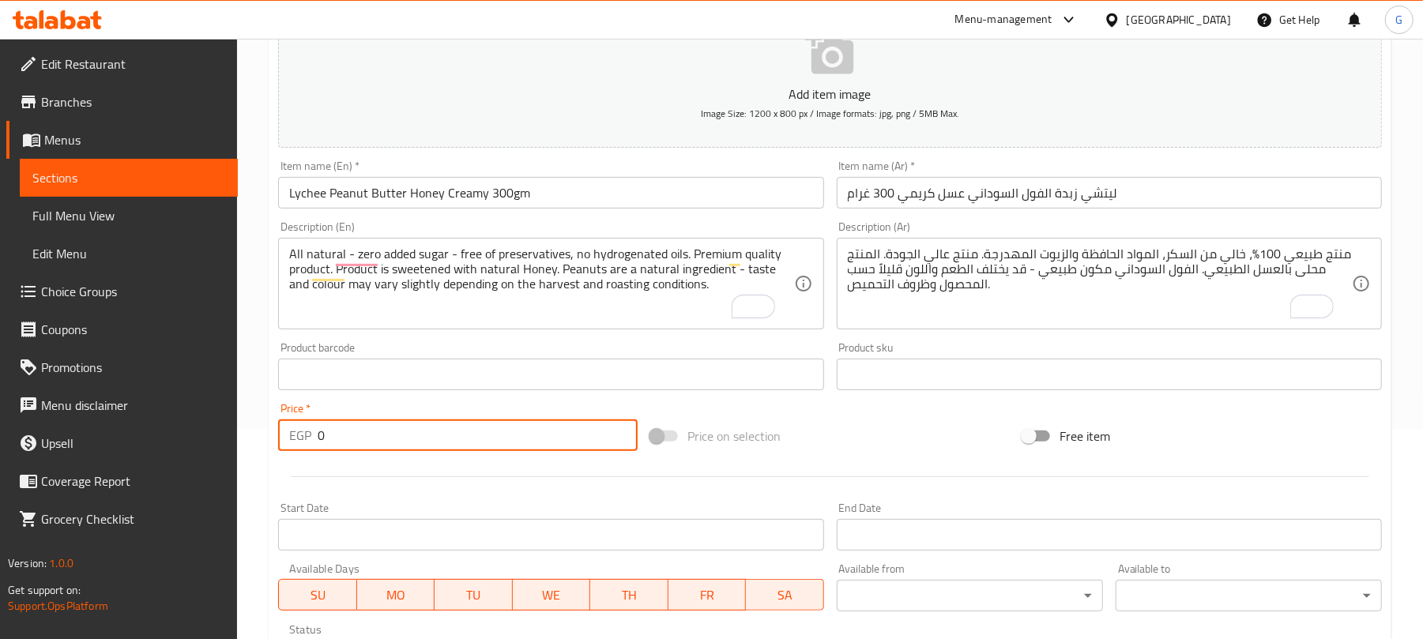
click at [370, 438] on input "0" at bounding box center [478, 436] width 320 height 32
paste input "11"
type input "110"
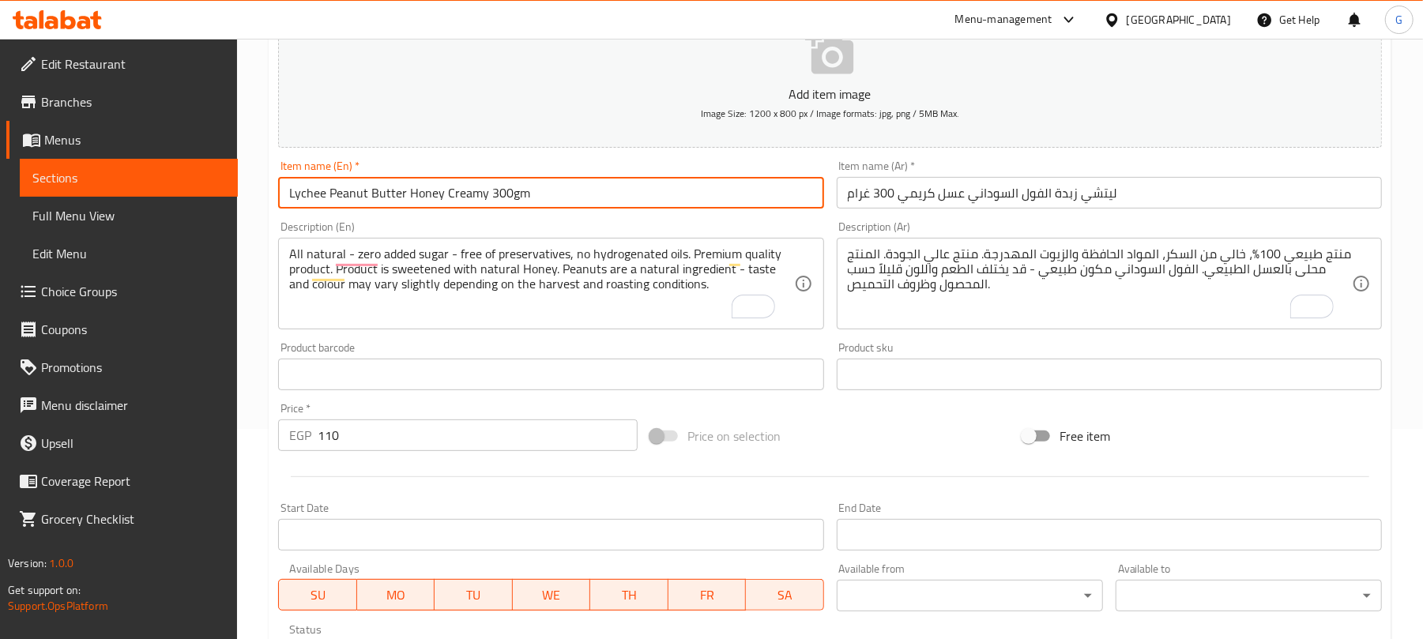
click at [462, 204] on input "Lychee Peanut Butter Honey Creamy 300gm" at bounding box center [550, 193] width 545 height 32
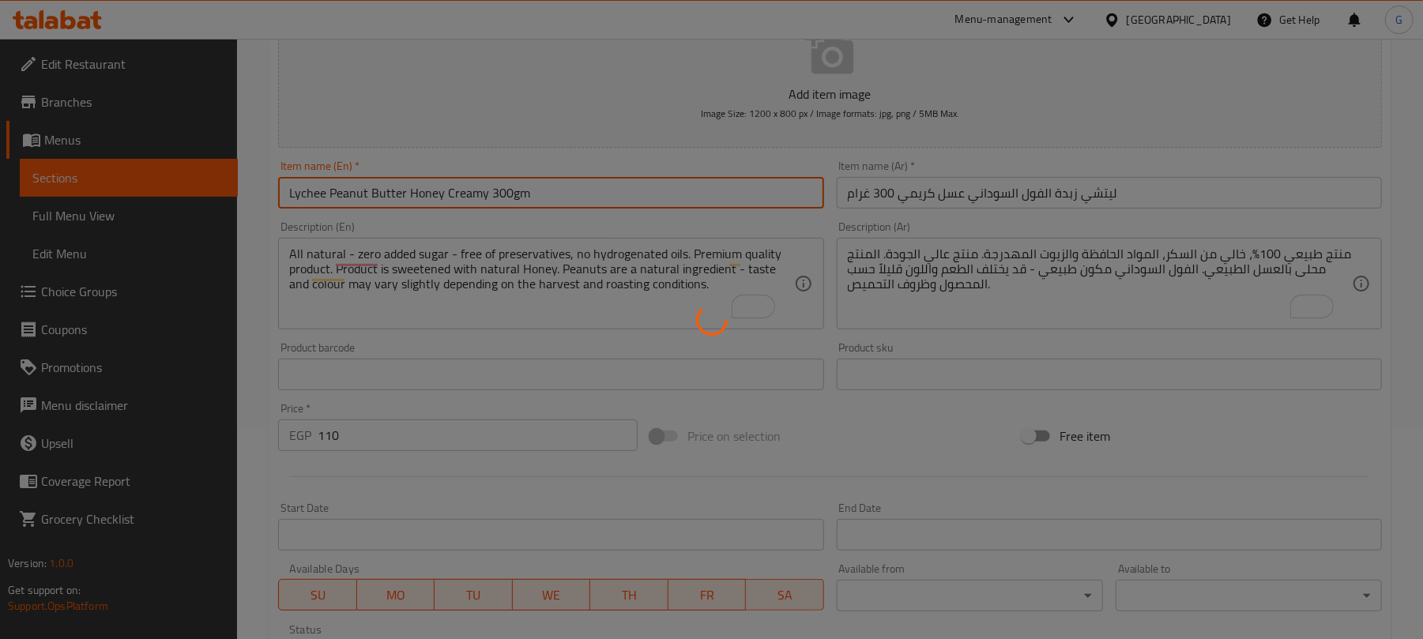
type input "0"
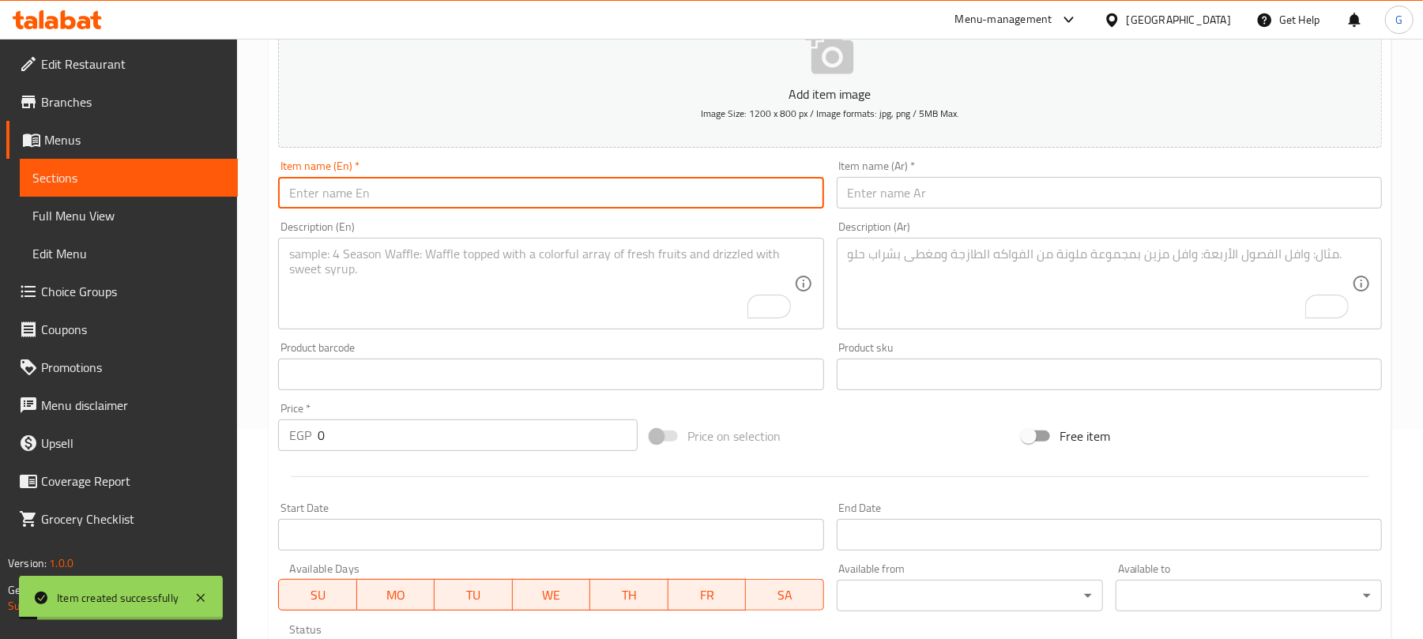
scroll to position [0, 0]
paste input "Lychee Peanut Butter Original Crunchy 300gm"
type input "Lychee Peanut Butter Original Crunchy 300gm"
click at [915, 185] on input "text" at bounding box center [1109, 193] width 545 height 32
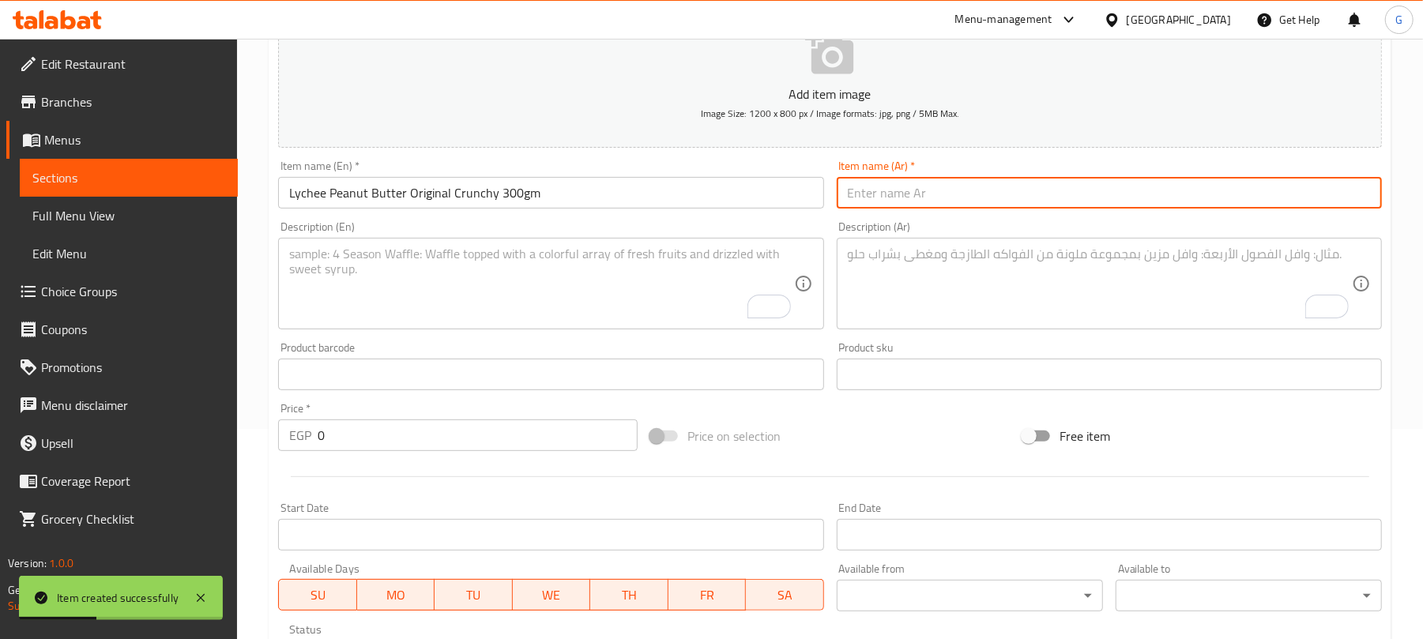
paste input "ليتشي زبدة الفول السوداني سادة كرانشي ٣٠٠ غرام"
click at [879, 193] on input "ليتشي زبدة الفول السوداني سادة كرانشي ٣٠٠ غرام" at bounding box center [1109, 193] width 545 height 32
type input "ليتشي زبدة الفول السوداني سادة كرانشي 300 غرام"
click at [389, 261] on textarea "To enrich screen reader interactions, please activate Accessibility in Grammarl…" at bounding box center [541, 284] width 504 height 75
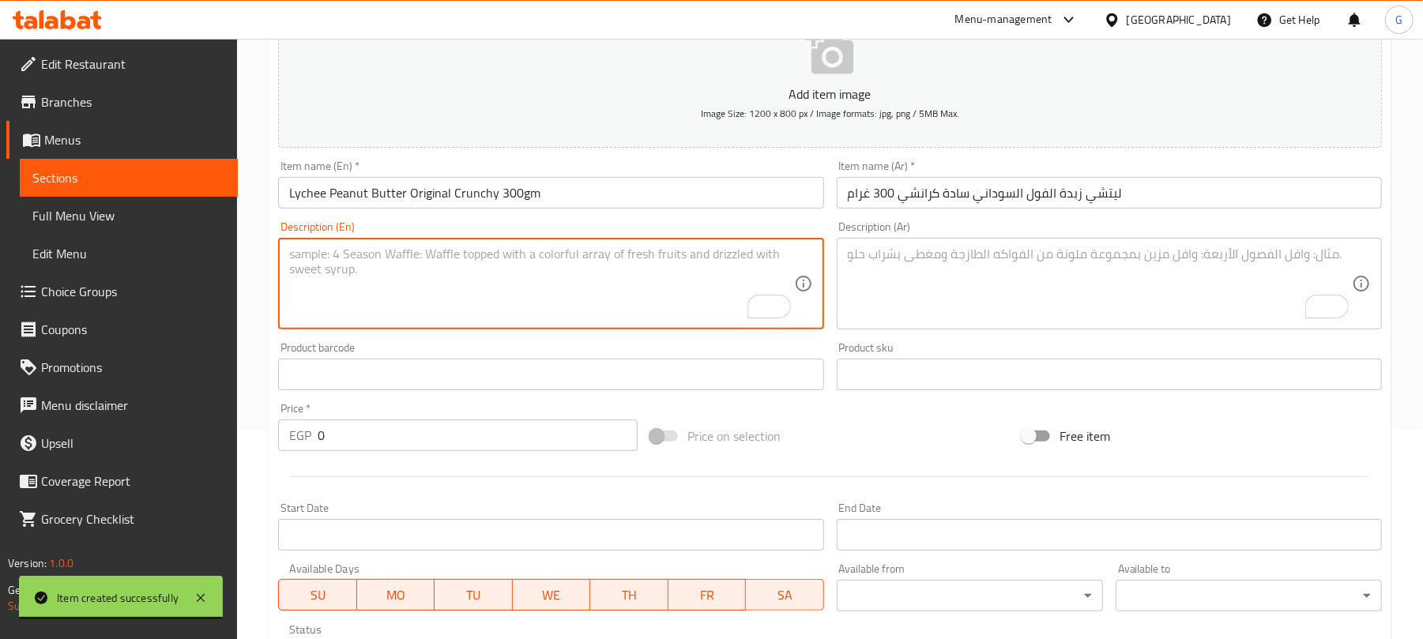
paste textarea "All natural - zero added sugar - free of preservatives, no hydrogenated oils. P…"
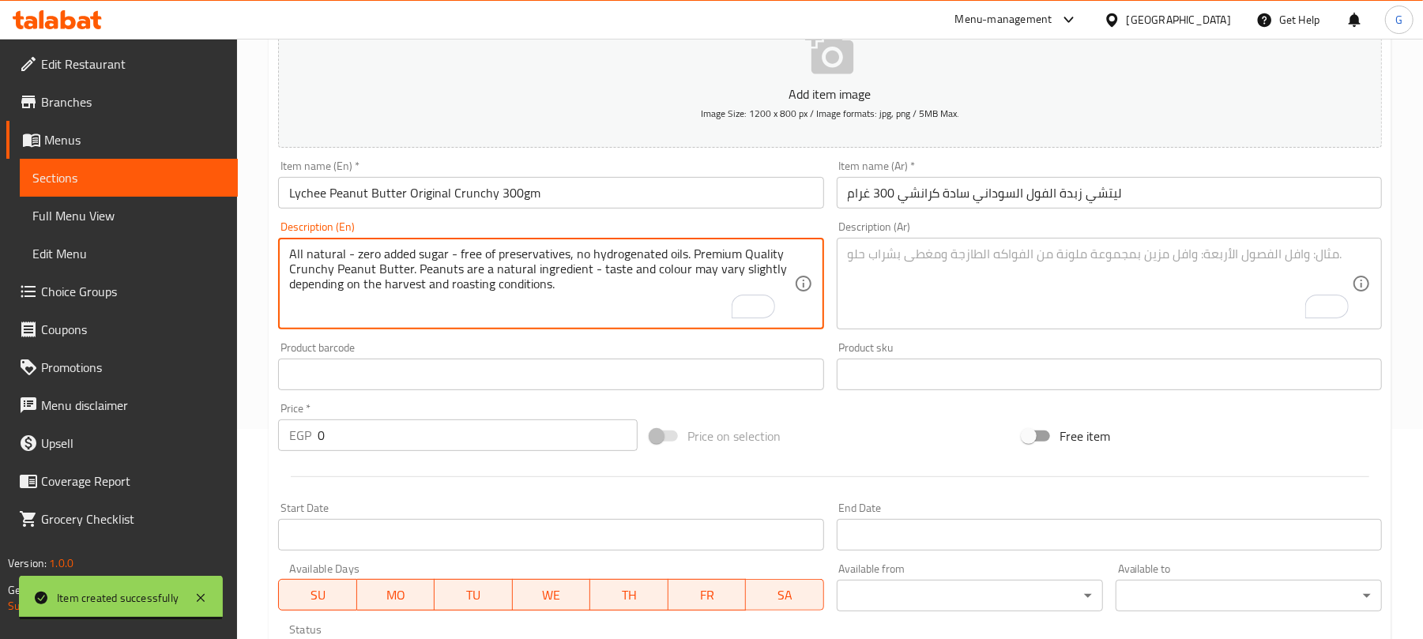
scroll to position [16, 0]
type textarea "All natural - zero added sugar - free of preservatives, no hydrogenated oils. P…"
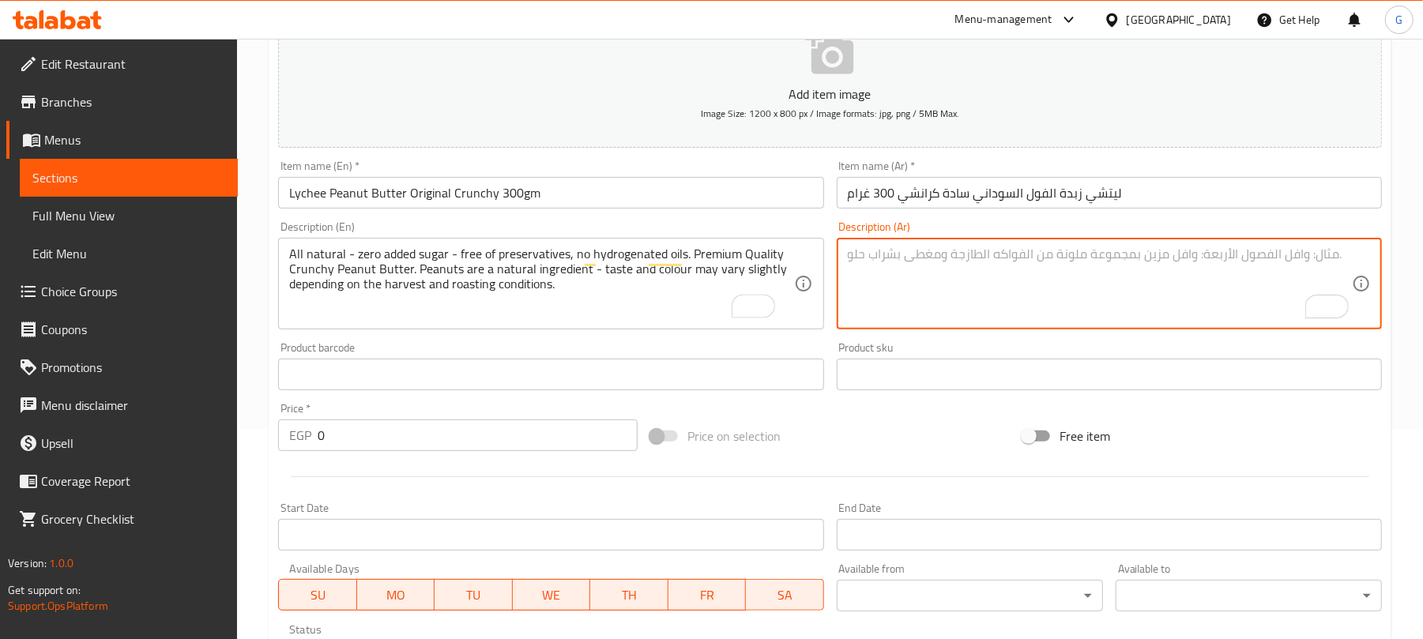
click at [1047, 277] on textarea "To enrich screen reader interactions, please activate Accessibility in Grammarl…" at bounding box center [1100, 284] width 504 height 75
paste textarea "منتج طبيعي 100%، خالي من السكر، المواد الحافظة والزيوت المهدرجة. منتج عالي الجو…"
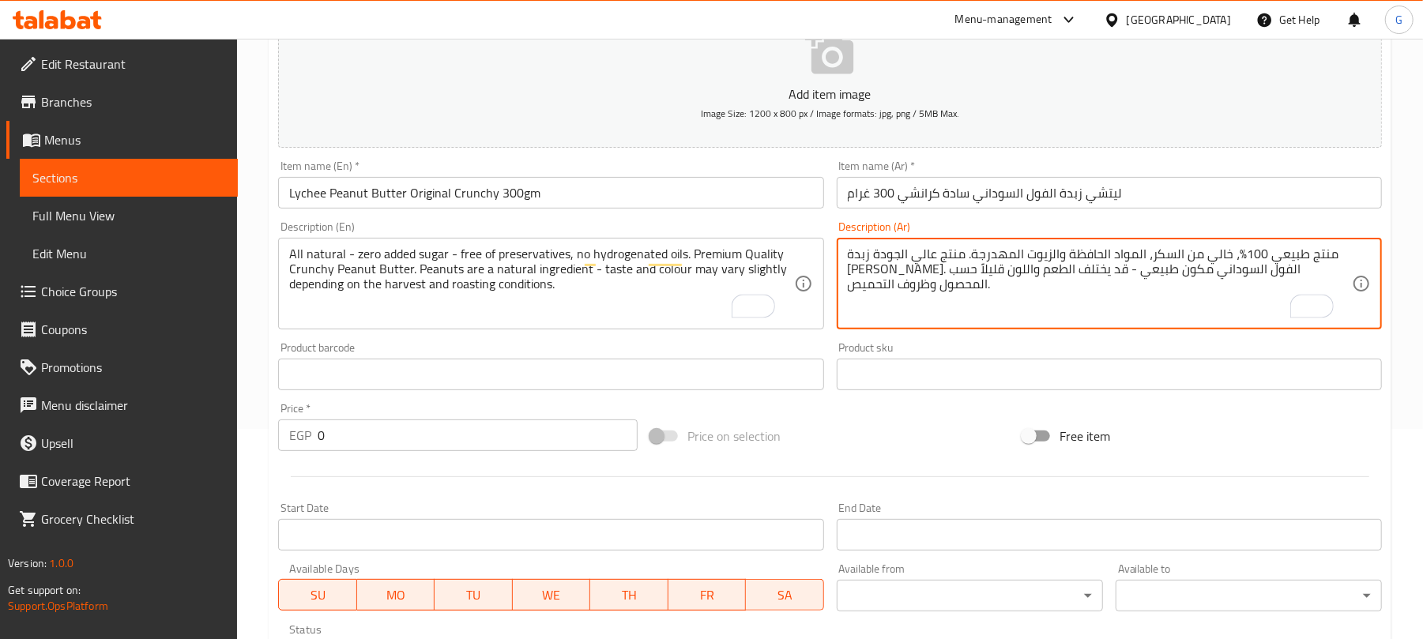
type textarea "منتج طبيعي 100%، خالي من السكر، المواد الحافظة والزيوت المهدرجة. منتج عالي الجو…"
click at [415, 444] on input "0" at bounding box center [478, 436] width 320 height 32
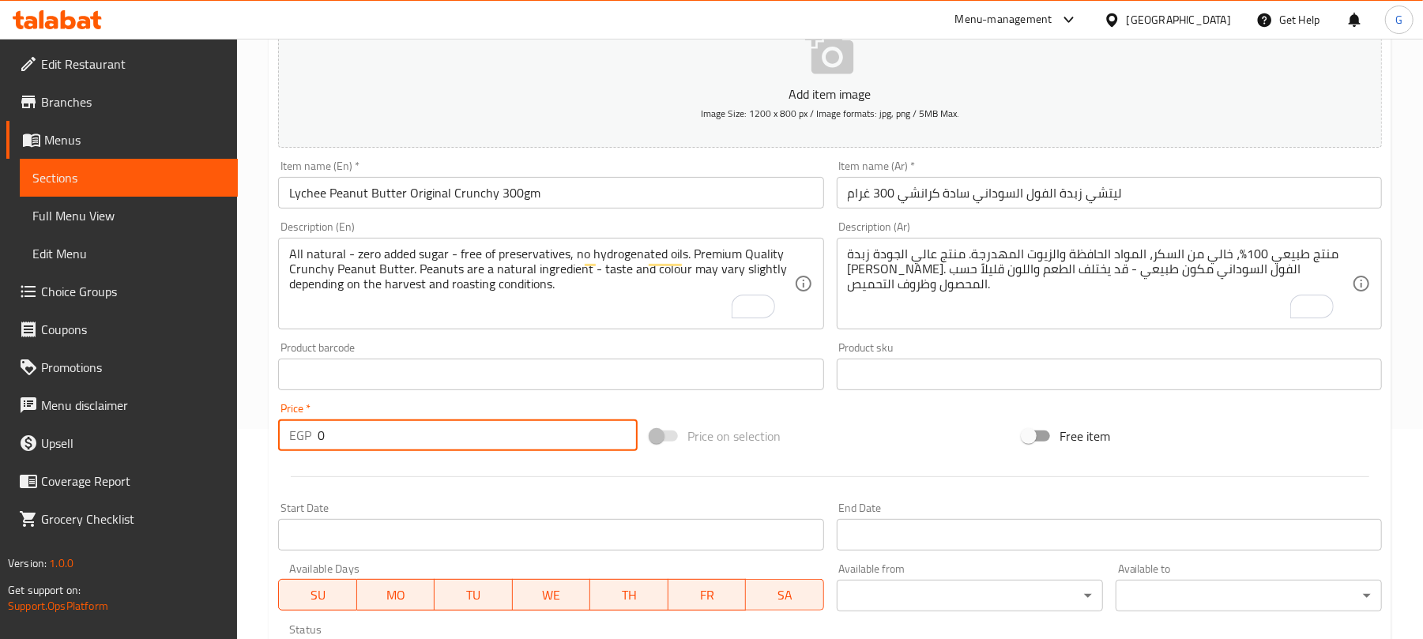
click at [415, 444] on input "0" at bounding box center [478, 436] width 320 height 32
paste input "11"
type input "110"
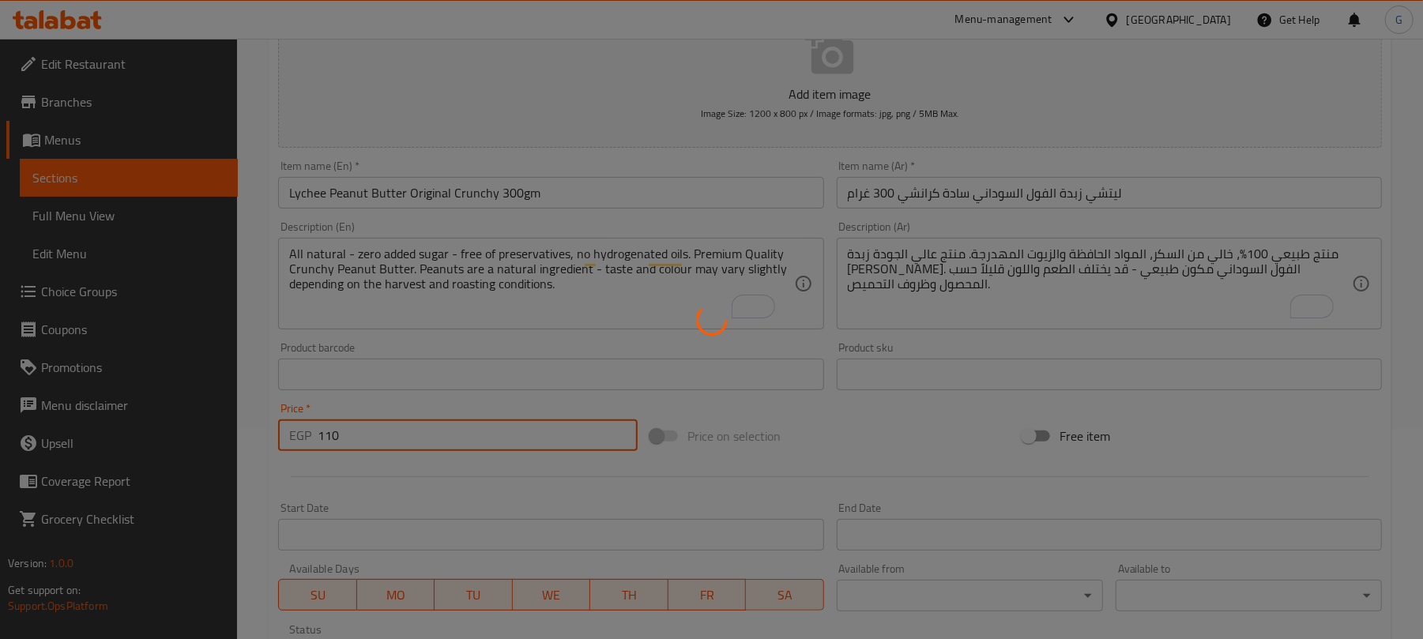
type input "0"
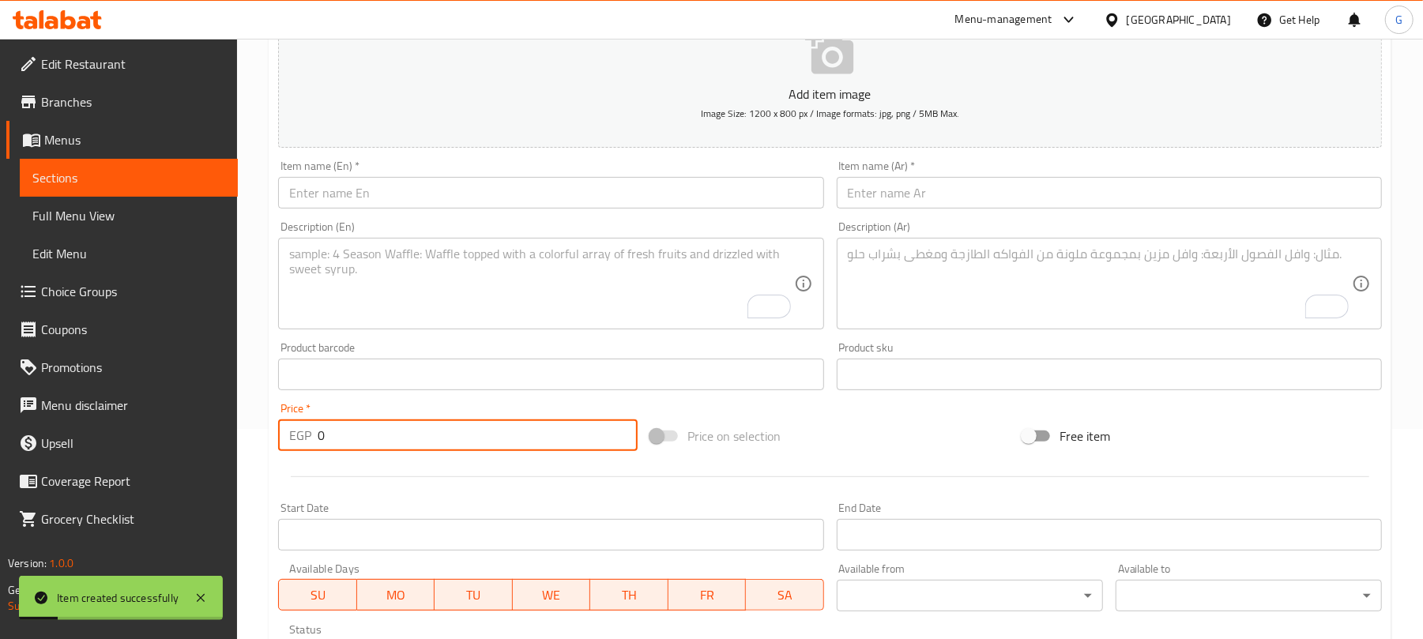
scroll to position [0, 0]
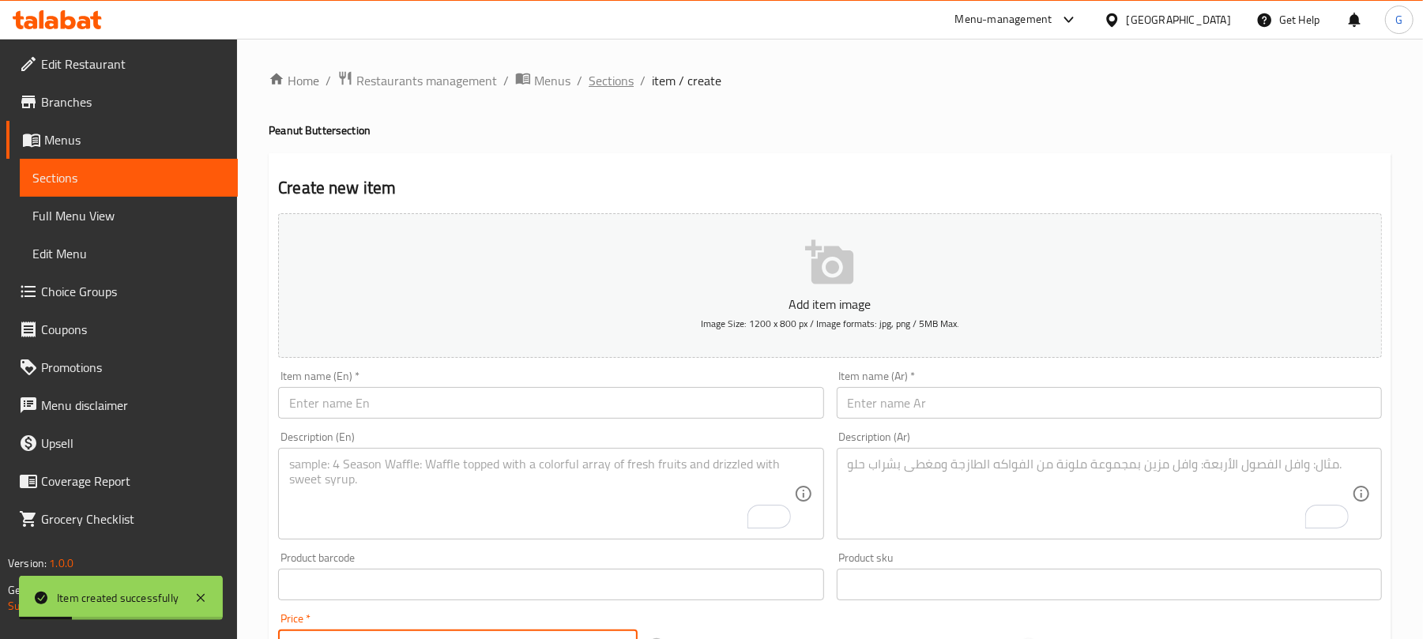
click at [618, 82] on span "Sections" at bounding box center [611, 80] width 45 height 19
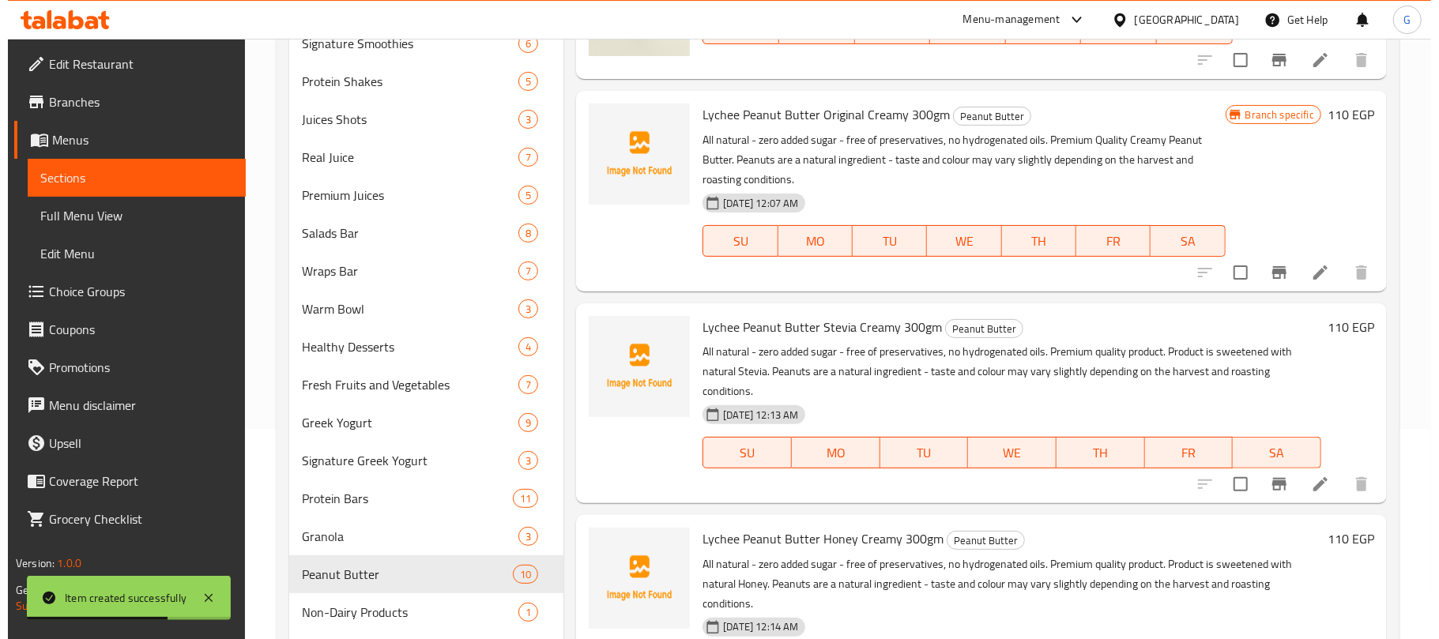
scroll to position [105, 0]
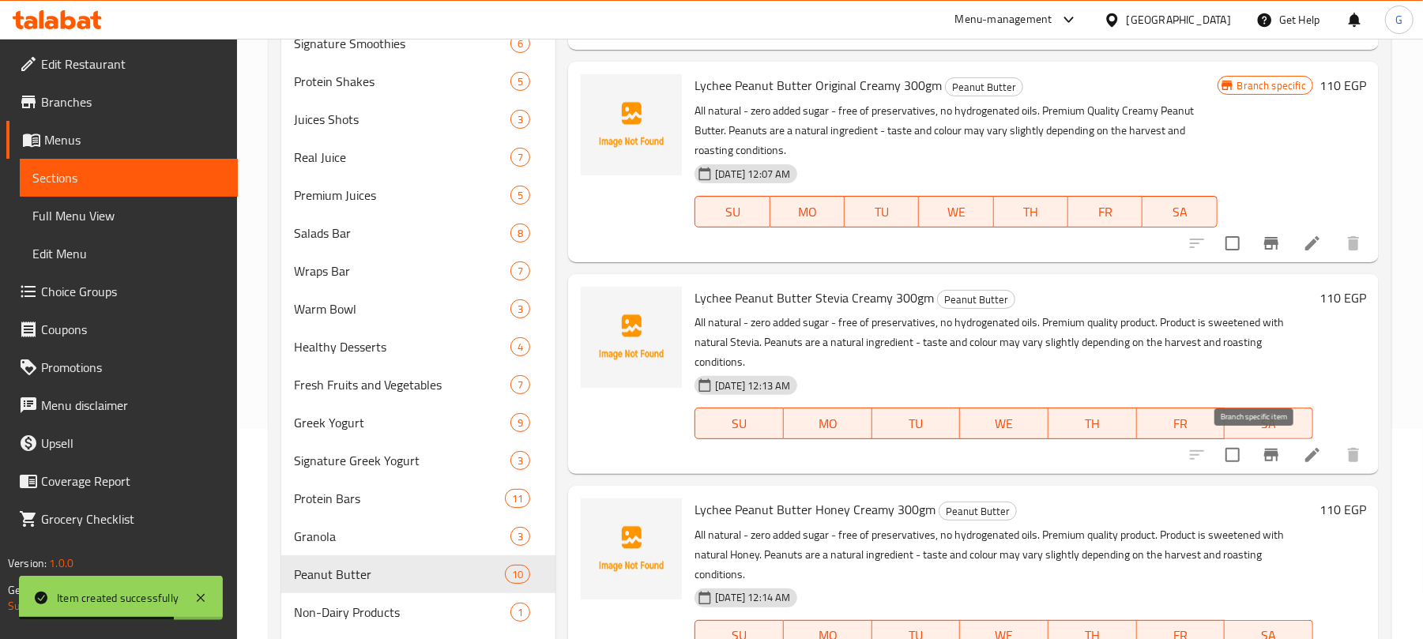
click at [1265, 457] on button "Branch-specific-item" at bounding box center [1272, 455] width 38 height 38
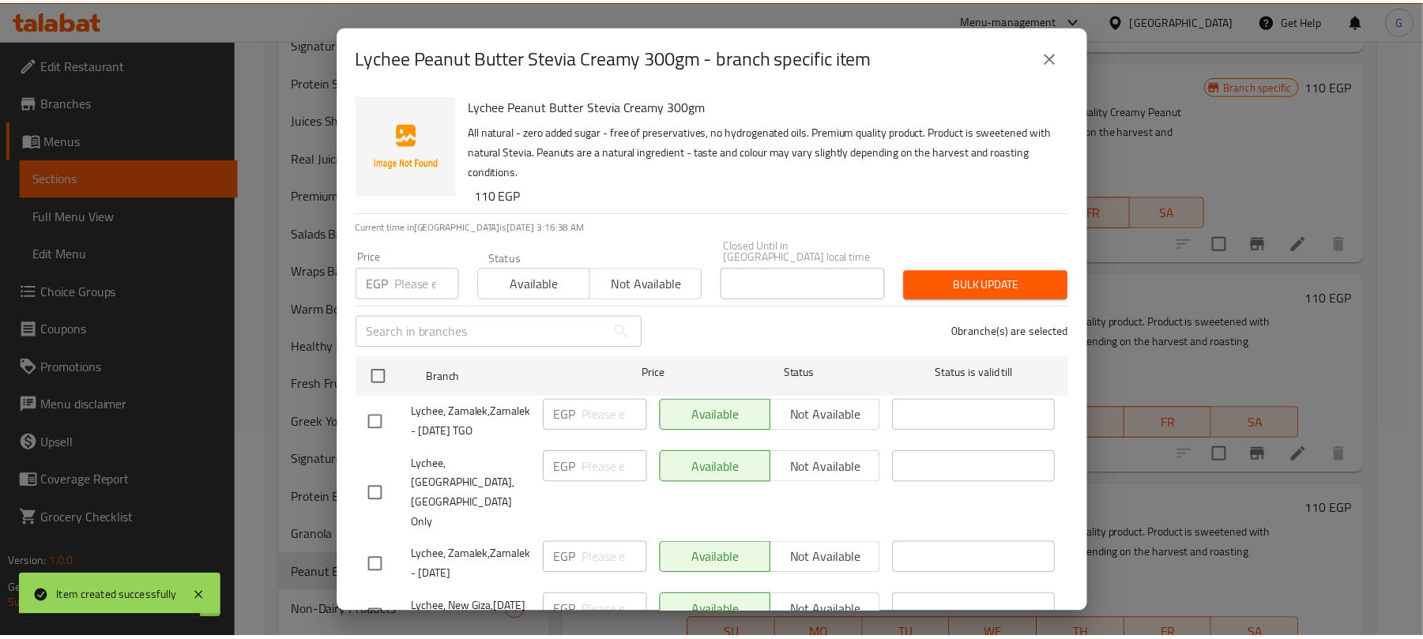
scroll to position [749, 0]
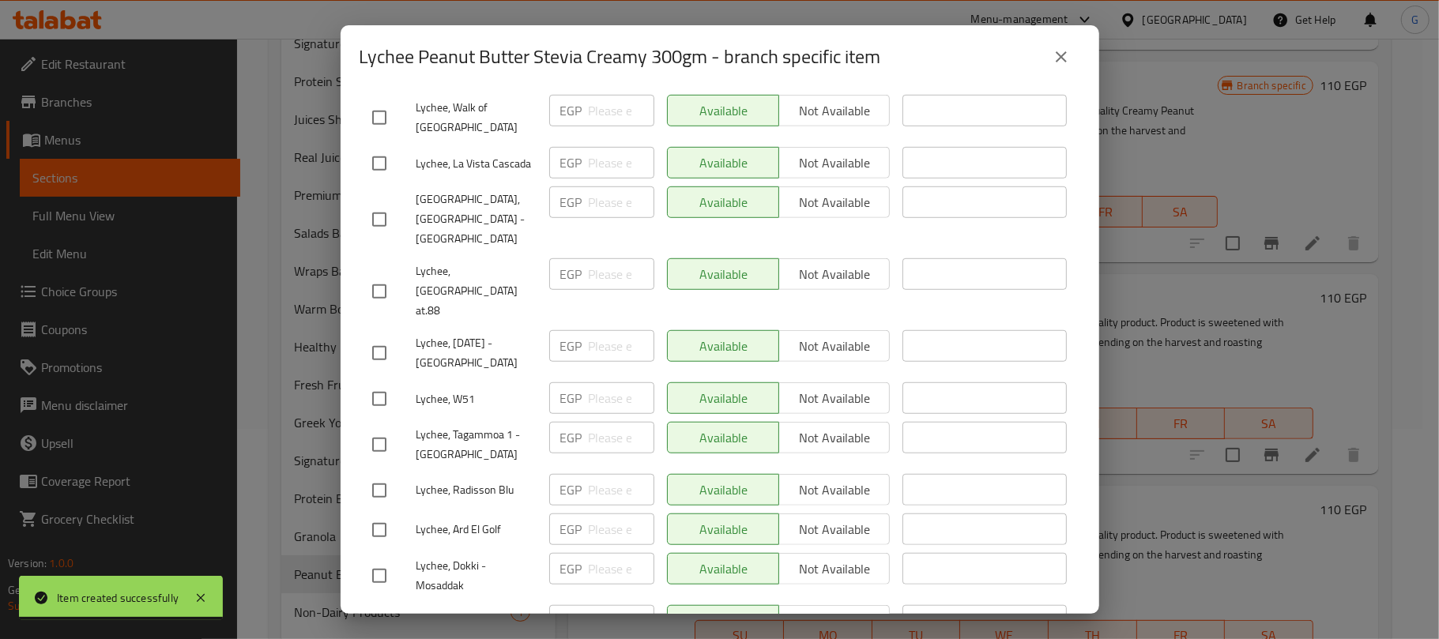
checkbox input "true"
paste input "115"
type input "115"
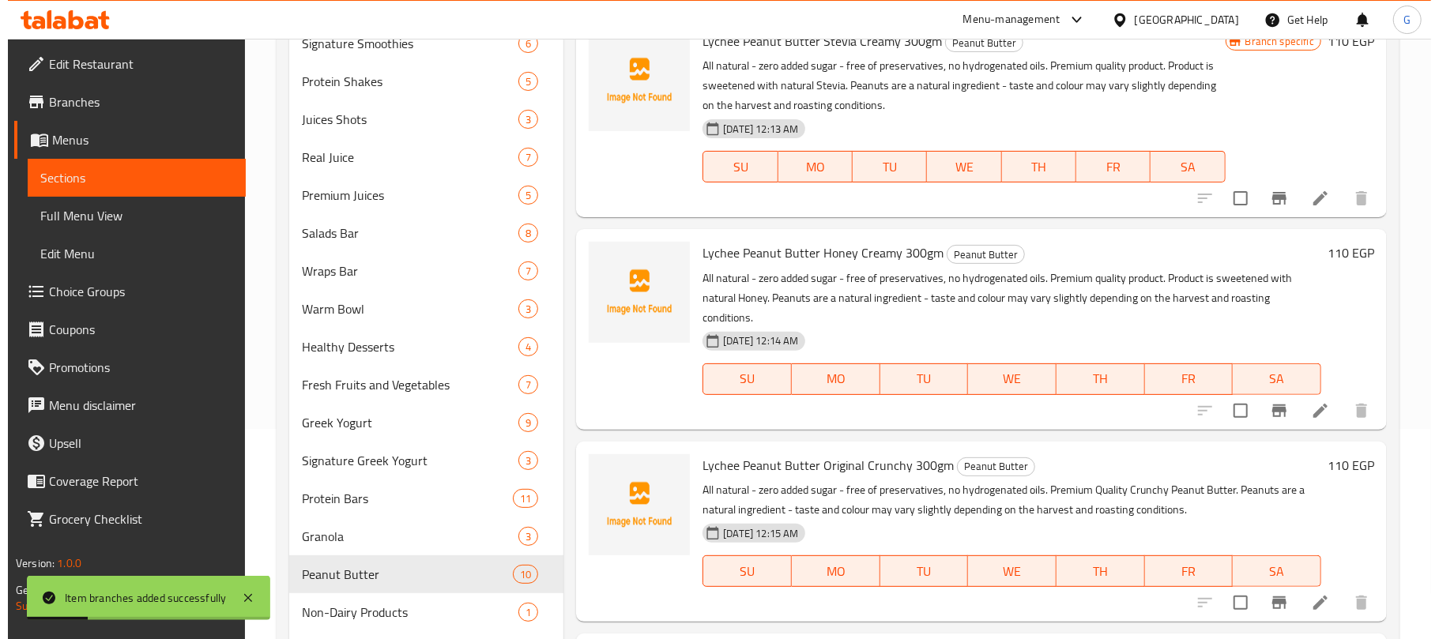
scroll to position [421, 0]
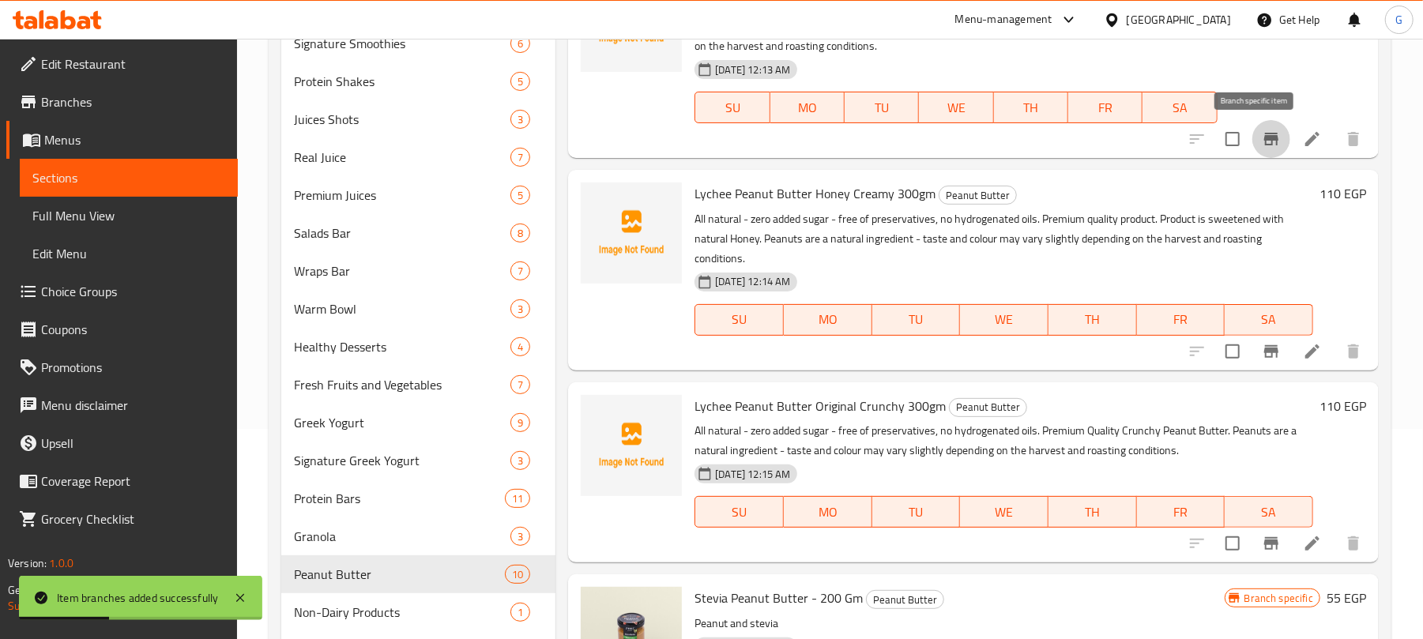
click at [1262, 134] on icon "Branch-specific-item" at bounding box center [1271, 139] width 19 height 19
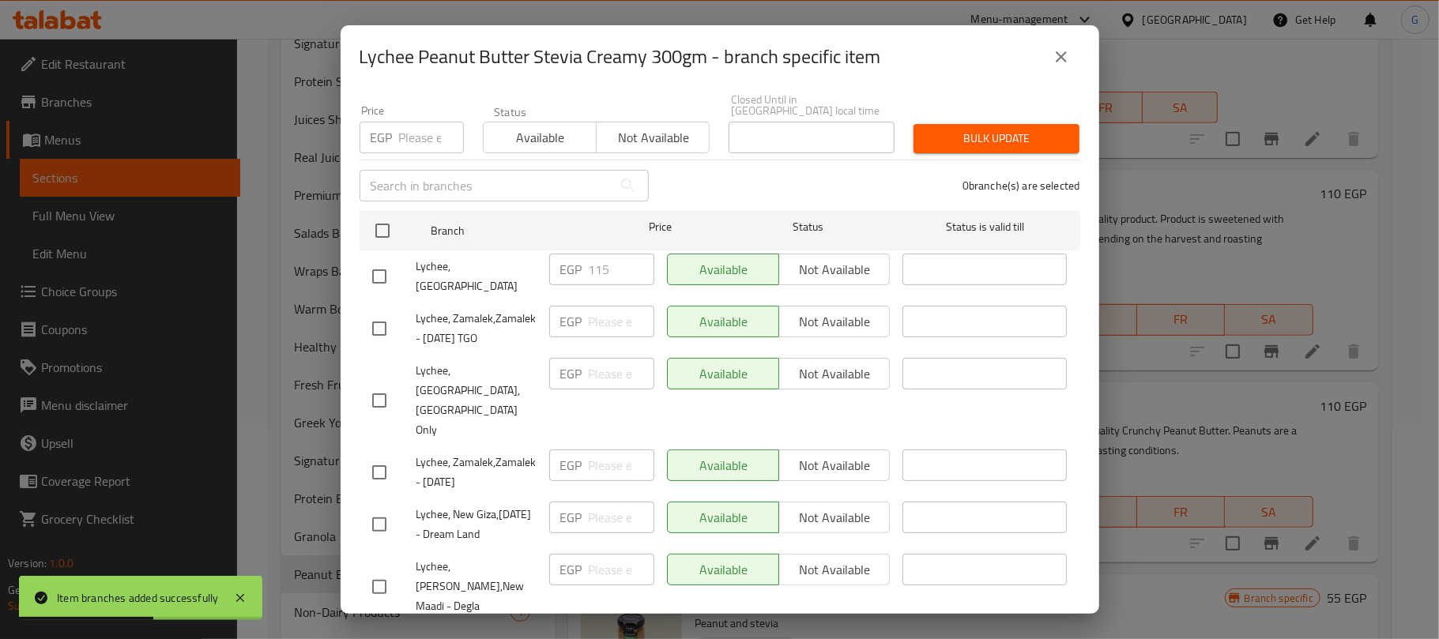
scroll to position [0, 0]
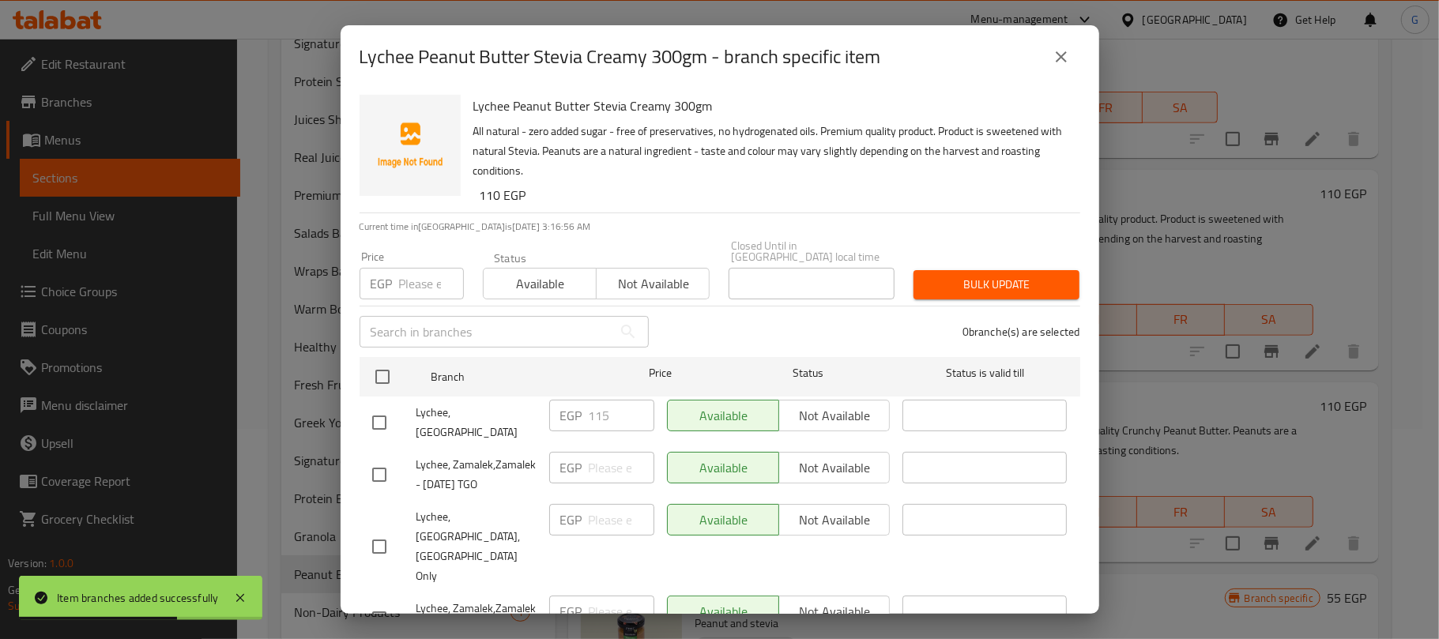
click at [1056, 60] on icon "close" at bounding box center [1061, 56] width 19 height 19
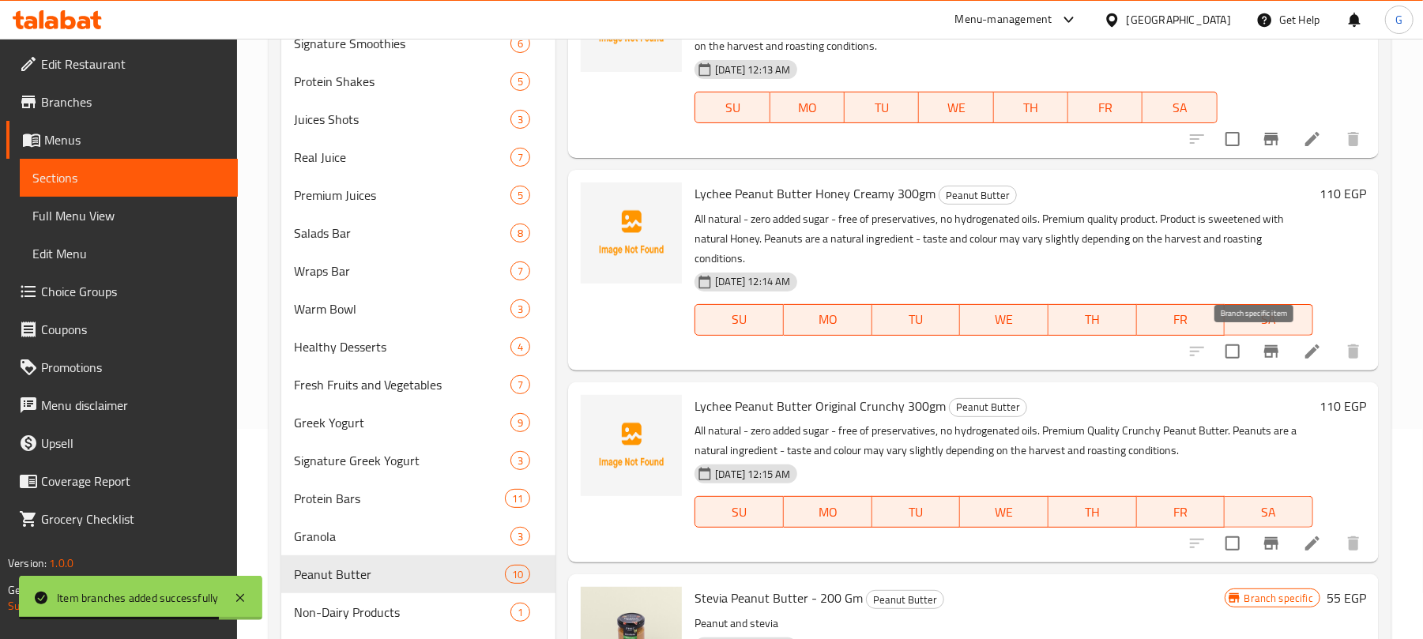
click at [1265, 356] on icon "Branch-specific-item" at bounding box center [1272, 351] width 14 height 13
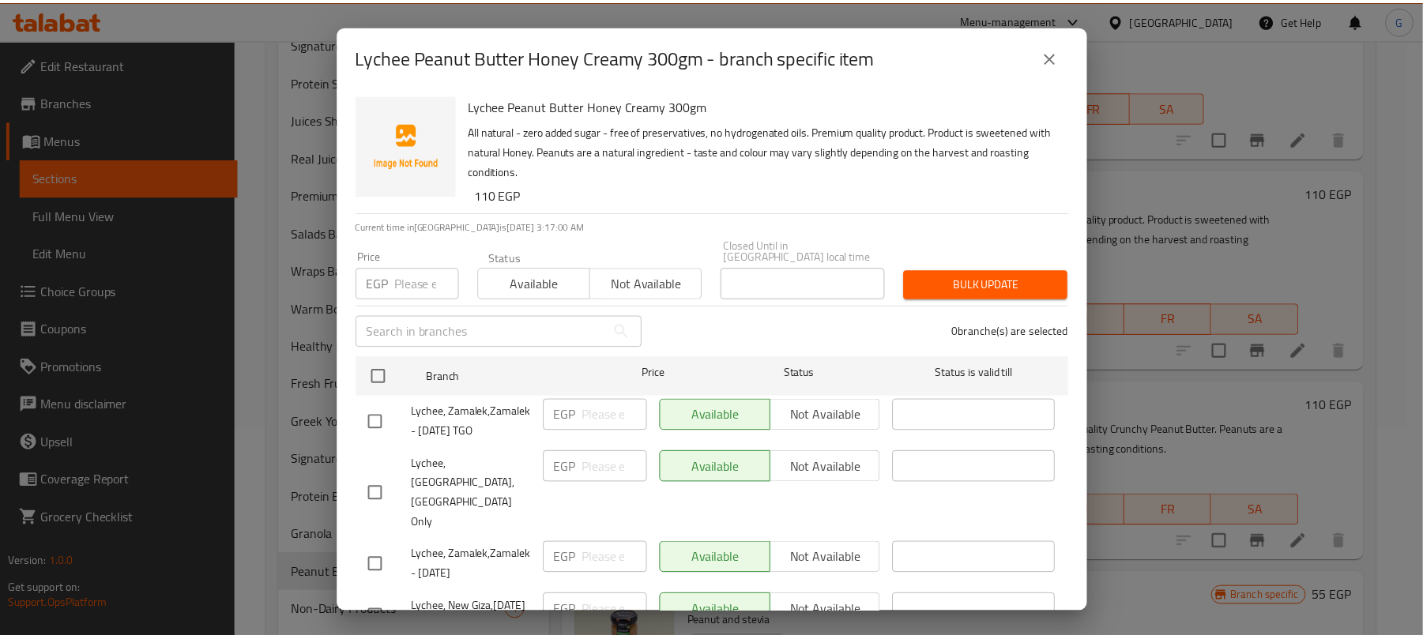
scroll to position [749, 0]
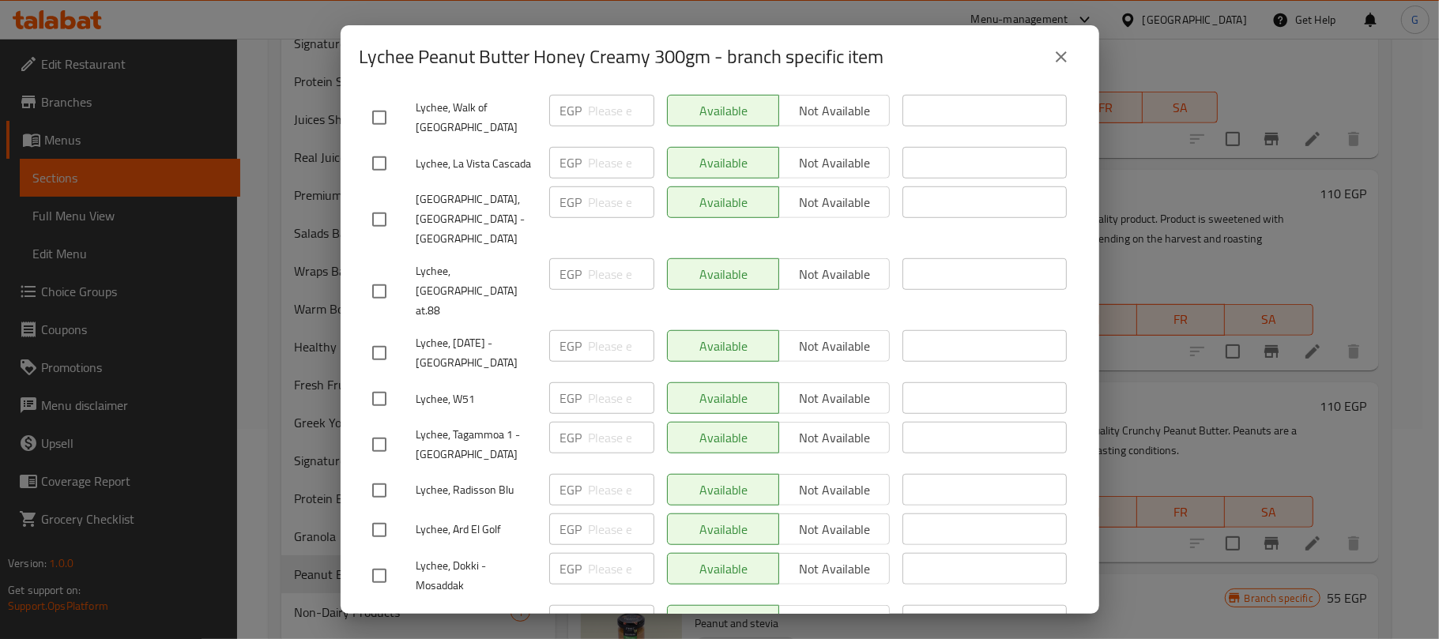
checkbox input "true"
paste input "115"
type input "115"
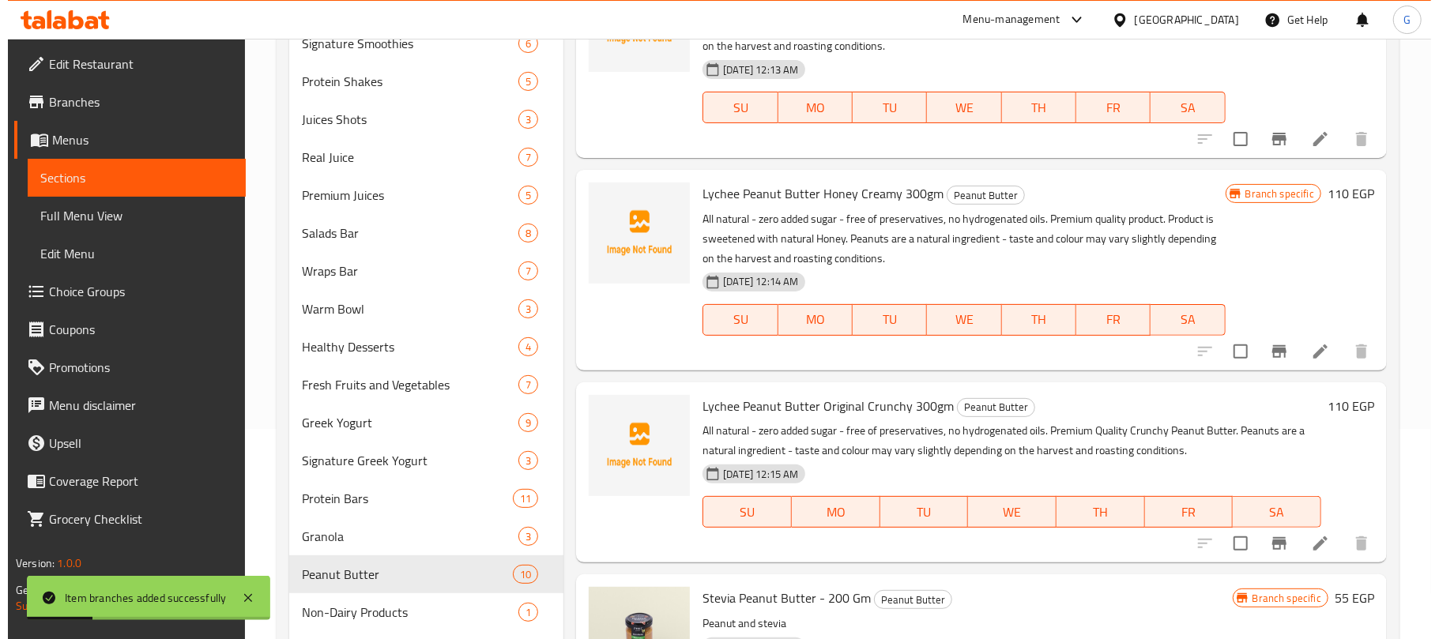
scroll to position [632, 0]
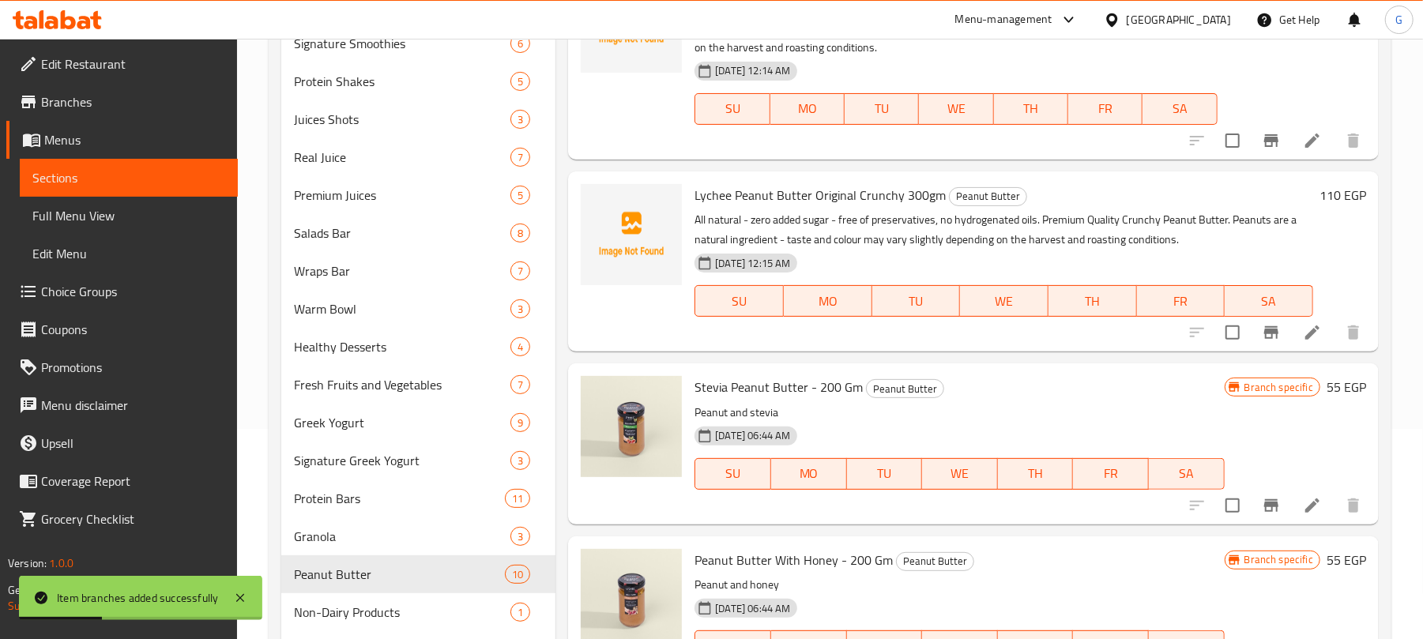
click at [1262, 341] on icon "Branch-specific-item" at bounding box center [1271, 332] width 19 height 19
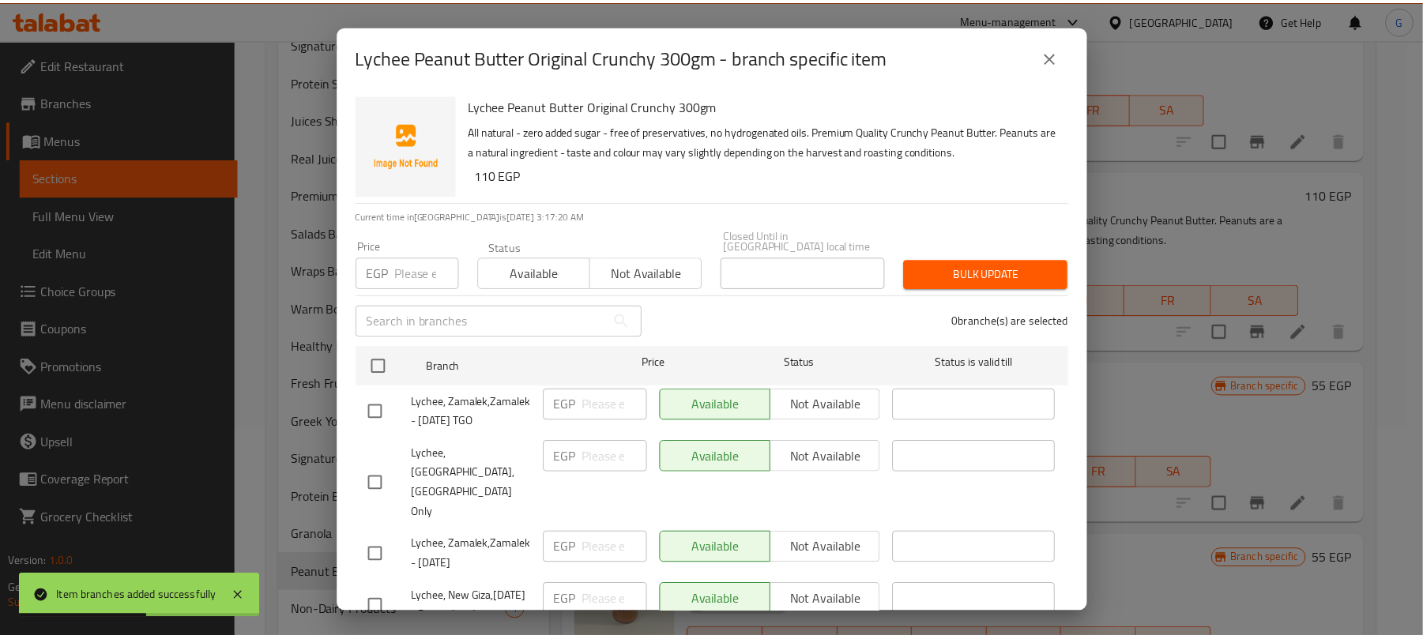
scroll to position [738, 0]
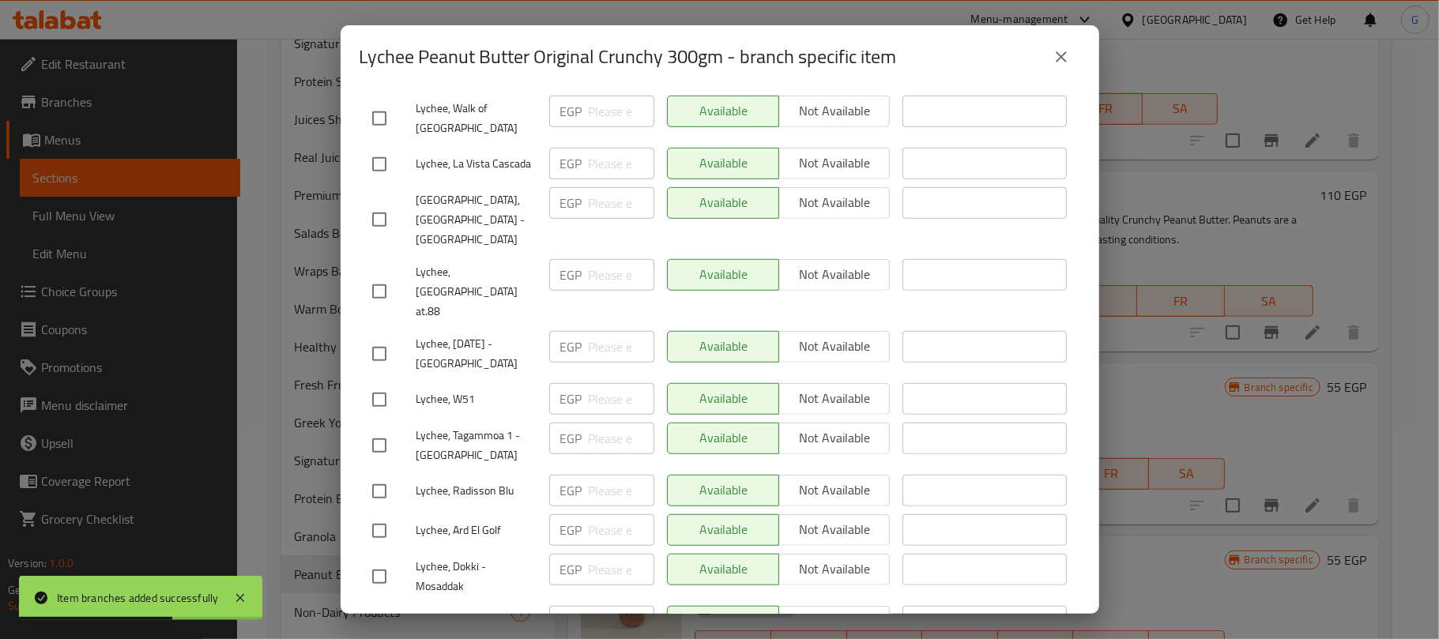
checkbox input "true"
paste input "115"
type input "115"
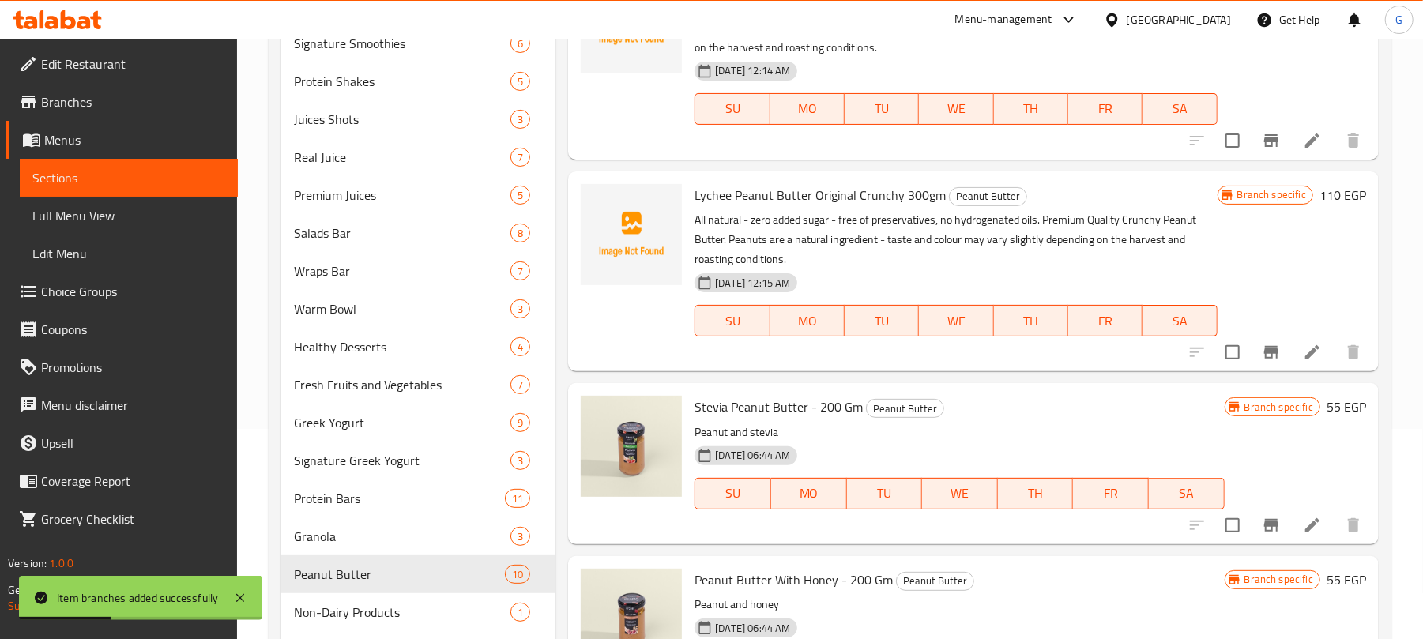
click at [1265, 355] on icon "Branch-specific-item" at bounding box center [1272, 352] width 14 height 13
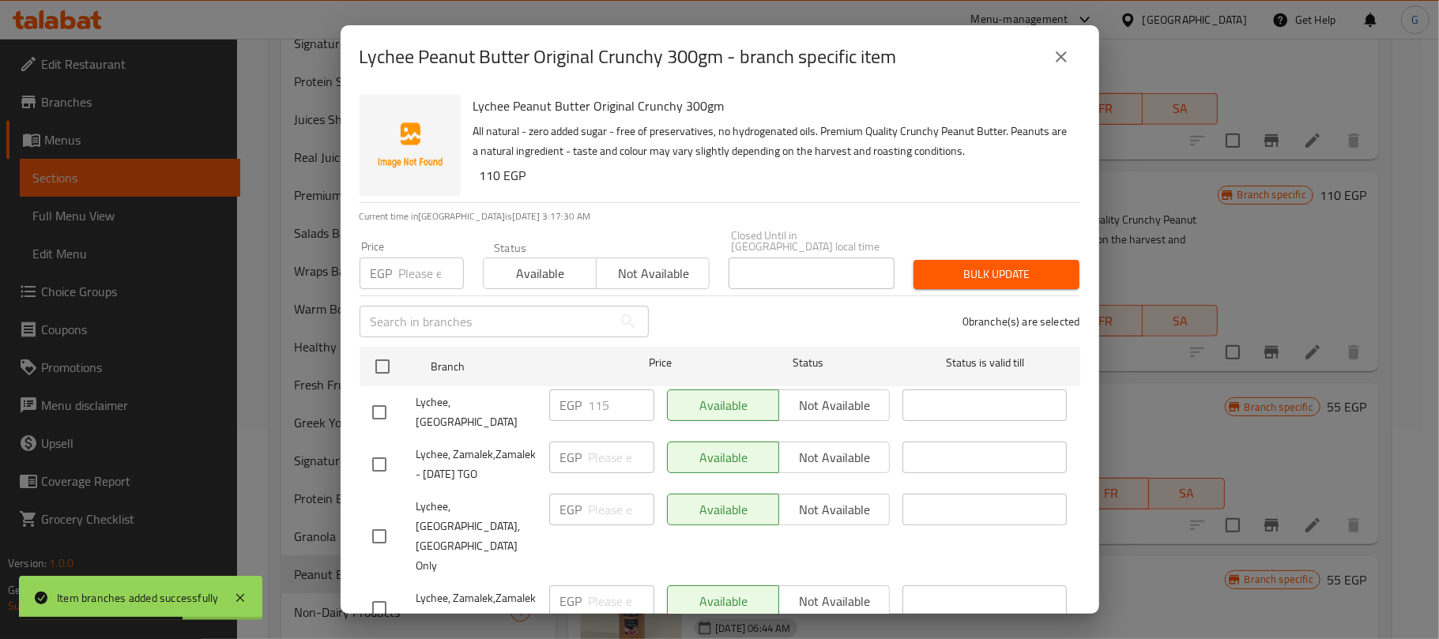
click at [1054, 62] on icon "close" at bounding box center [1061, 56] width 19 height 19
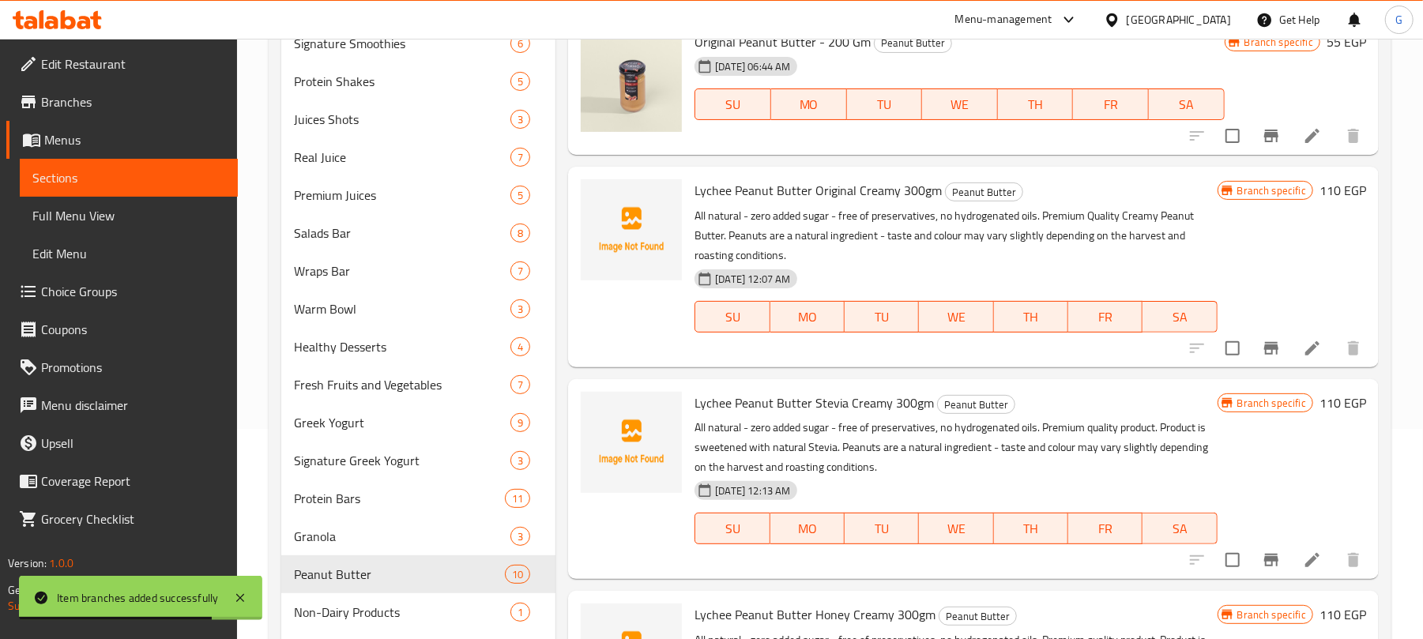
scroll to position [0, 0]
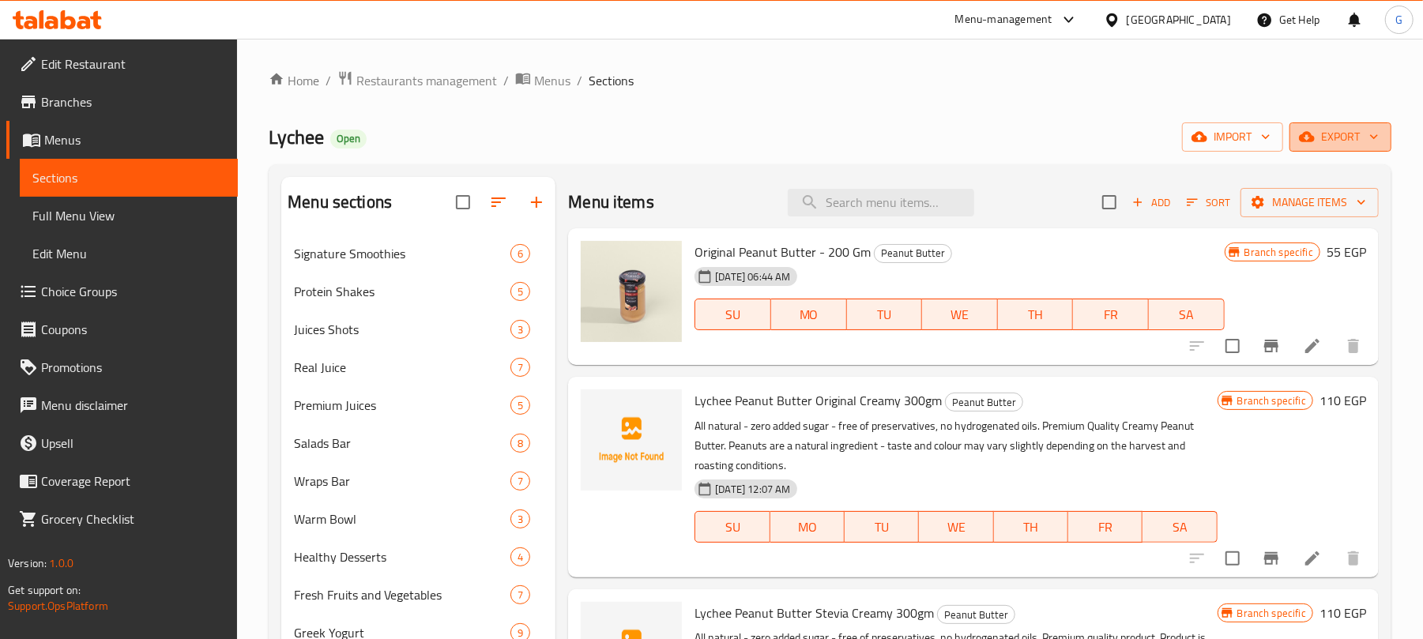
click at [1350, 136] on span "export" at bounding box center [1341, 137] width 77 height 20
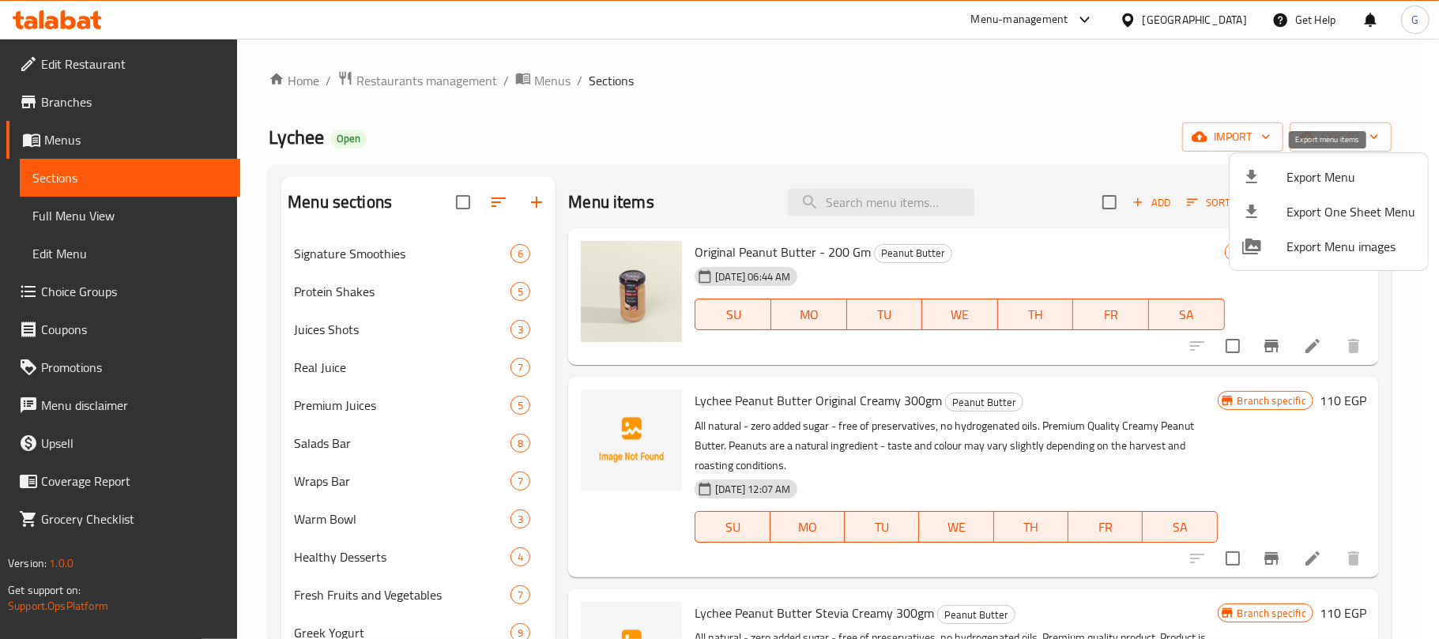
click at [1312, 185] on span "Export Menu" at bounding box center [1351, 177] width 129 height 19
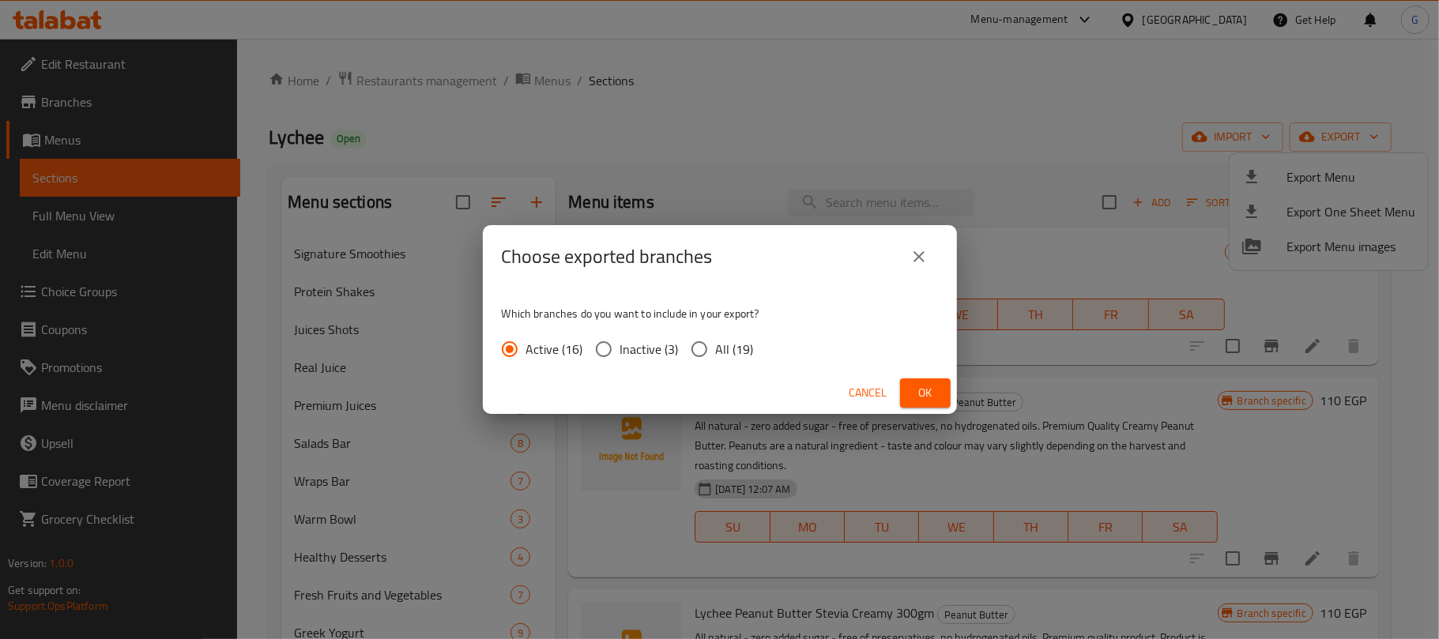
click at [721, 346] on span "All (19)" at bounding box center [735, 349] width 38 height 19
click at [716, 346] on input "All (19)" at bounding box center [699, 349] width 33 height 33
radio input "true"
click at [933, 405] on button "Ok" at bounding box center [925, 393] width 51 height 29
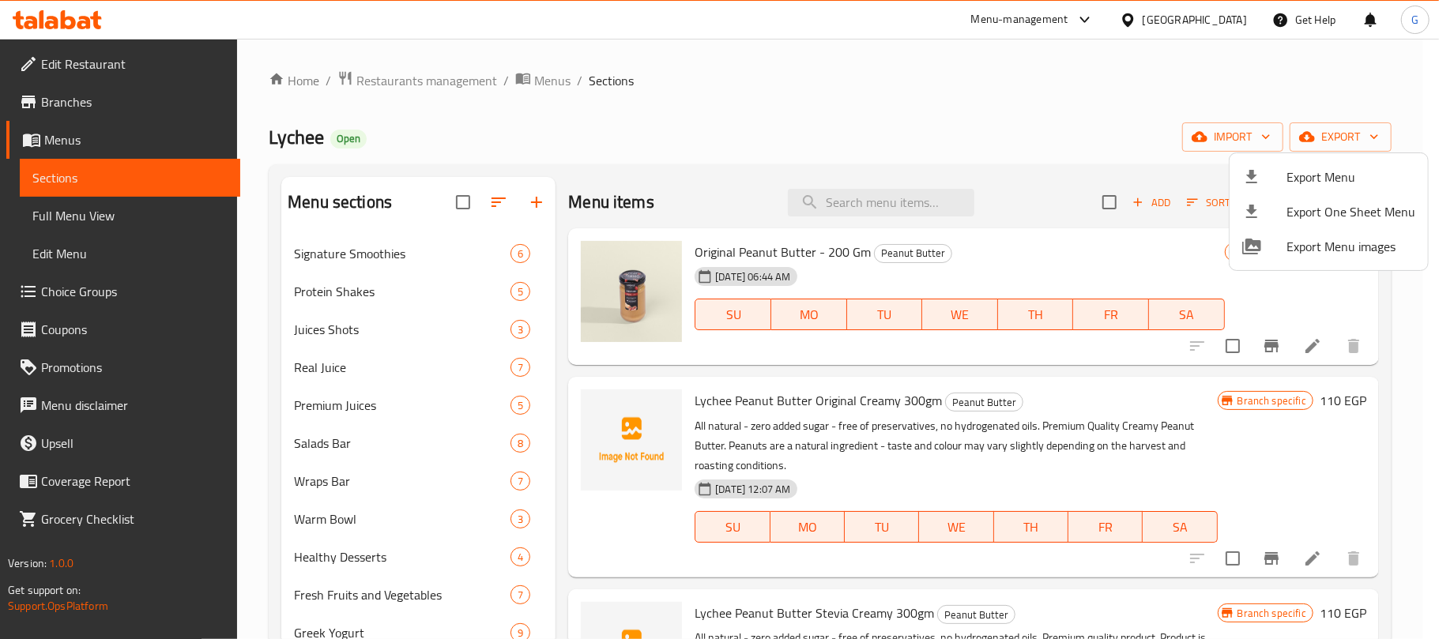
click at [741, 125] on div at bounding box center [719, 319] width 1439 height 639
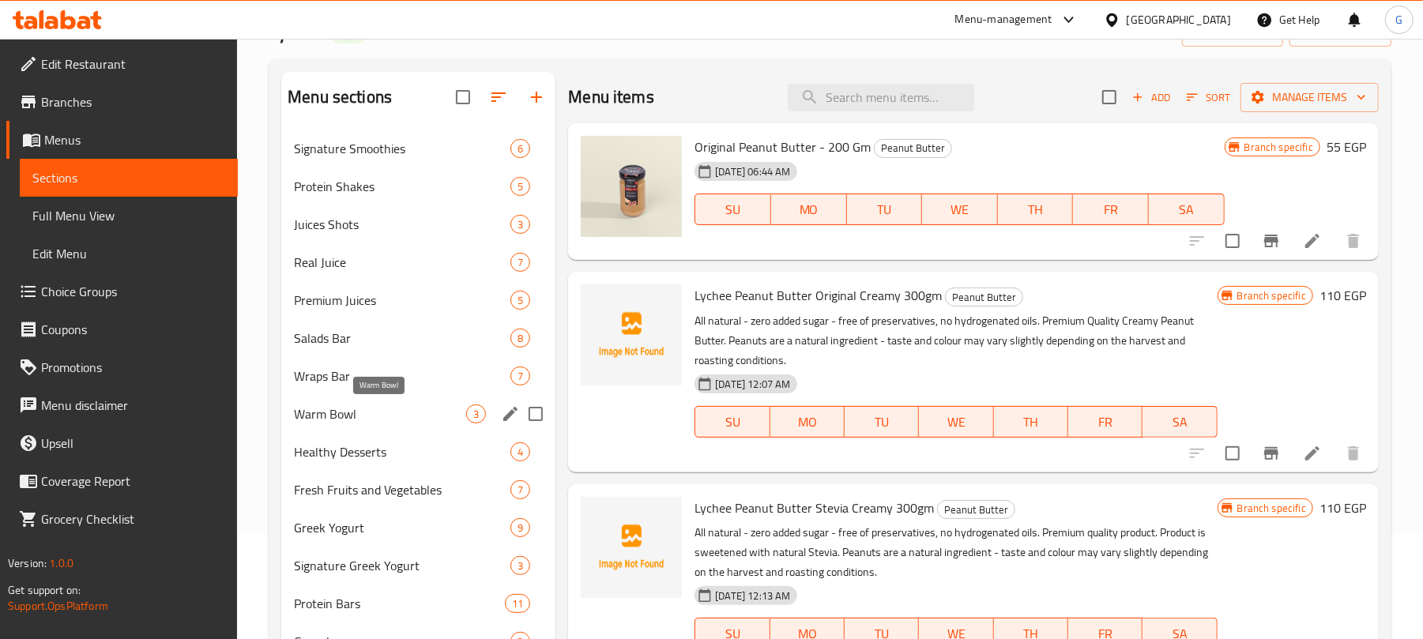
scroll to position [316, 0]
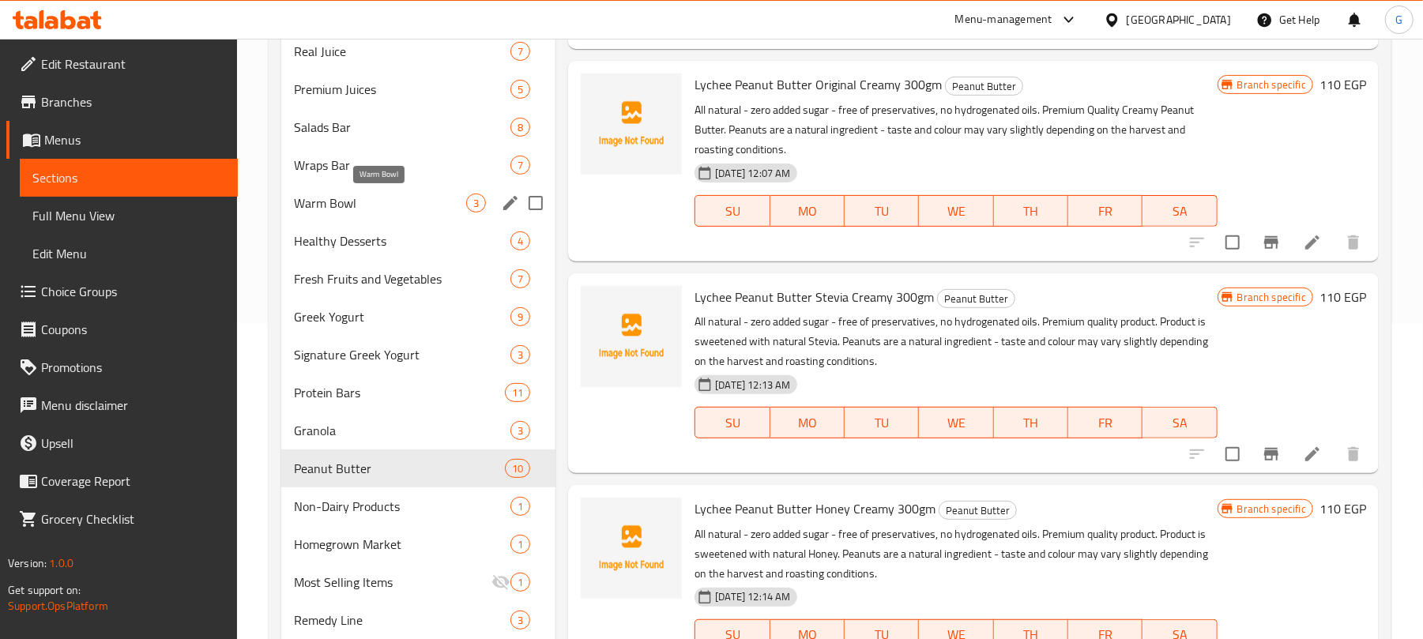
click at [379, 202] on span "Warm Bowl" at bounding box center [380, 203] width 172 height 19
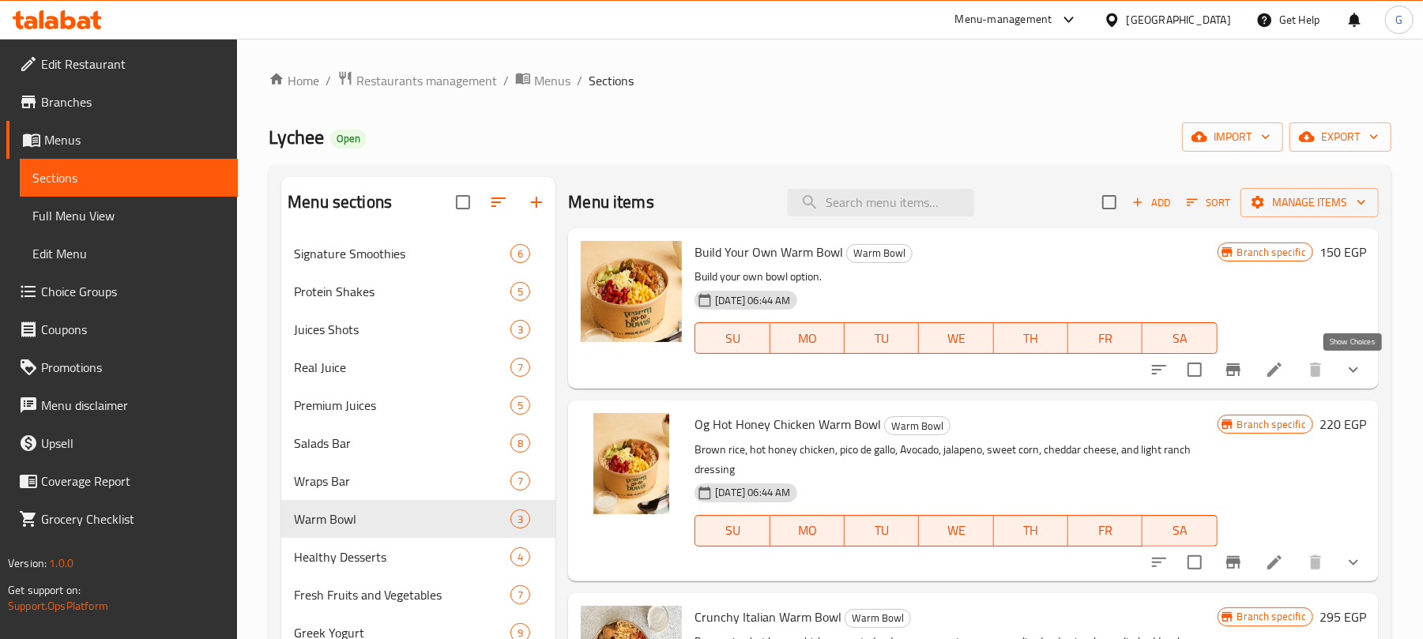
click at [1352, 371] on icon "show more" at bounding box center [1353, 371] width 9 height 6
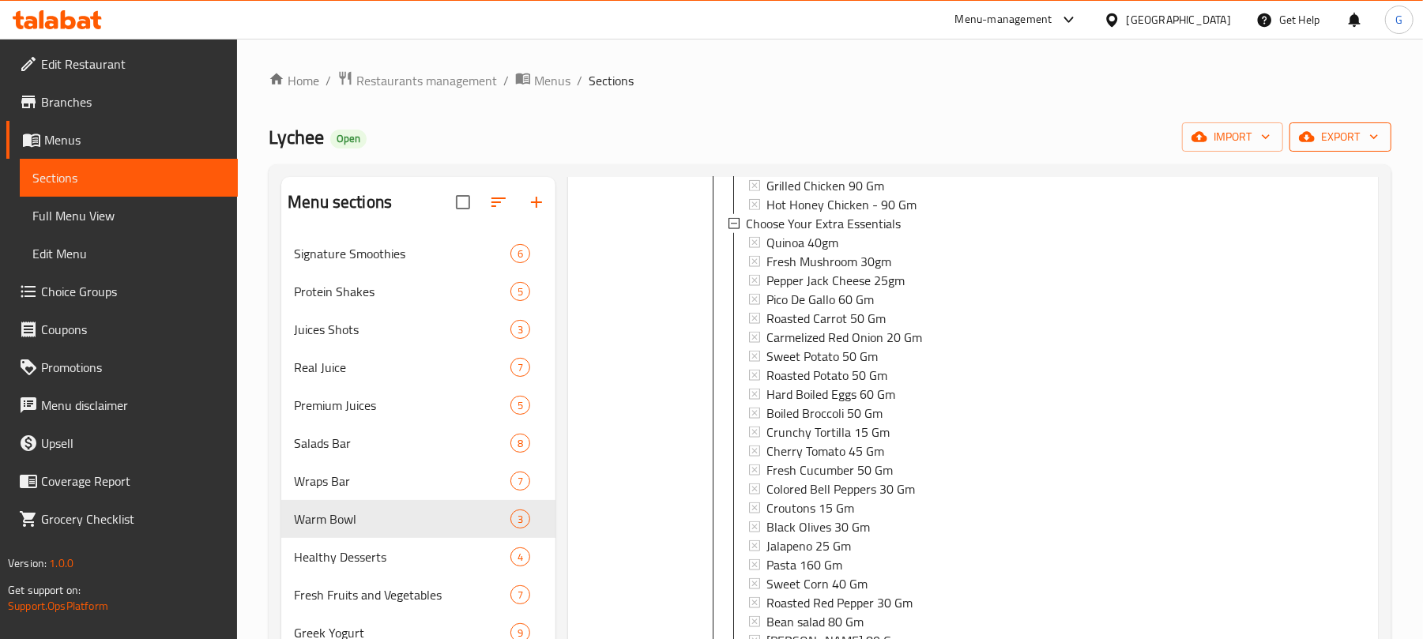
click at [1337, 131] on span "export" at bounding box center [1341, 137] width 77 height 20
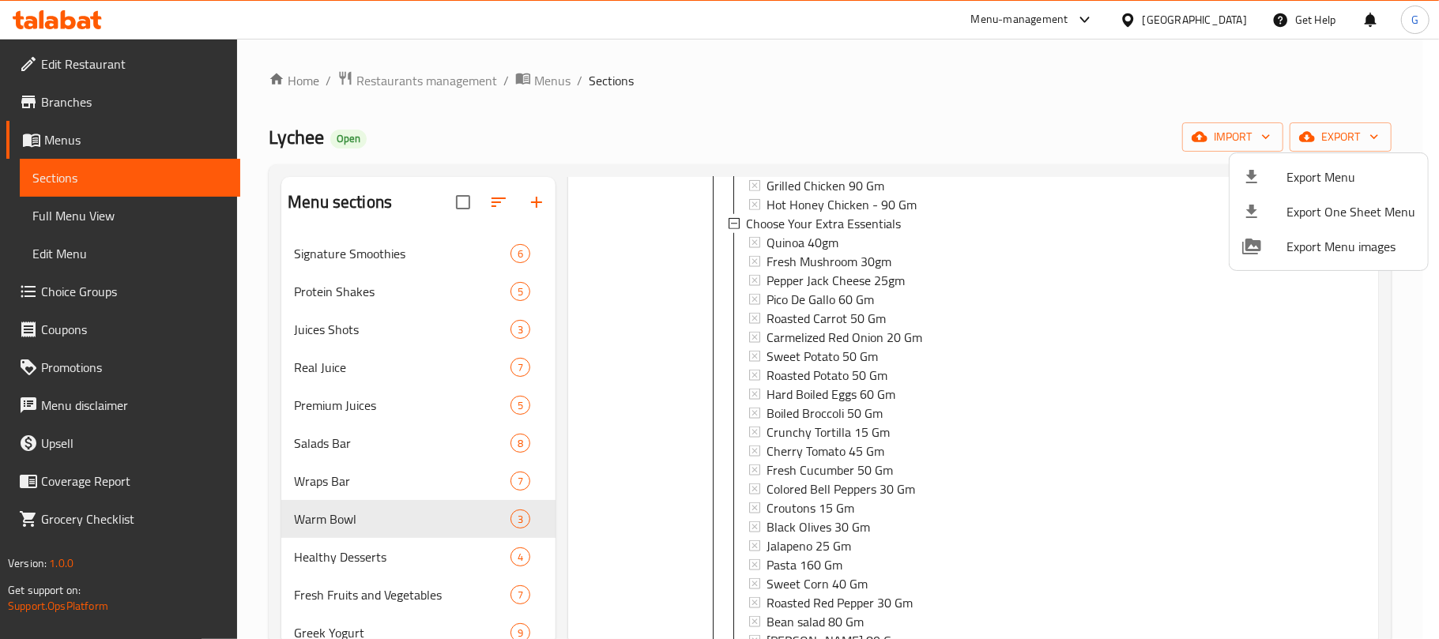
click at [1331, 163] on li "Export Menu" at bounding box center [1329, 177] width 198 height 35
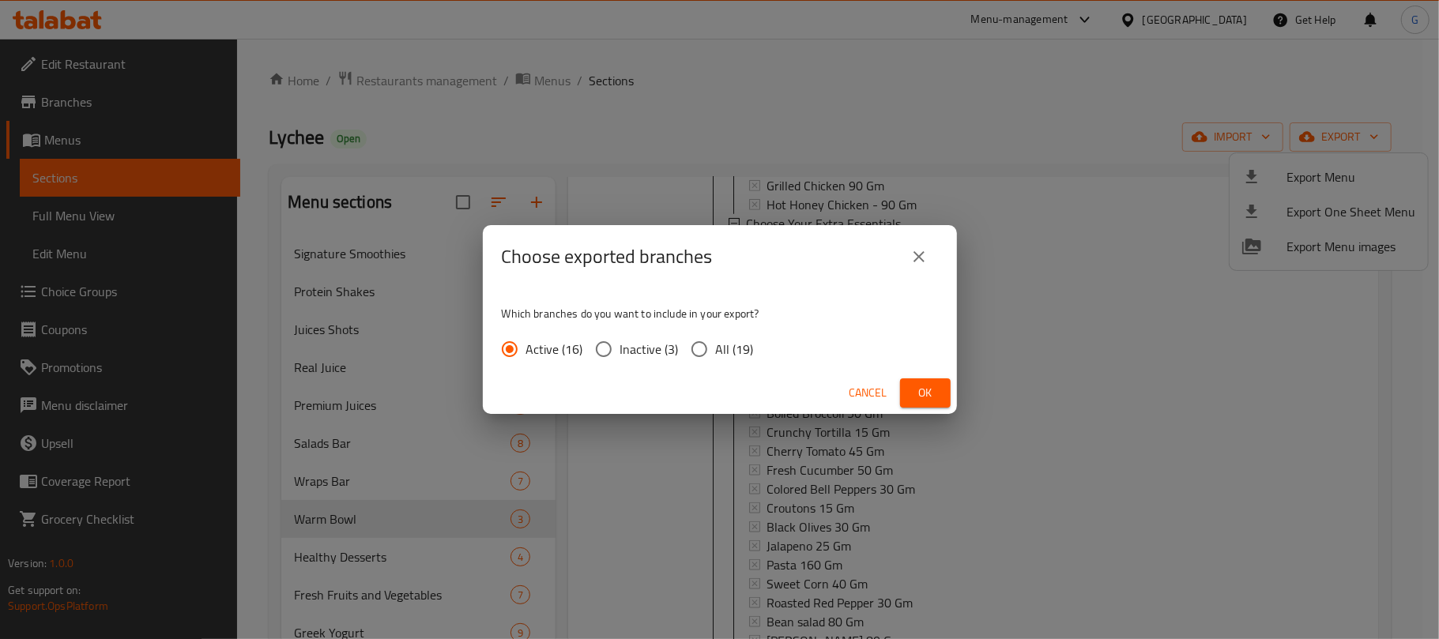
click at [719, 343] on span "All (19)" at bounding box center [735, 349] width 38 height 19
click at [716, 343] on input "All (19)" at bounding box center [699, 349] width 33 height 33
radio input "true"
click at [915, 400] on span "Ok" at bounding box center [925, 393] width 25 height 20
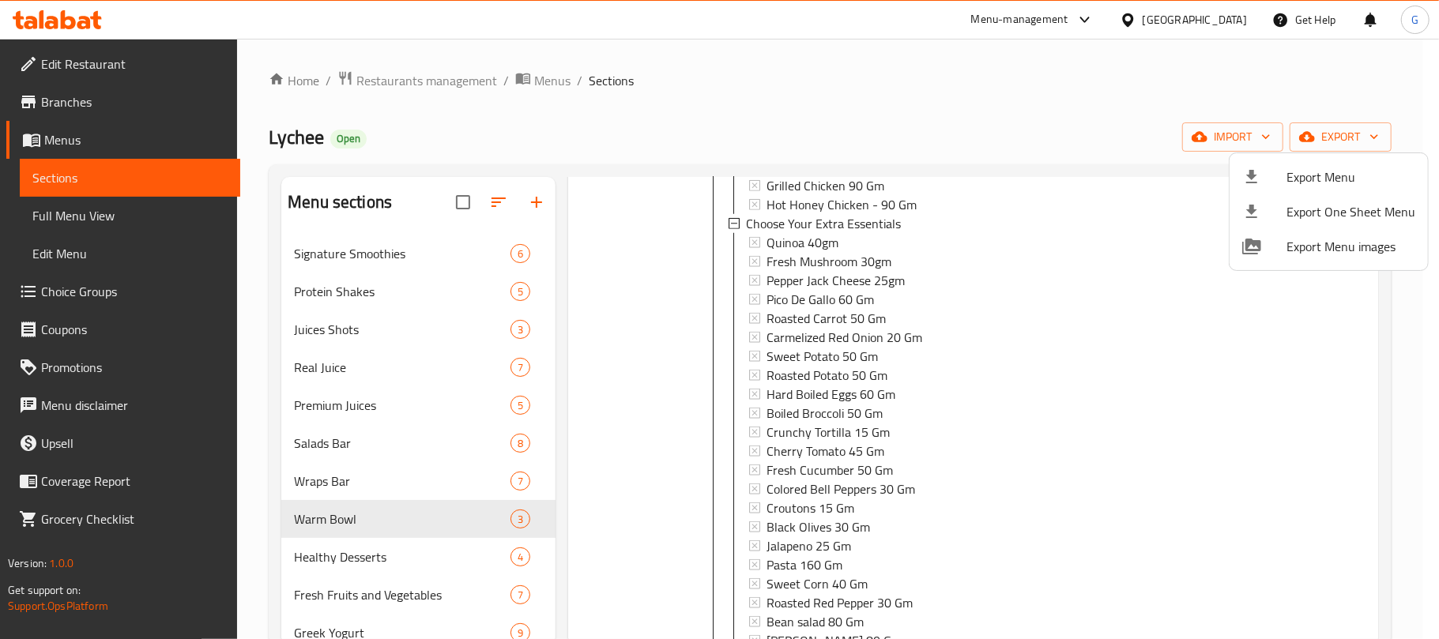
drag, startPoint x: 696, startPoint y: 119, endPoint x: 839, endPoint y: 80, distance: 148.2
click at [696, 118] on div at bounding box center [719, 319] width 1439 height 639
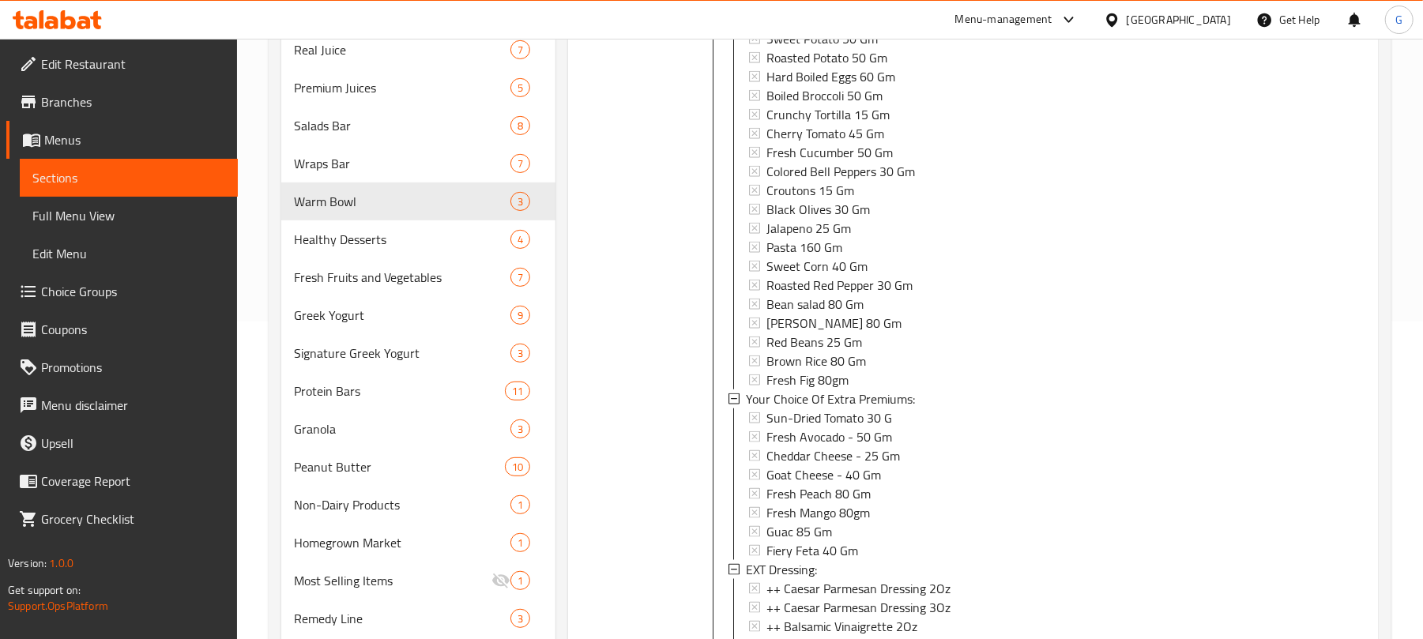
scroll to position [405, 0]
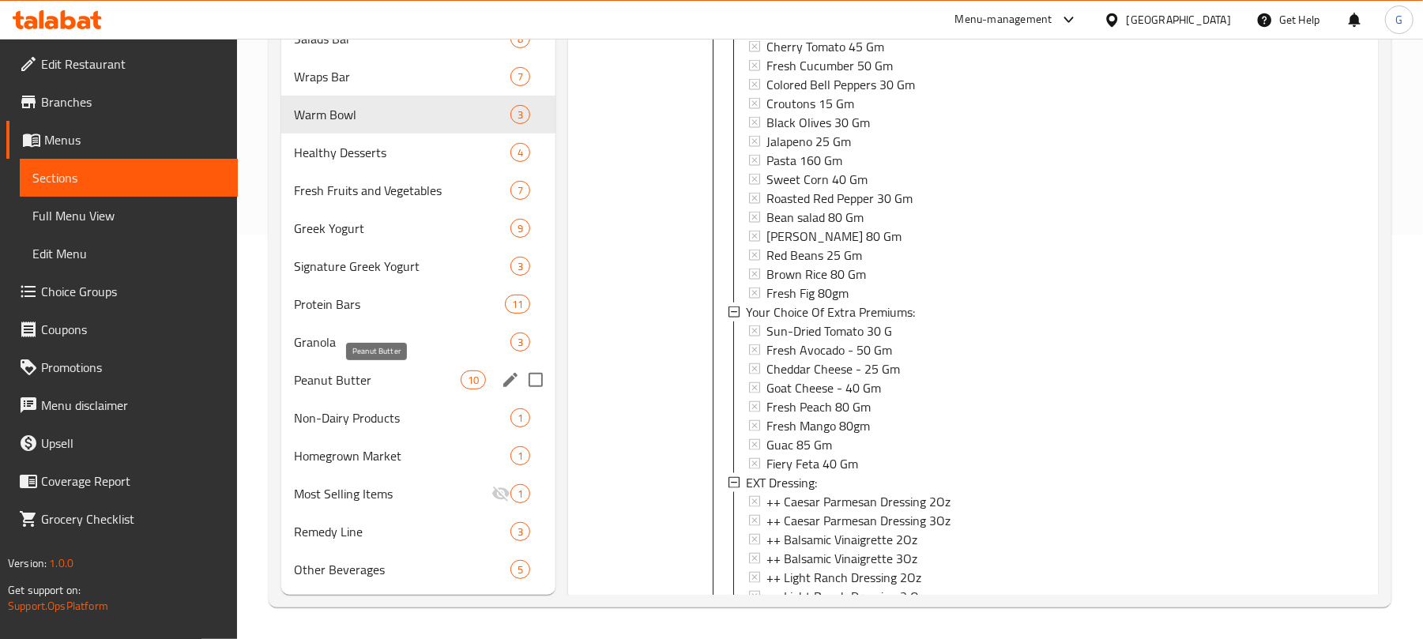
click at [365, 377] on span "Peanut Butter" at bounding box center [377, 380] width 167 height 19
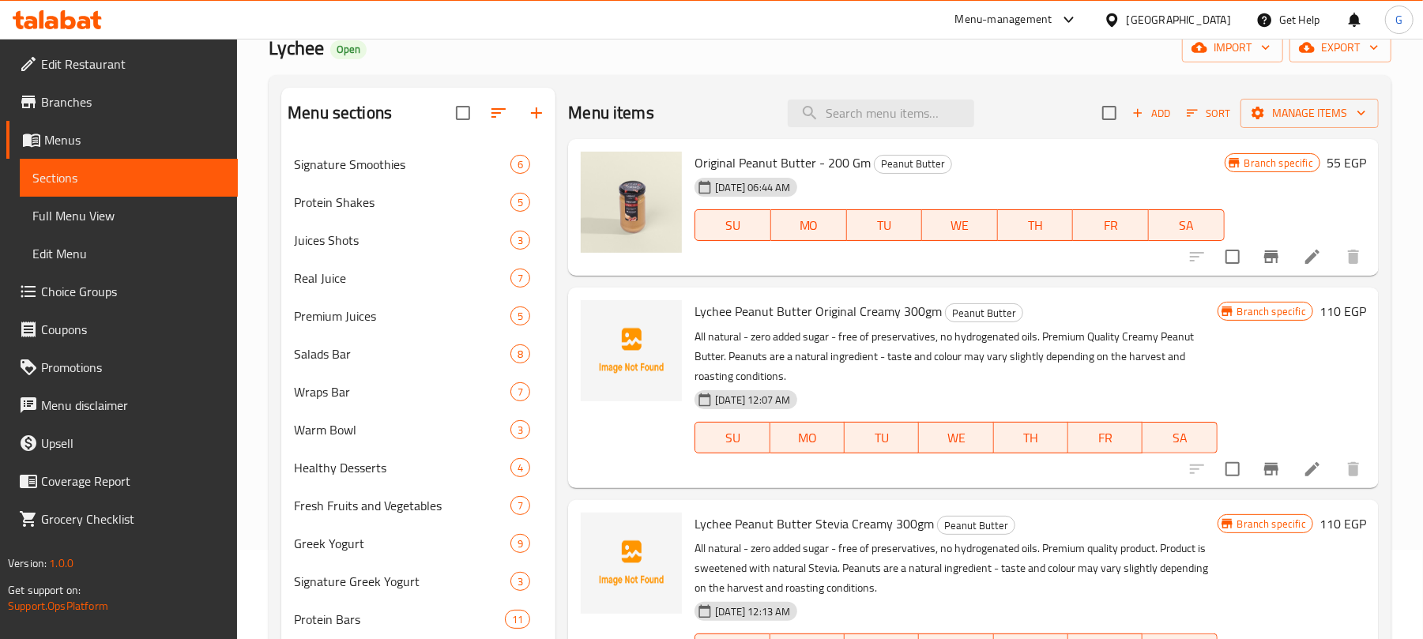
scroll to position [194, 0]
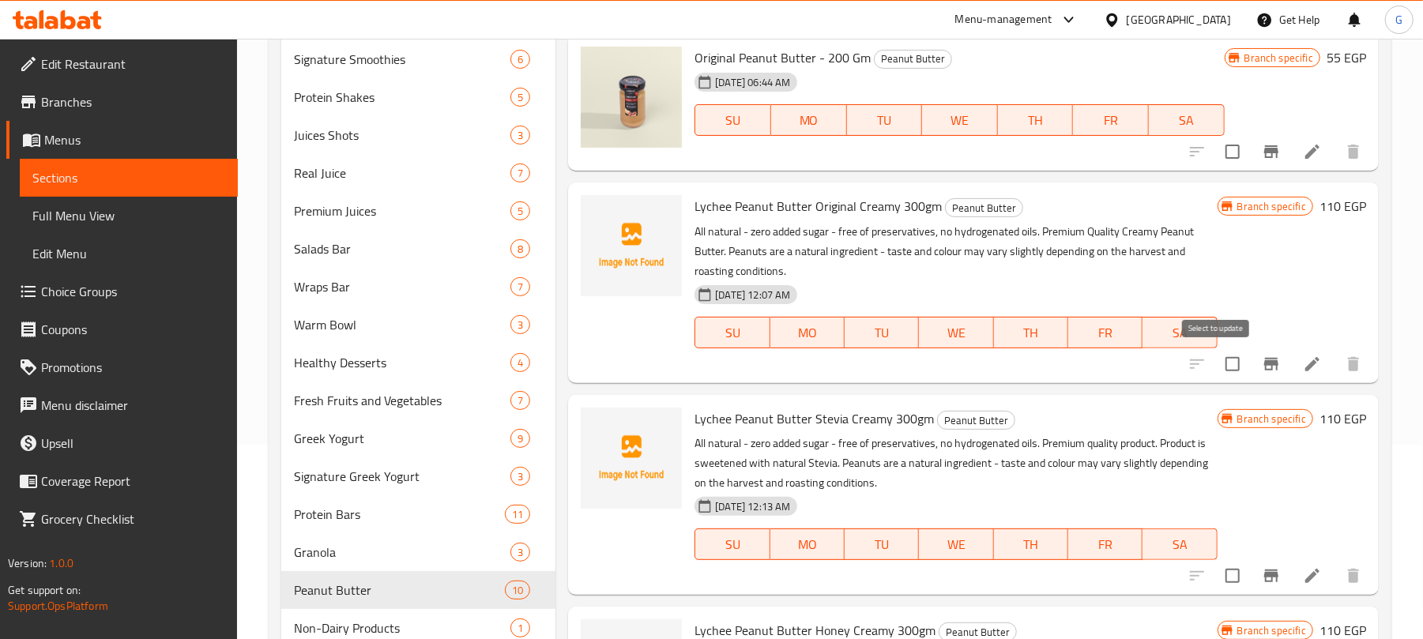
click at [1216, 355] on input "checkbox" at bounding box center [1232, 364] width 33 height 33
checkbox input "true"
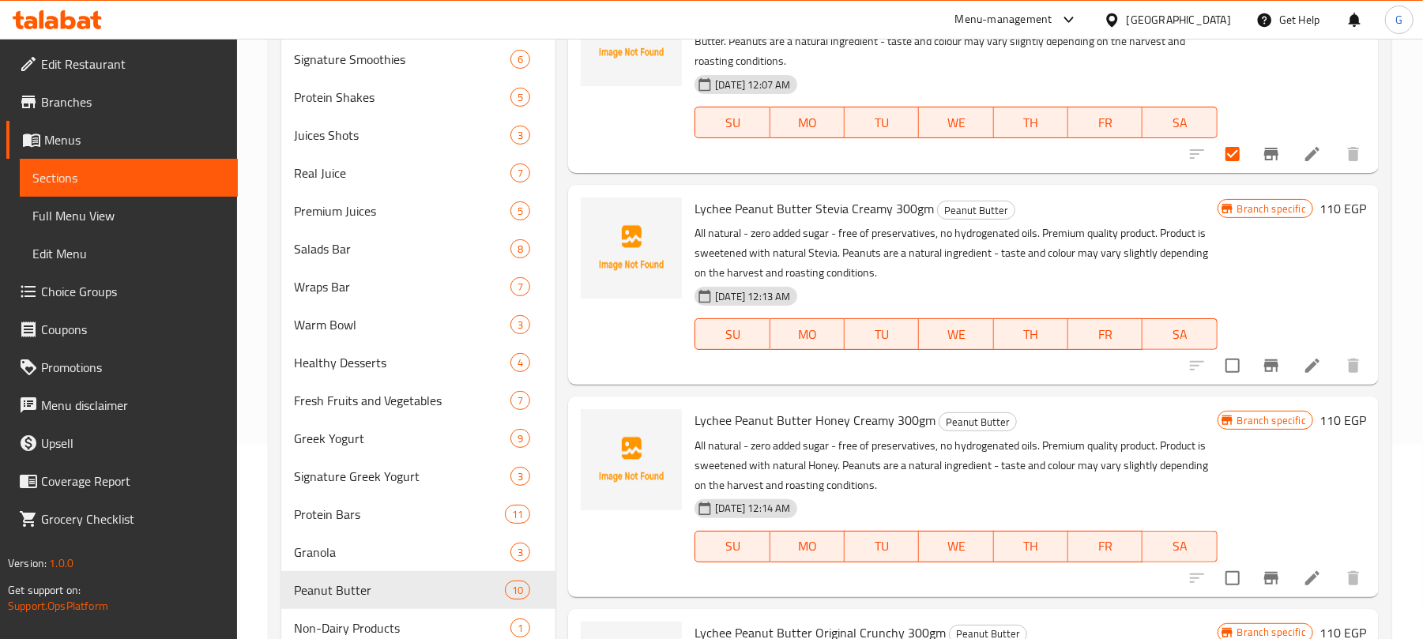
click at [1223, 374] on input "checkbox" at bounding box center [1232, 365] width 33 height 33
checkbox input "true"
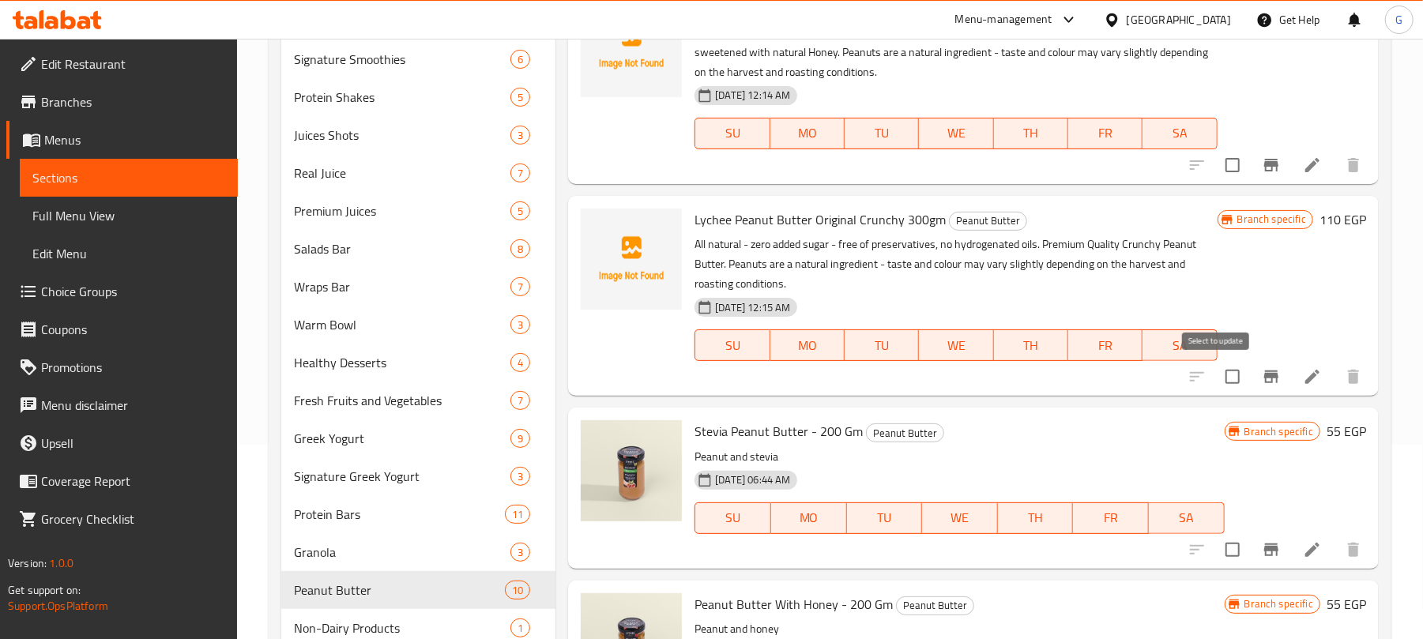
scroll to position [632, 0]
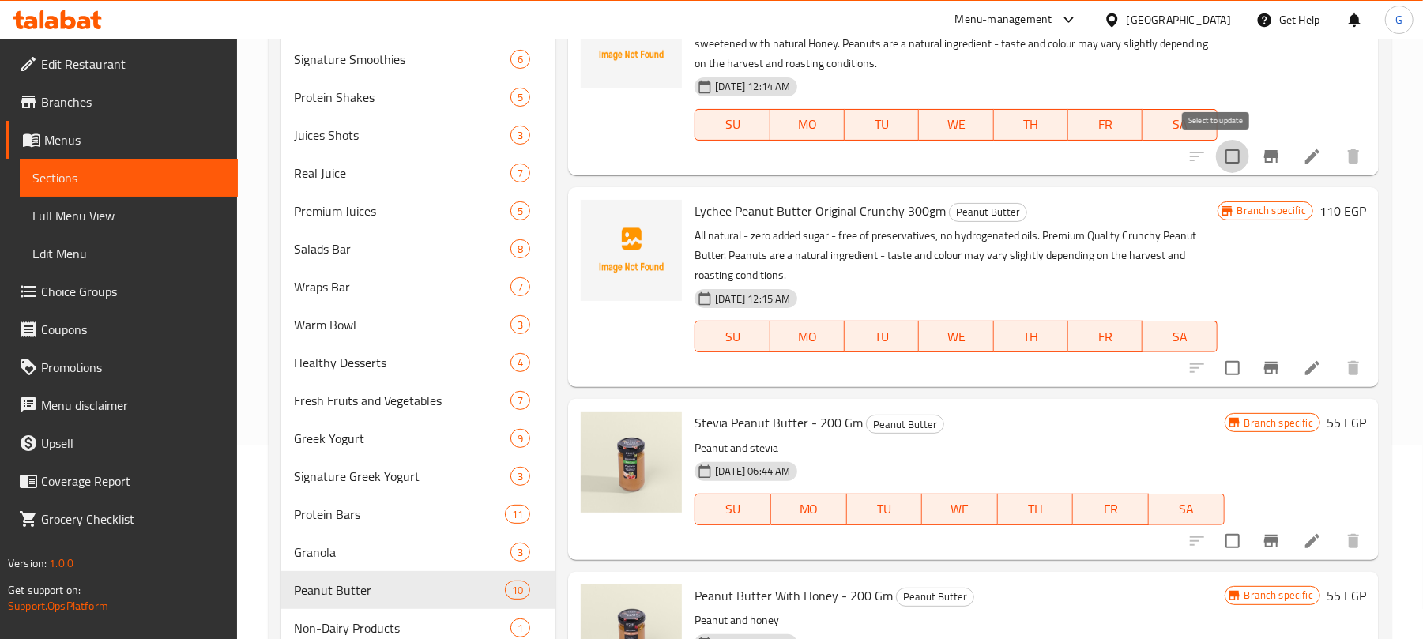
click at [1216, 162] on input "checkbox" at bounding box center [1232, 156] width 33 height 33
checkbox input "true"
click at [1216, 371] on input "checkbox" at bounding box center [1232, 368] width 33 height 33
checkbox input "true"
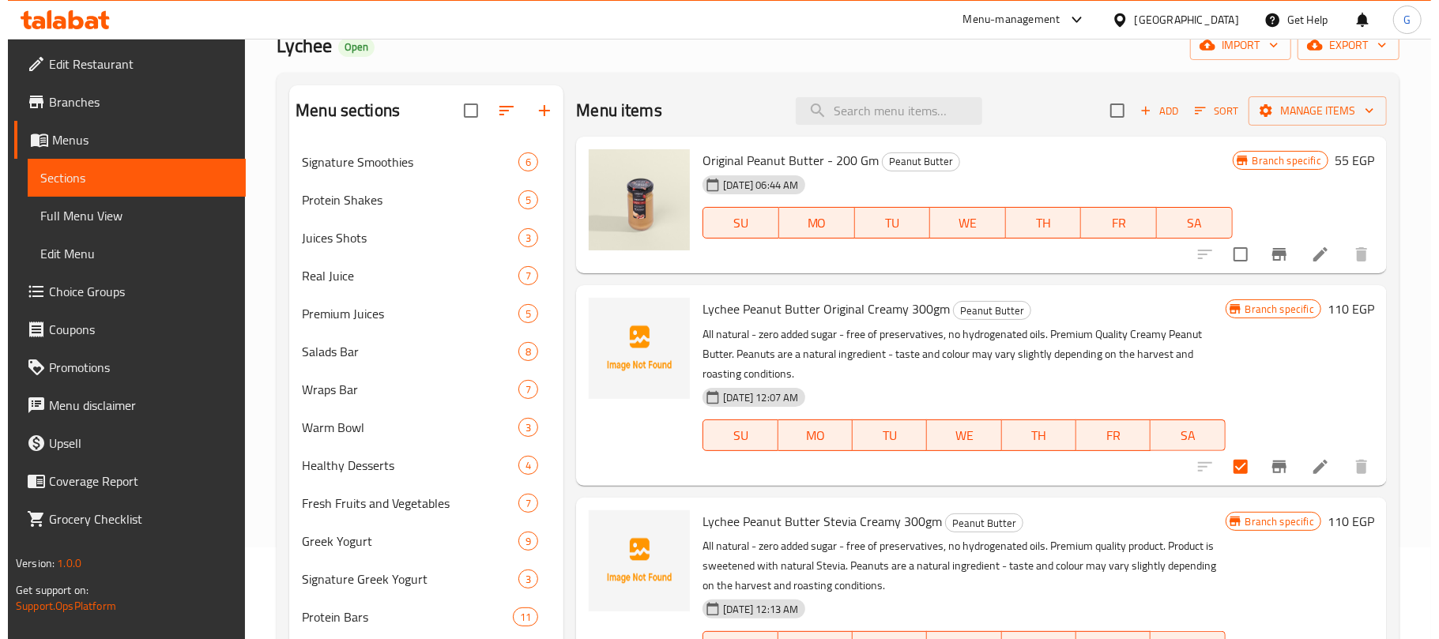
scroll to position [0, 0]
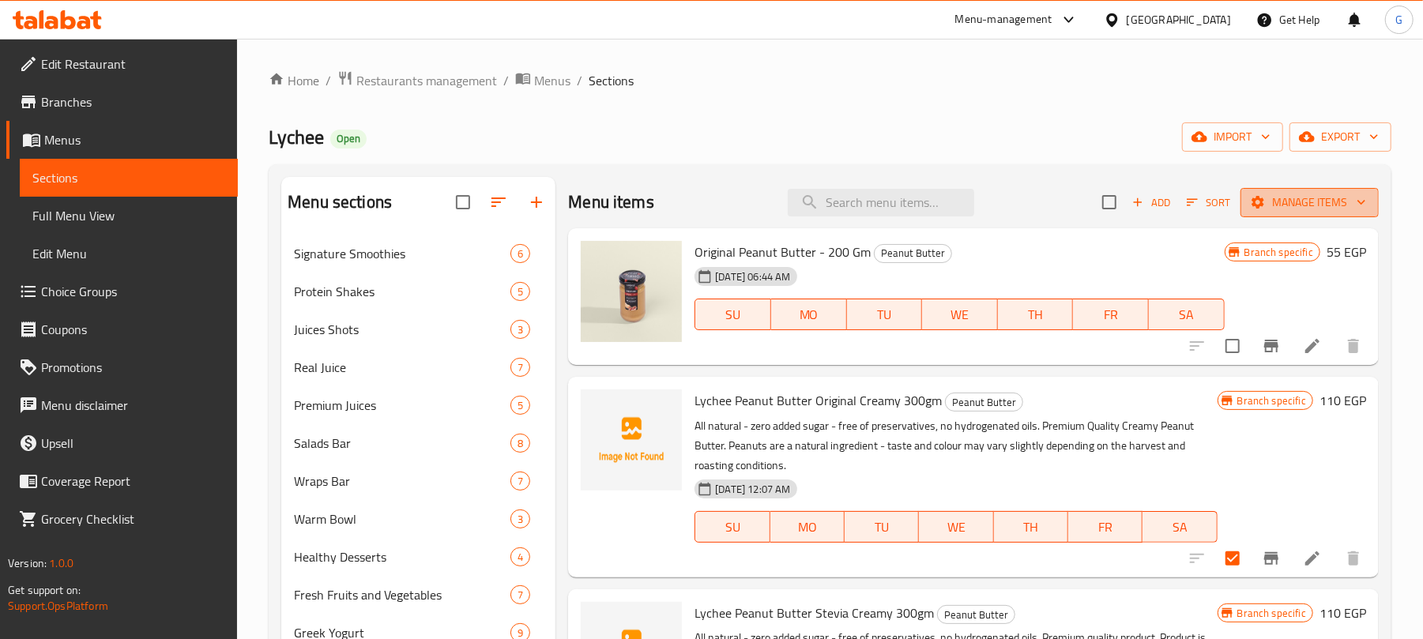
click at [1312, 205] on span "Manage items" at bounding box center [1310, 203] width 113 height 20
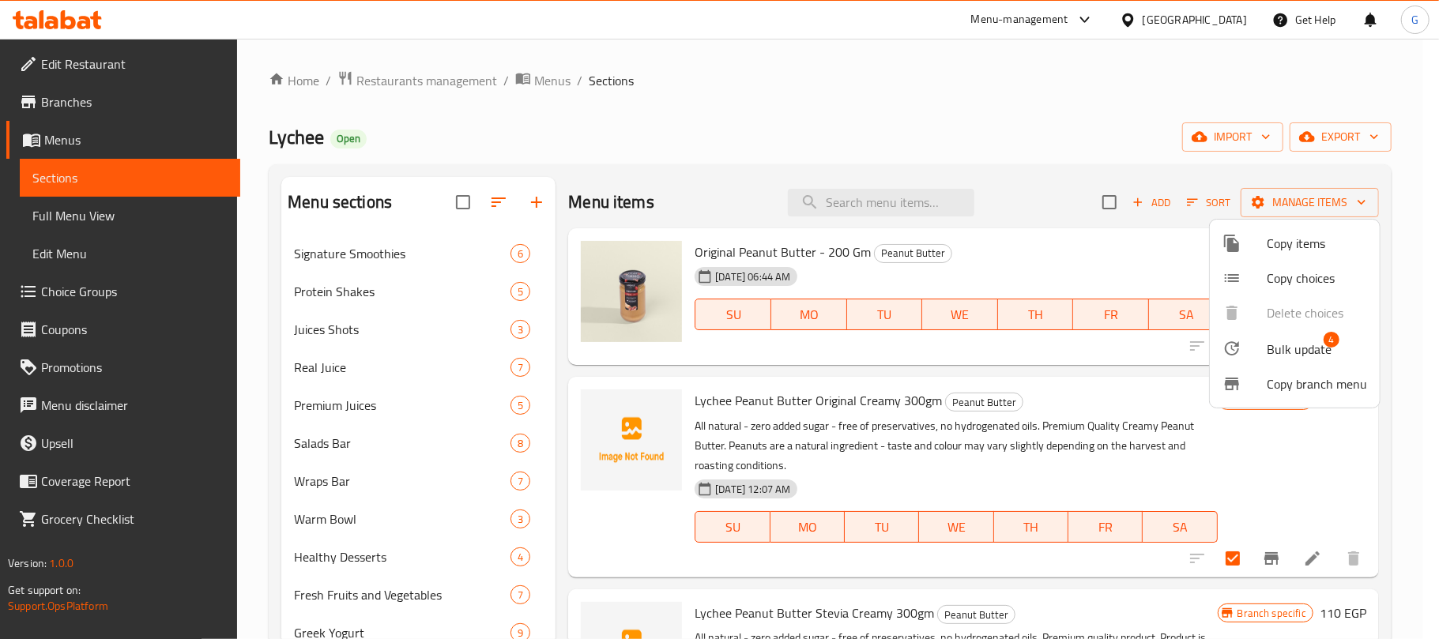
click at [1342, 334] on li "Bulk update 4" at bounding box center [1295, 348] width 170 height 36
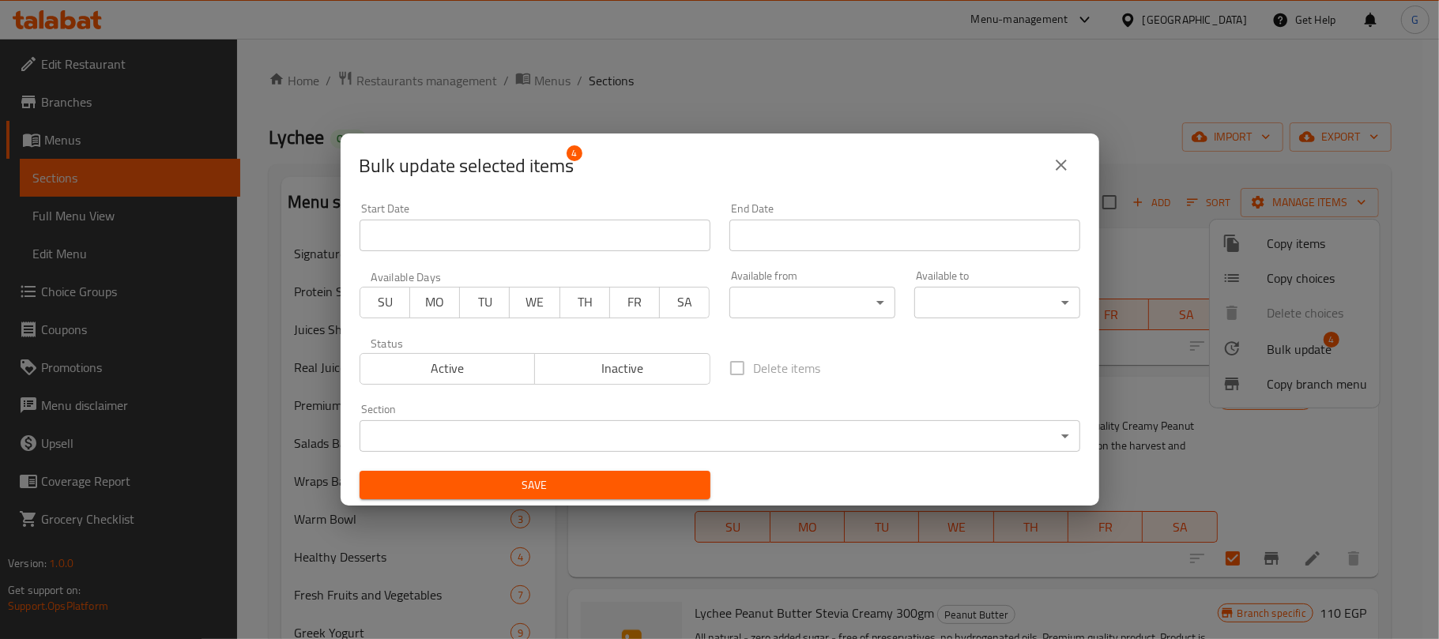
click at [624, 362] on span "Inactive" at bounding box center [622, 368] width 163 height 23
click at [632, 477] on span "Save" at bounding box center [535, 486] width 326 height 20
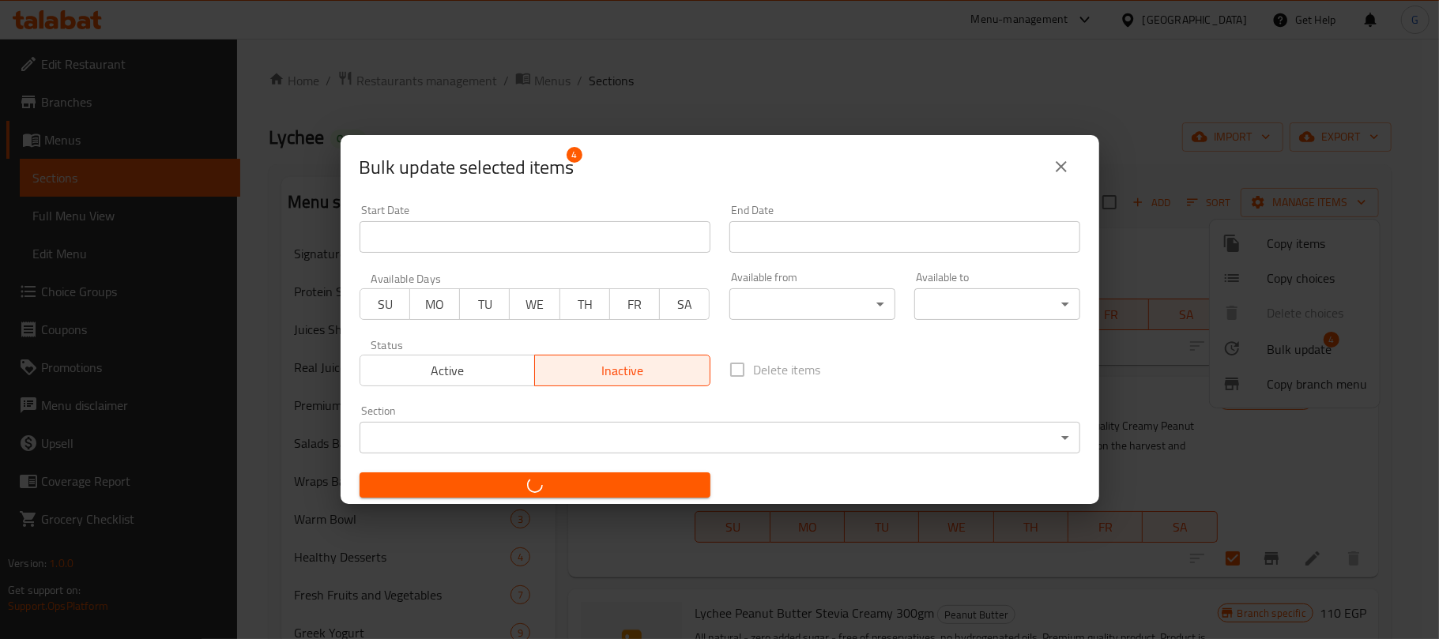
checkbox input "false"
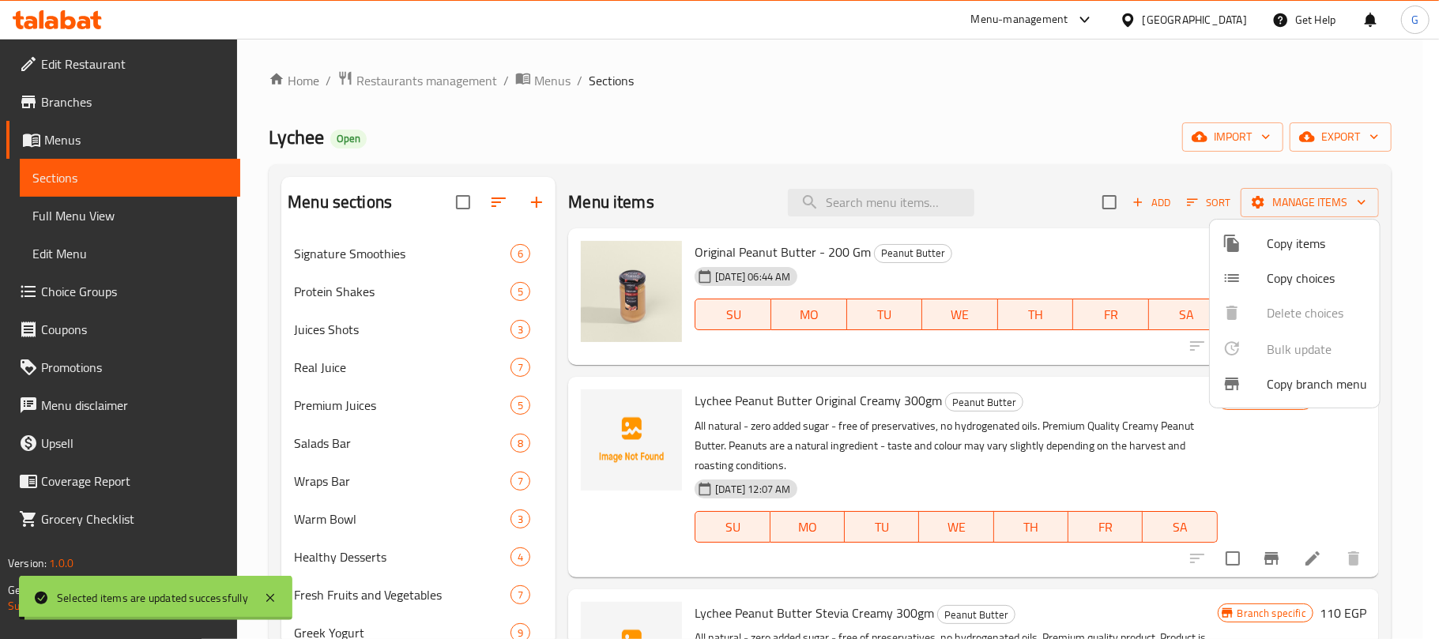
click at [1098, 96] on div at bounding box center [719, 319] width 1439 height 639
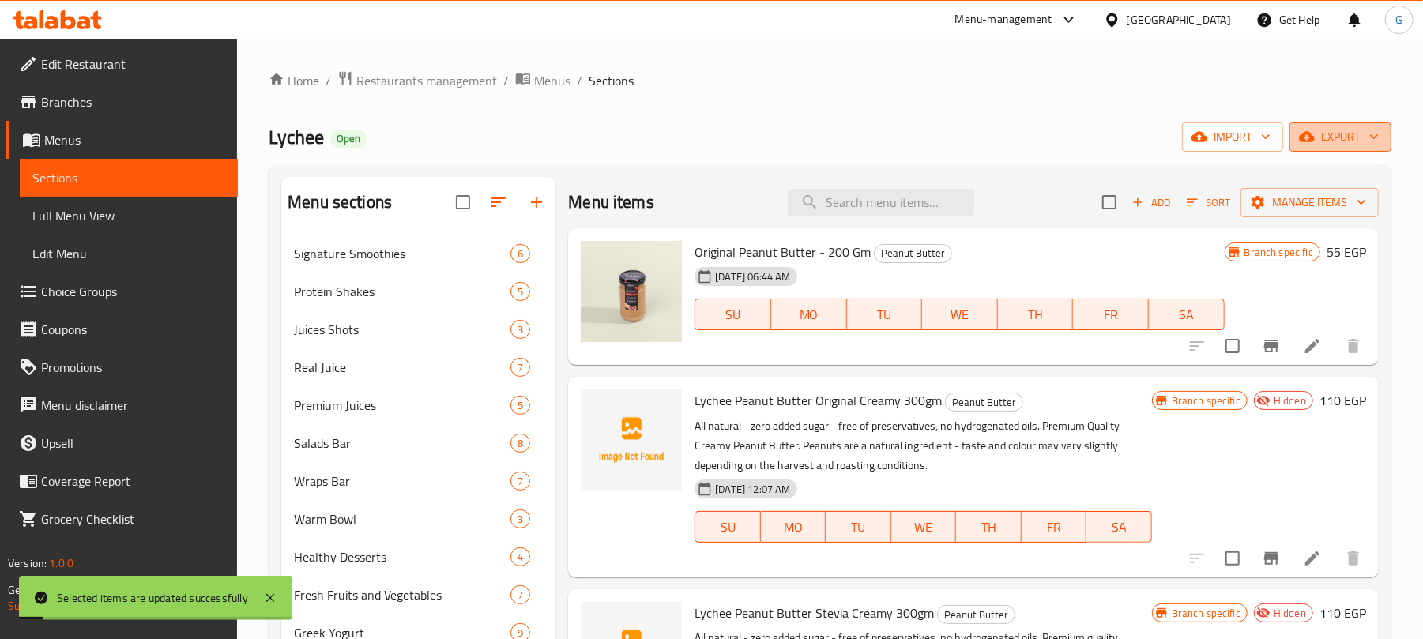
click at [1342, 131] on span "export" at bounding box center [1341, 137] width 77 height 20
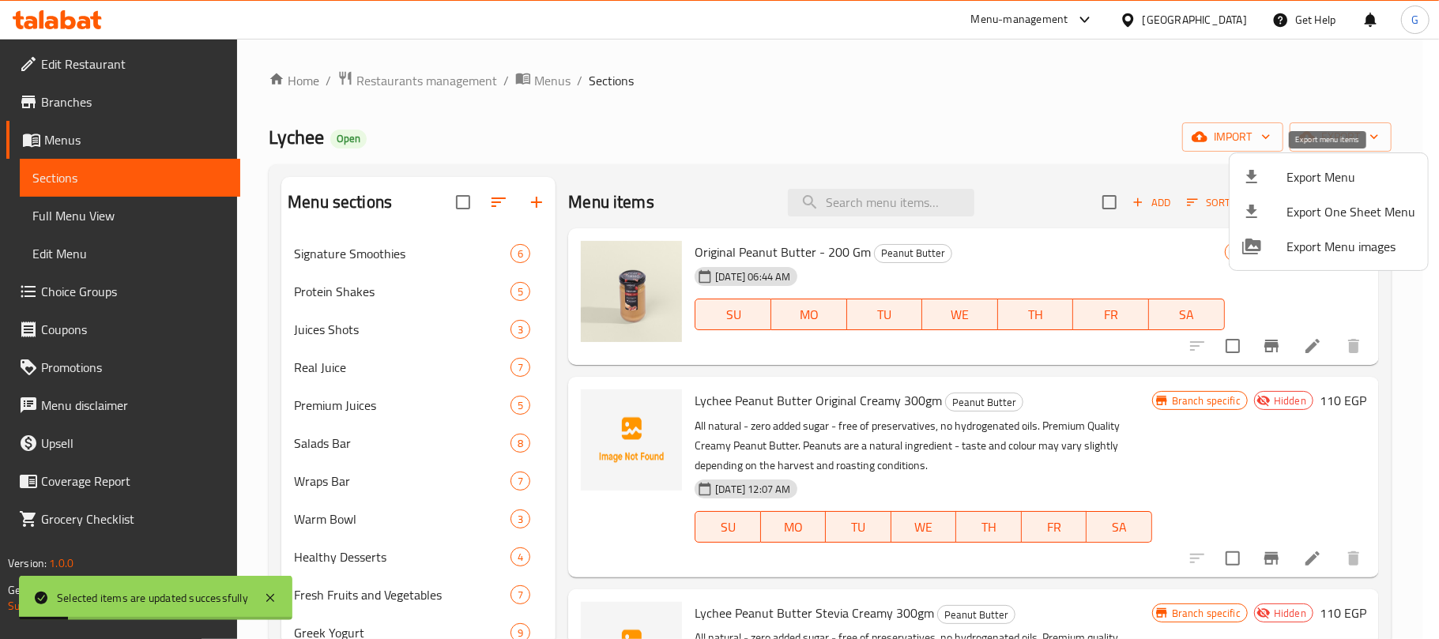
click at [1344, 174] on span "Export Menu" at bounding box center [1351, 177] width 129 height 19
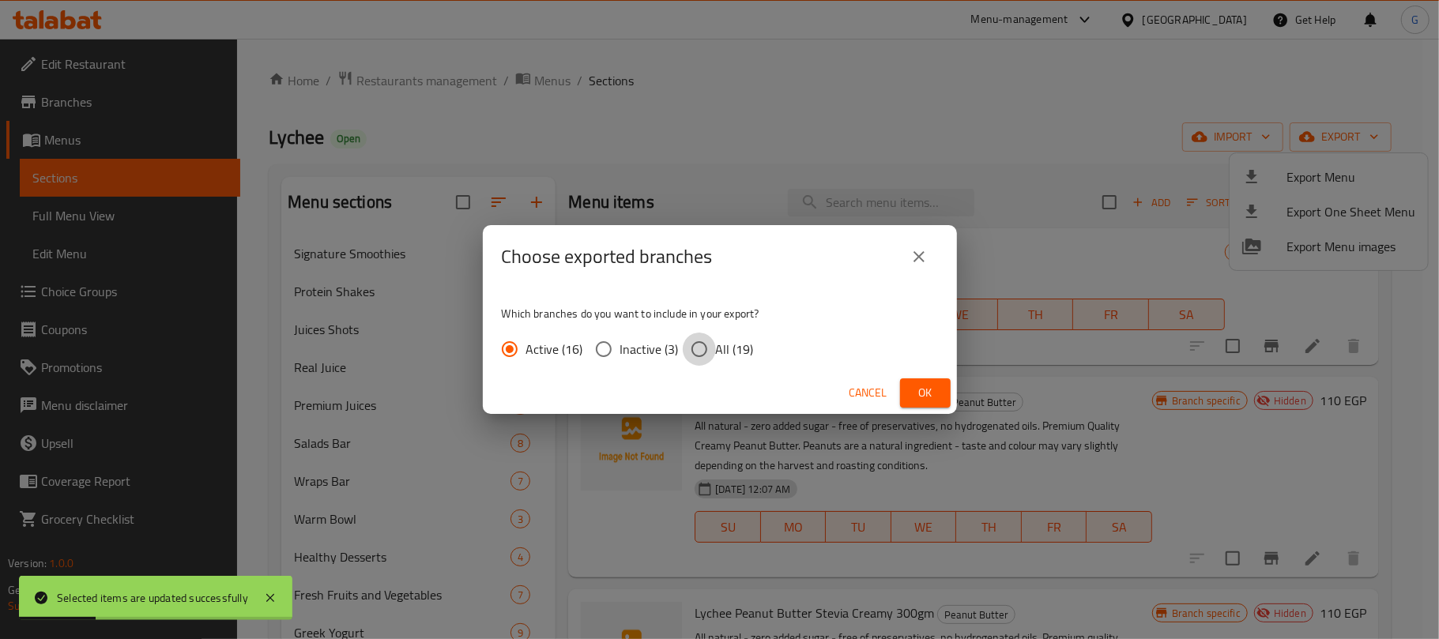
click at [691, 349] on input "All (19)" at bounding box center [699, 349] width 33 height 33
radio input "true"
click at [900, 394] on button "Ok" at bounding box center [925, 393] width 51 height 29
